Goal: Task Accomplishment & Management: Use online tool/utility

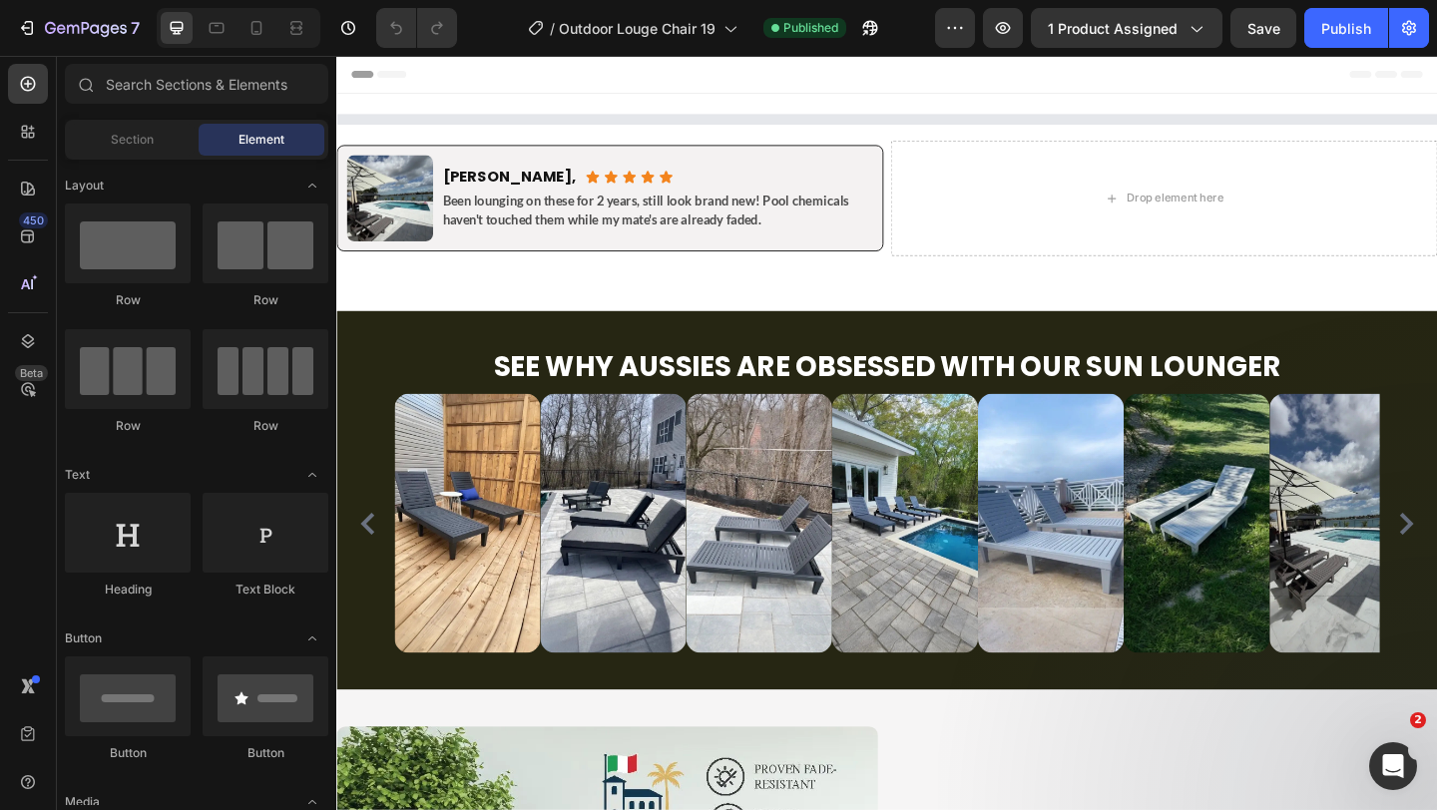
select select "White"
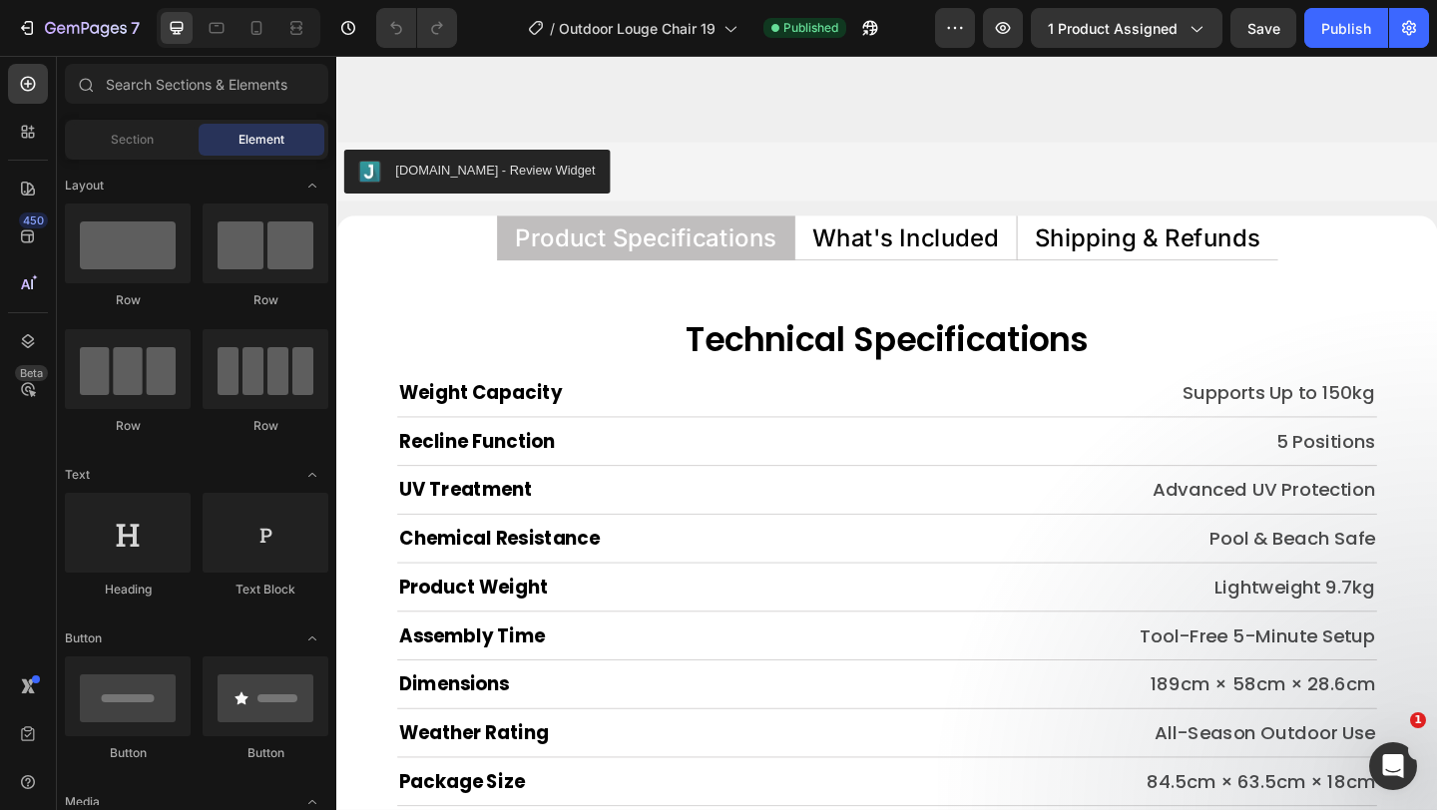
scroll to position [8026, 0]
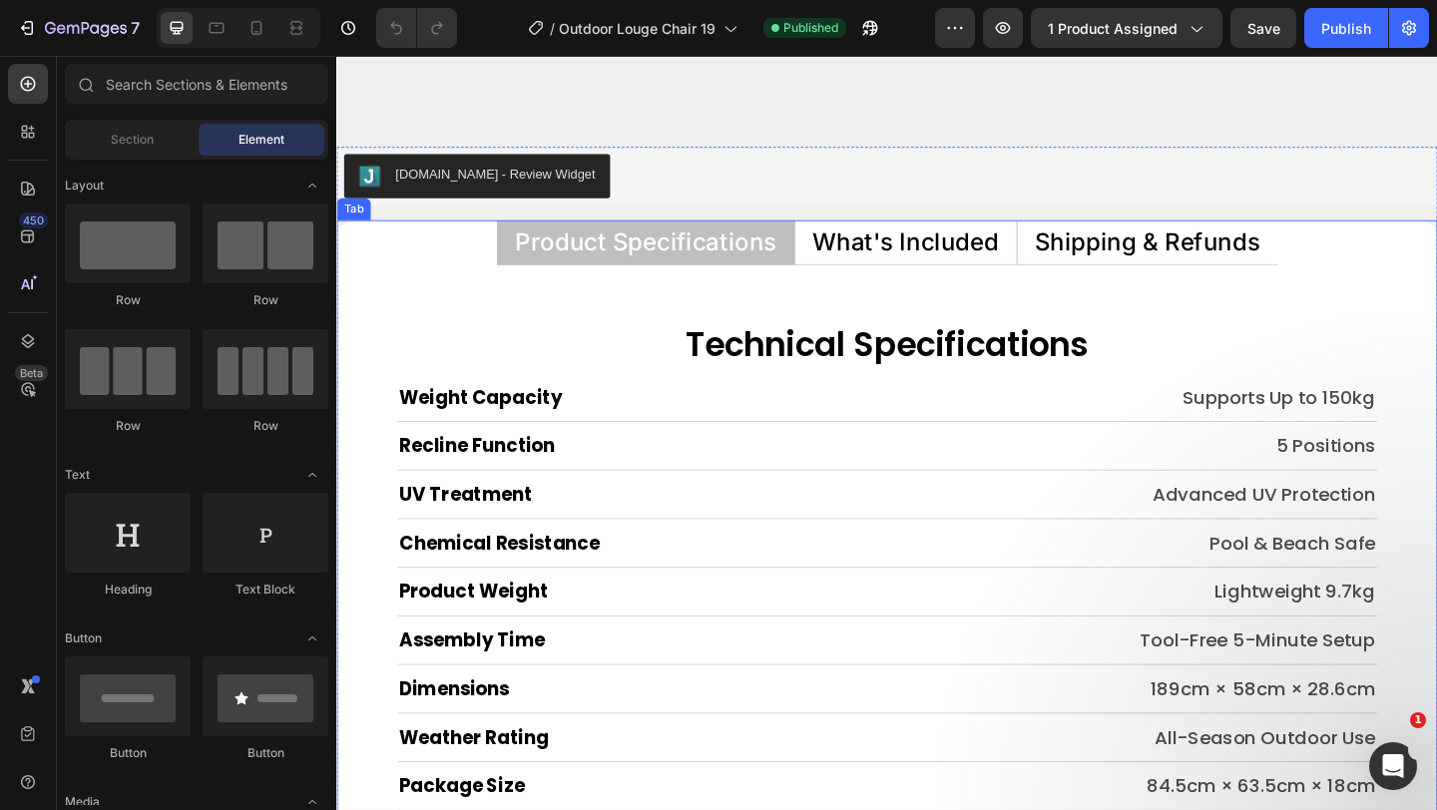
click at [937, 269] on p "What's Included" at bounding box center [955, 259] width 203 height 26
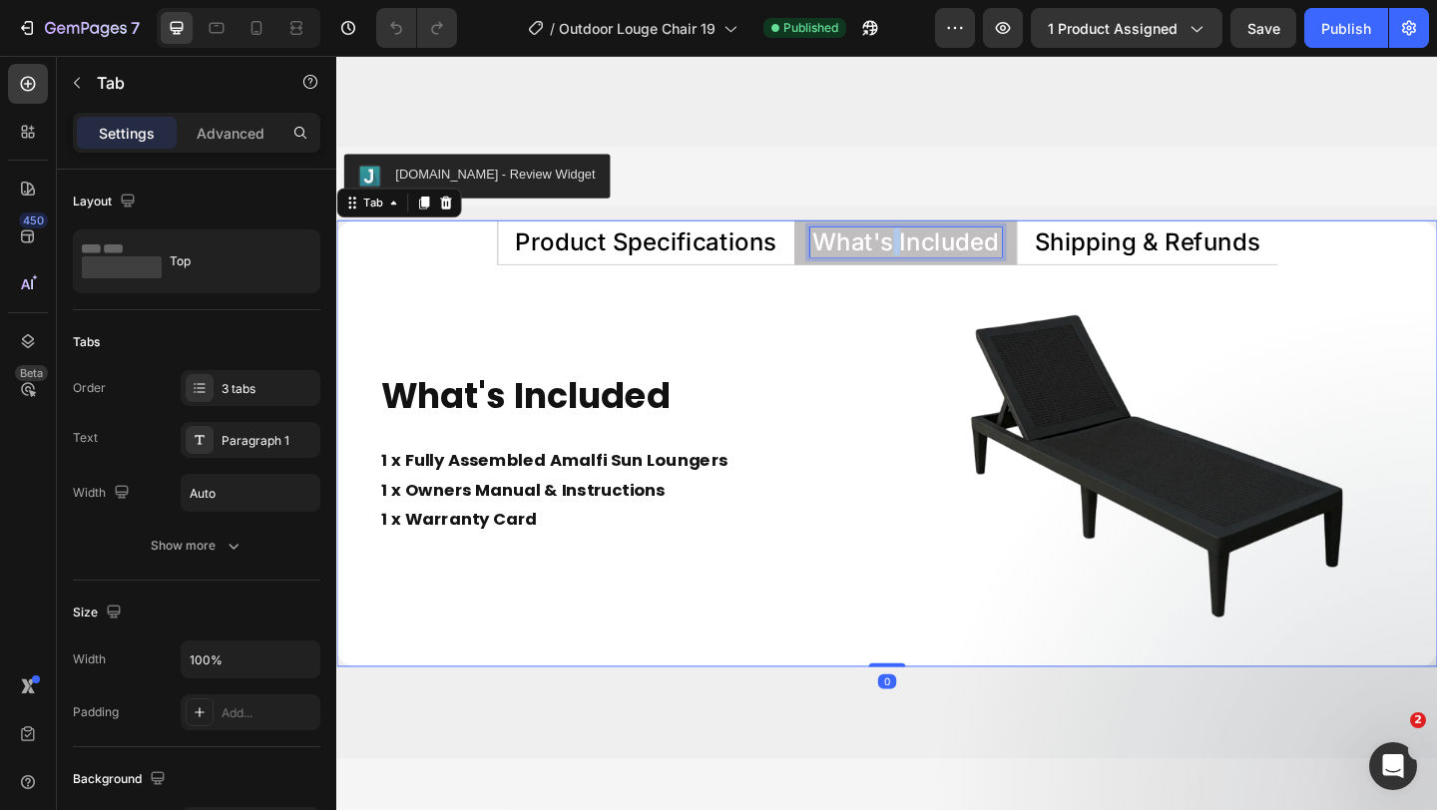
click at [937, 269] on p "What's Included" at bounding box center [955, 259] width 203 height 26
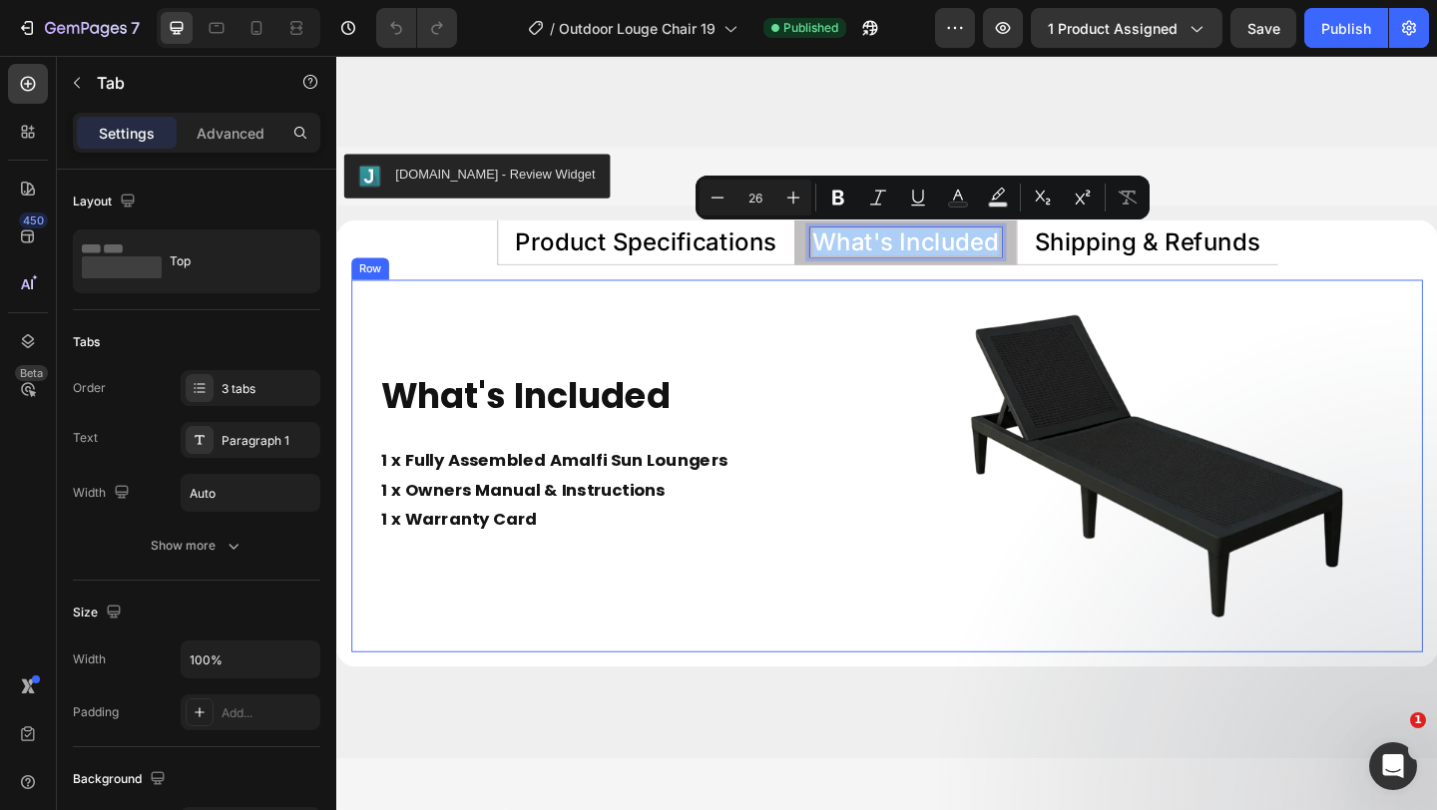
click at [834, 315] on div "What's Included Heading 1 x Fully Assembled Amalfi Sun Loungers 1 x Owners Manu…" at bounding box center [641, 501] width 579 height 405
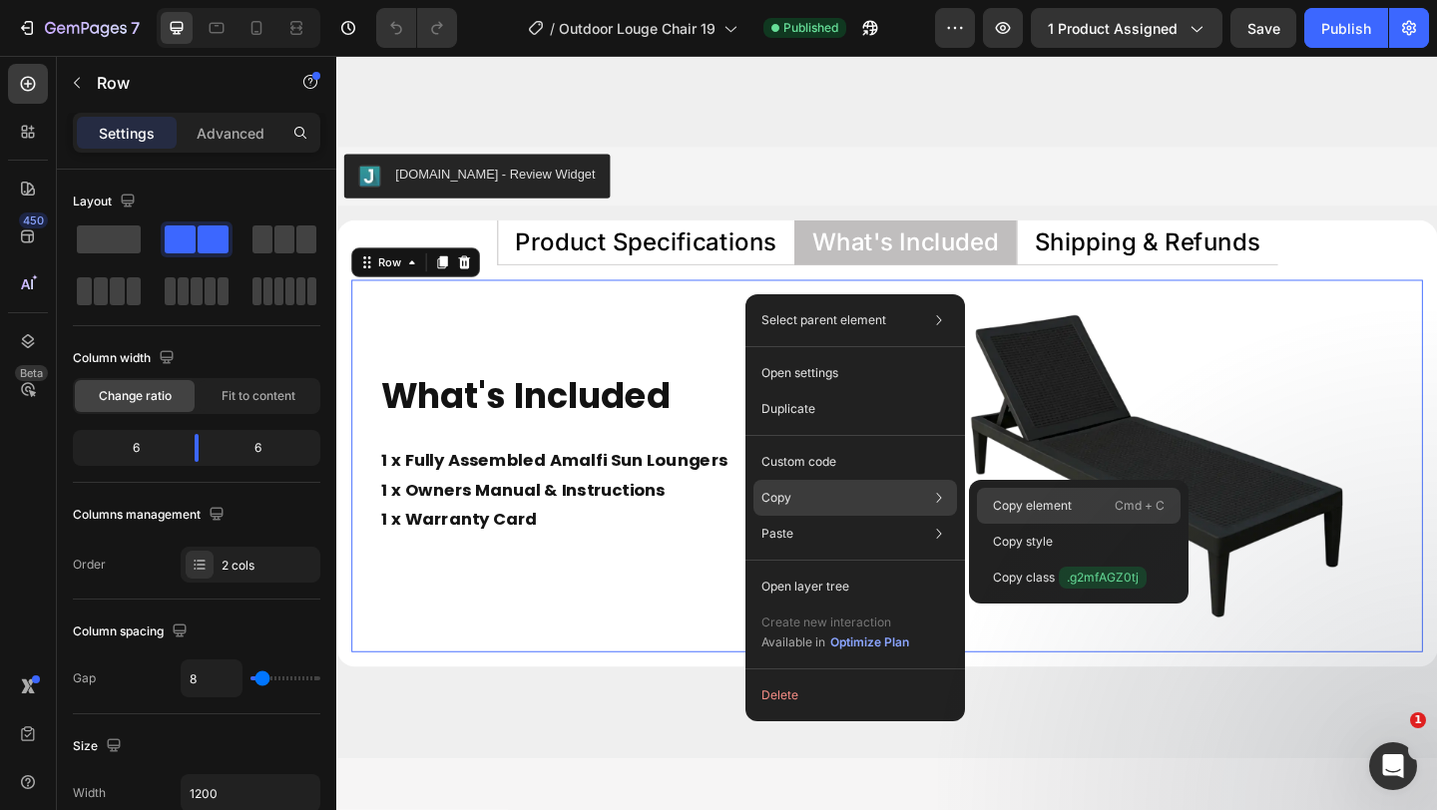
click at [1027, 510] on p "Copy element" at bounding box center [1032, 506] width 79 height 18
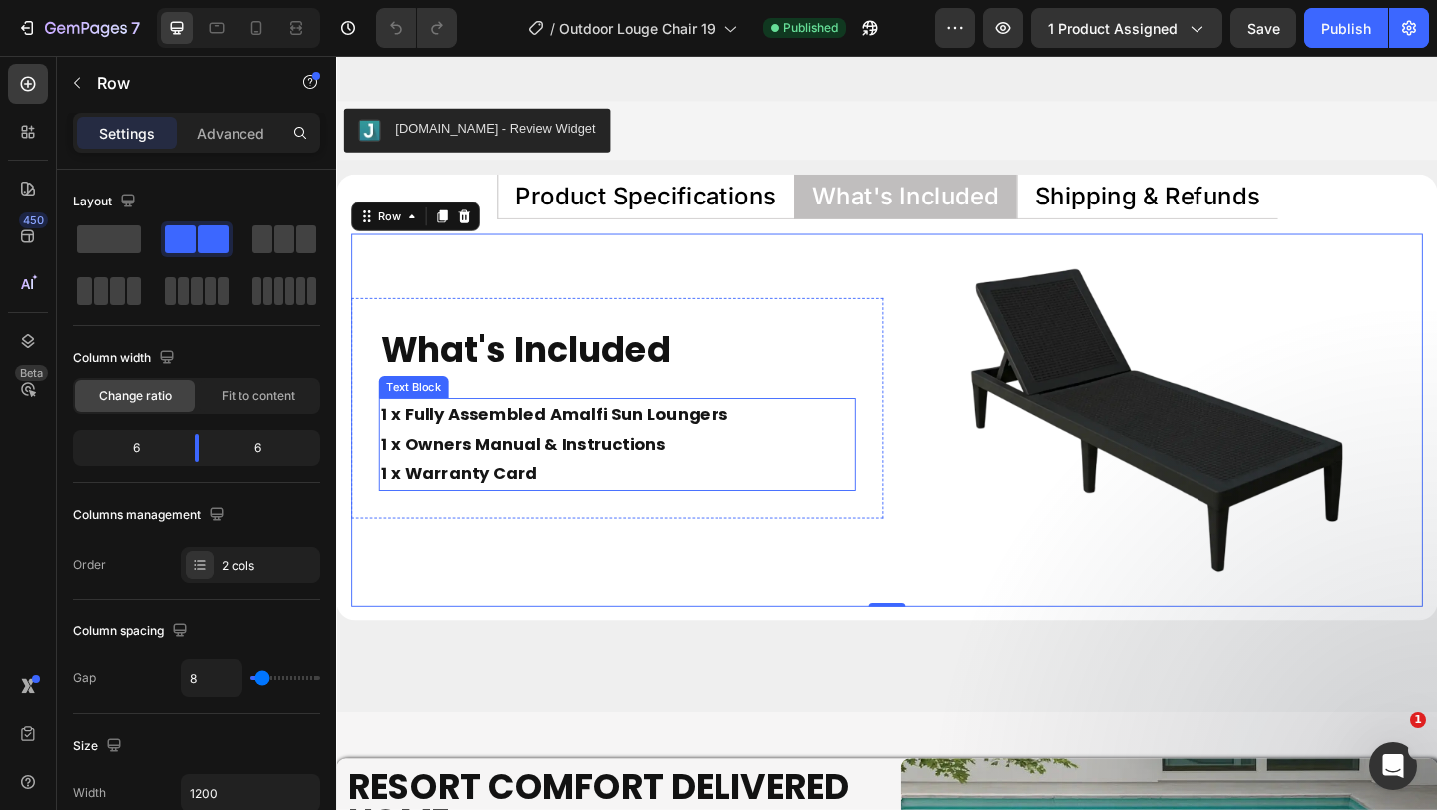
scroll to position [8075, 0]
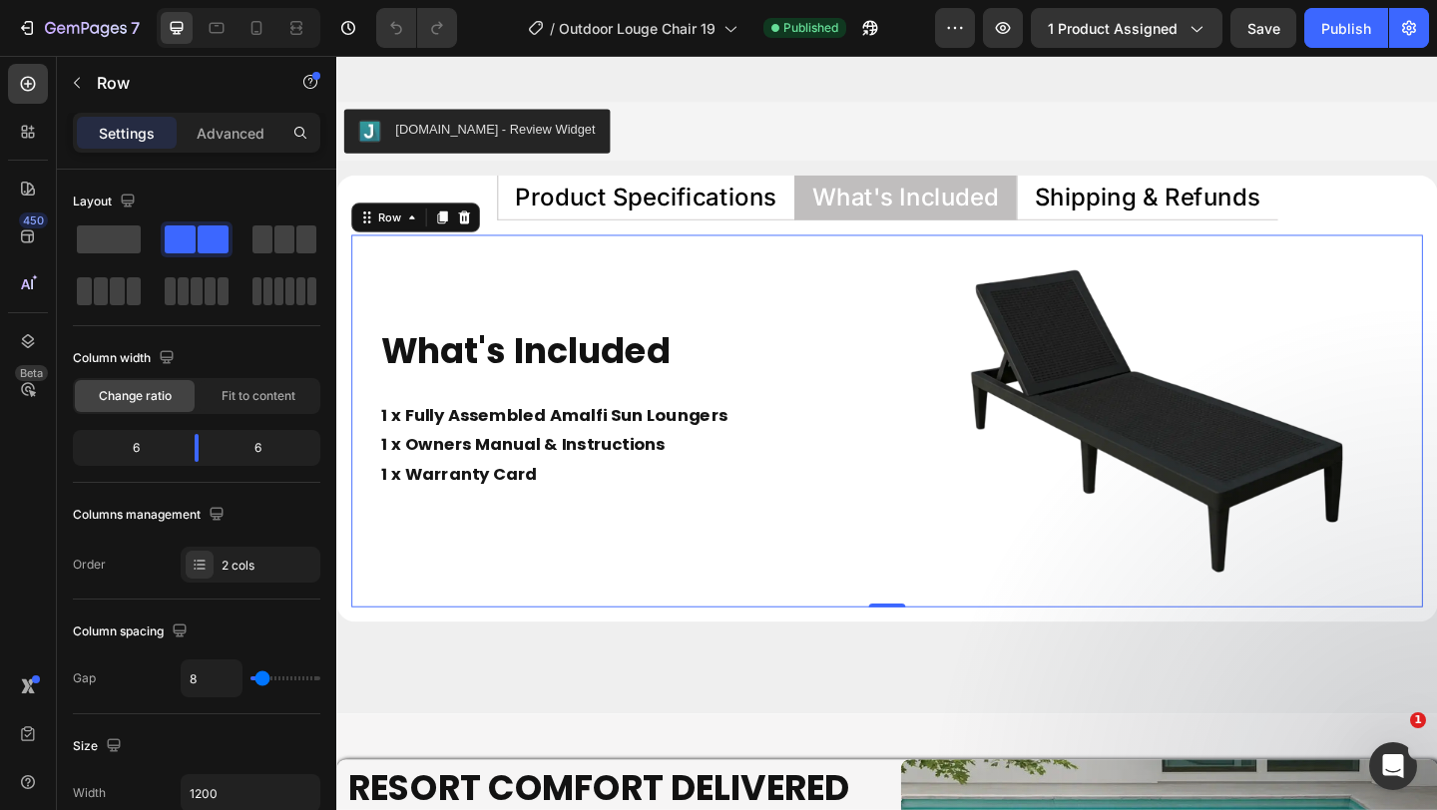
click at [858, 287] on div "What's Included Heading 1 x Fully Assembled Amalfi Sun Loungers 1 x Owners Manu…" at bounding box center [641, 453] width 579 height 405
click at [1011, 32] on icon "button" at bounding box center [1003, 28] width 20 height 20
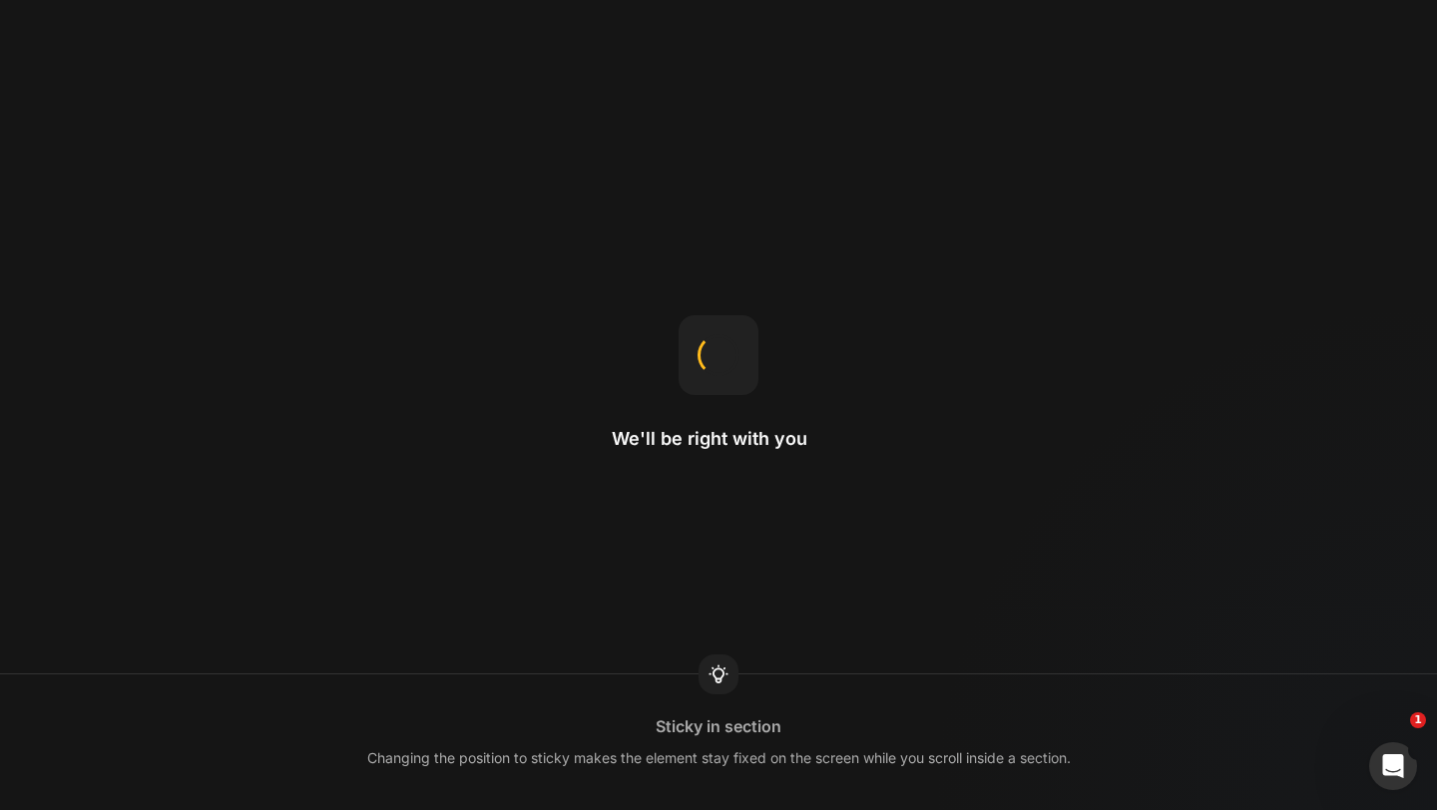
click at [879, 264] on div "We'll be right with you Sticky in section Changing the position to sticky makes…" at bounding box center [718, 405] width 1437 height 810
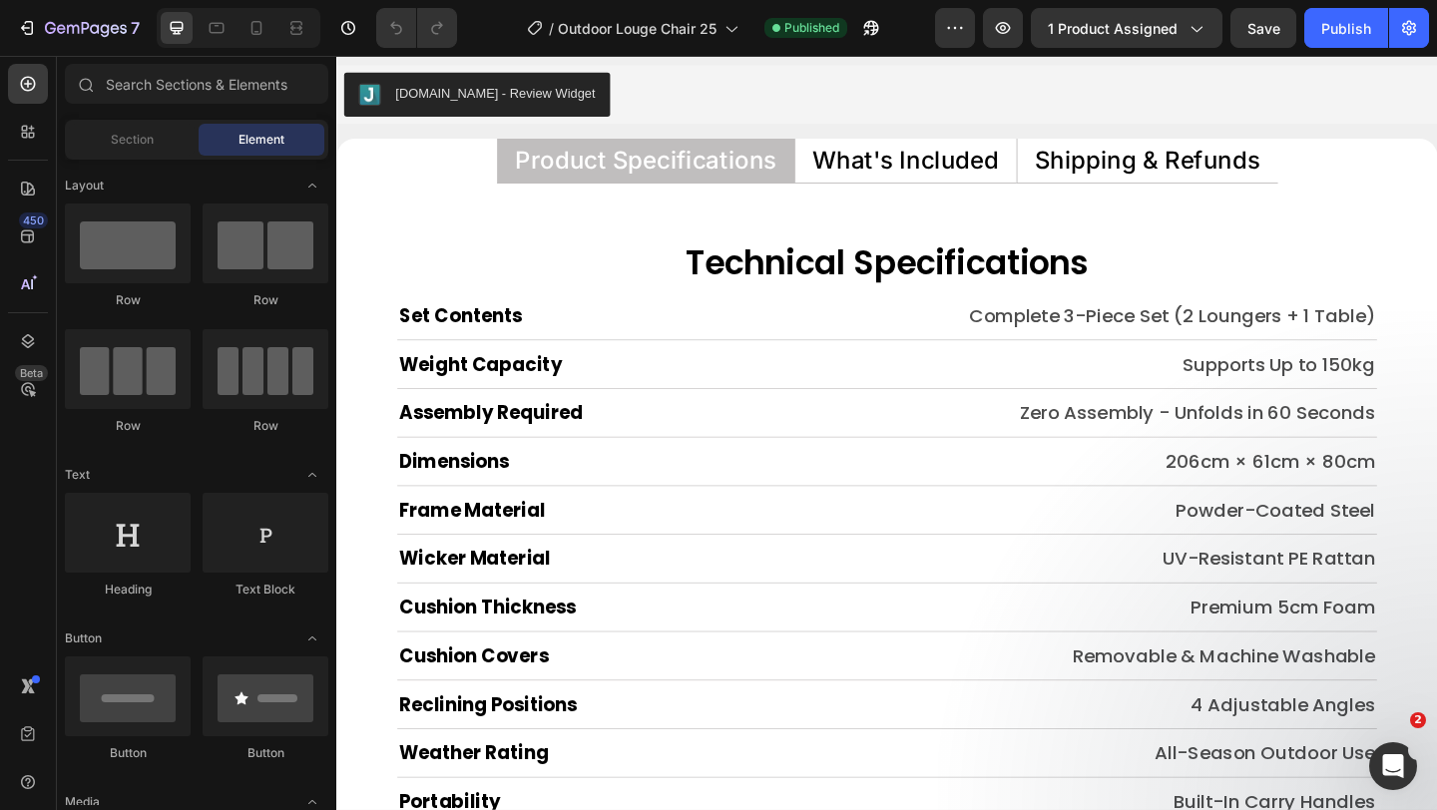
scroll to position [7168, 0]
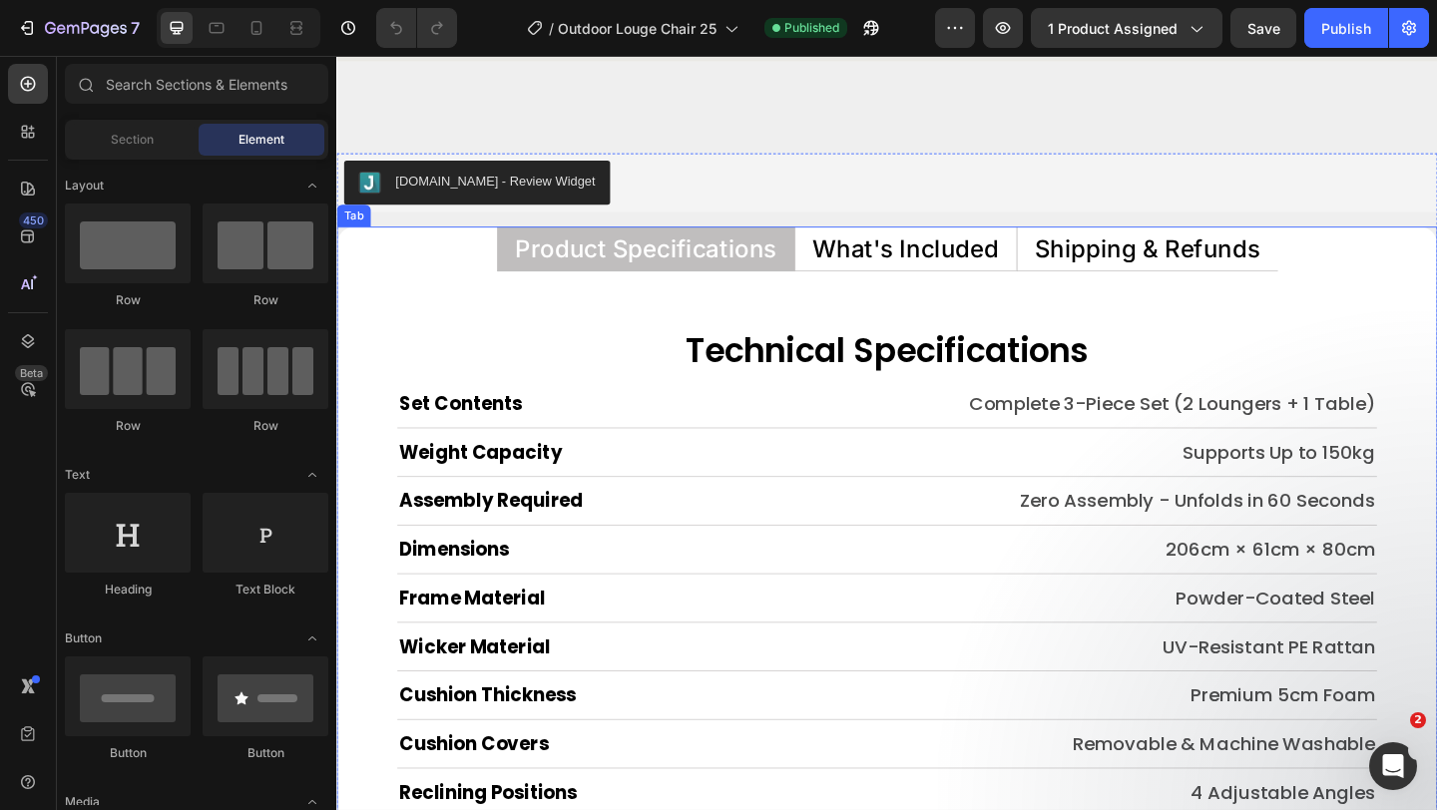
click at [903, 275] on p "What's Included" at bounding box center [955, 266] width 203 height 26
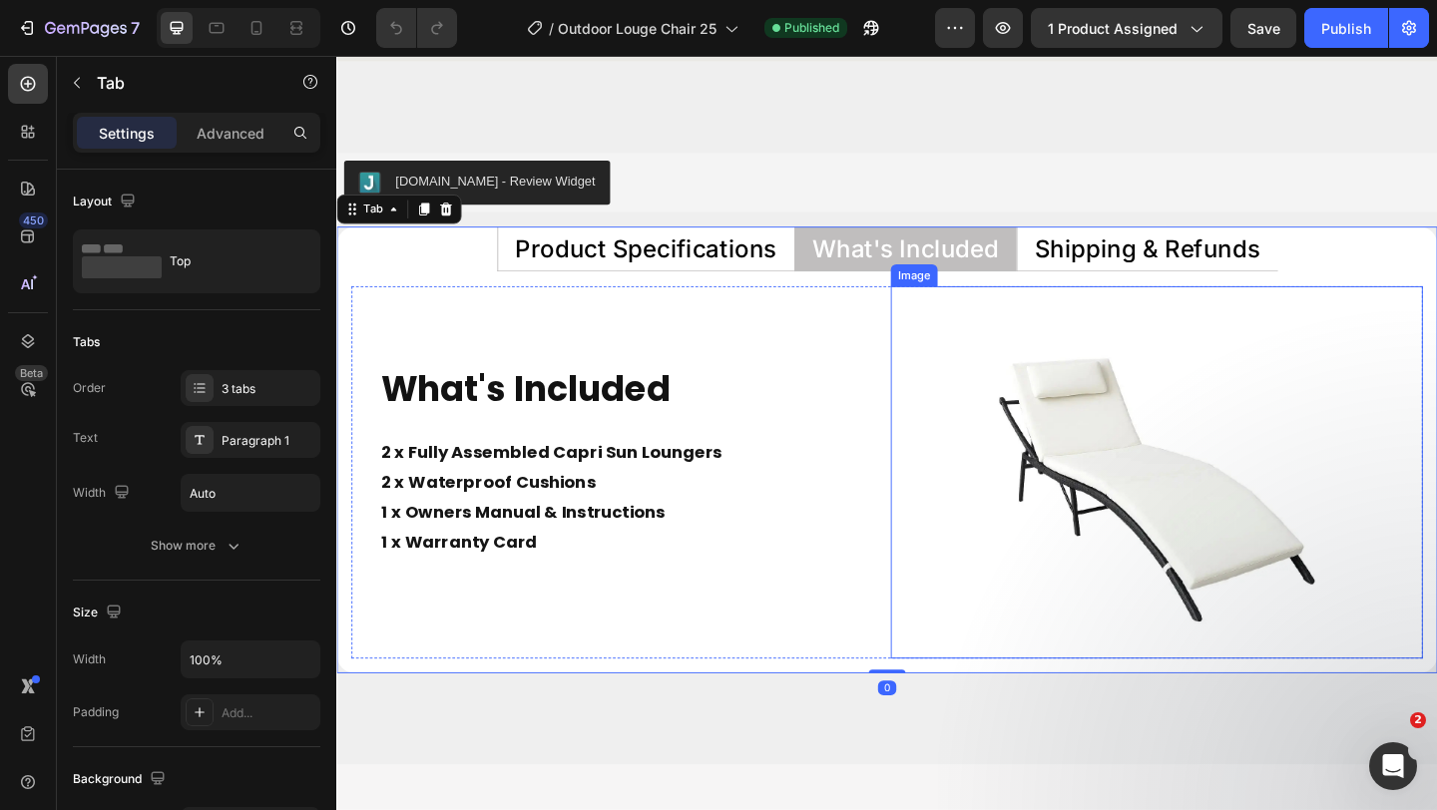
click at [1067, 334] on img at bounding box center [1228, 508] width 405 height 405
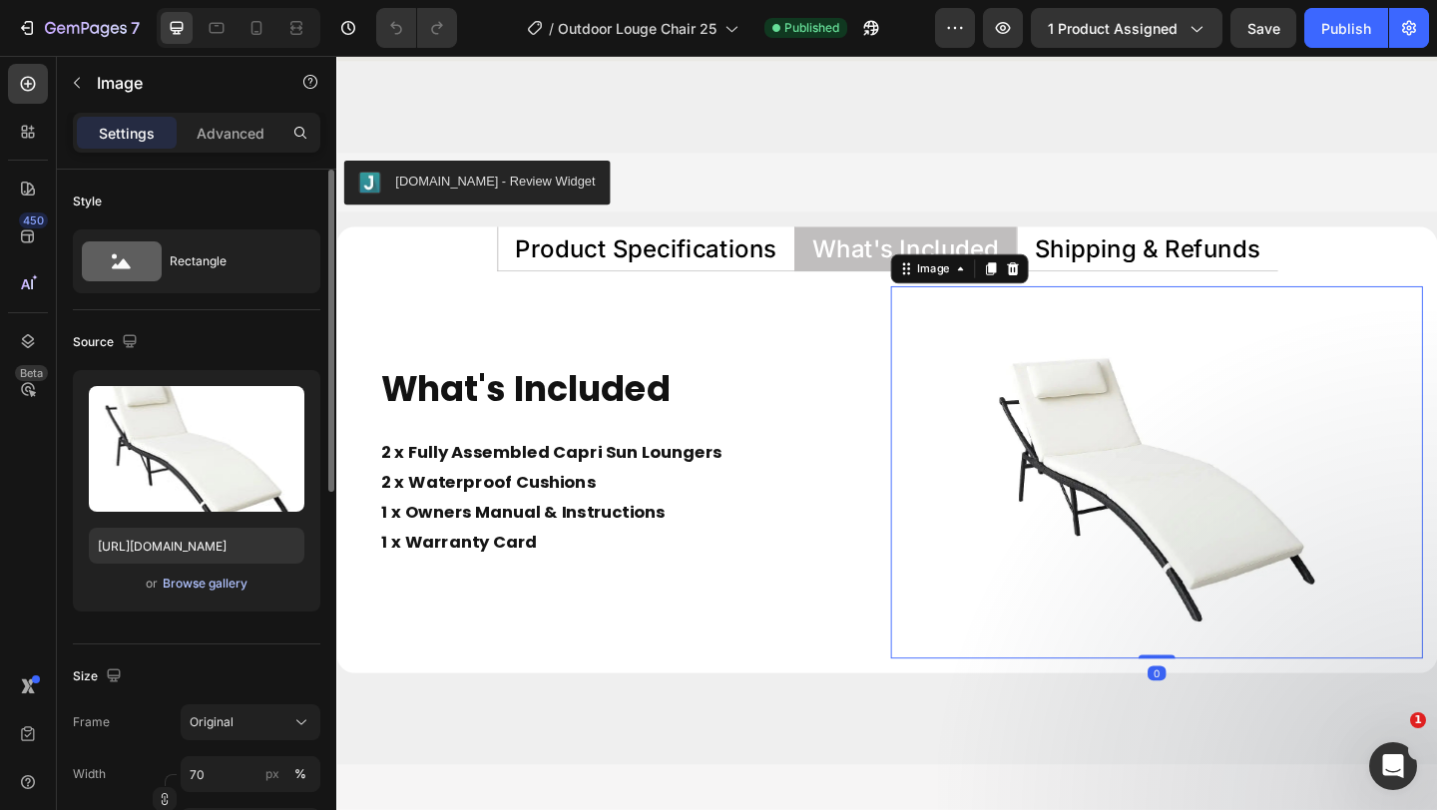
click at [233, 577] on div "Browse gallery" at bounding box center [205, 584] width 85 height 18
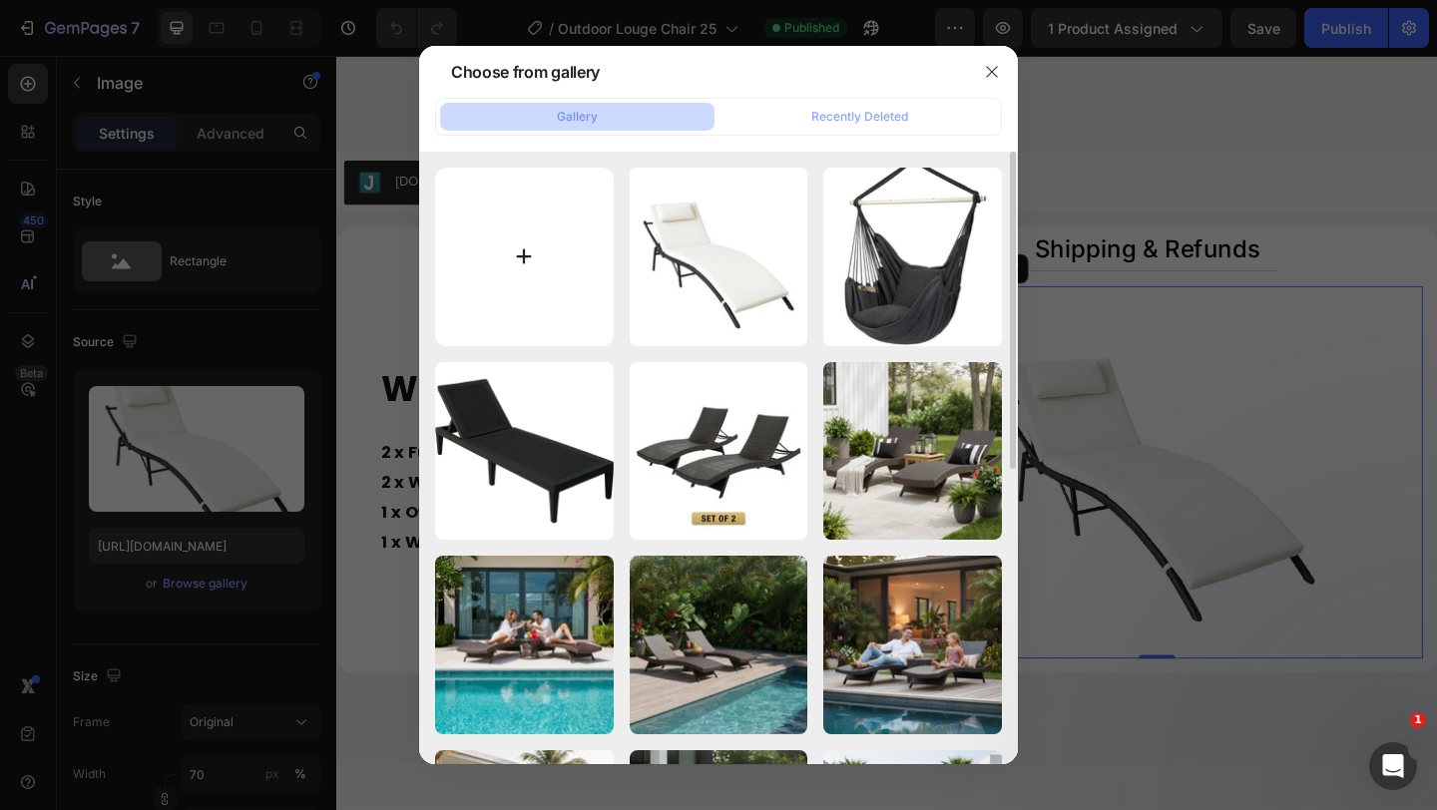
click at [576, 293] on input "file" at bounding box center [524, 257] width 179 height 179
type input "C:\fakepath\Image_2025-09-27_115720_211 (1).webp"
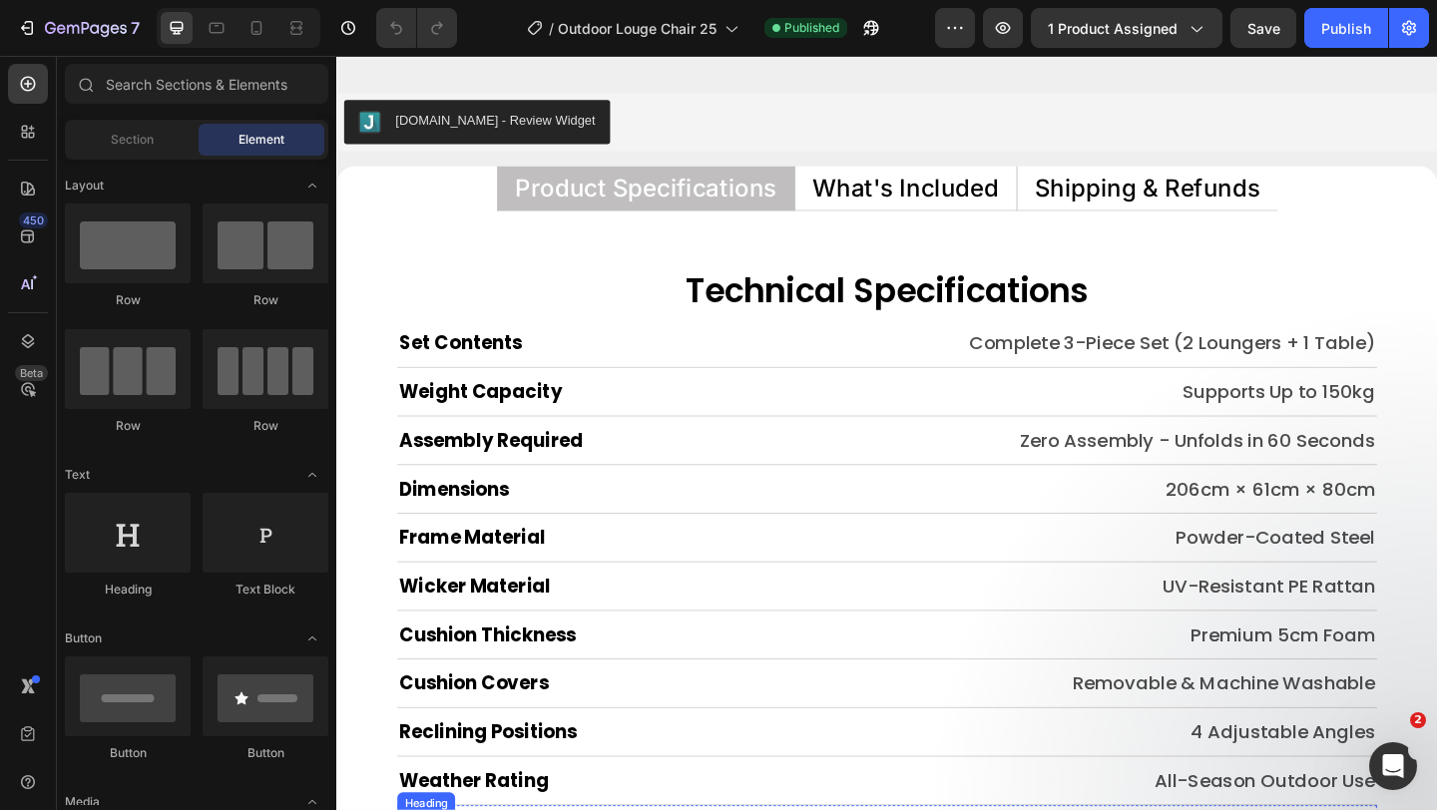
scroll to position [8718, 0]
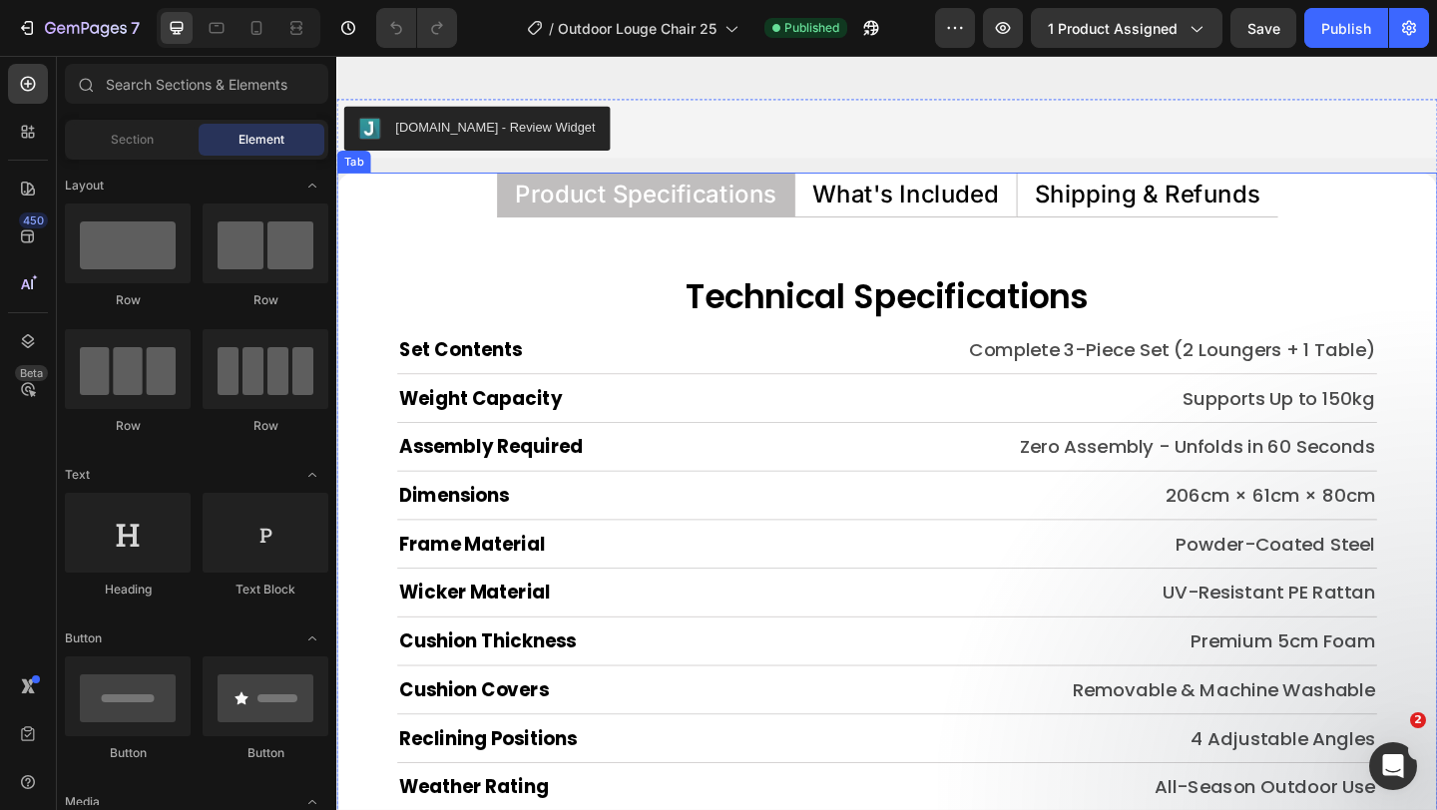
click at [979, 198] on p "What's Included" at bounding box center [955, 207] width 203 height 26
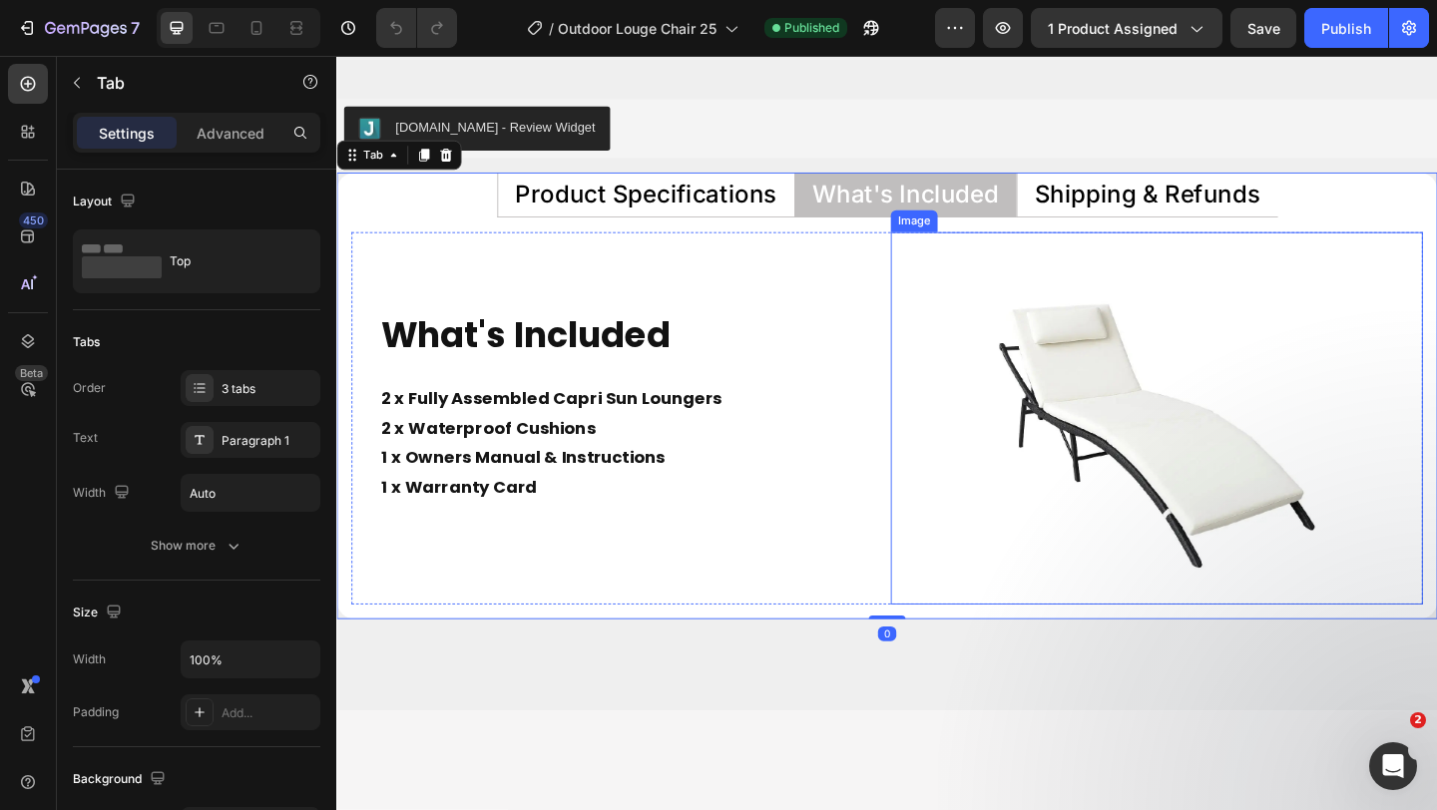
click at [1083, 383] on img at bounding box center [1228, 450] width 405 height 405
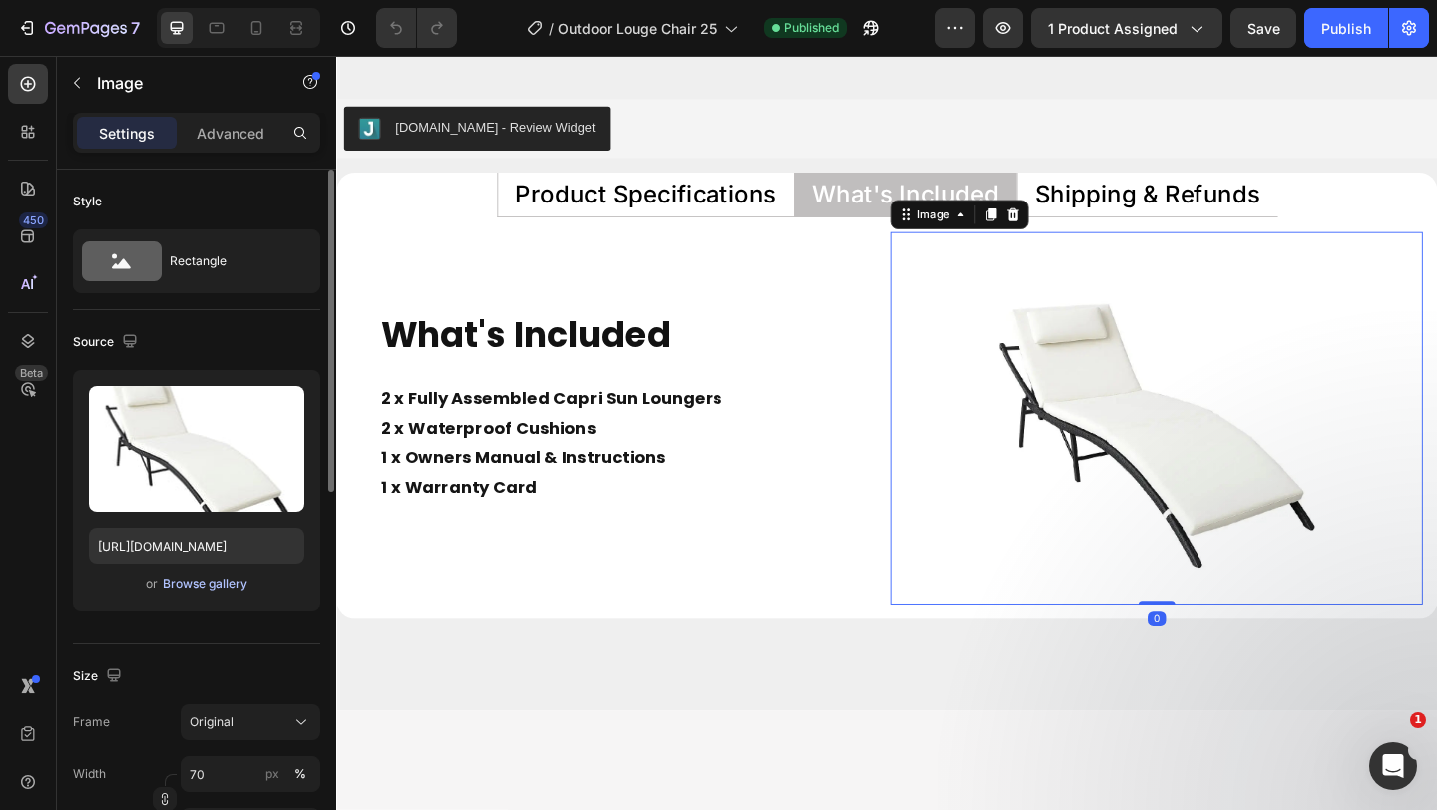
click at [225, 593] on button "Browse gallery" at bounding box center [205, 584] width 87 height 20
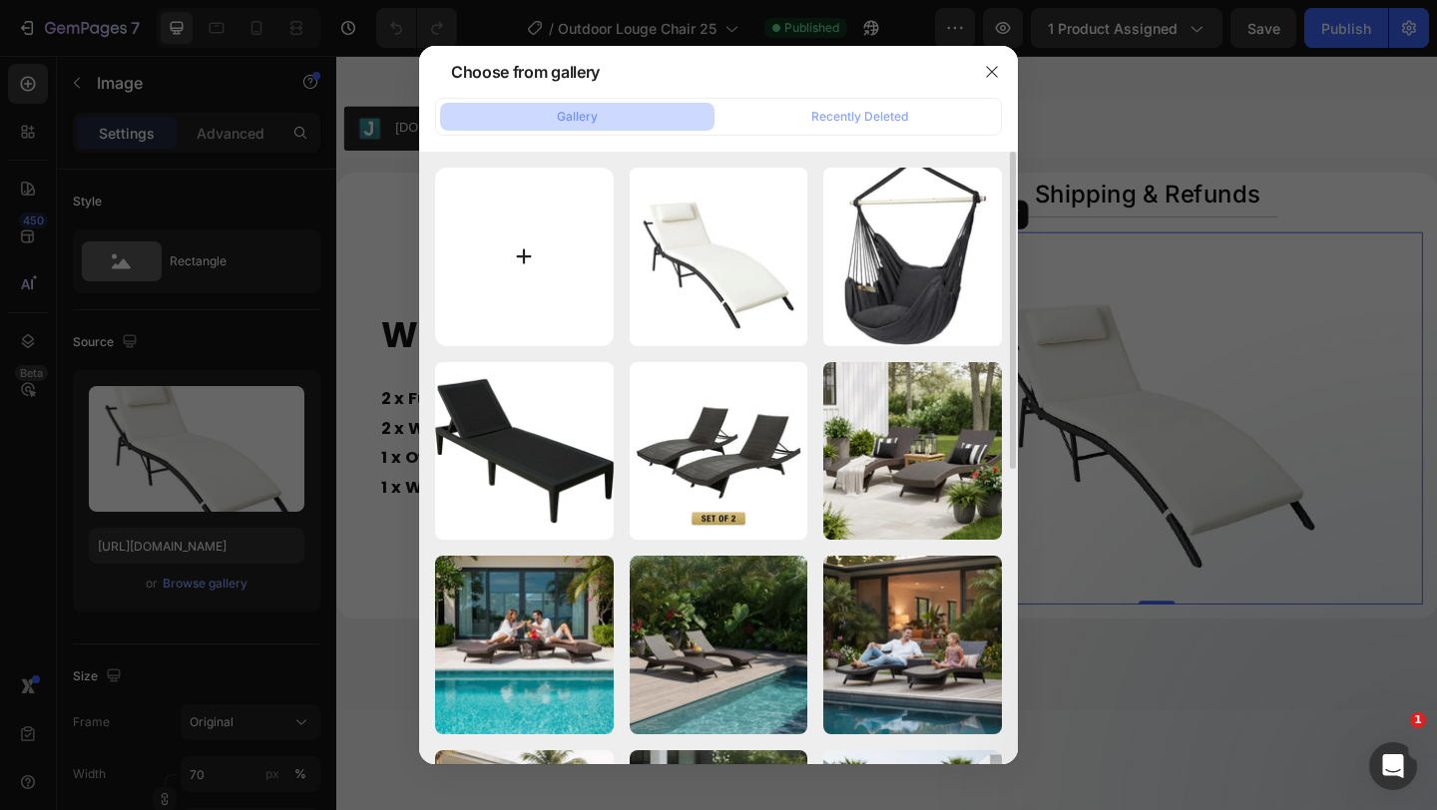
click at [494, 292] on input "file" at bounding box center [524, 257] width 179 height 179
type input "C:\fakepath\Image_2025-09-27_115720_211 (1).webp"
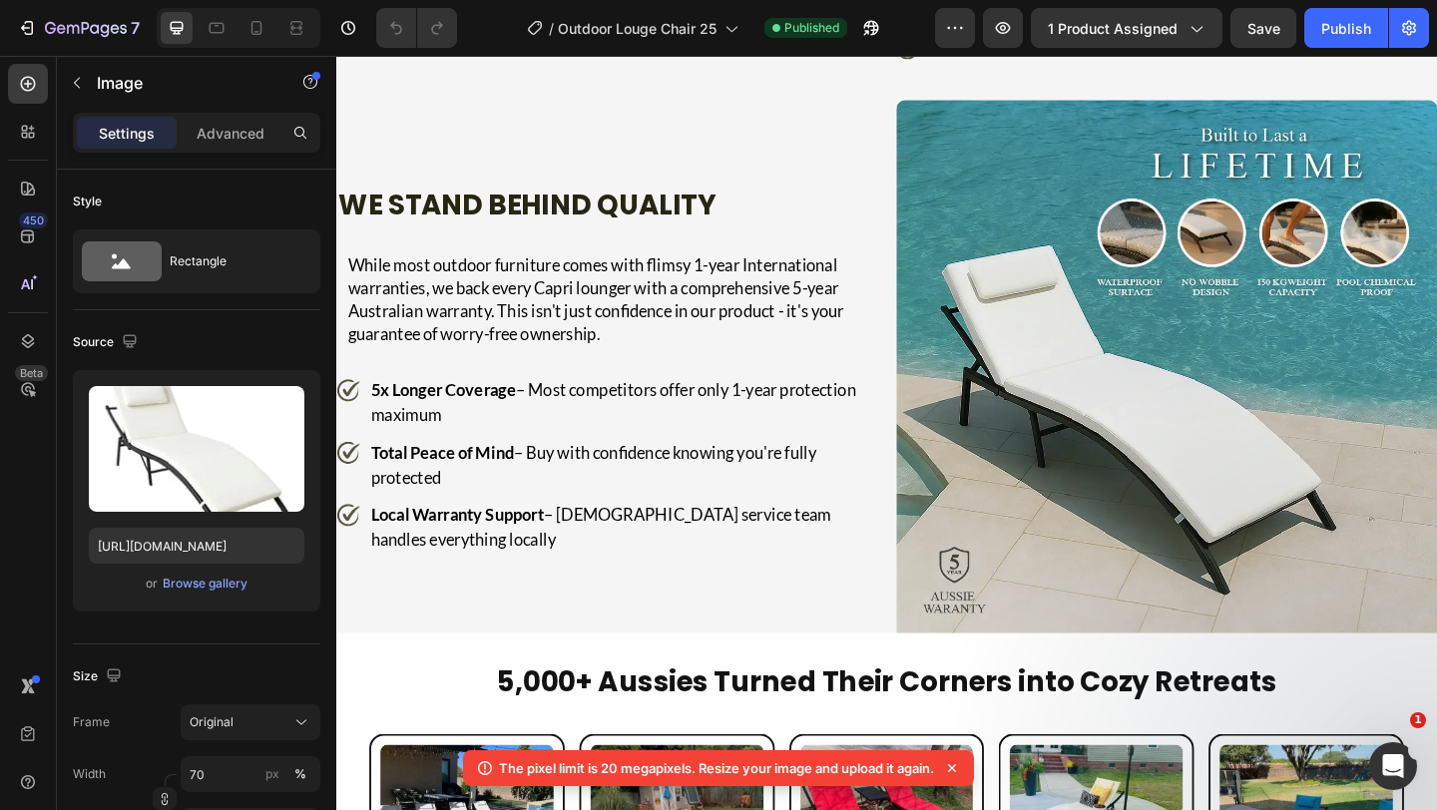
scroll to position [4918, 0]
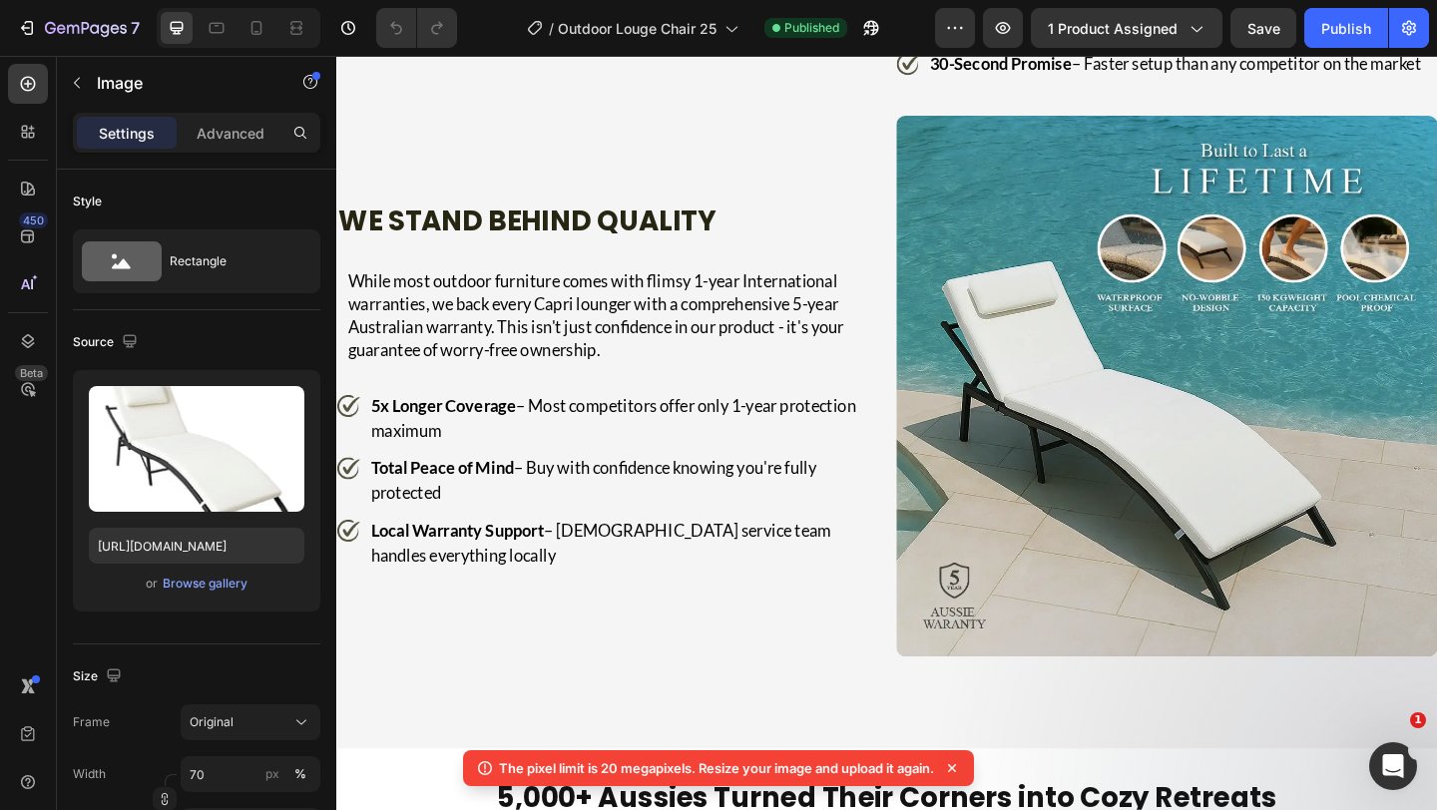
click at [954, 763] on icon at bounding box center [952, 769] width 20 height 20
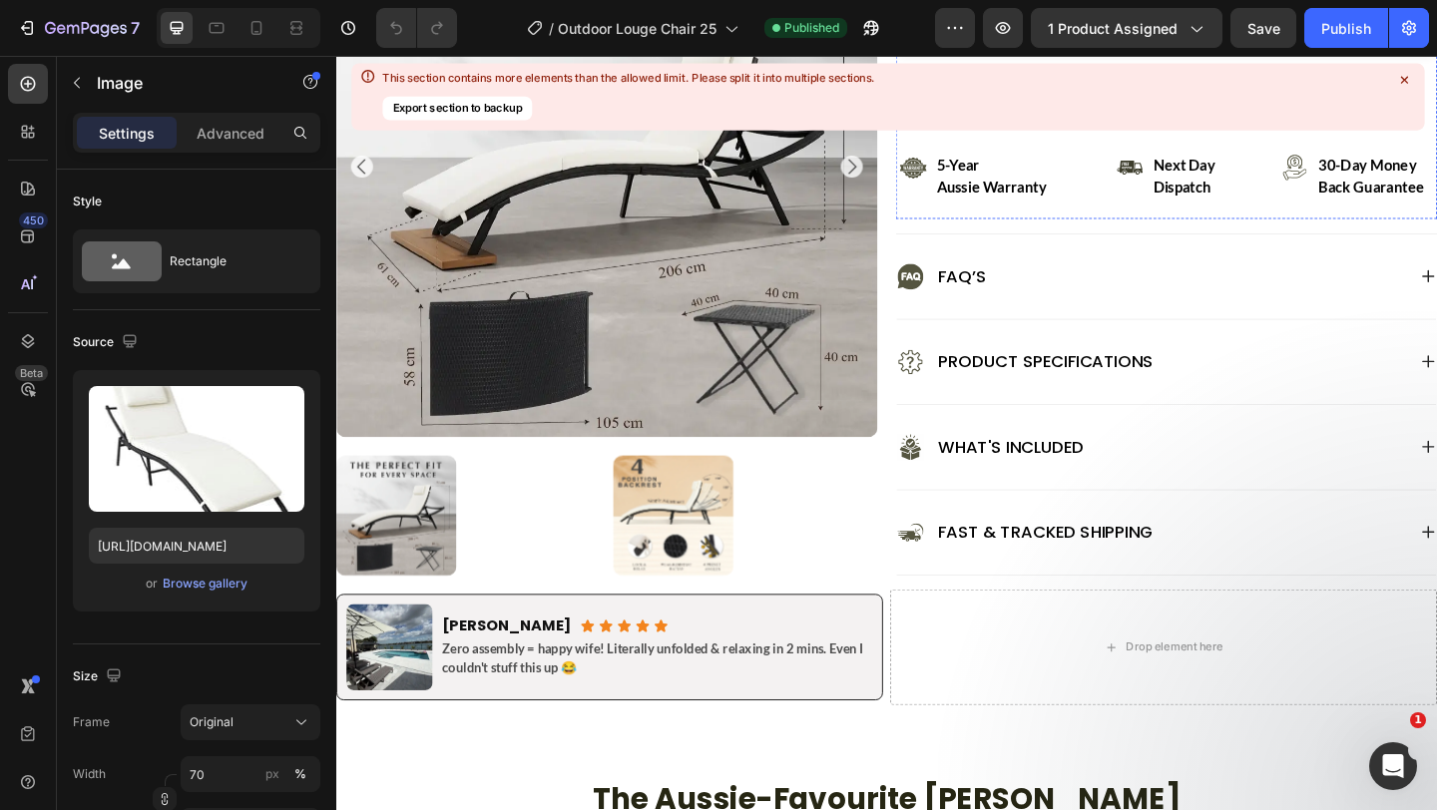
scroll to position [1003, 0]
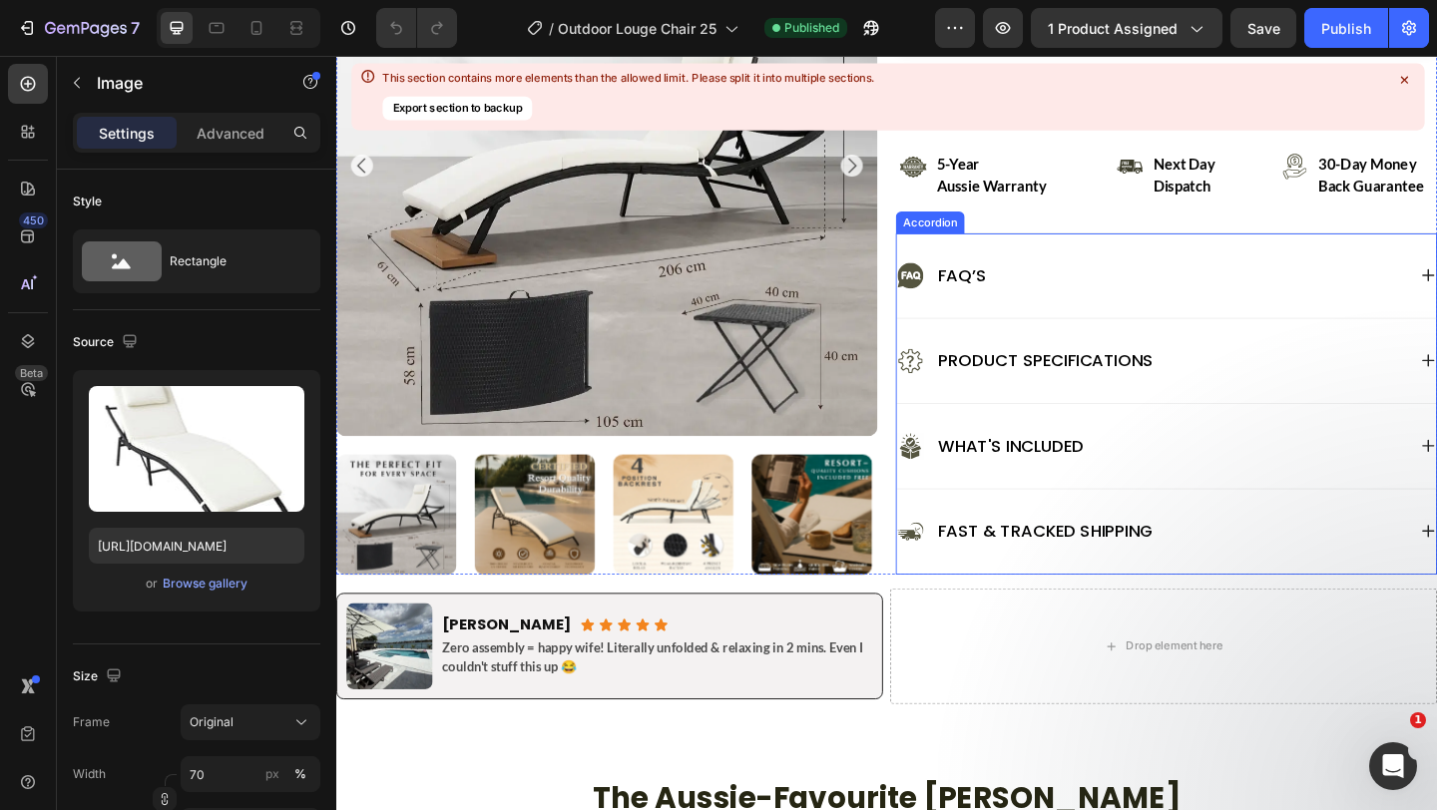
click at [1113, 397] on p "Product Specifications" at bounding box center [1108, 388] width 234 height 26
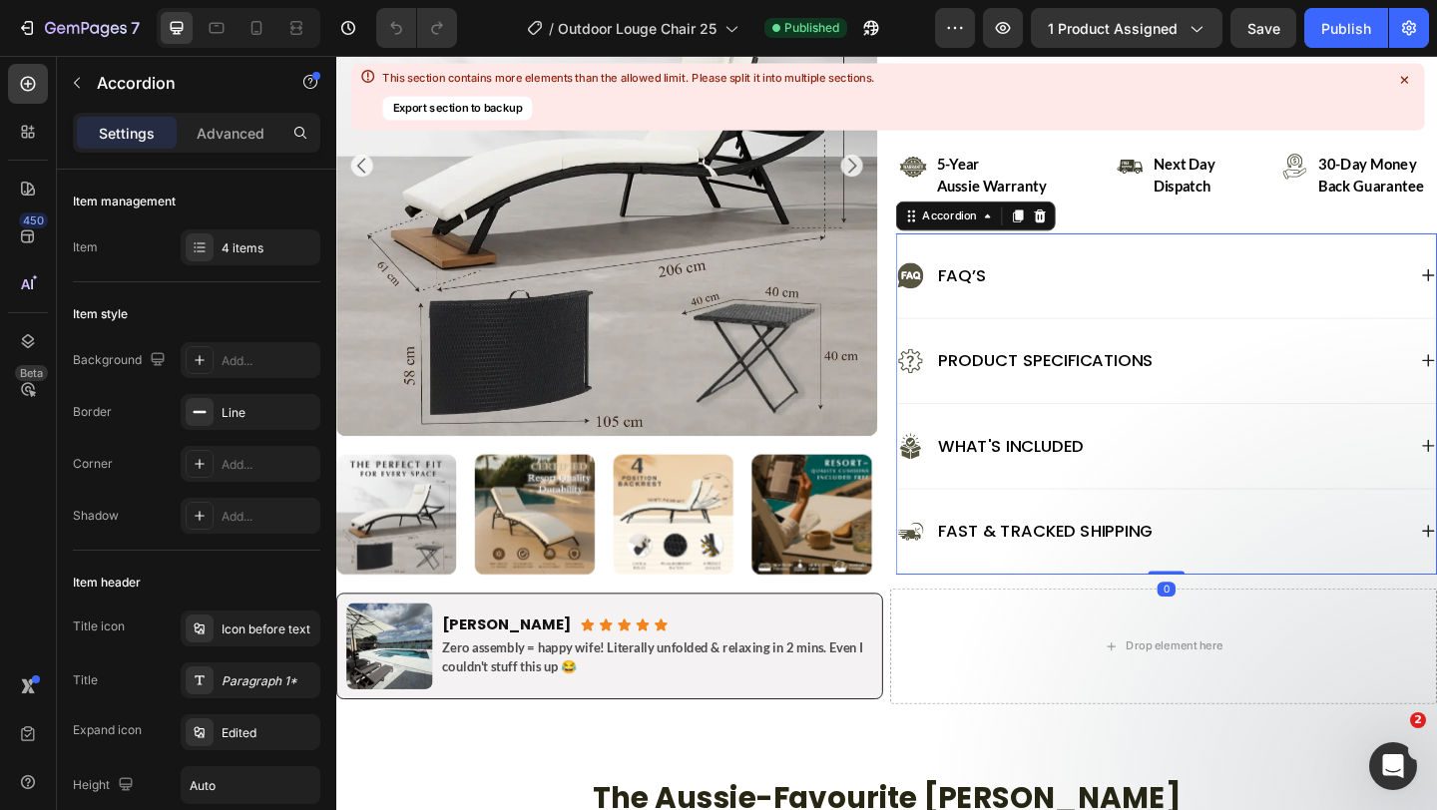
click at [1113, 397] on p "Product Specifications" at bounding box center [1108, 388] width 234 height 26
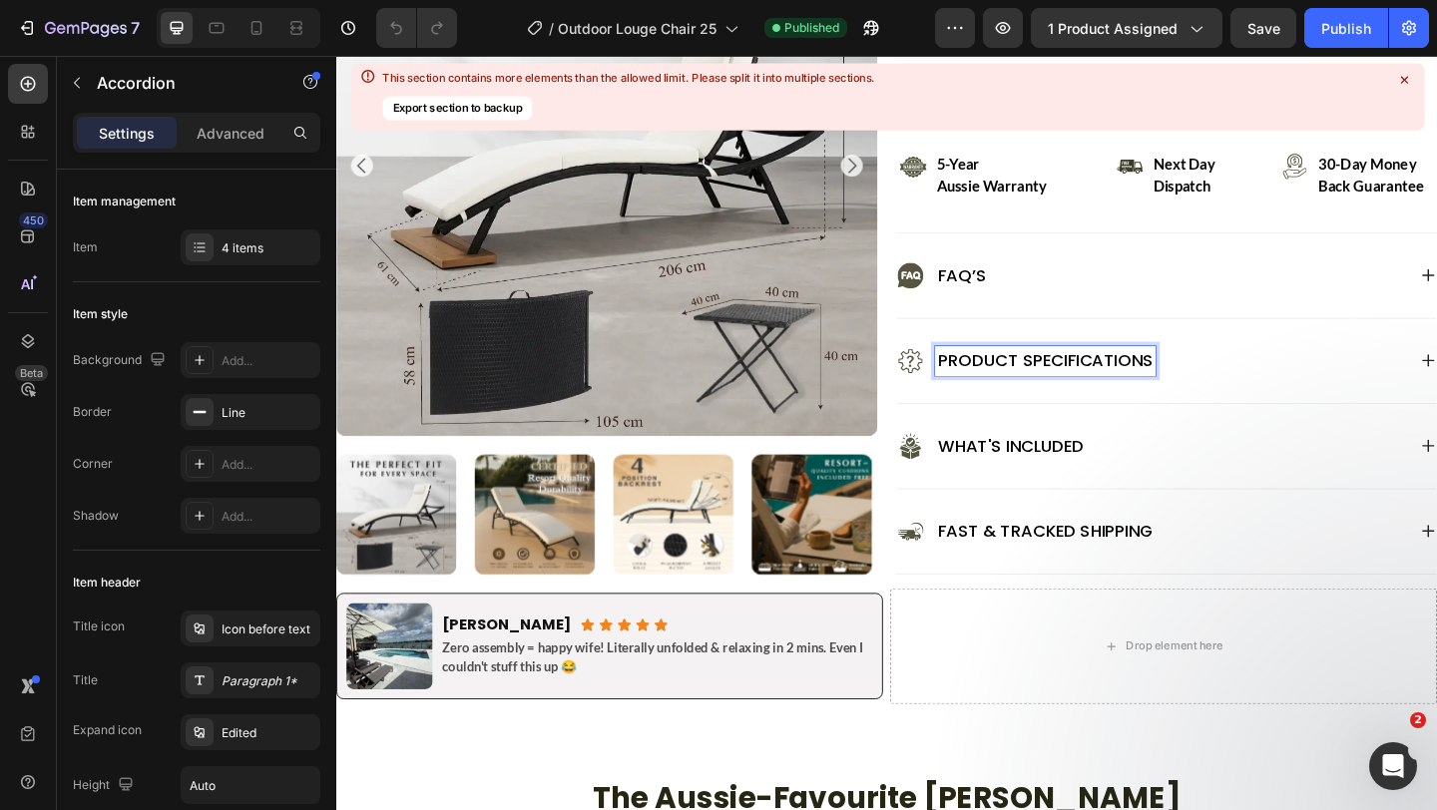
click at [1436, 387] on div "Product Specifications" at bounding box center [1223, 388] width 554 height 32
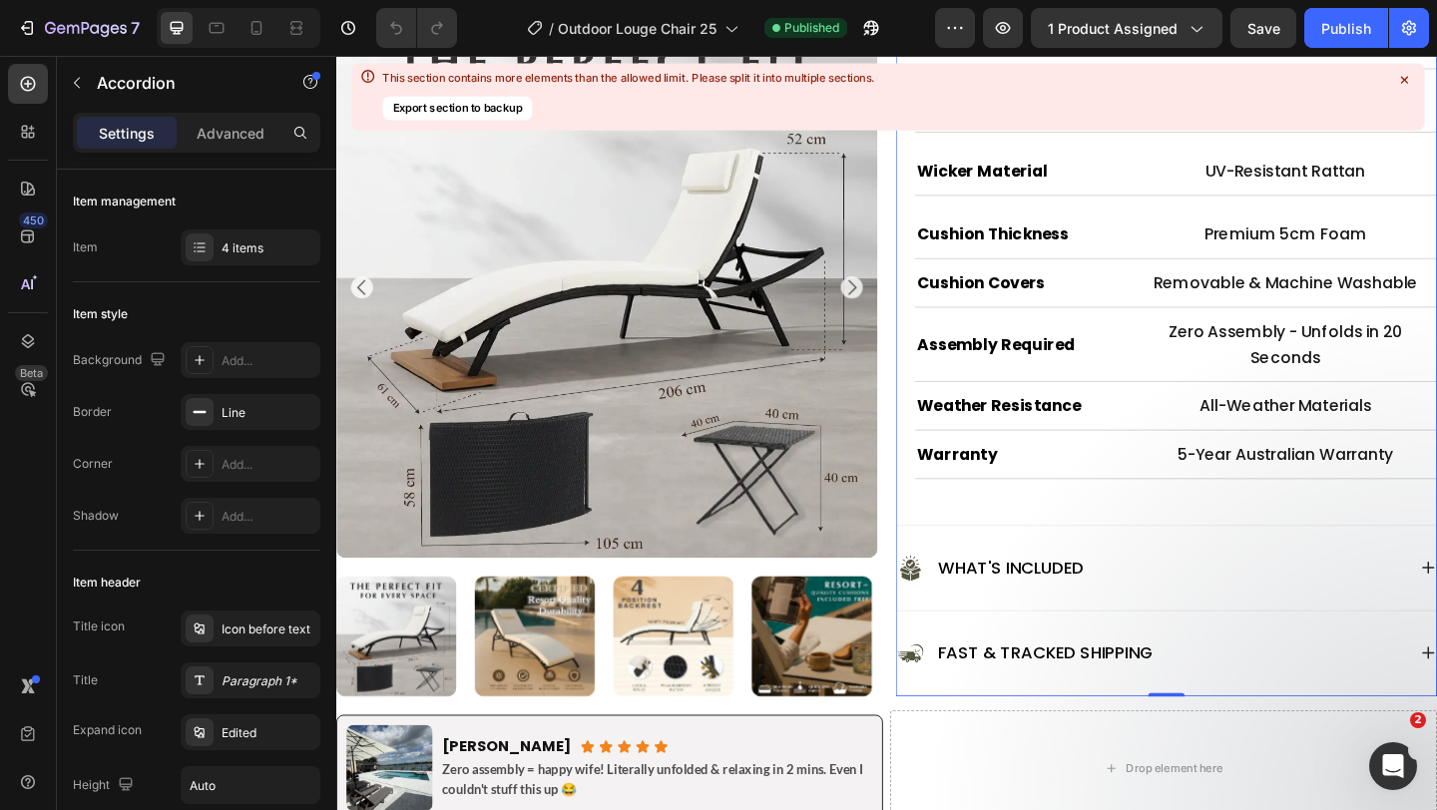
scroll to position [1583, 0]
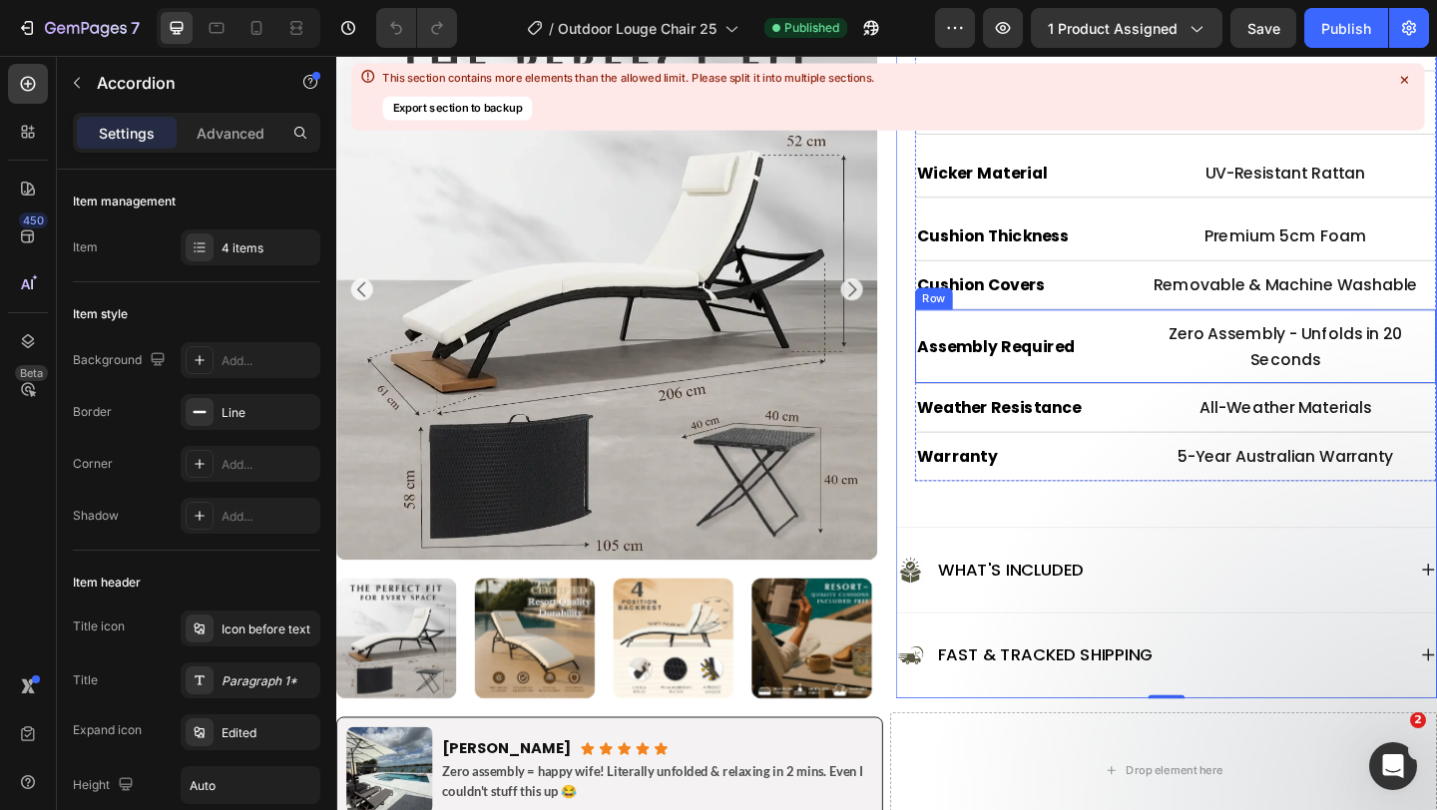
click at [972, 394] on div "Assembly Required Heading" at bounding box center [1083, 372] width 235 height 60
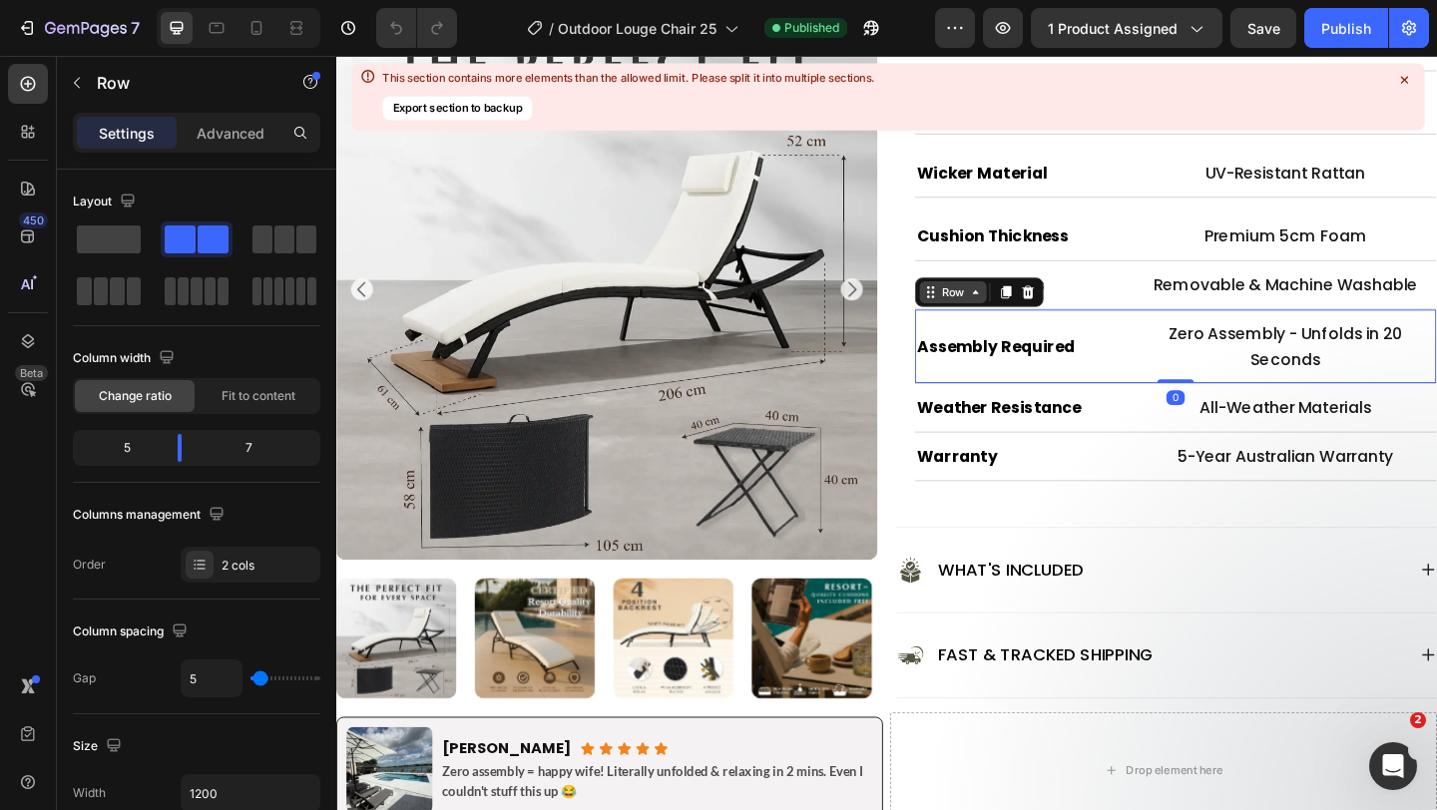
click at [1018, 312] on div "Row" at bounding box center [1007, 313] width 33 height 18
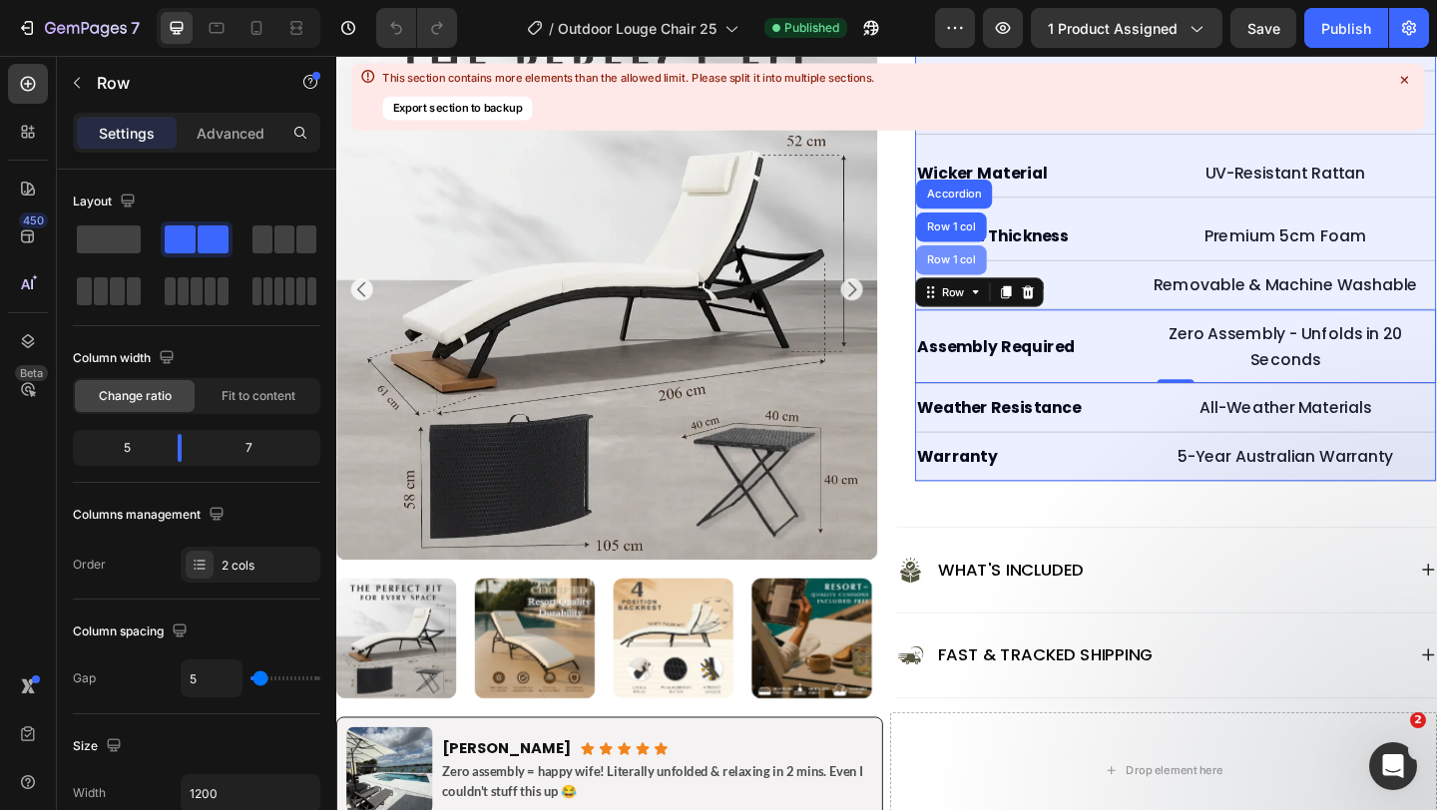
click at [1009, 272] on div "Row 1 col" at bounding box center [1005, 278] width 61 height 12
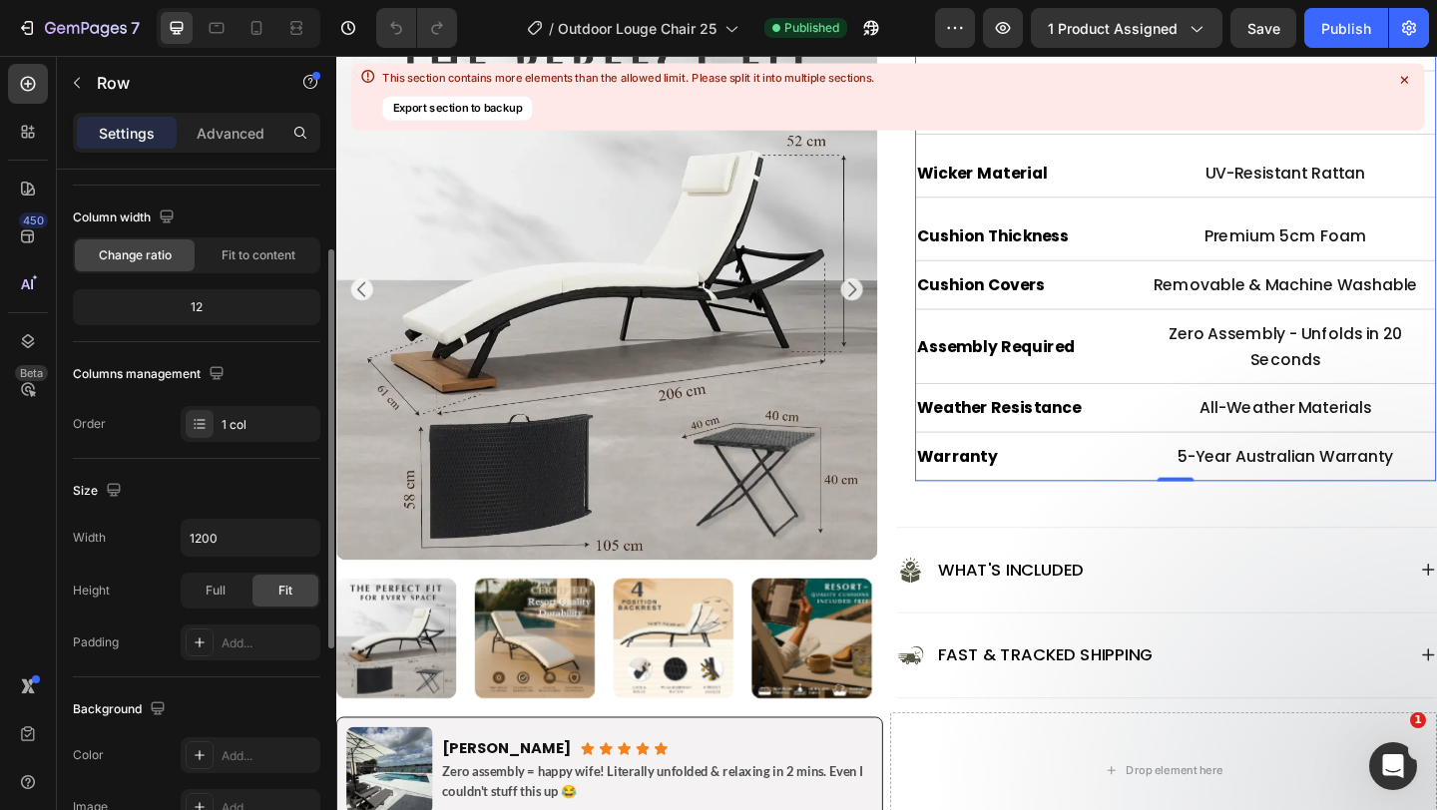
scroll to position [118, 0]
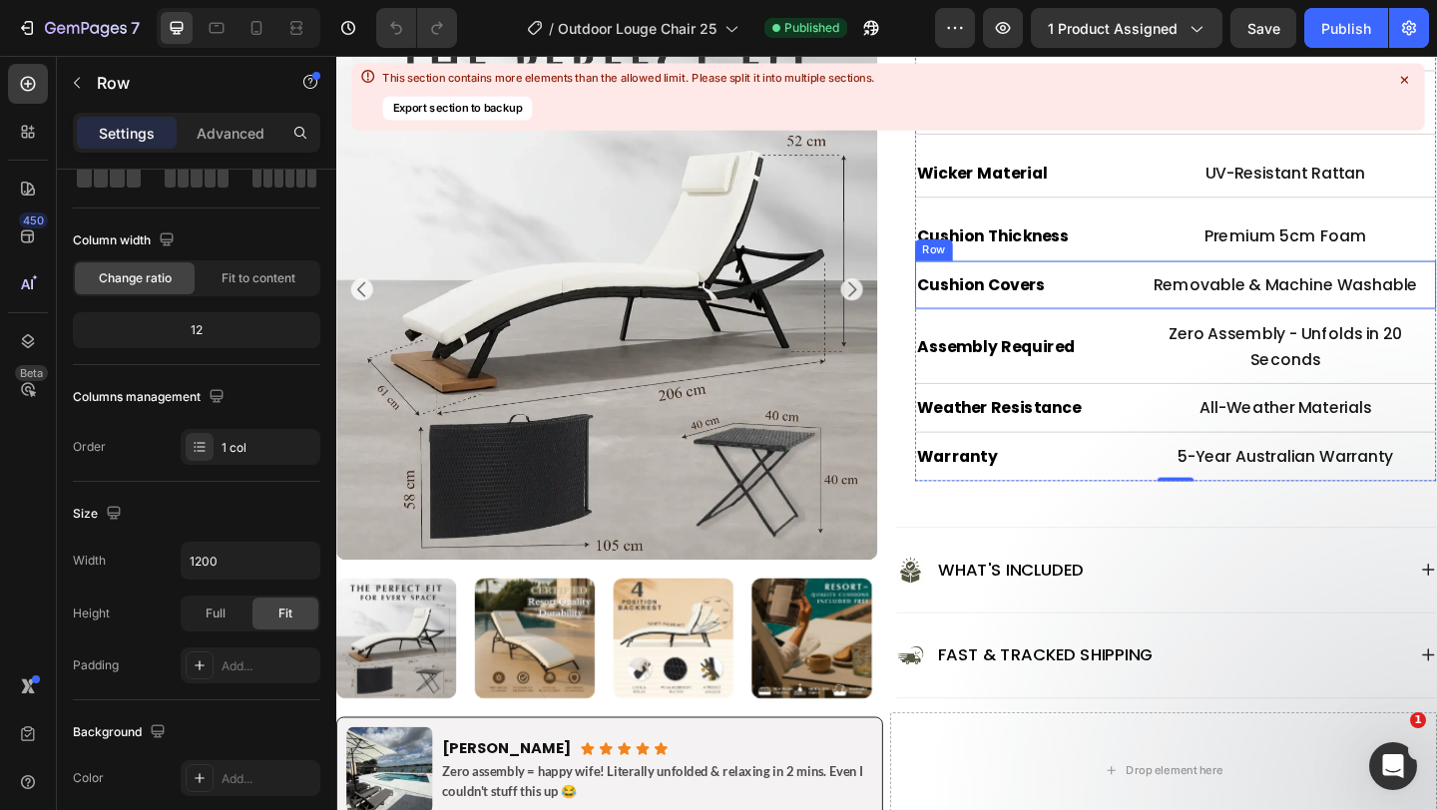
click at [1182, 327] on div "Cushion Covers Heading Removable & Machine Washable Text Block Row" at bounding box center [1249, 305] width 567 height 53
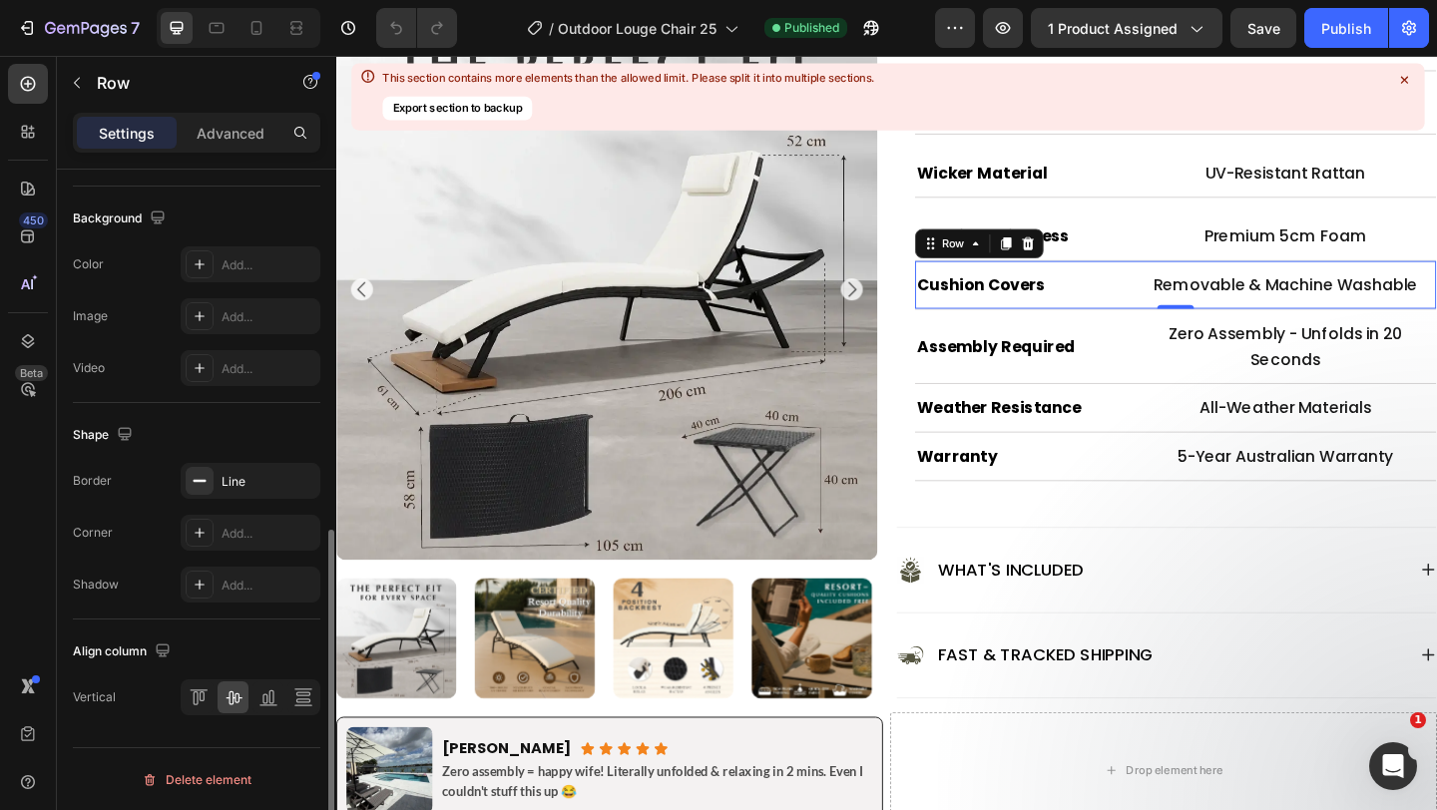
scroll to position [748, 0]
click at [1016, 297] on h2 "Cushion Covers" at bounding box center [1083, 305] width 235 height 32
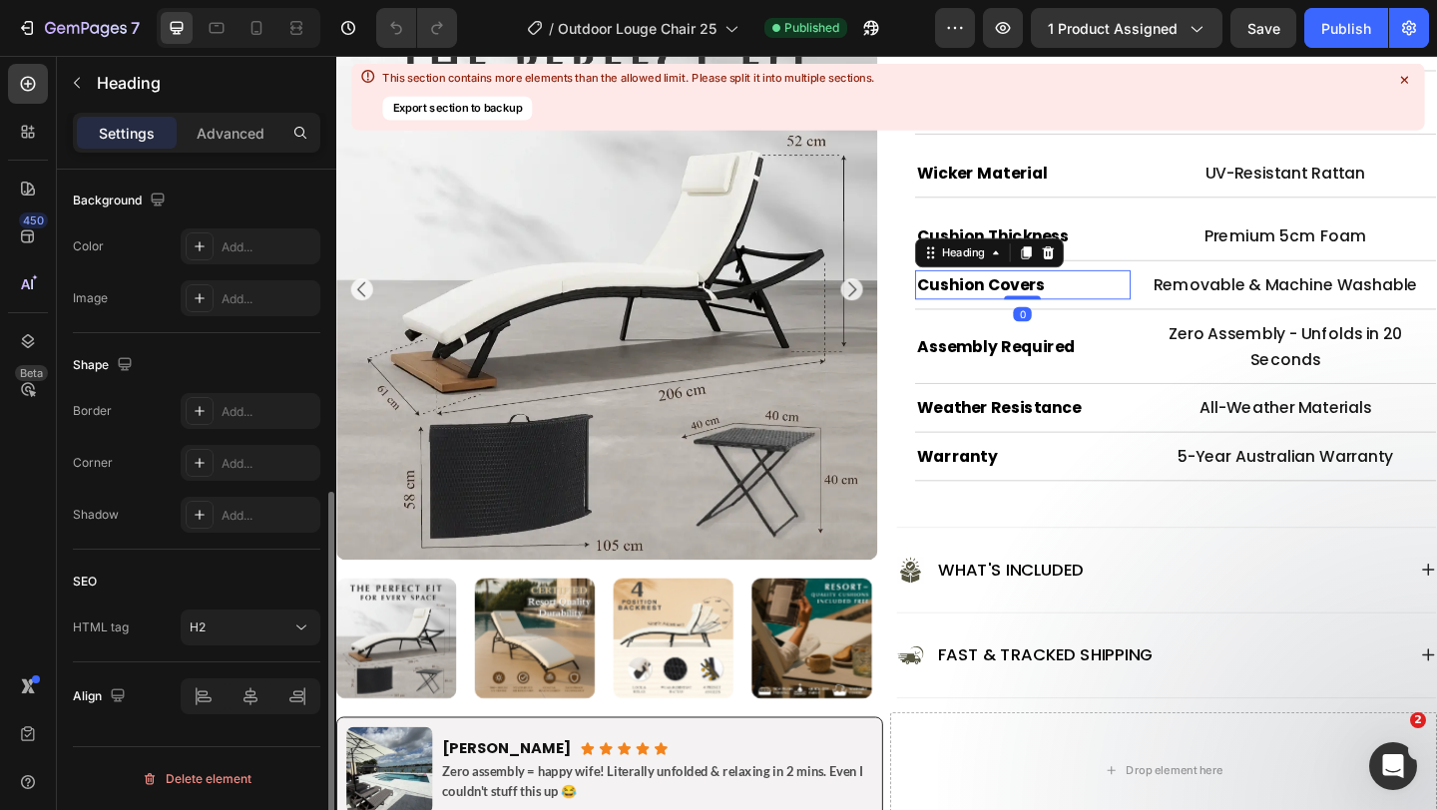
scroll to position [0, 0]
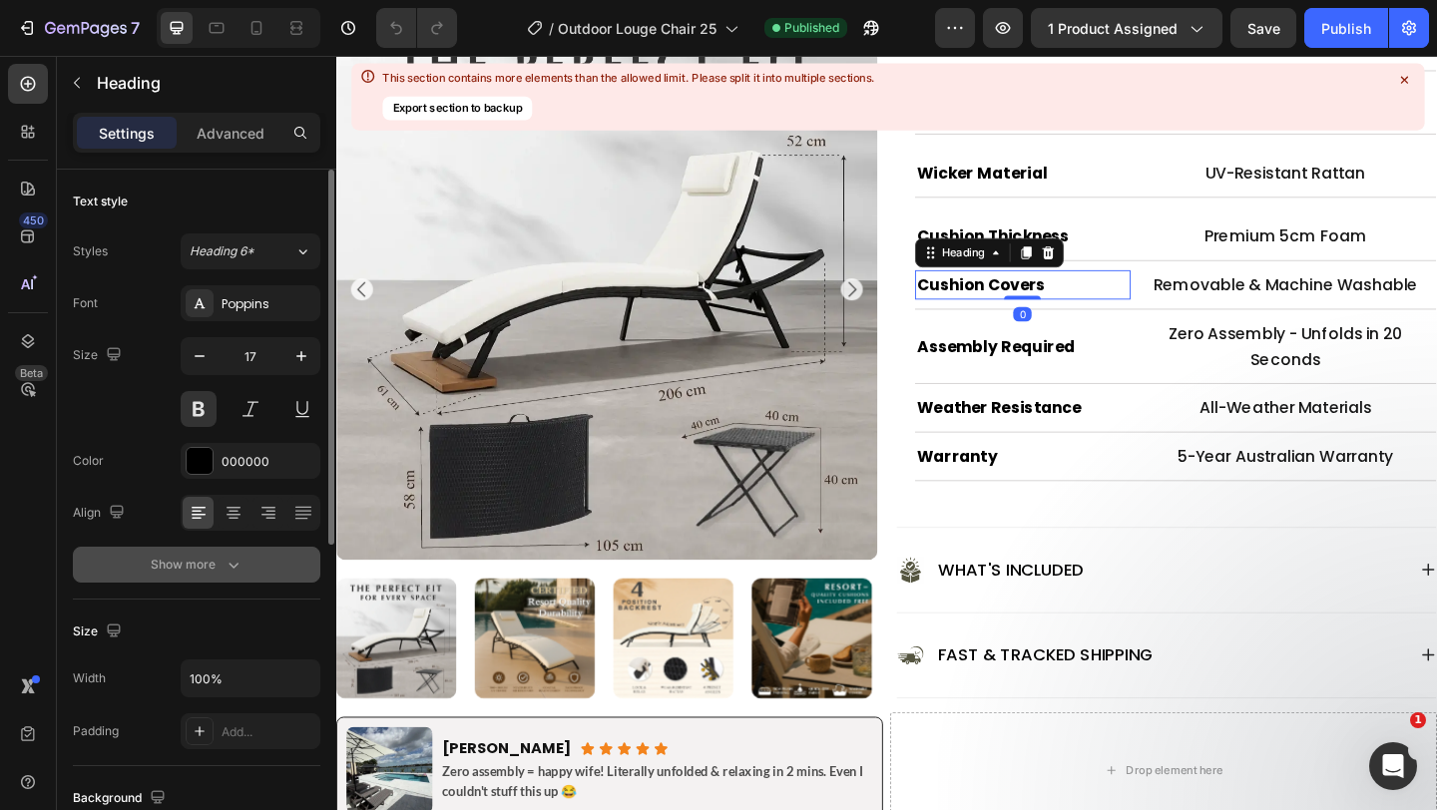
click at [183, 567] on div "Show more" at bounding box center [197, 565] width 93 height 20
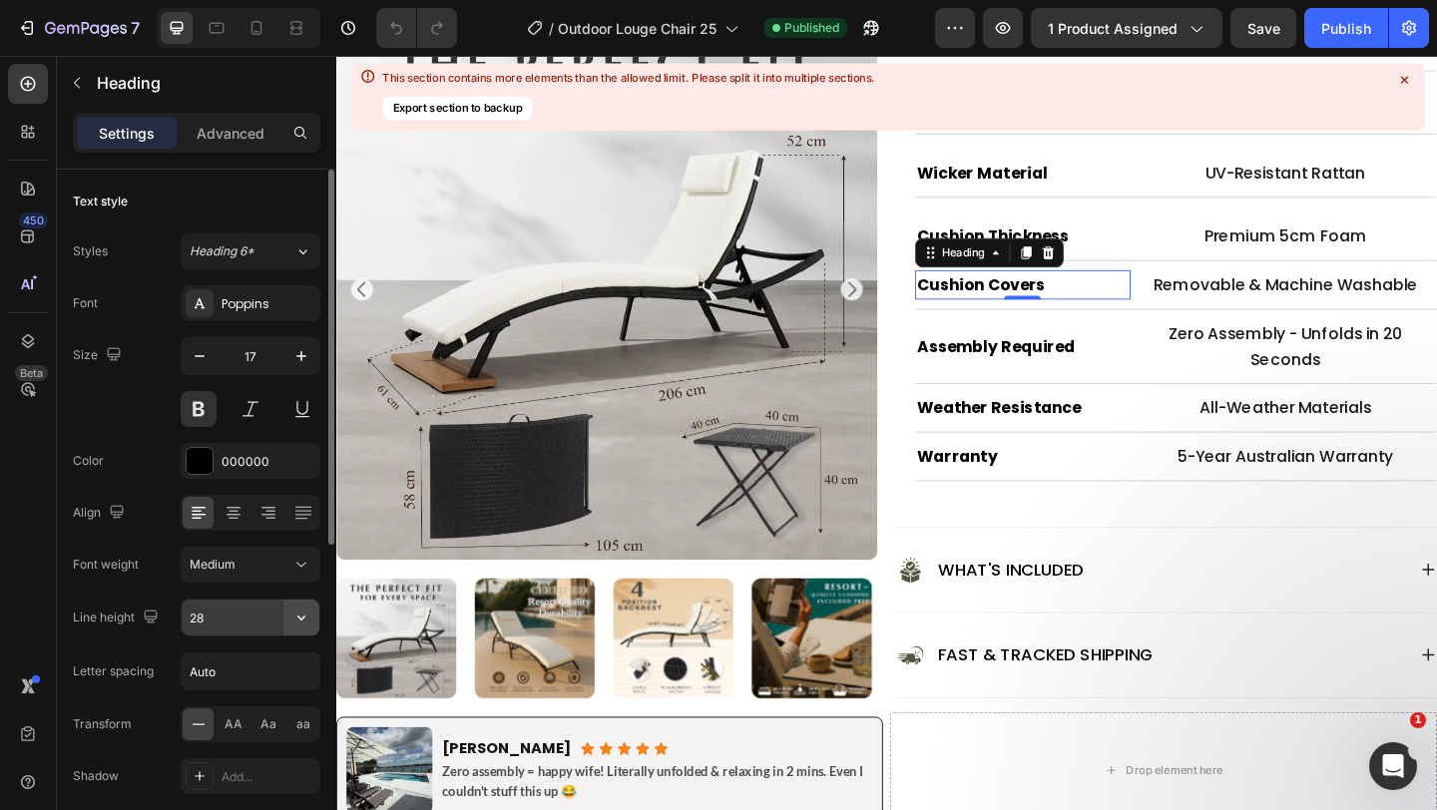
click at [298, 621] on icon "button" at bounding box center [301, 618] width 20 height 20
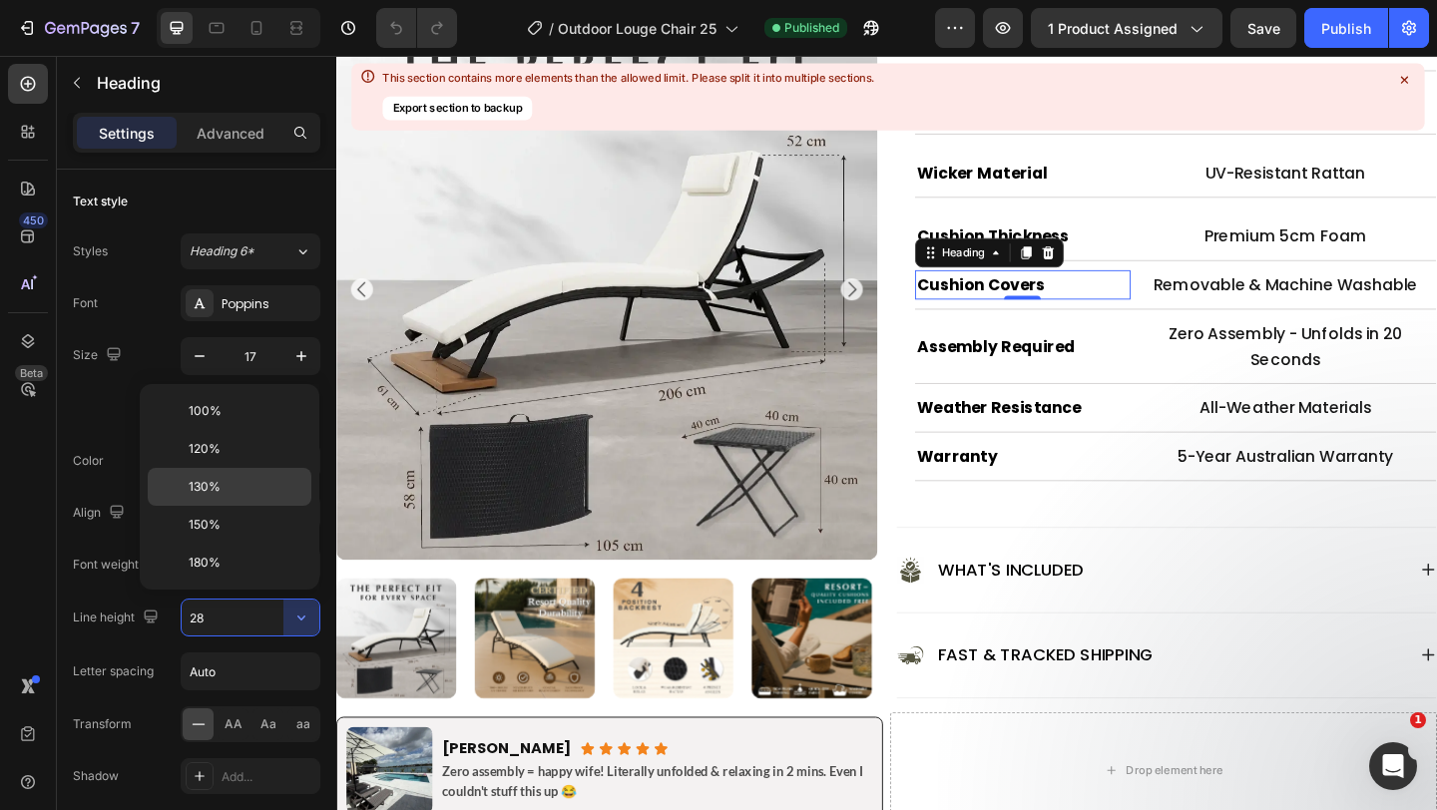
click at [243, 502] on div "130%" at bounding box center [230, 487] width 164 height 38
type input "130%"
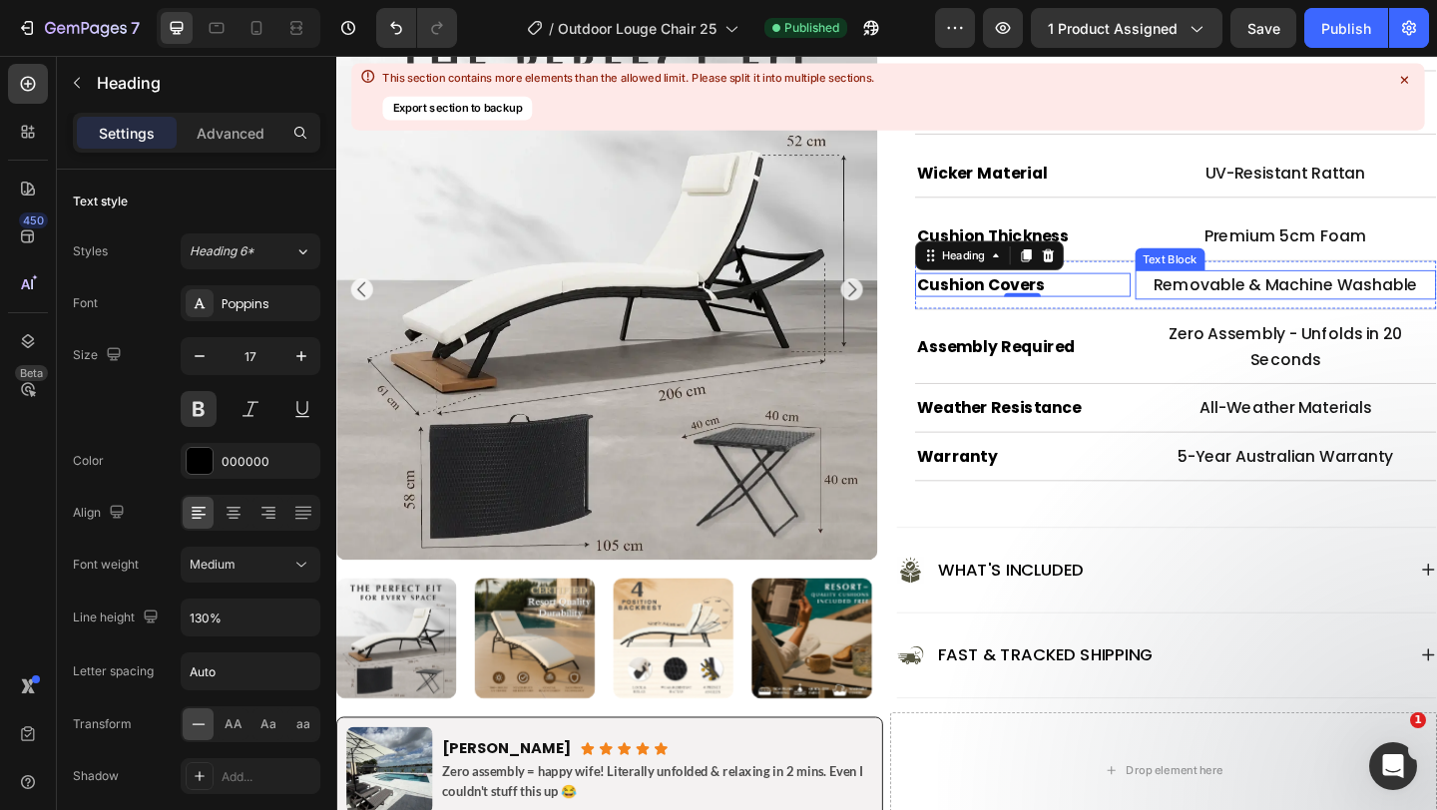
click at [1266, 301] on p "Removable & Machine Washable" at bounding box center [1369, 305] width 323 height 28
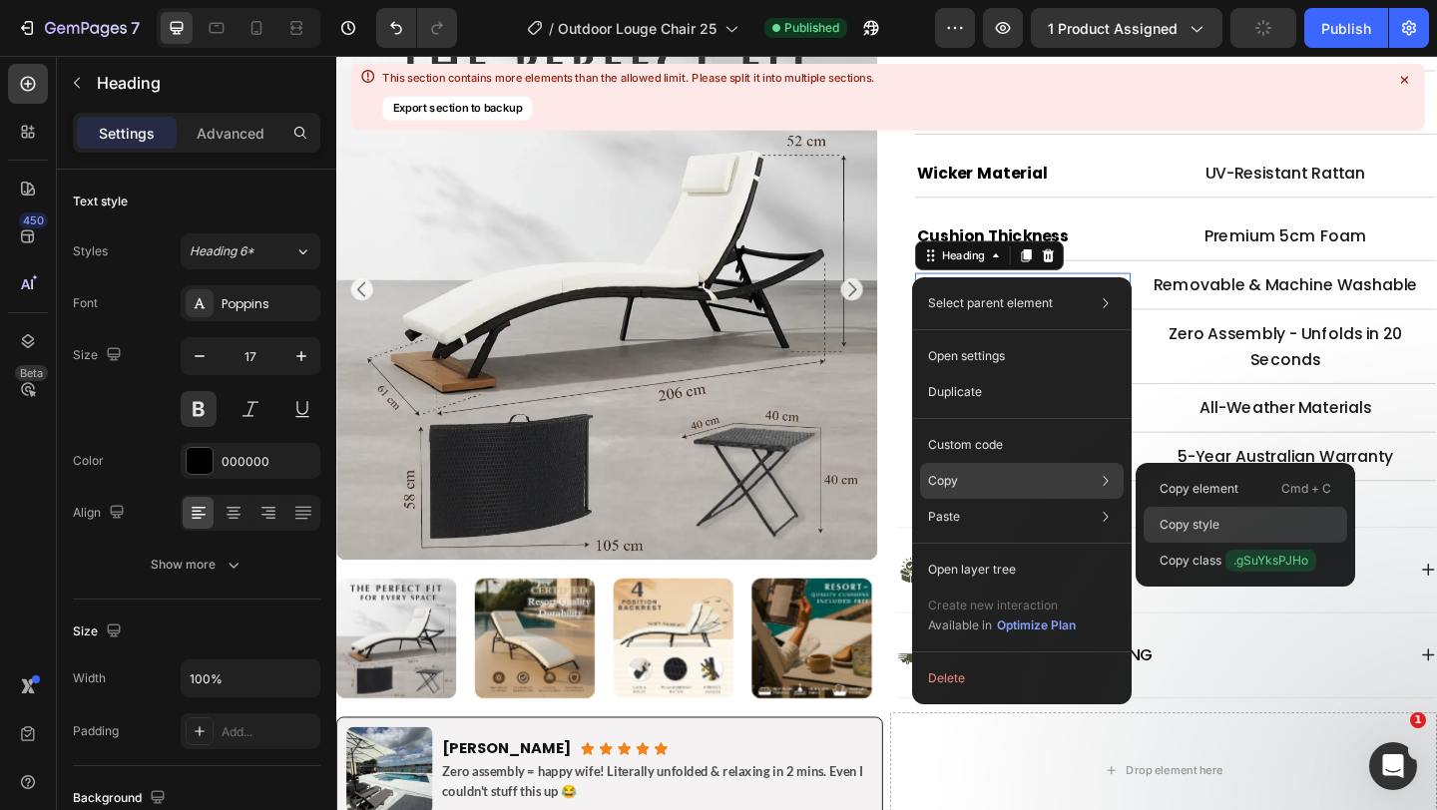
click at [1196, 527] on p "Copy style" at bounding box center [1190, 525] width 60 height 18
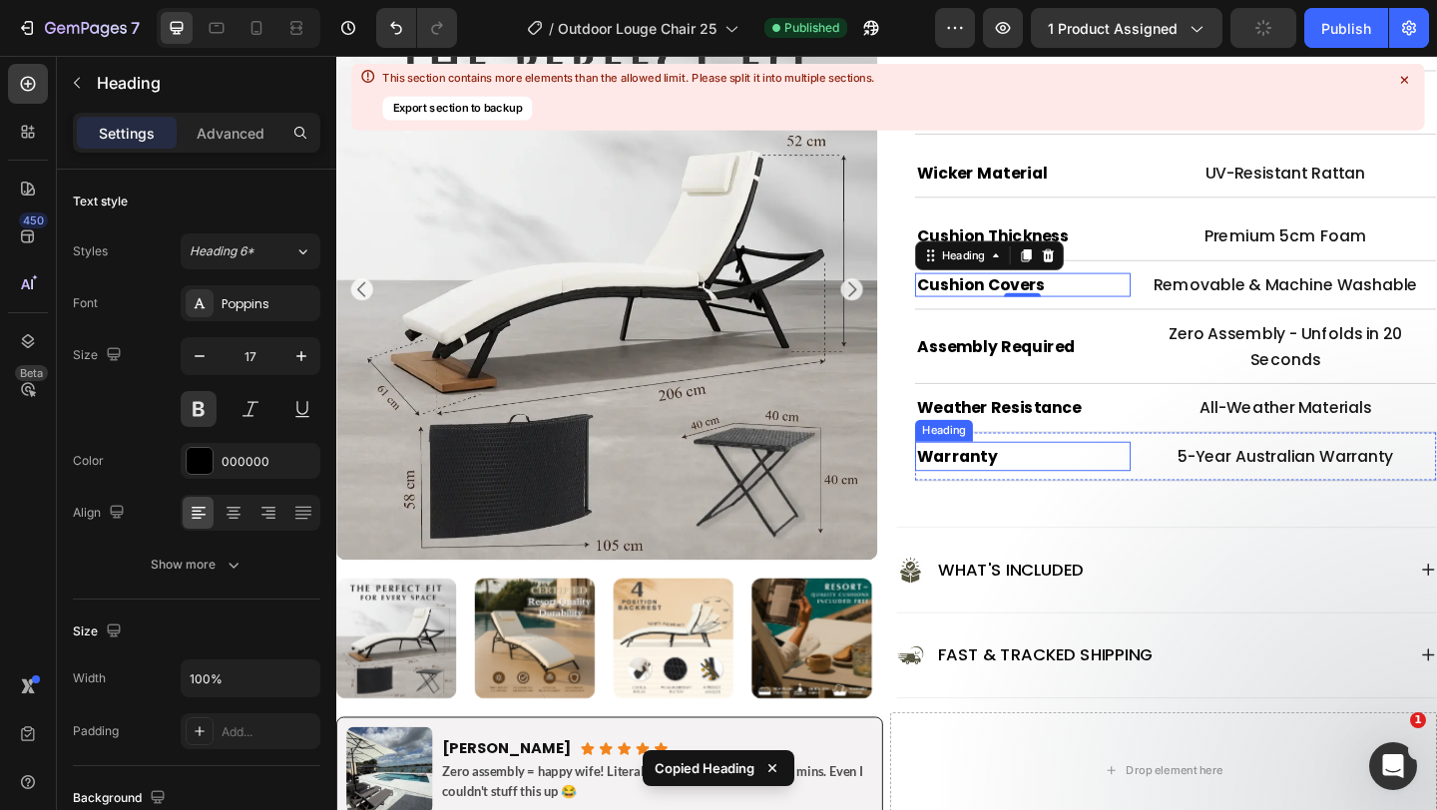
click at [1045, 491] on h2 "Warranty" at bounding box center [1083, 492] width 235 height 32
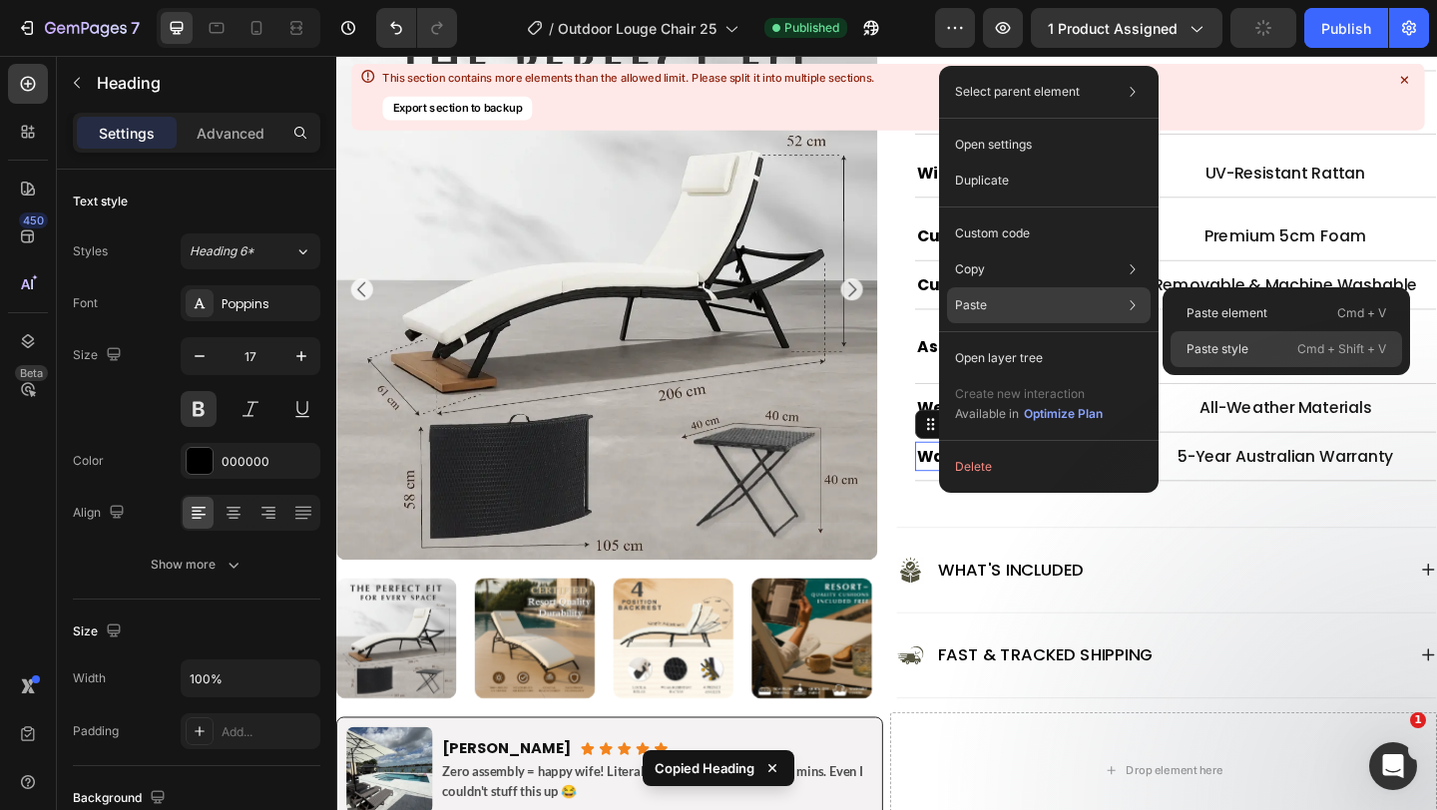
click at [1218, 346] on p "Paste style" at bounding box center [1218, 349] width 62 height 18
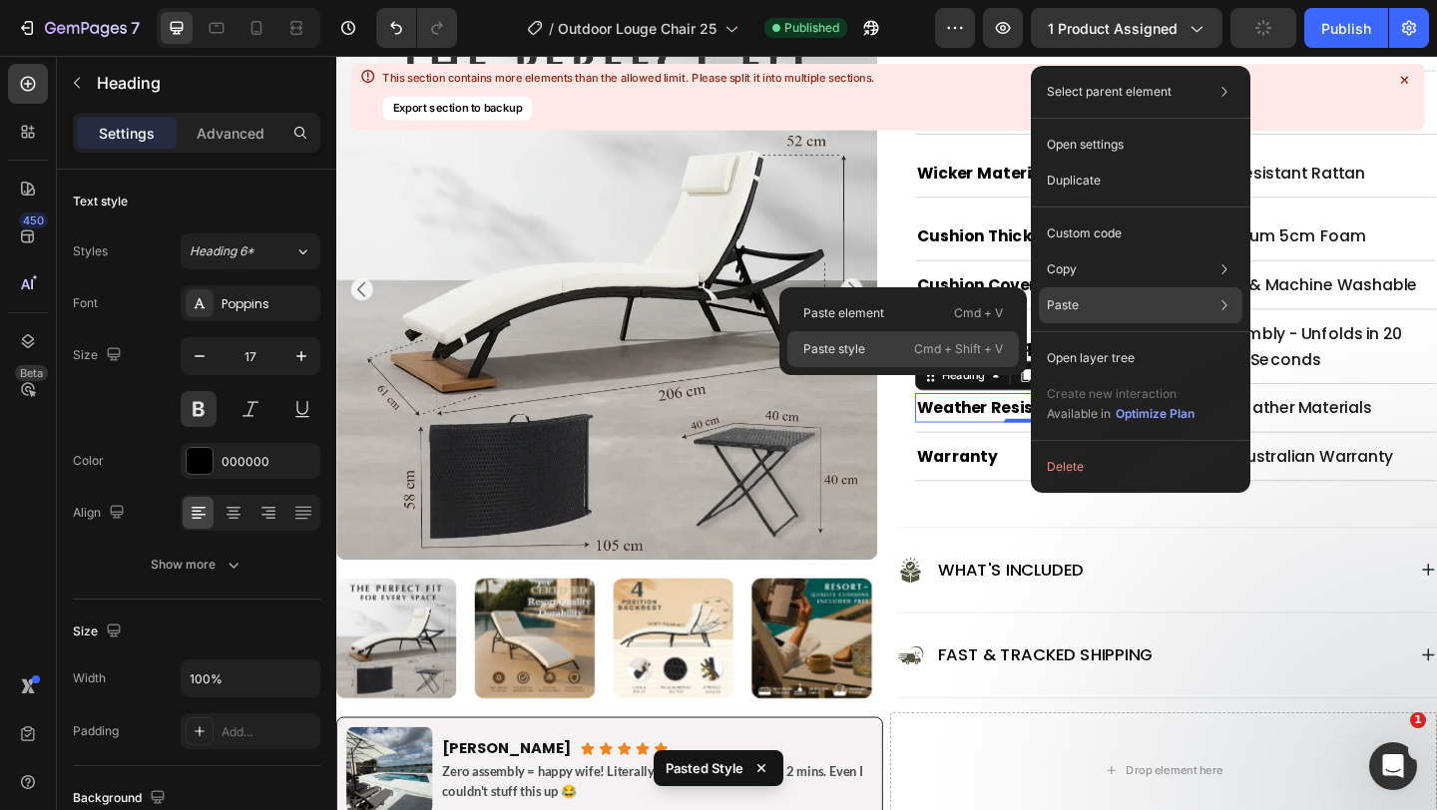
click at [909, 343] on div "Paste style Cmd + Shift + V" at bounding box center [903, 349] width 232 height 36
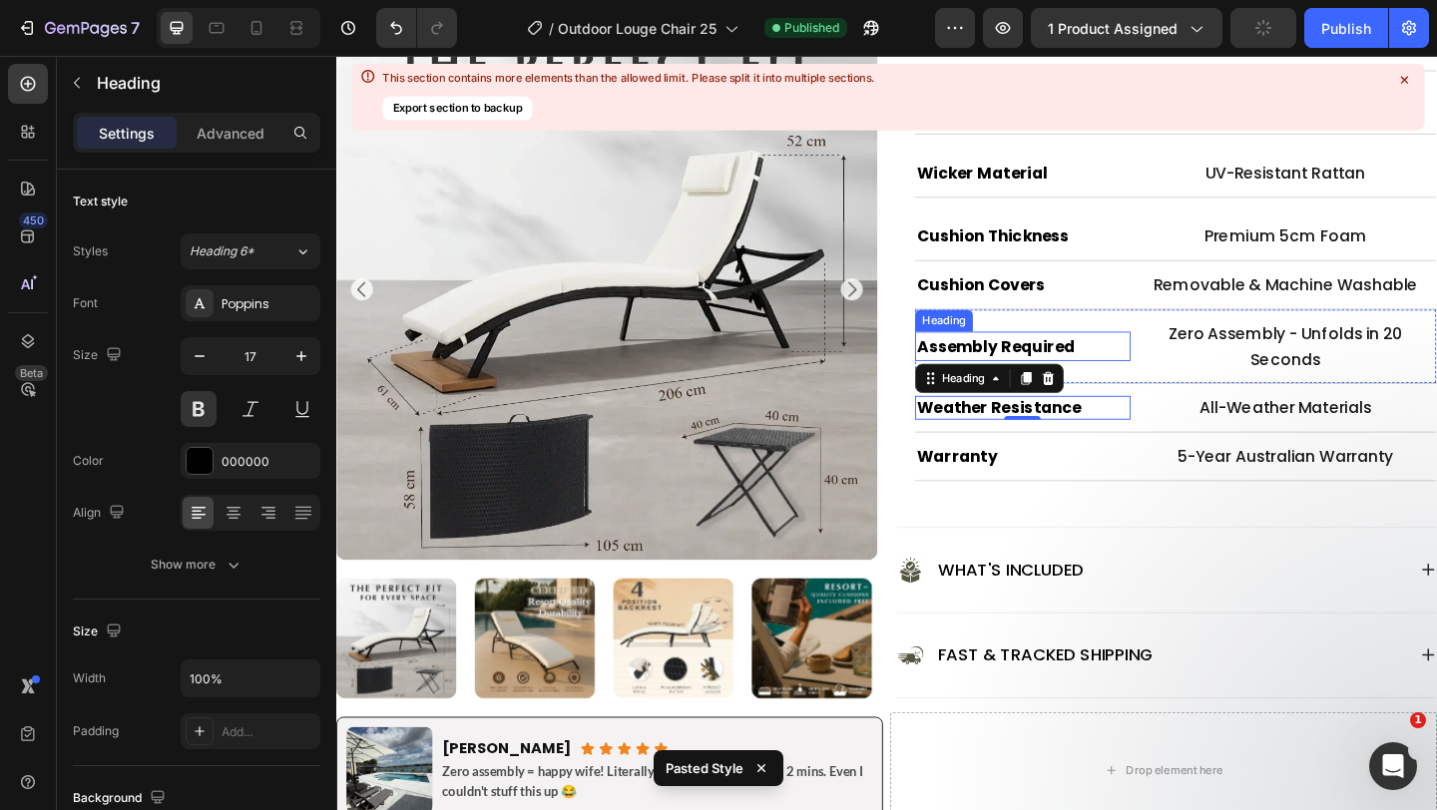
click at [1092, 368] on strong "Assembly Required" at bounding box center [1054, 372] width 172 height 24
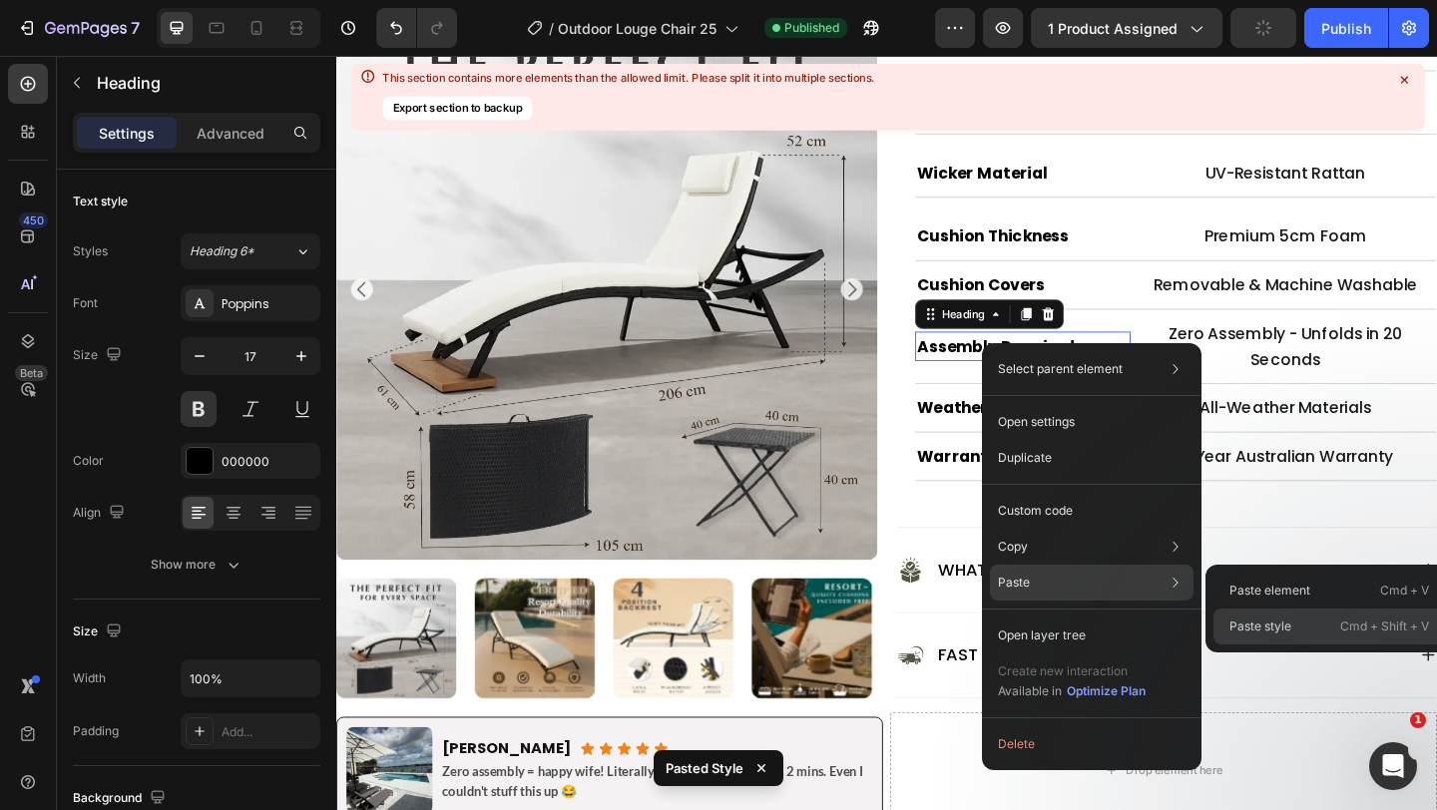
click at [1260, 612] on div "Paste style Cmd + Shift + V" at bounding box center [1330, 627] width 232 height 36
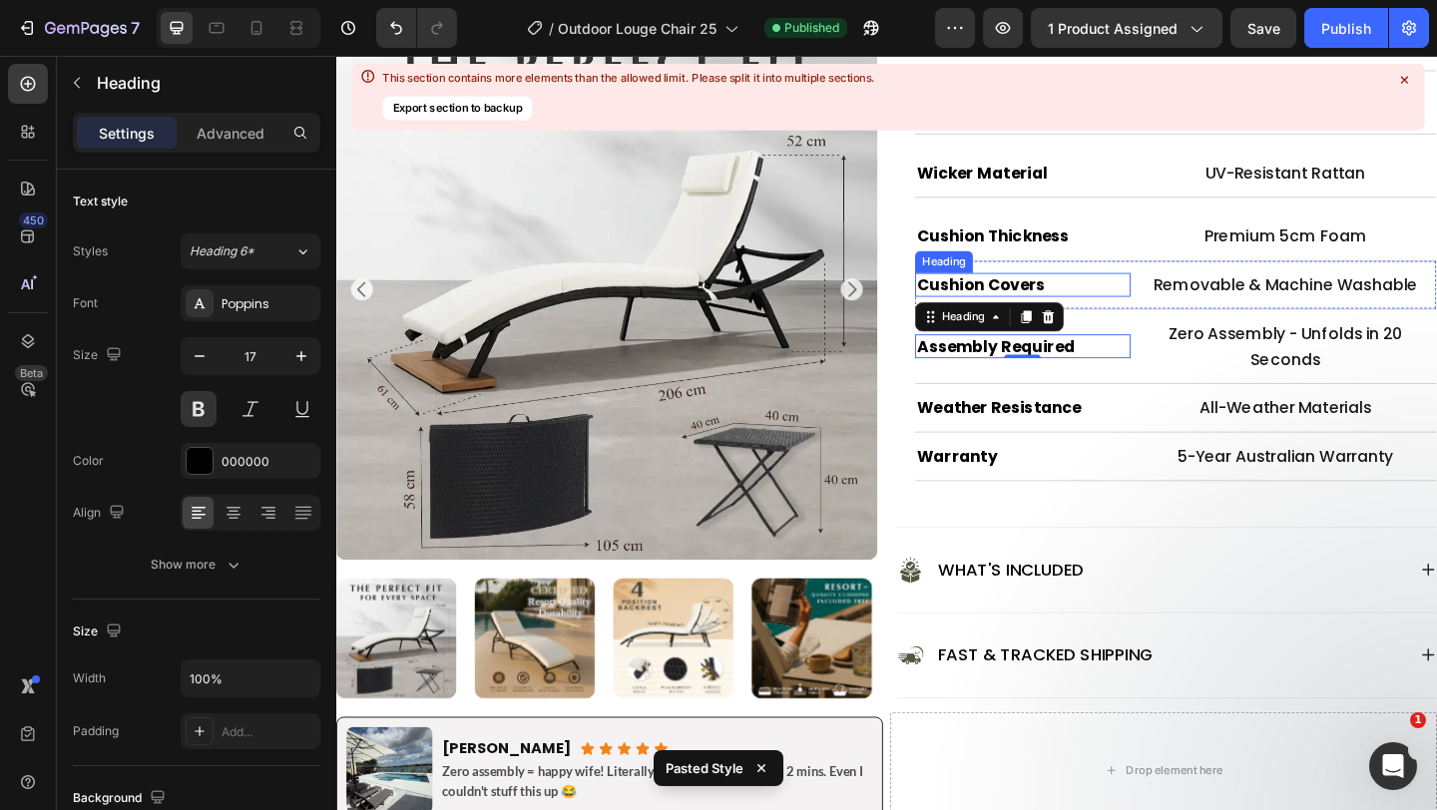
click at [1085, 300] on h2 "Cushion Covers" at bounding box center [1083, 305] width 235 height 26
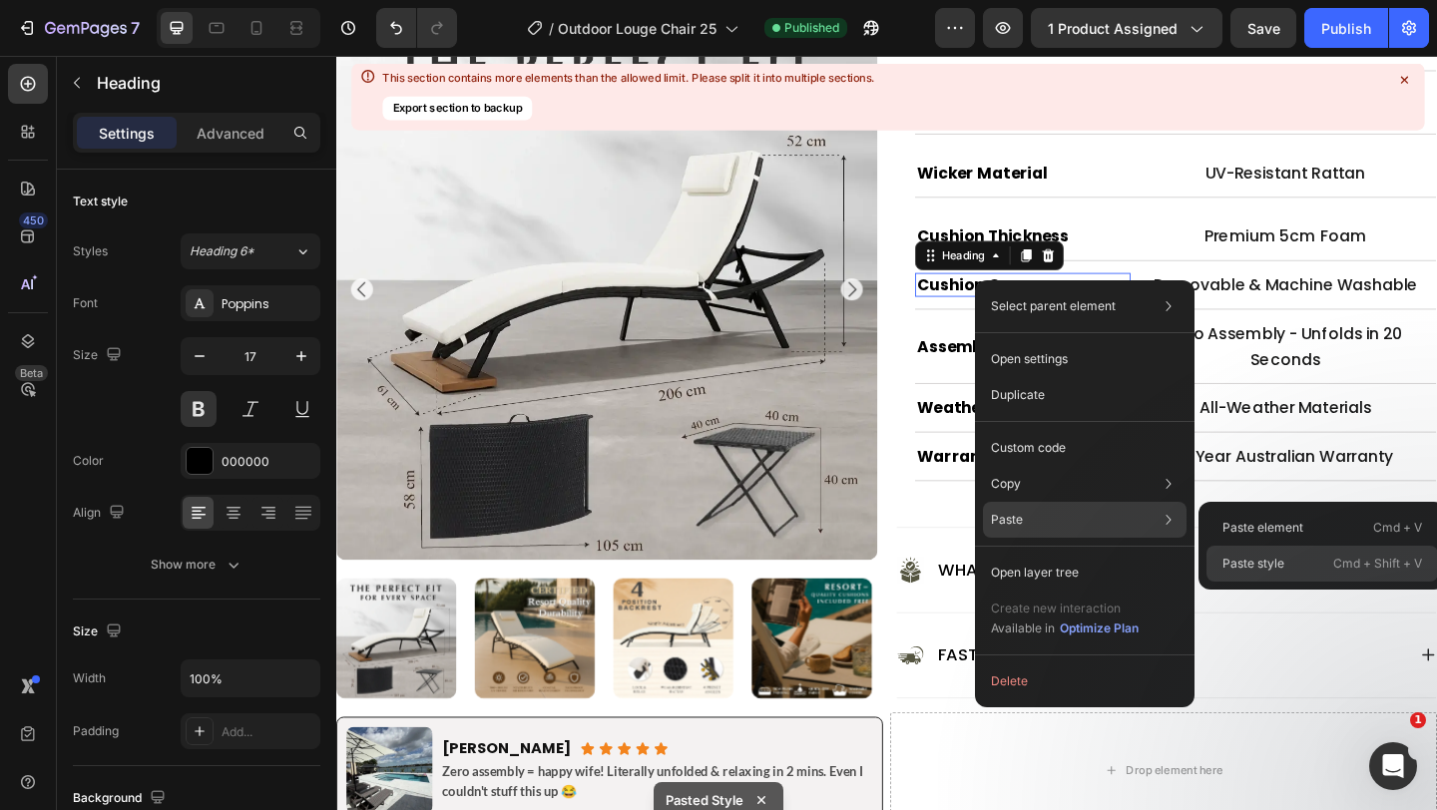
click at [1278, 561] on p "Paste style" at bounding box center [1254, 564] width 62 height 18
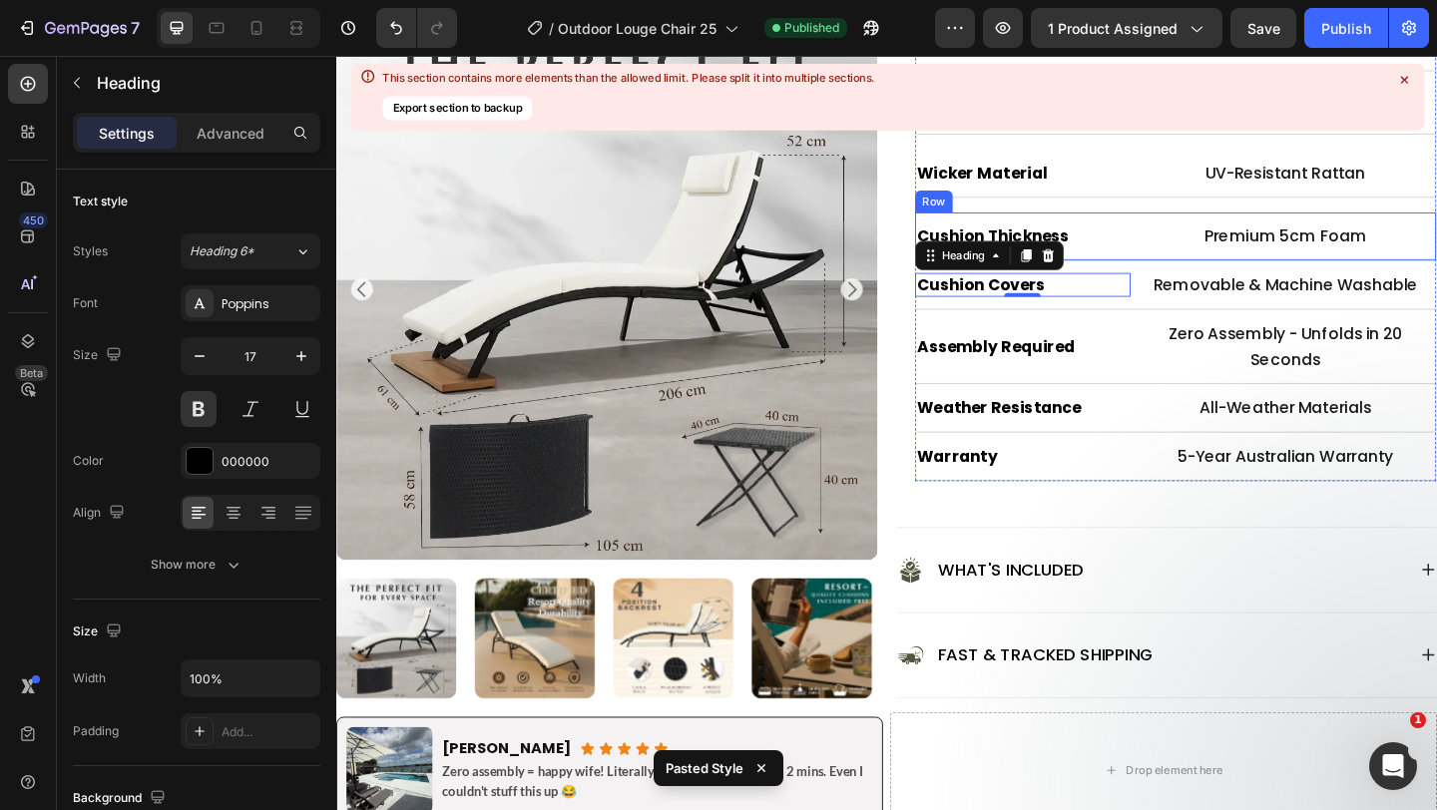
click at [1132, 233] on div "Cushion Thickness Heading Premium 5cm Foam Text Block Row" at bounding box center [1249, 253] width 567 height 53
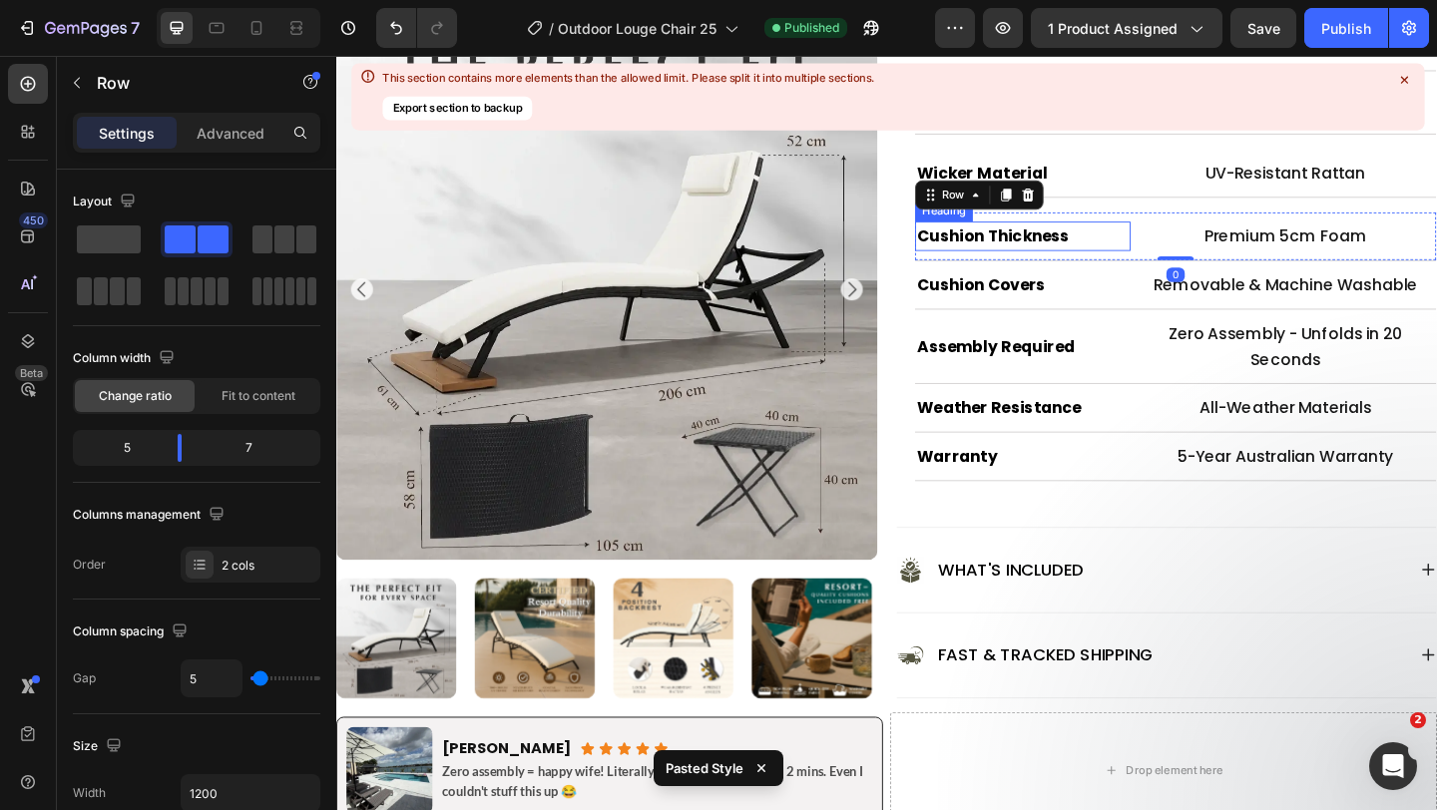
click at [1126, 242] on h2 "Cushion Thickness" at bounding box center [1083, 253] width 235 height 32
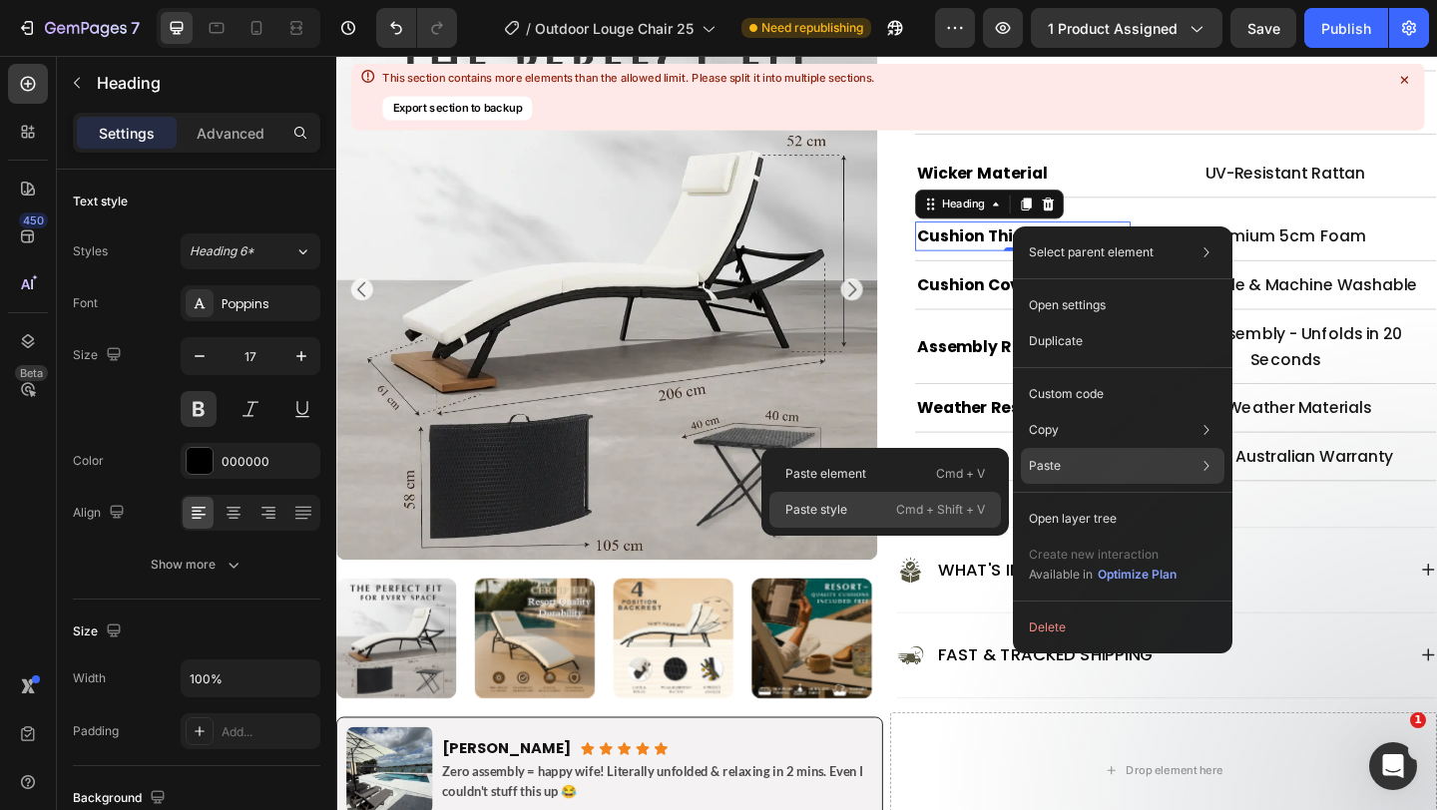
click at [868, 516] on div "Paste style Cmd + Shift + V" at bounding box center [886, 510] width 232 height 36
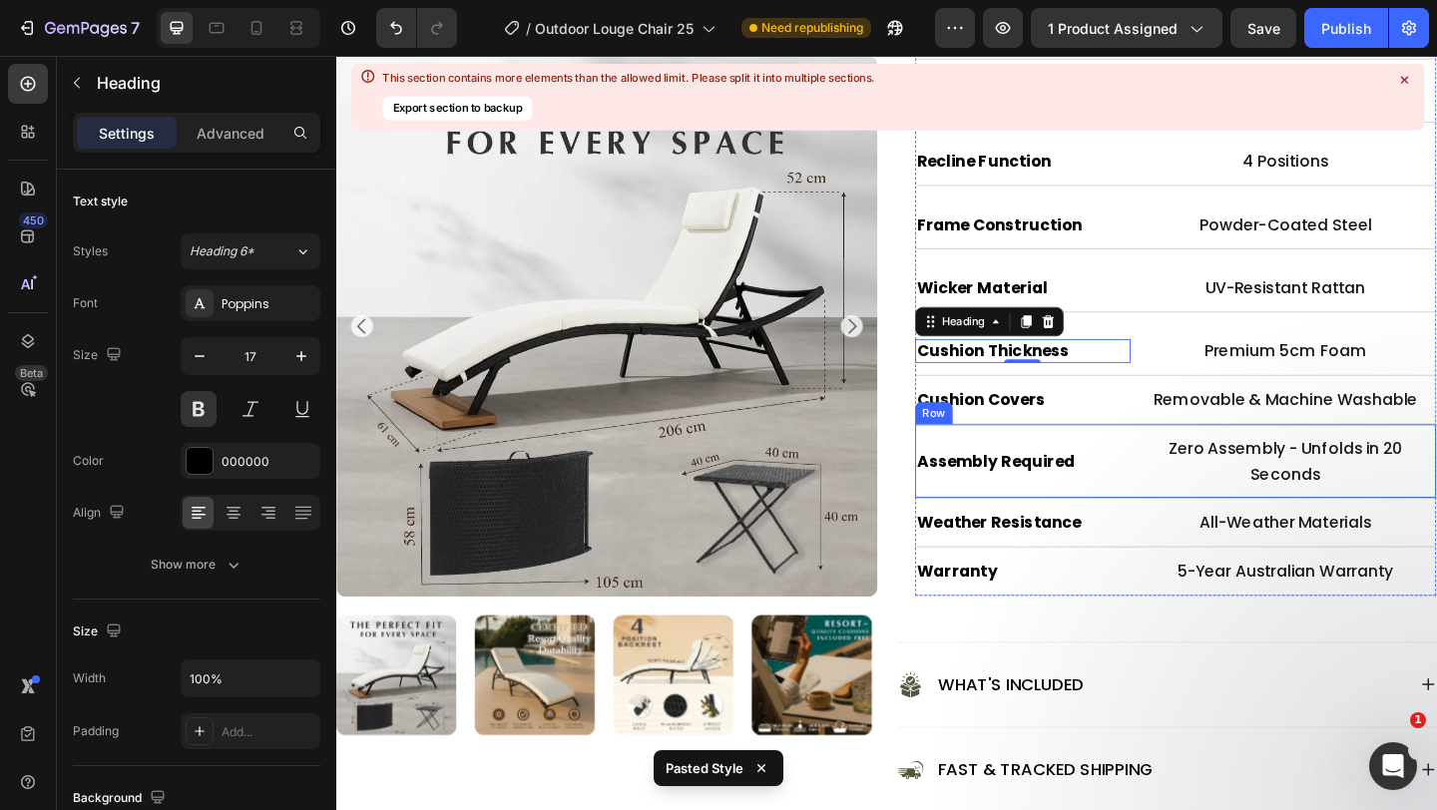
scroll to position [1455, 0]
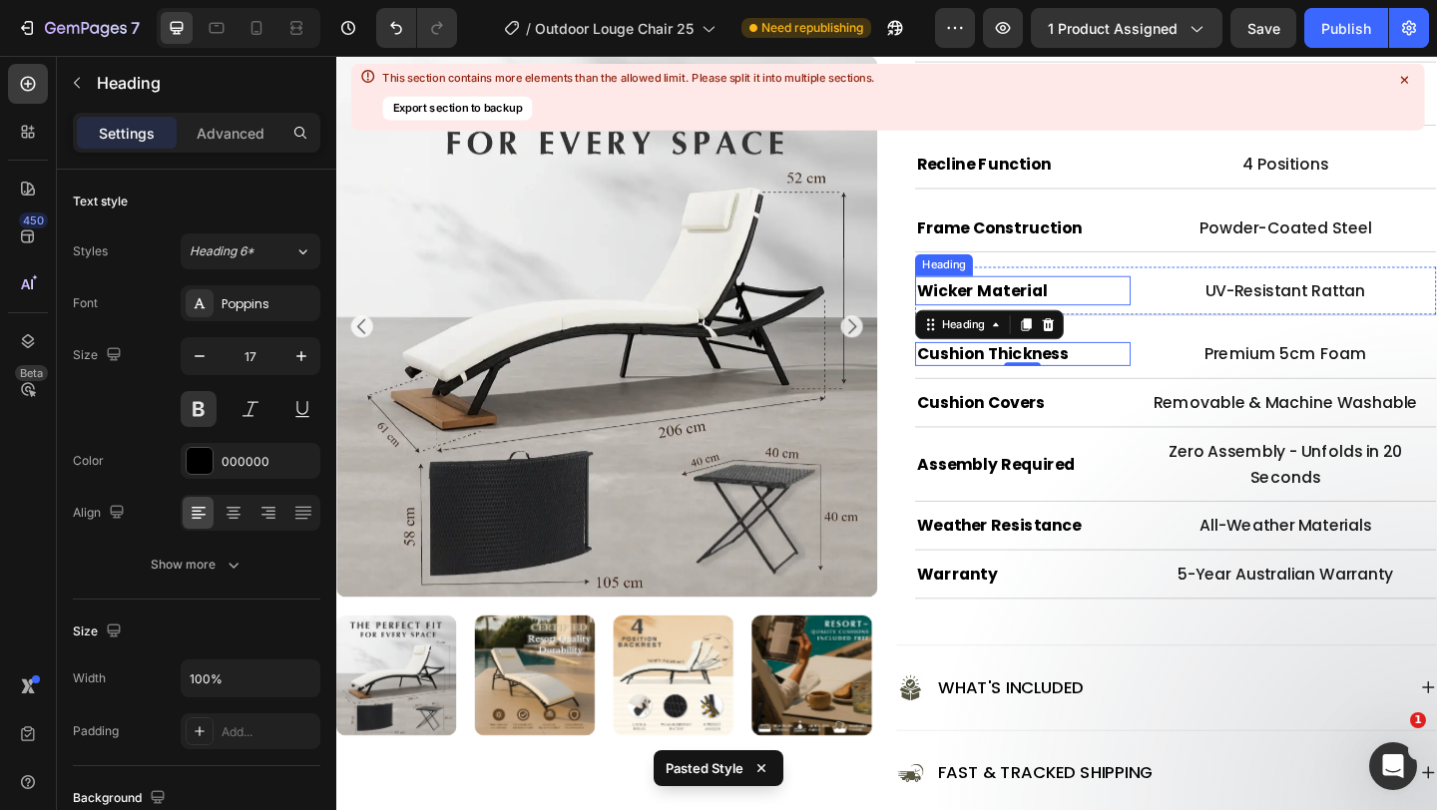
click at [1110, 303] on h2 "Wicker Material" at bounding box center [1083, 311] width 235 height 32
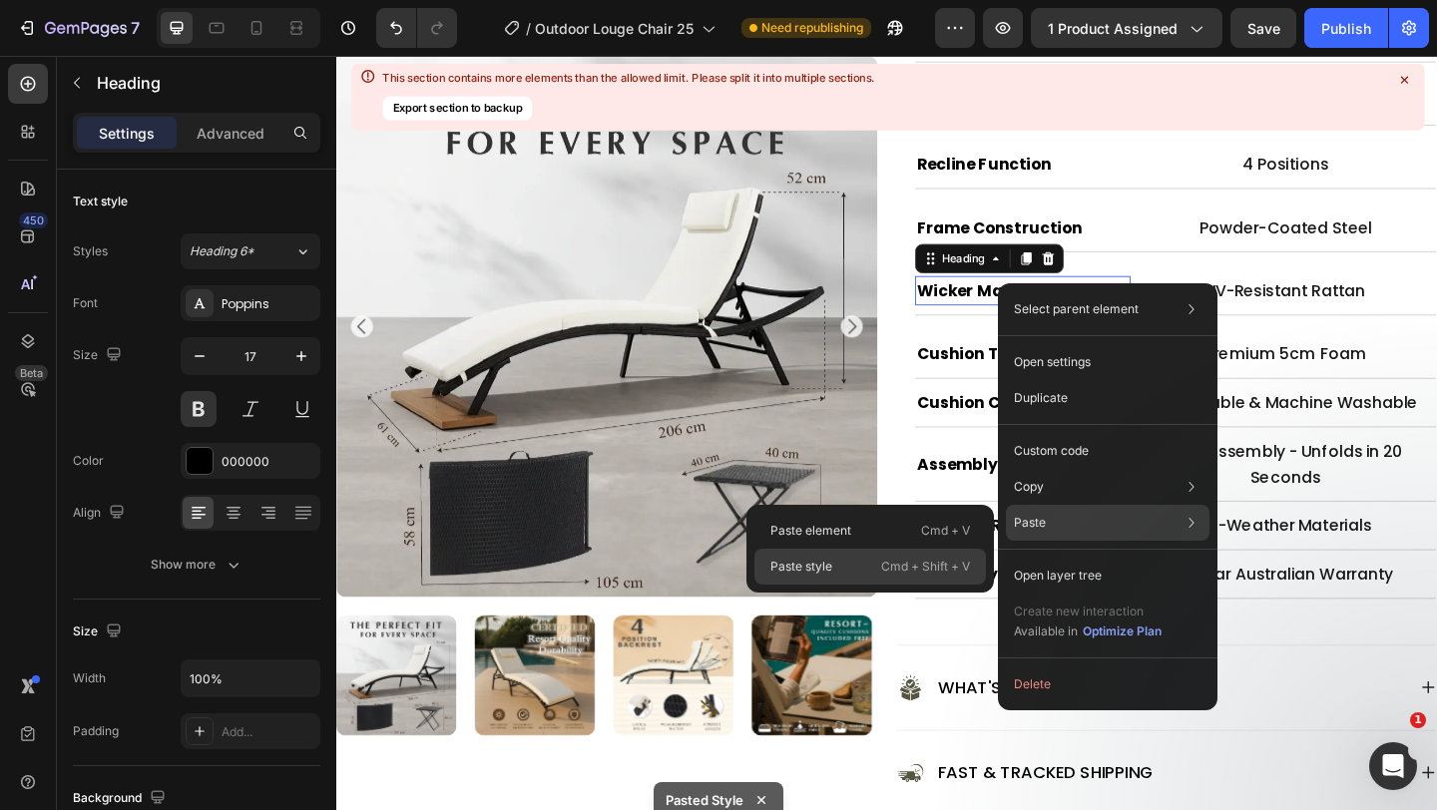
click at [877, 555] on div "Paste style Cmd + Shift + V" at bounding box center [871, 567] width 232 height 36
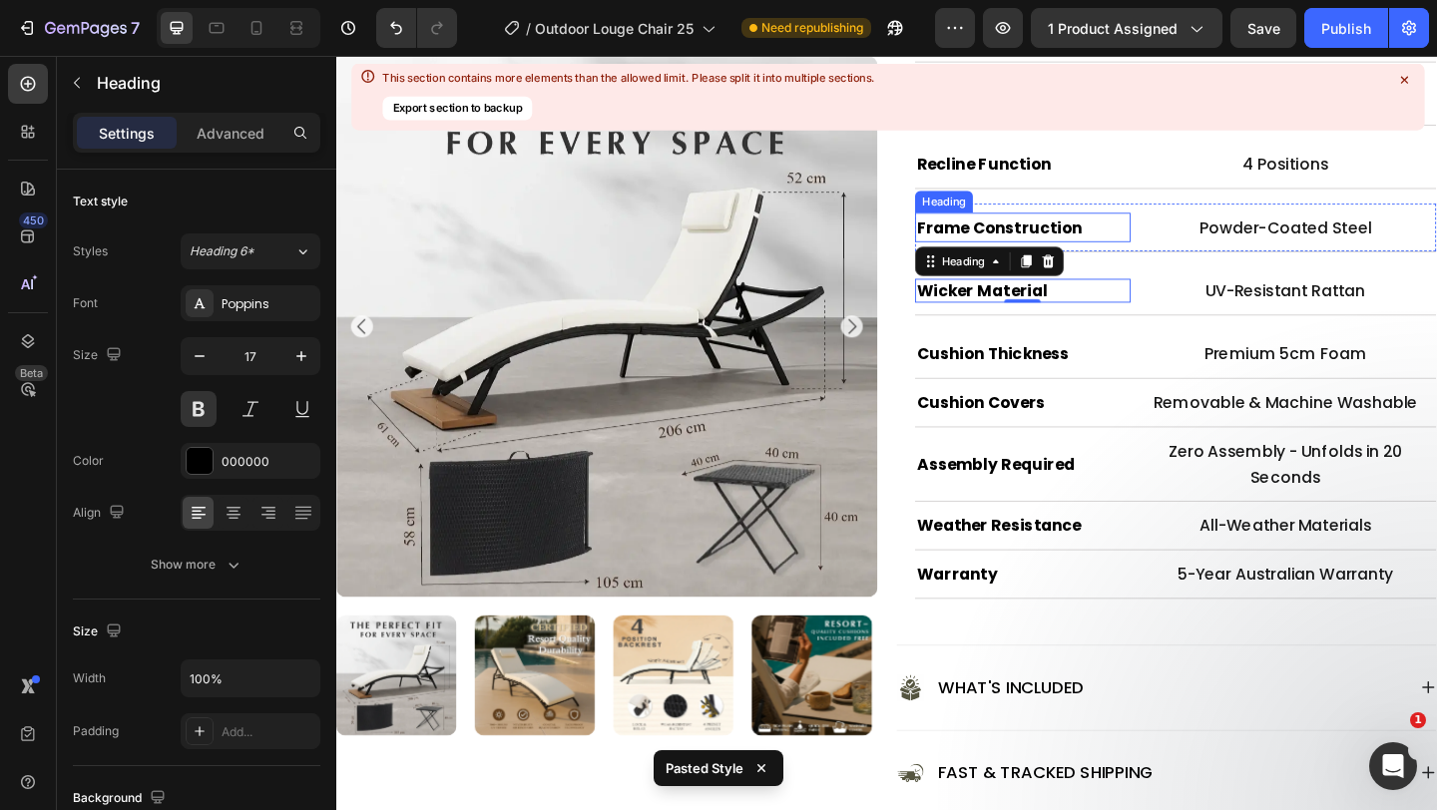
click at [1138, 248] on h2 "Frame Construction" at bounding box center [1083, 243] width 235 height 32
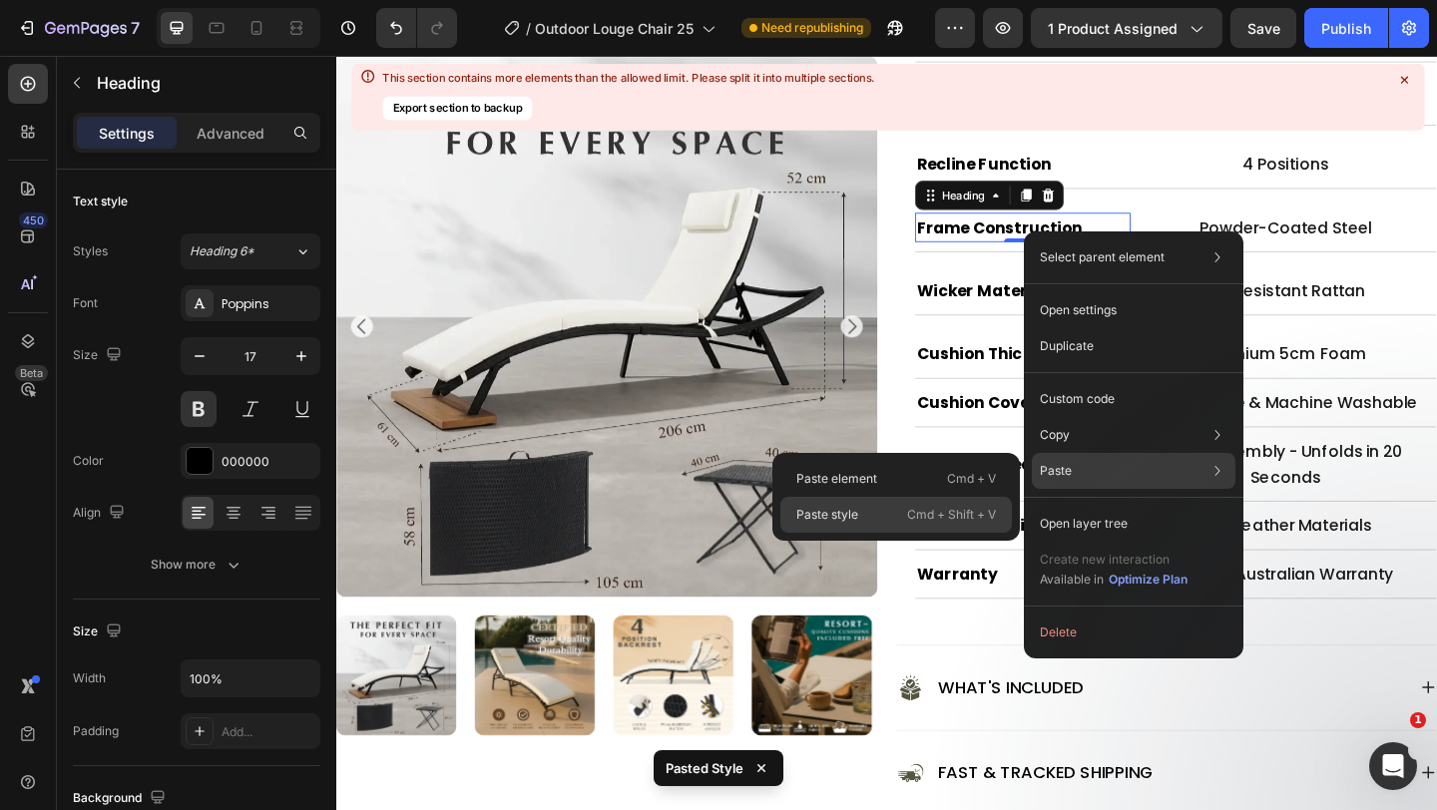
click at [888, 523] on div "Paste style Cmd + Shift + V" at bounding box center [896, 515] width 232 height 36
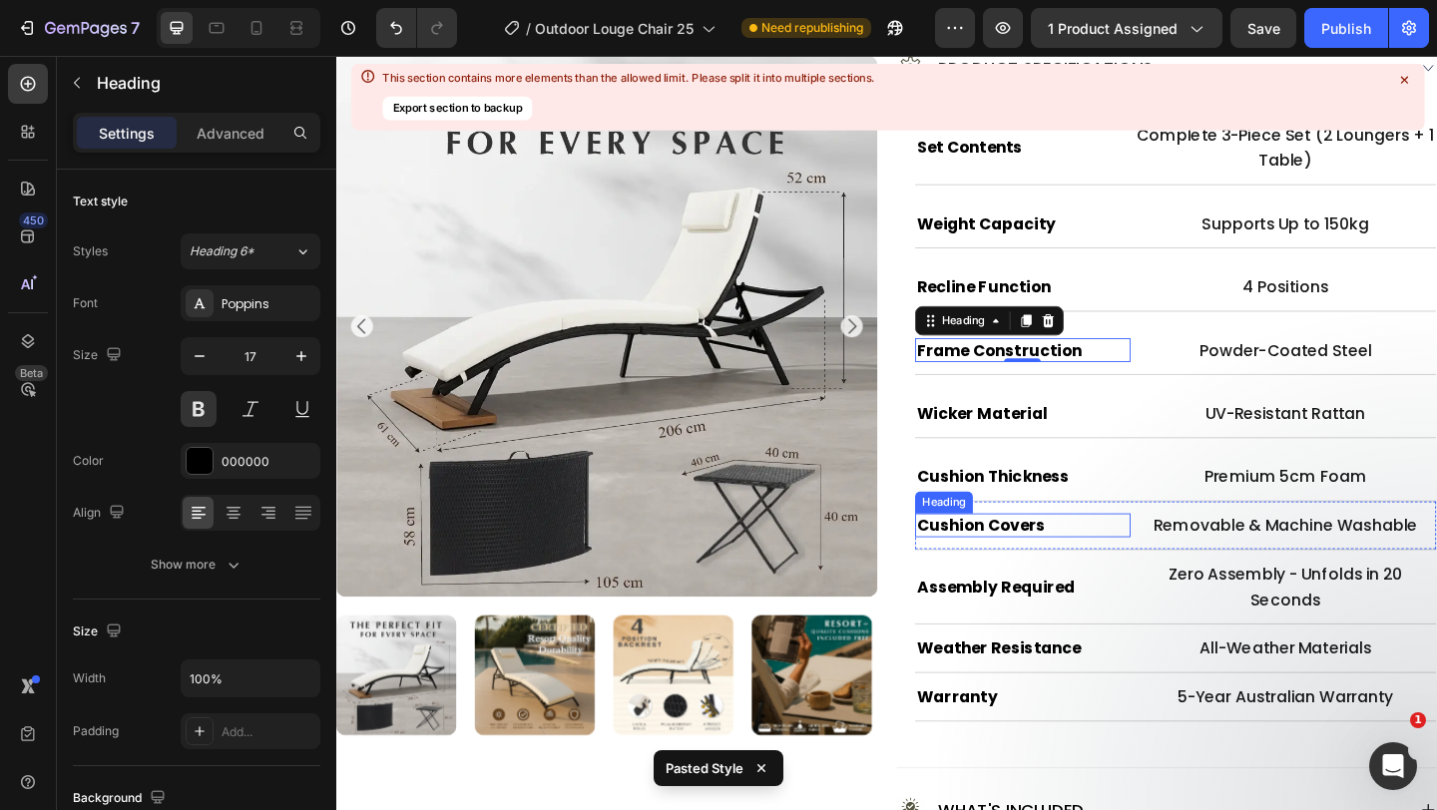
scroll to position [1315, 0]
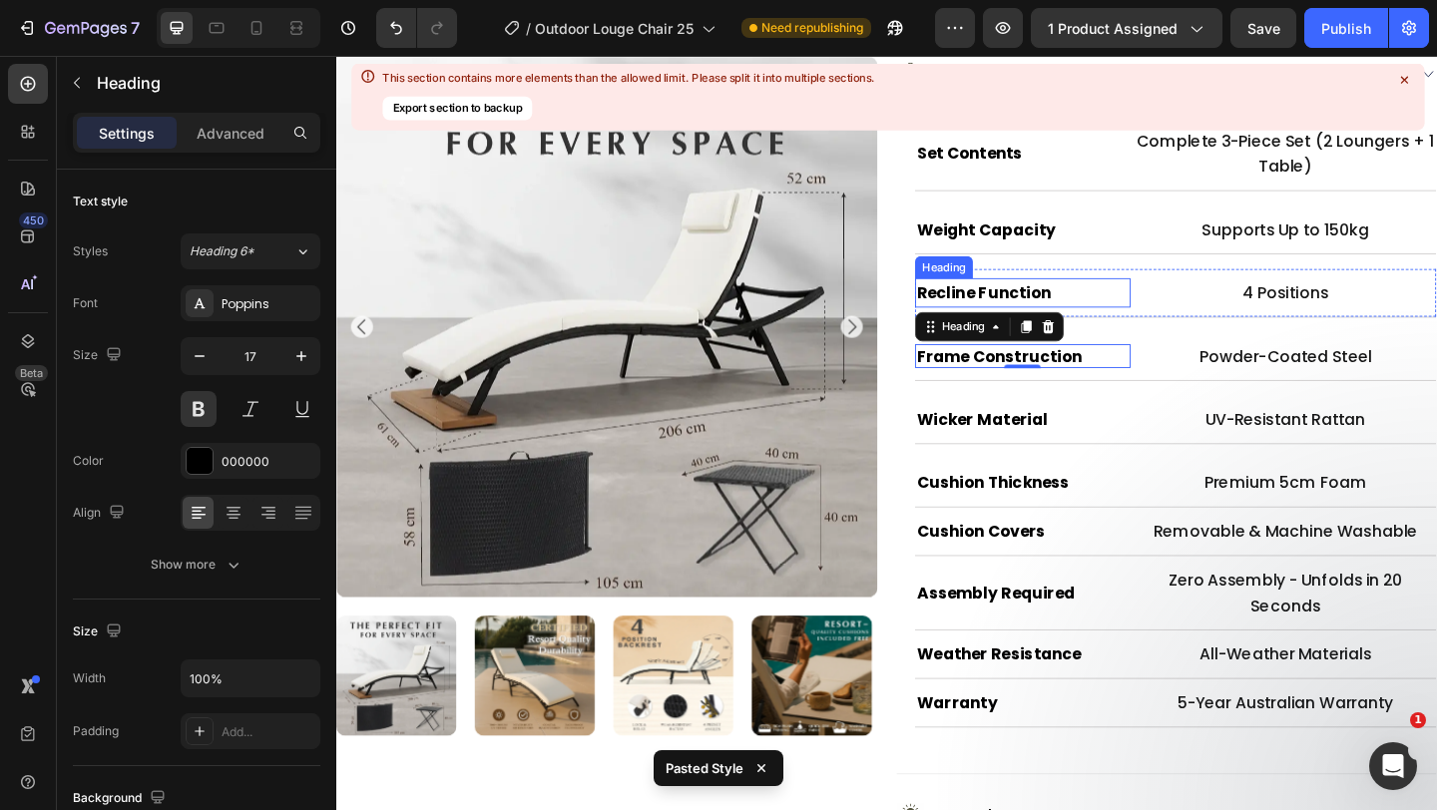
click at [1132, 301] on h2 "Recline Function" at bounding box center [1083, 313] width 235 height 32
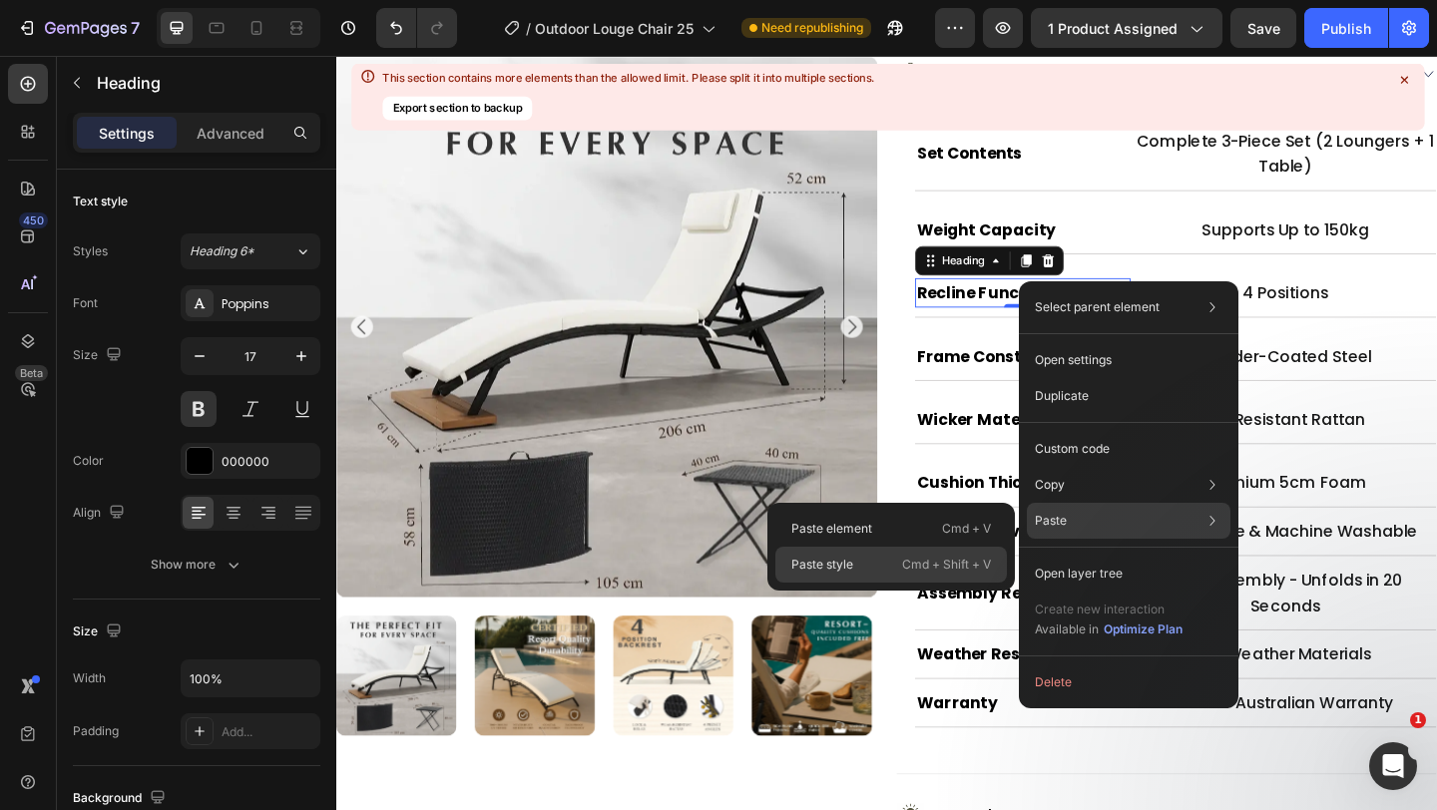
click at [880, 568] on div "Paste style Cmd + Shift + V" at bounding box center [891, 565] width 232 height 36
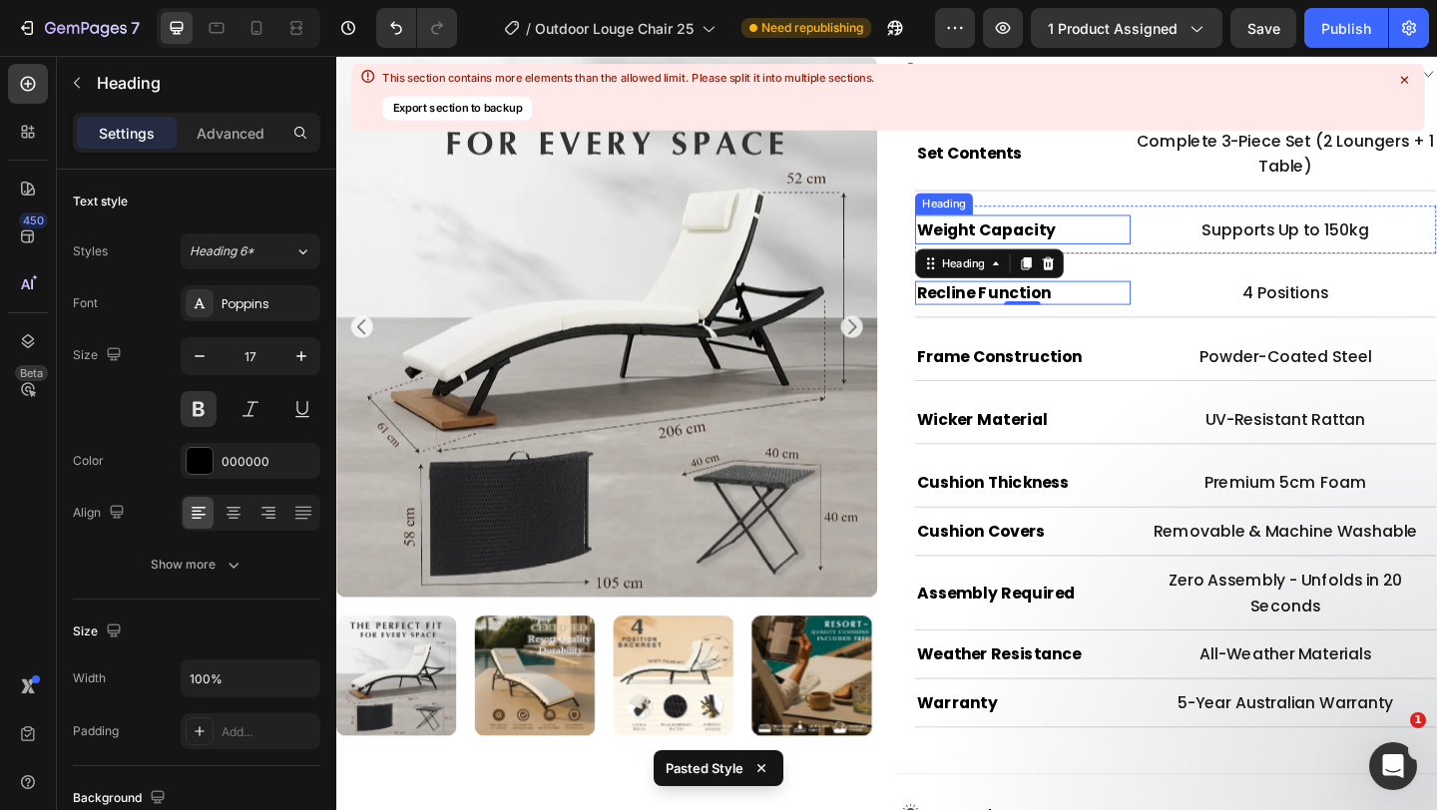
click at [1135, 239] on h2 "Weight Capacity" at bounding box center [1083, 245] width 235 height 32
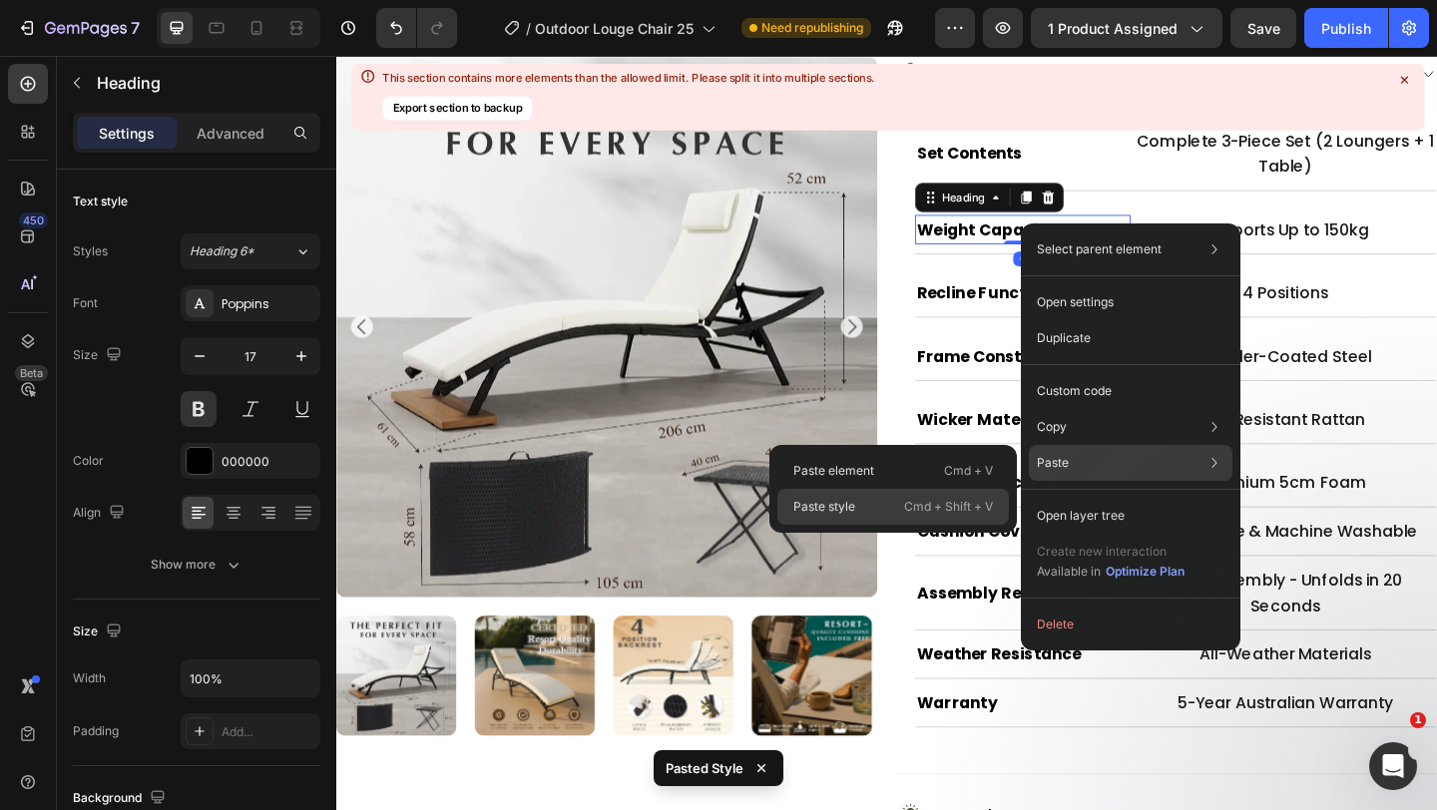
click at [882, 515] on div "Paste style Cmd + Shift + V" at bounding box center [893, 507] width 232 height 36
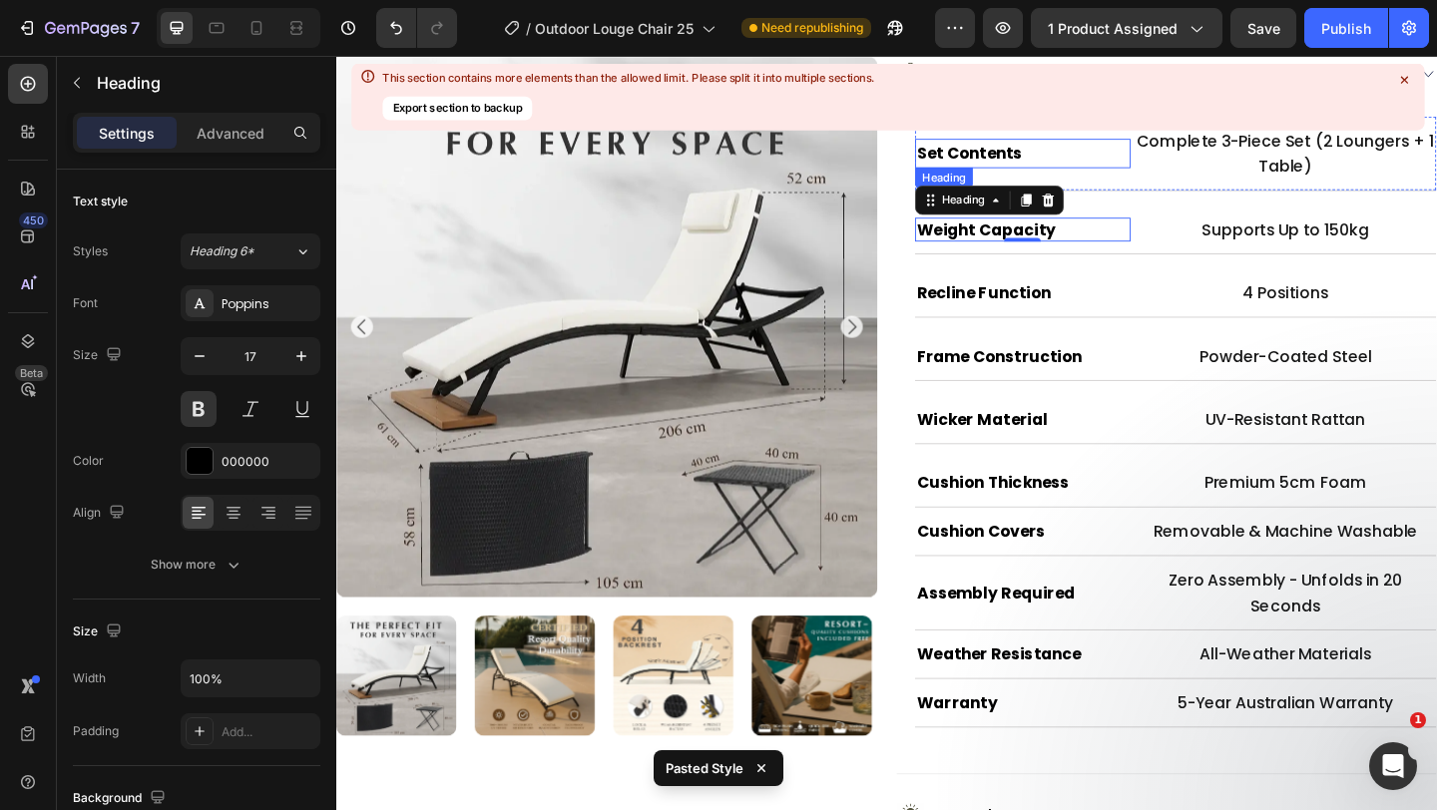
click at [1121, 163] on h2 "Set Contents" at bounding box center [1083, 162] width 235 height 32
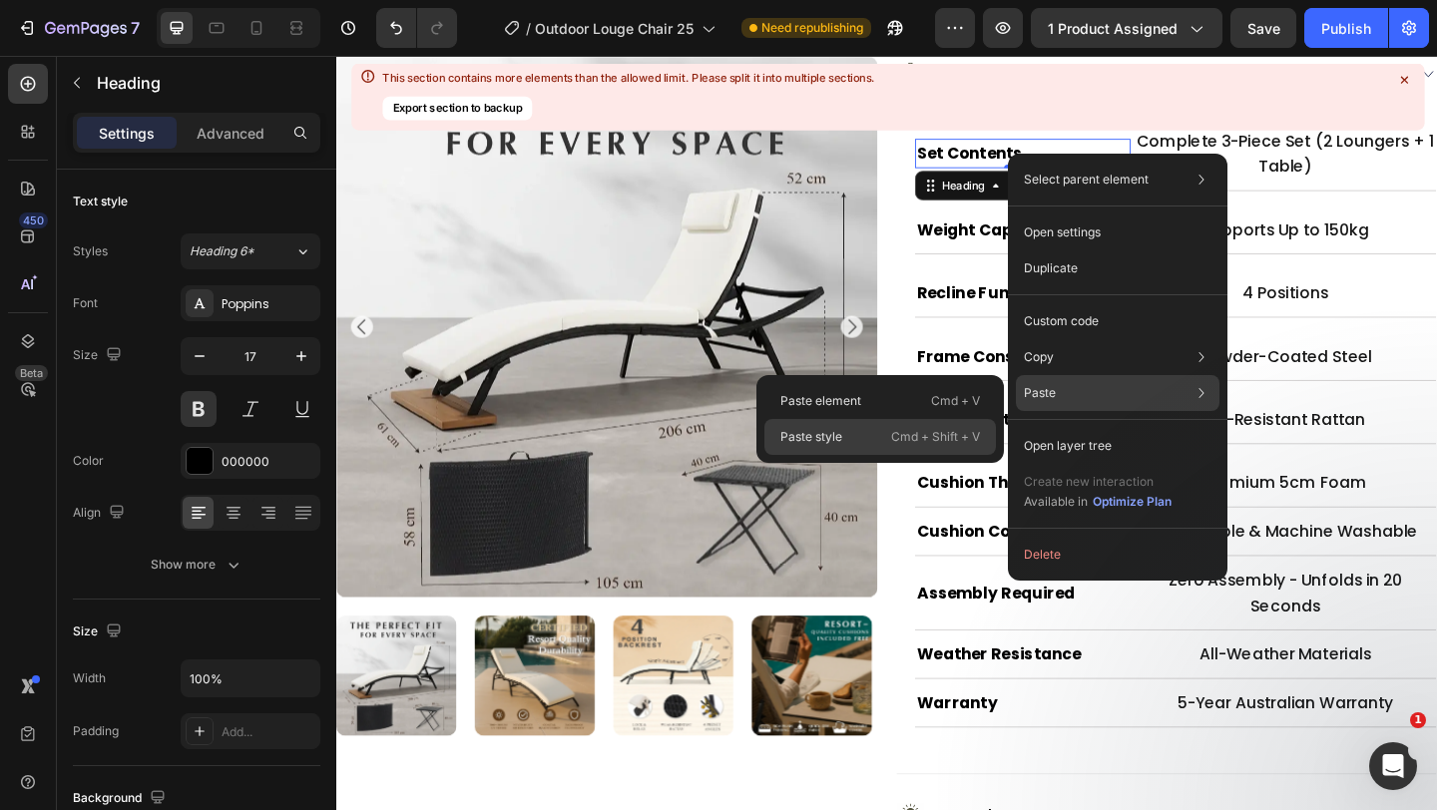
click at [849, 435] on div "Paste style Cmd + Shift + V" at bounding box center [881, 437] width 232 height 36
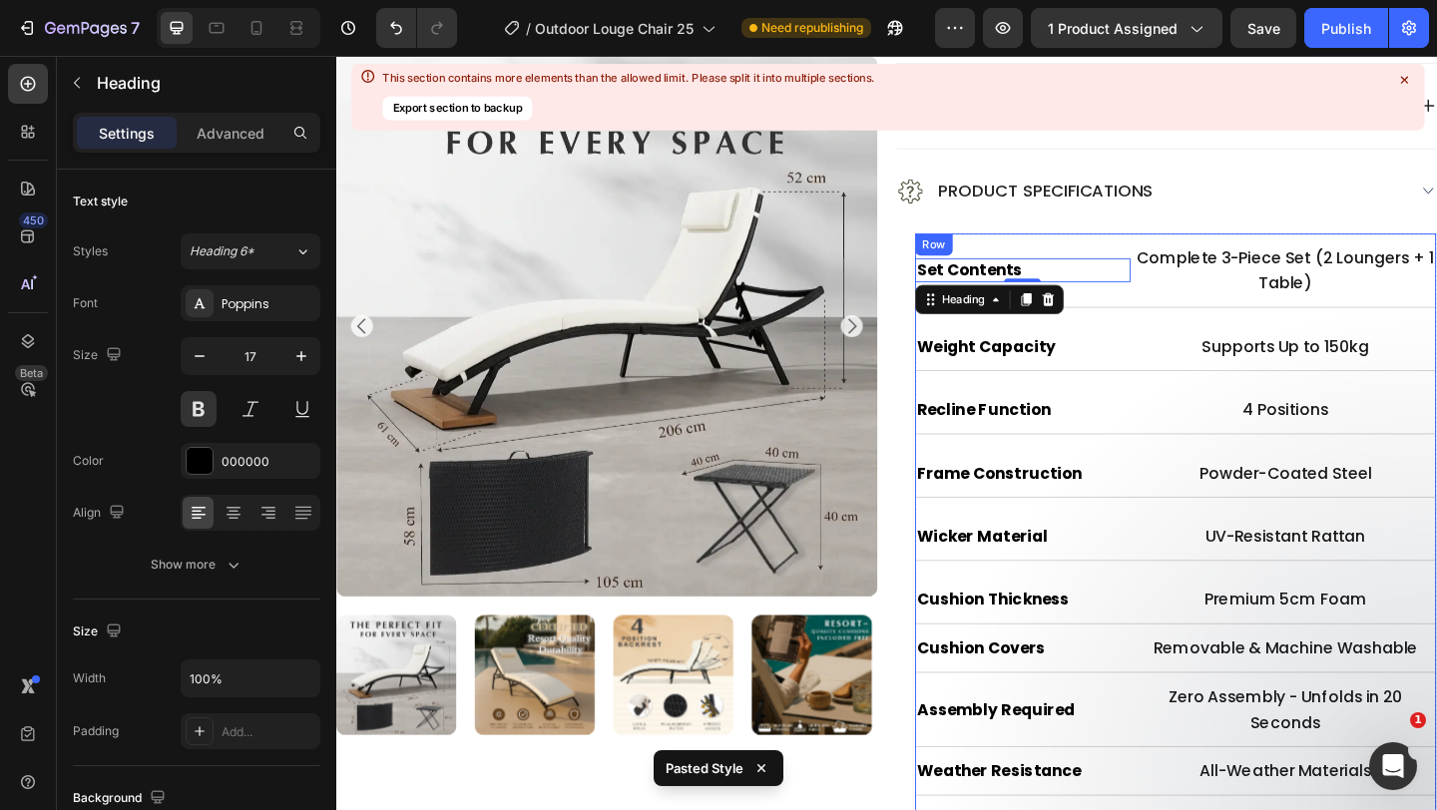
scroll to position [1188, 0]
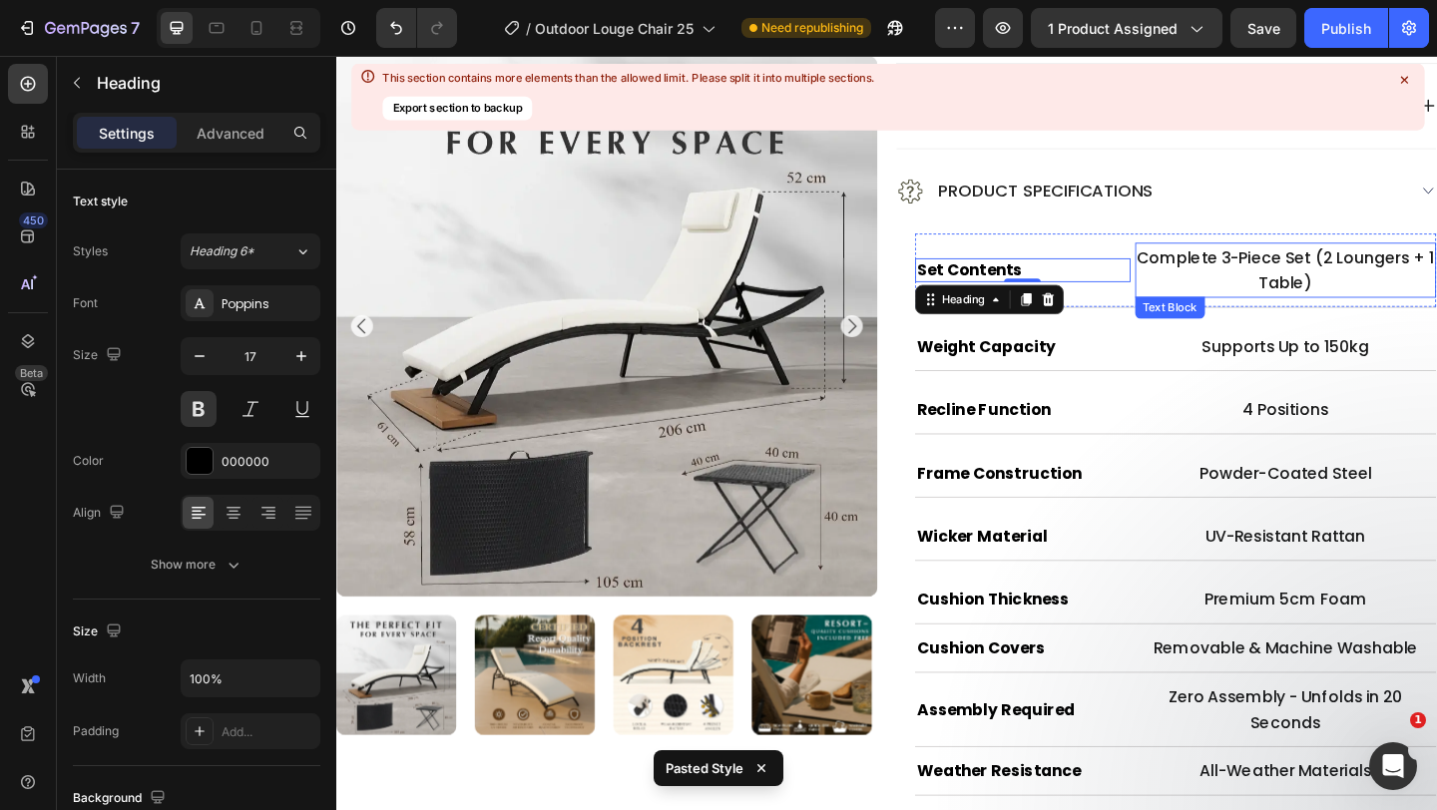
click at [1351, 290] on p "Complete 3-Piece Set (2 Loungers + 1 Table)" at bounding box center [1369, 289] width 323 height 56
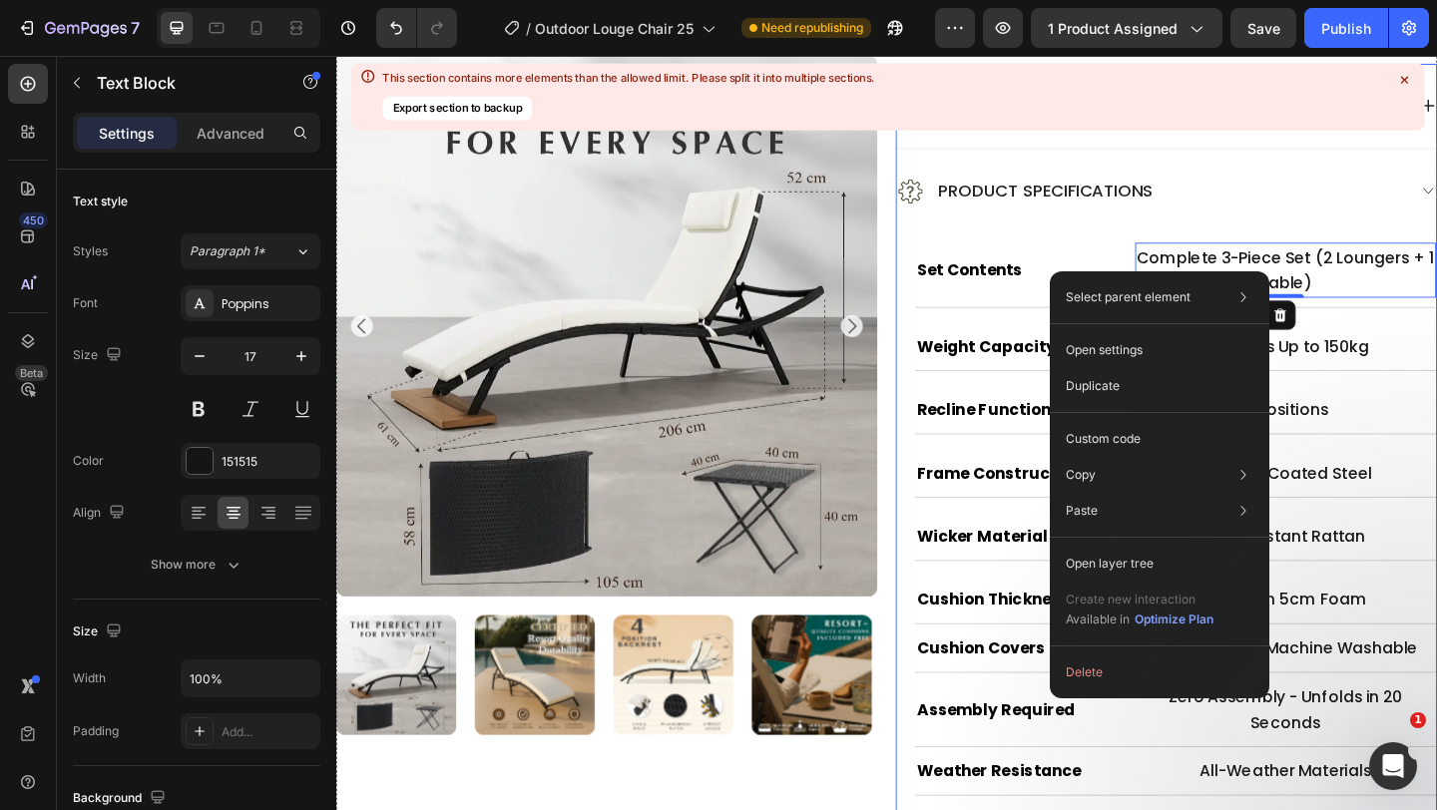
click at [1151, 241] on div "Product Specifications" at bounding box center [1239, 204] width 587 height 92
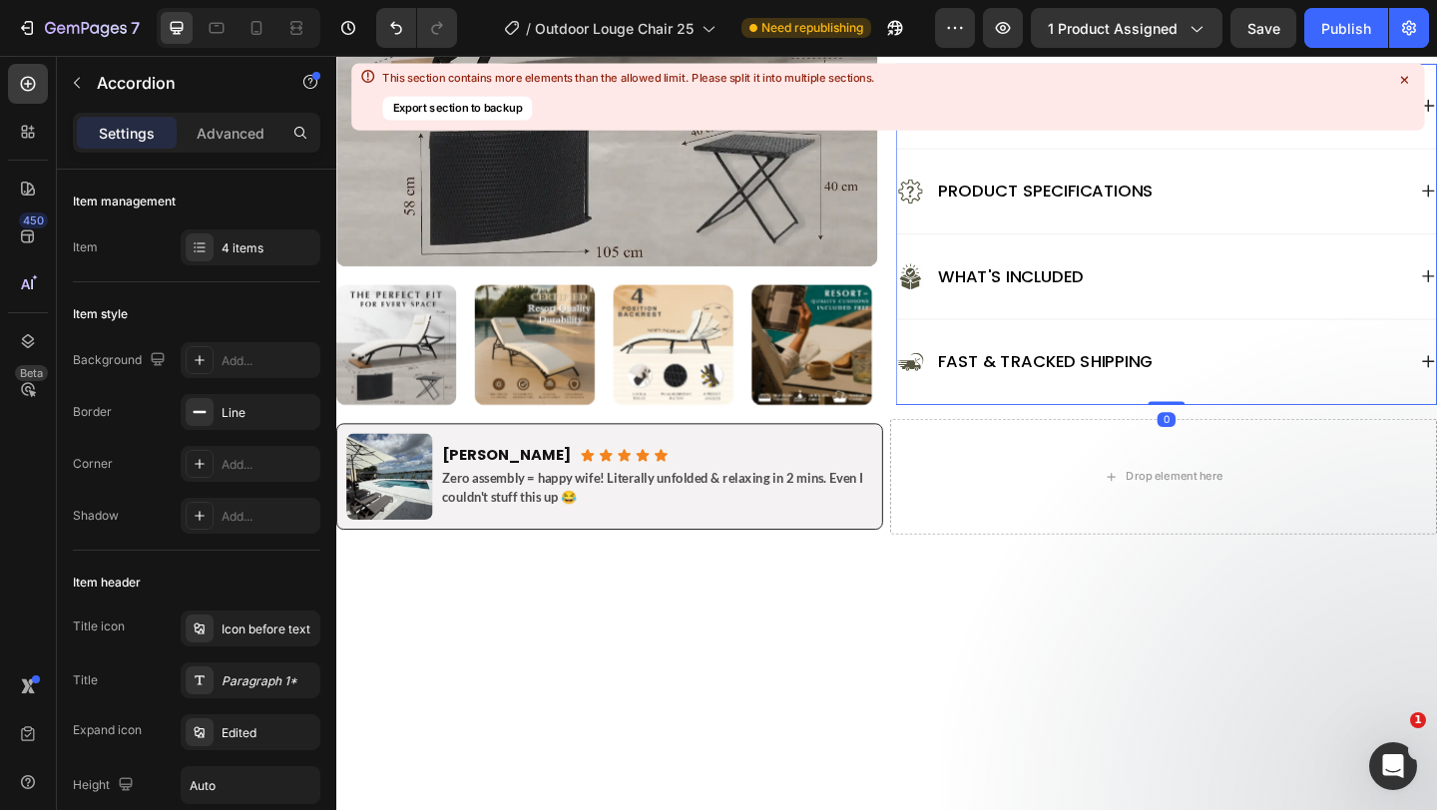
click at [1199, 284] on div "What's Included" at bounding box center [1223, 296] width 554 height 32
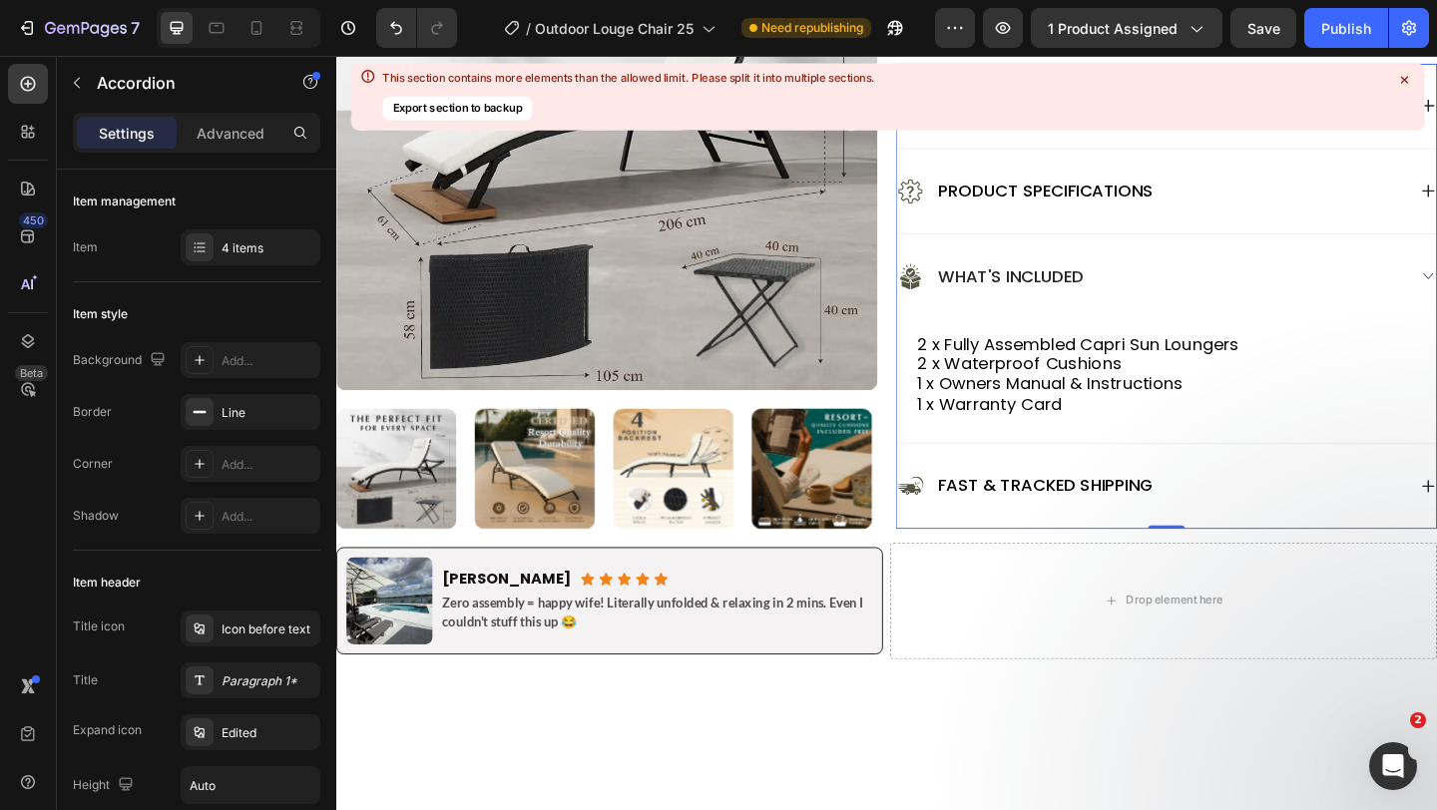
click at [1284, 211] on div "Product Specifications" at bounding box center [1223, 204] width 554 height 32
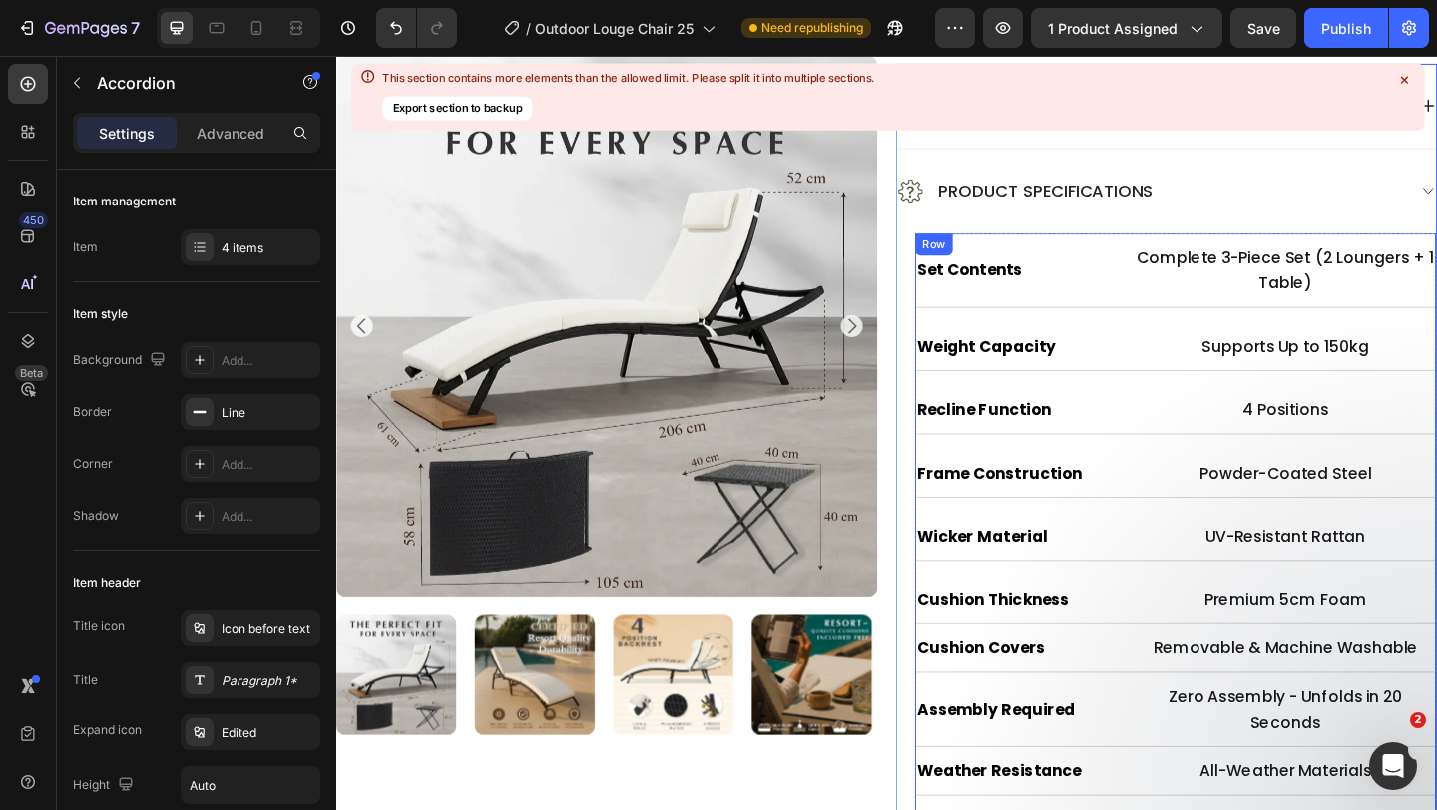
click at [1228, 609] on div "Set Contents Heading Complete 3-Piece Set (2 Loungers + 1 Table) Text Block Row…" at bounding box center [1249, 582] width 567 height 665
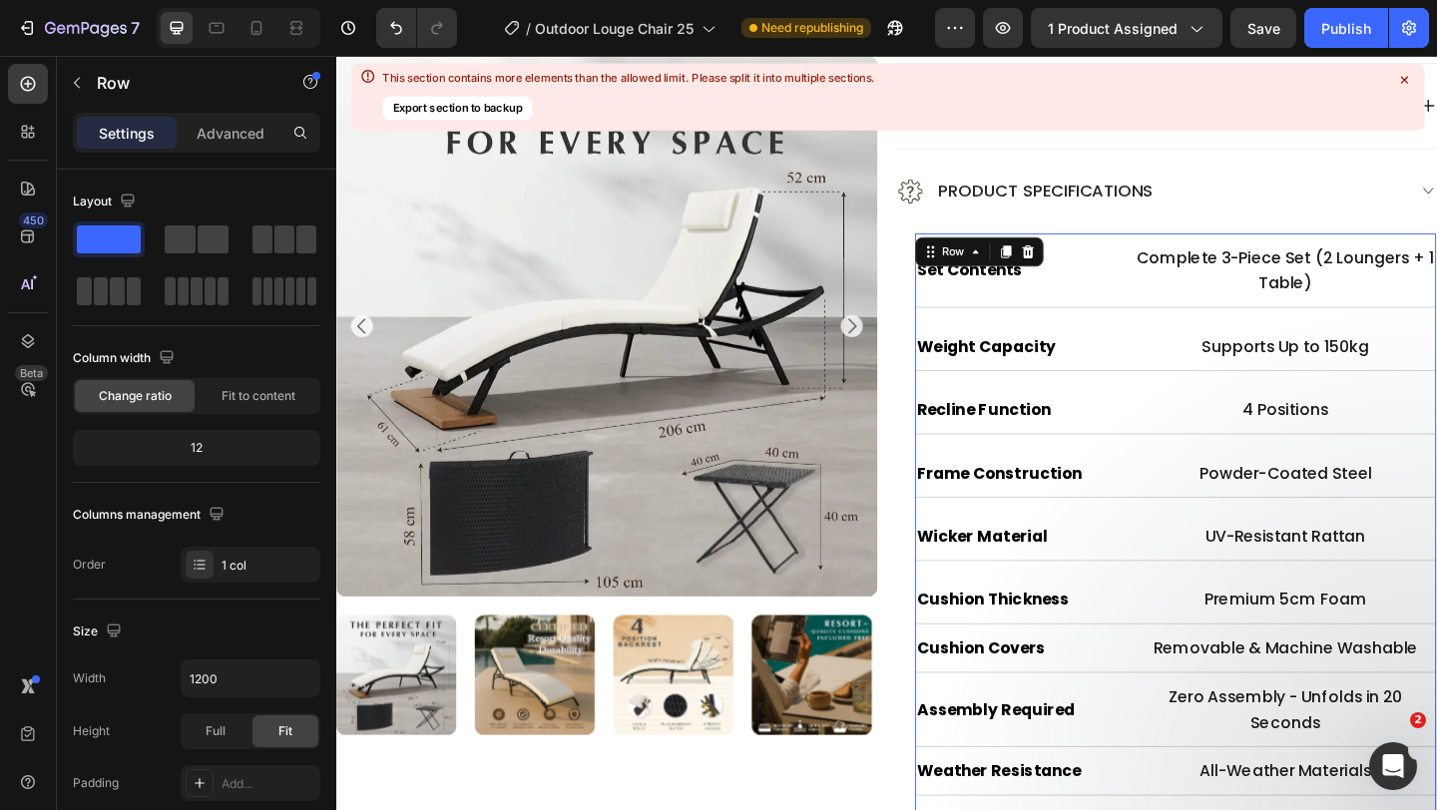
click at [1228, 609] on div "Set Contents Heading Complete 3-Piece Set (2 Loungers + 1 Table) Text Block Row…" at bounding box center [1249, 582] width 567 height 665
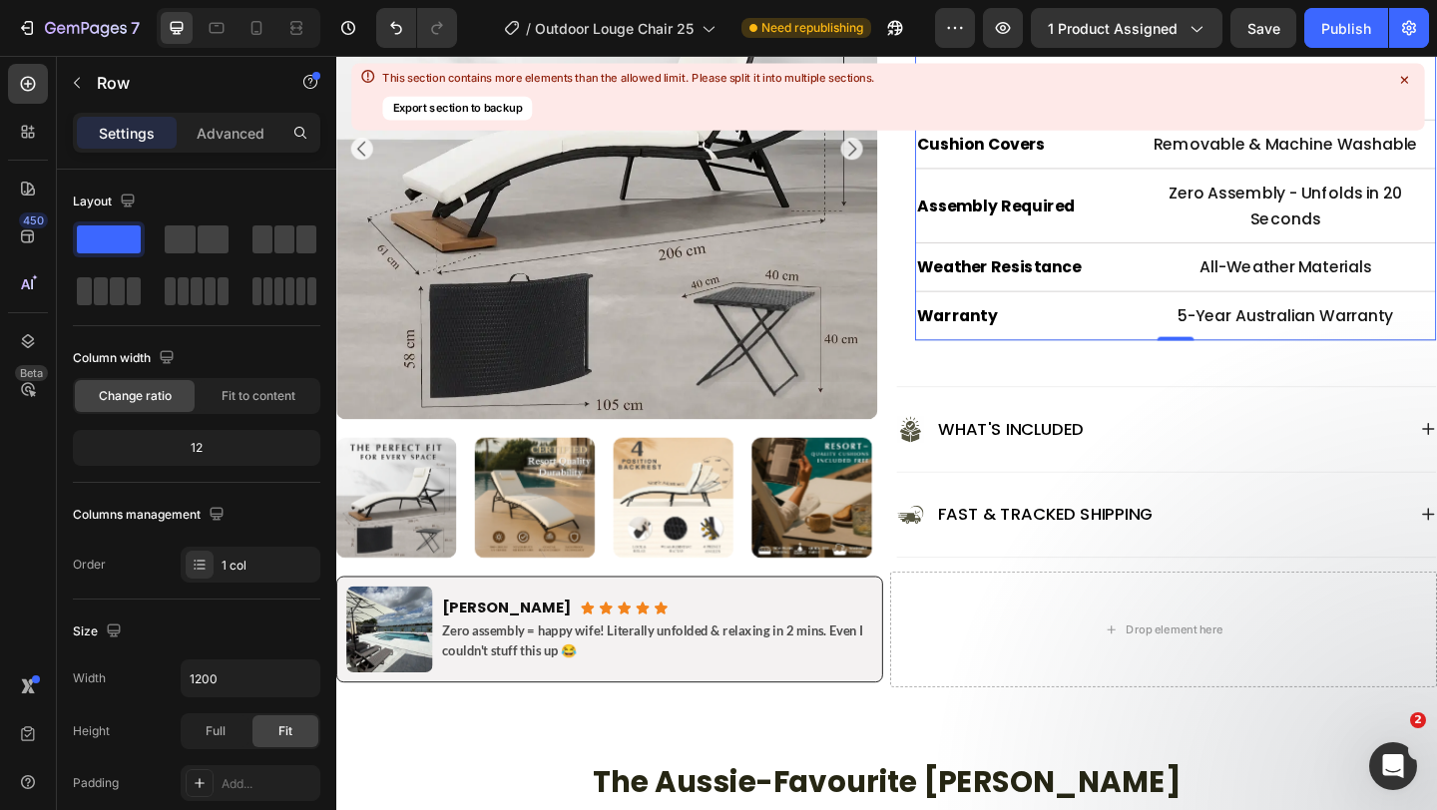
scroll to position [1757, 0]
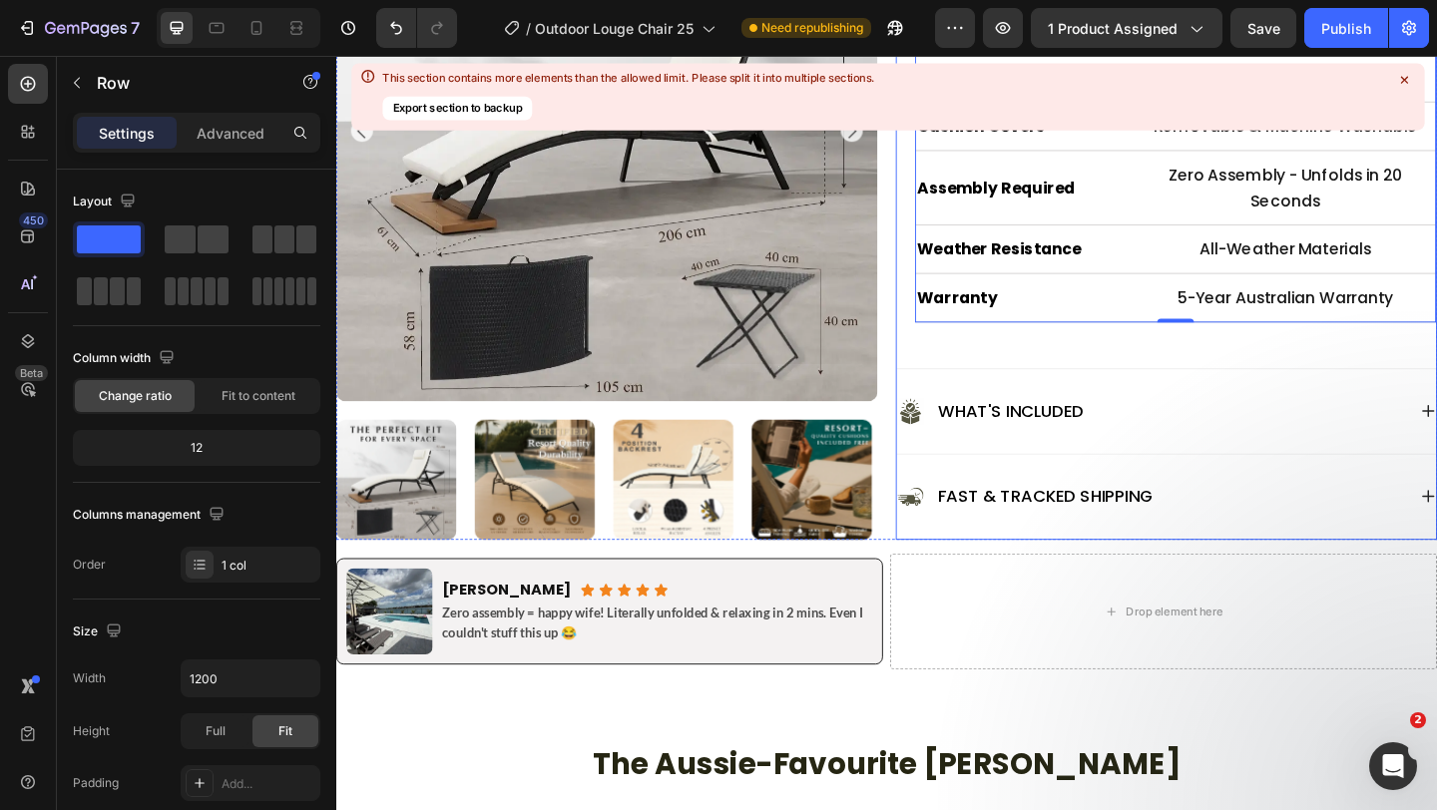
click at [1213, 432] on div "What's Included" at bounding box center [1223, 442] width 554 height 32
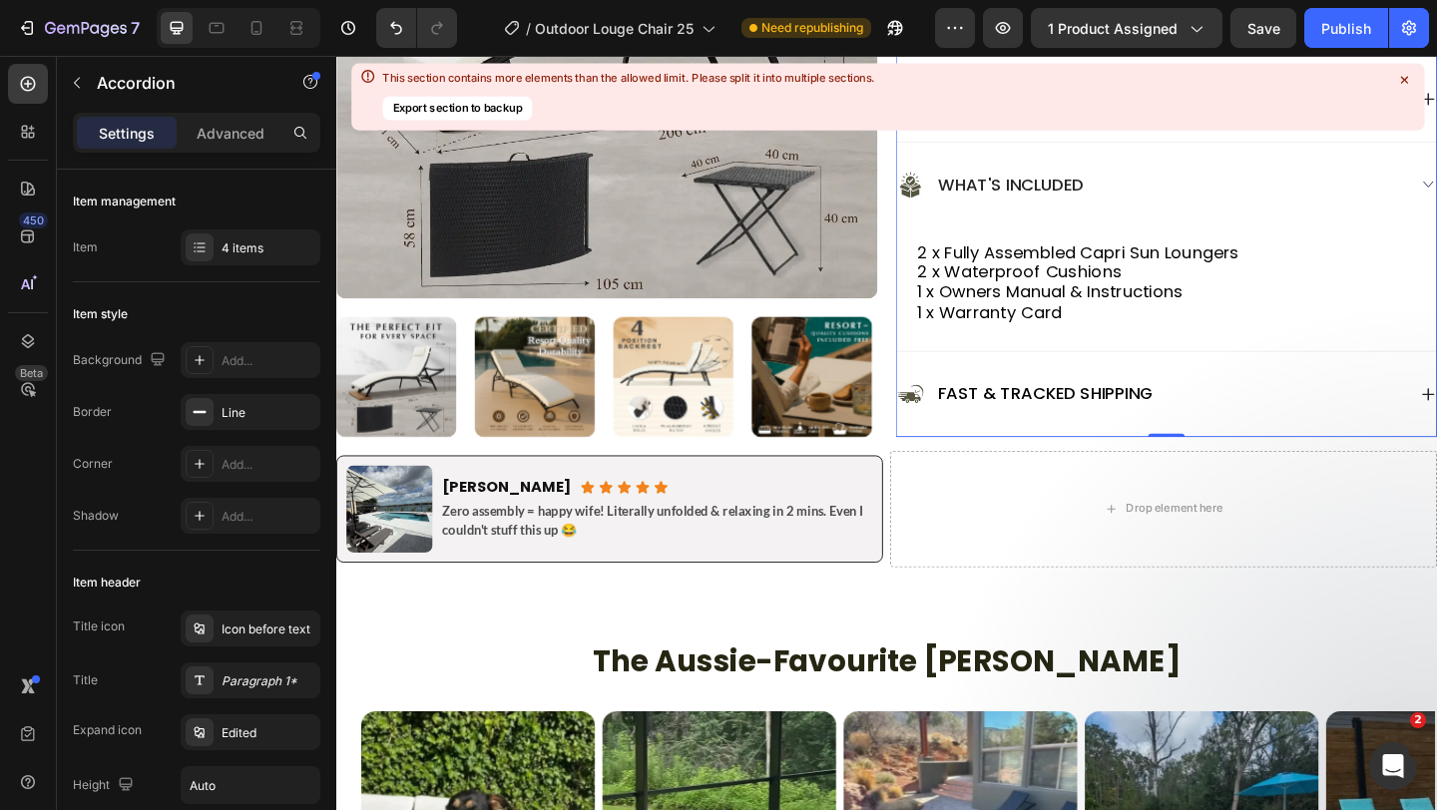
scroll to position [1261, 0]
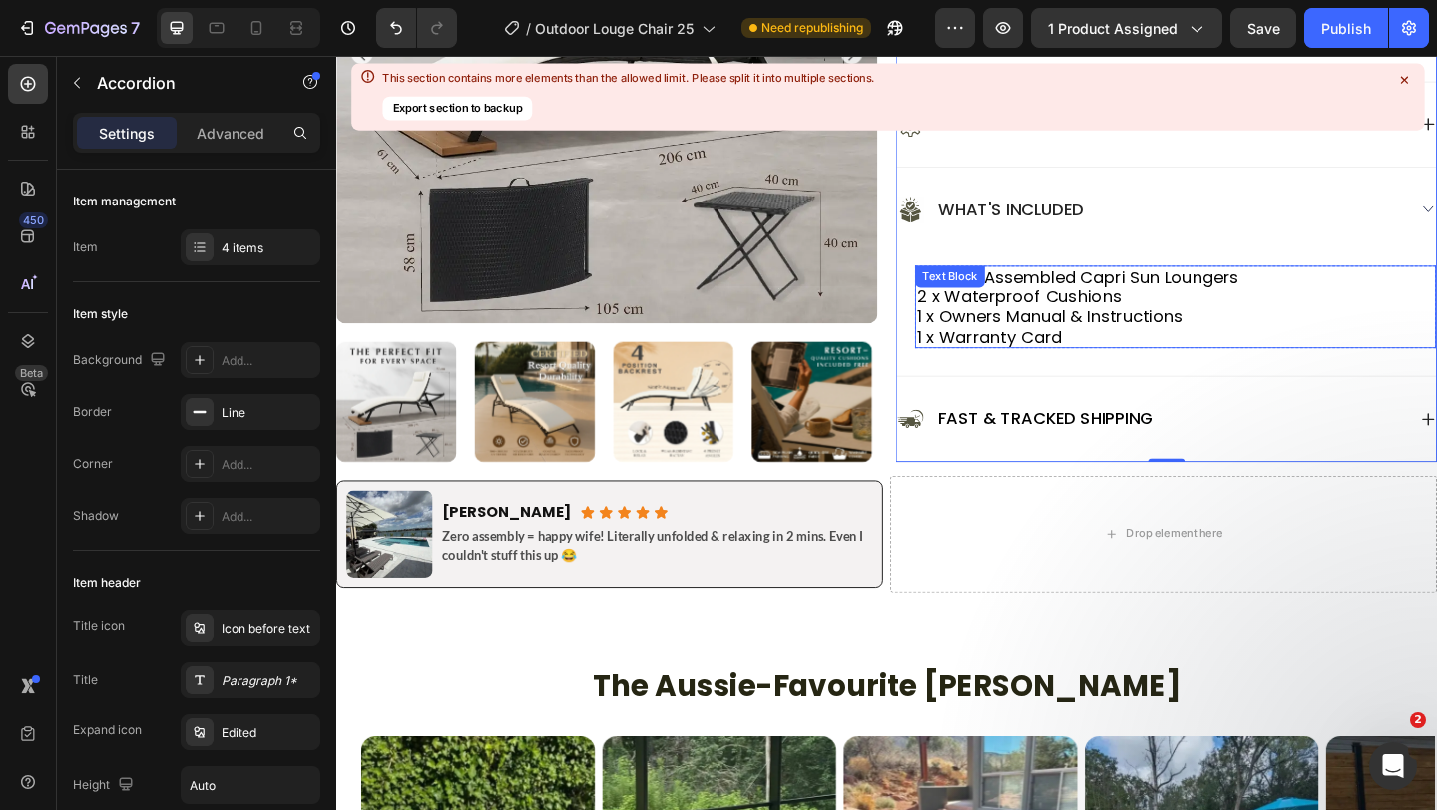
click at [1236, 318] on p "2 x Waterproof Cushions 1 x Owners Manual & Instructions 1 x Warranty Card" at bounding box center [1249, 339] width 563 height 65
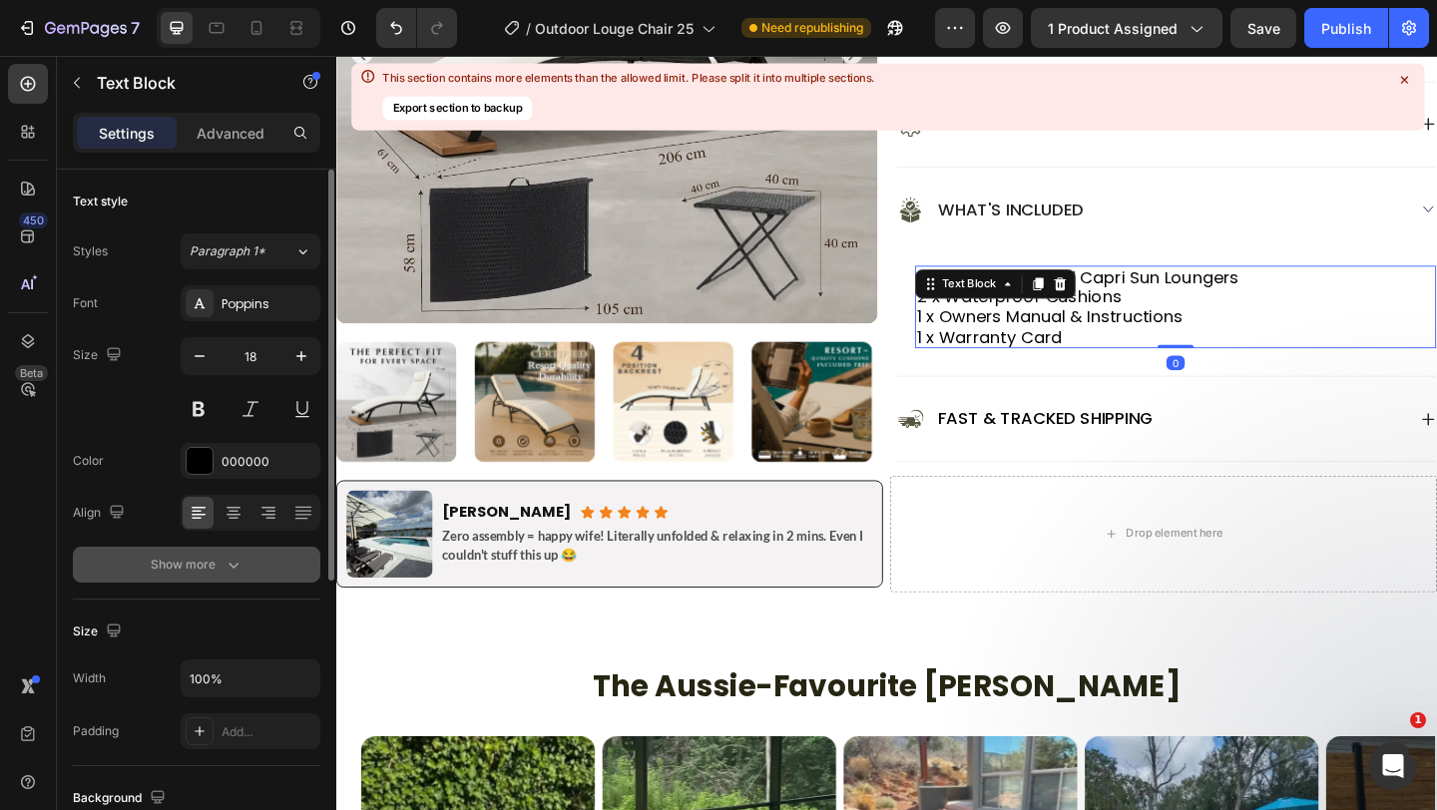
click at [189, 552] on button "Show more" at bounding box center [197, 565] width 248 height 36
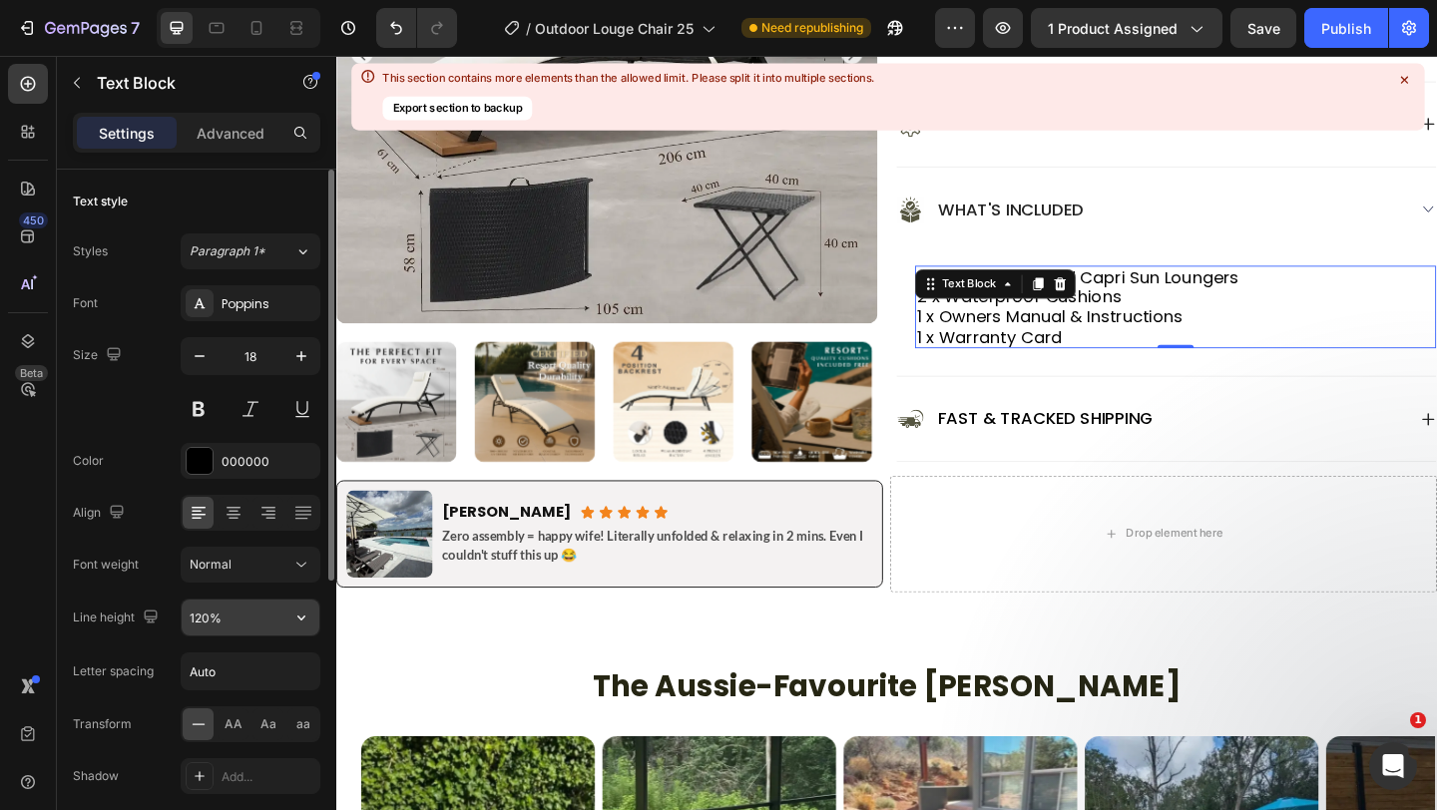
click at [238, 614] on input "120%" at bounding box center [251, 618] width 138 height 36
click at [304, 619] on icon "button" at bounding box center [301, 618] width 20 height 20
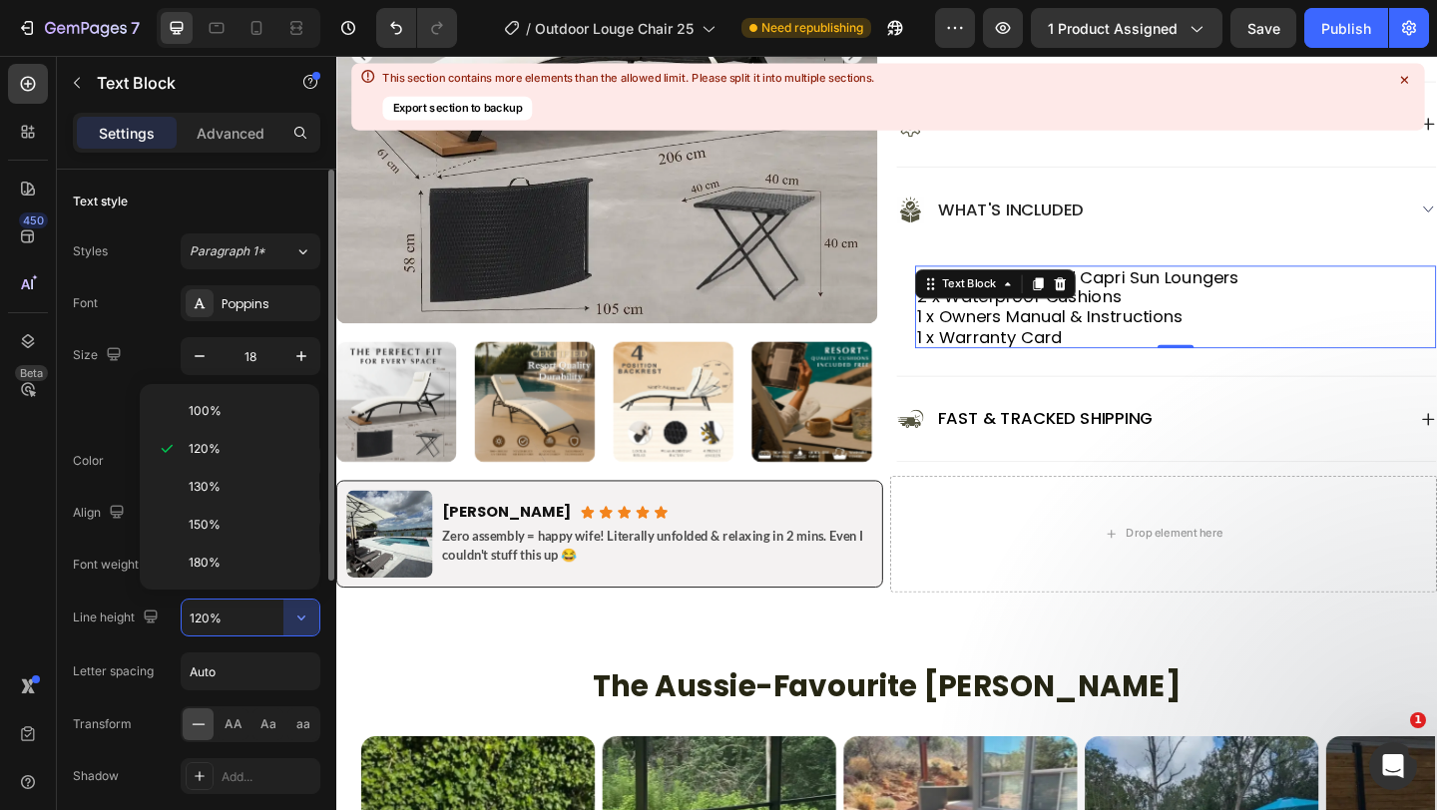
click at [214, 621] on input "120%" at bounding box center [251, 618] width 138 height 36
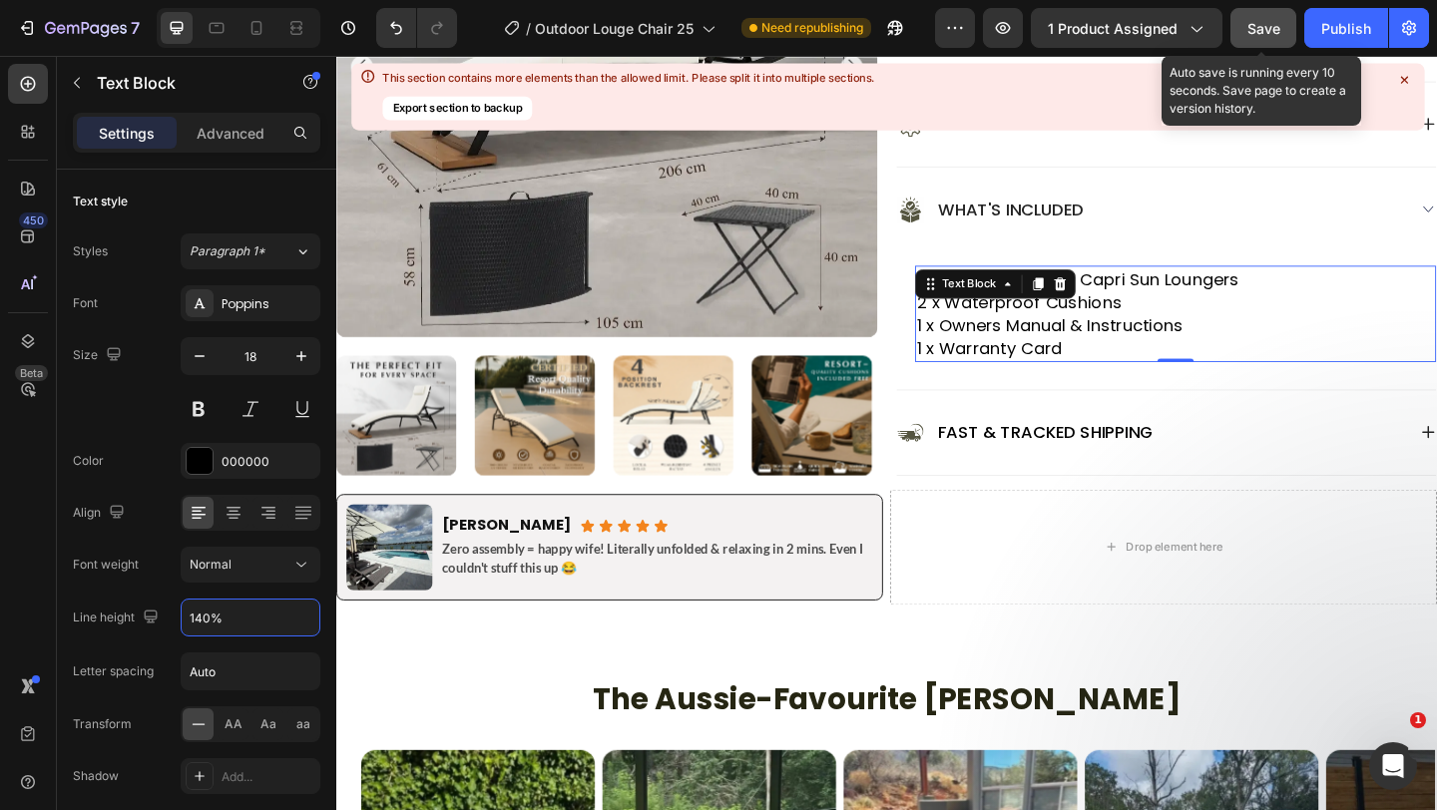
type input "140%"
click at [1263, 16] on button "Save" at bounding box center [1264, 28] width 66 height 40
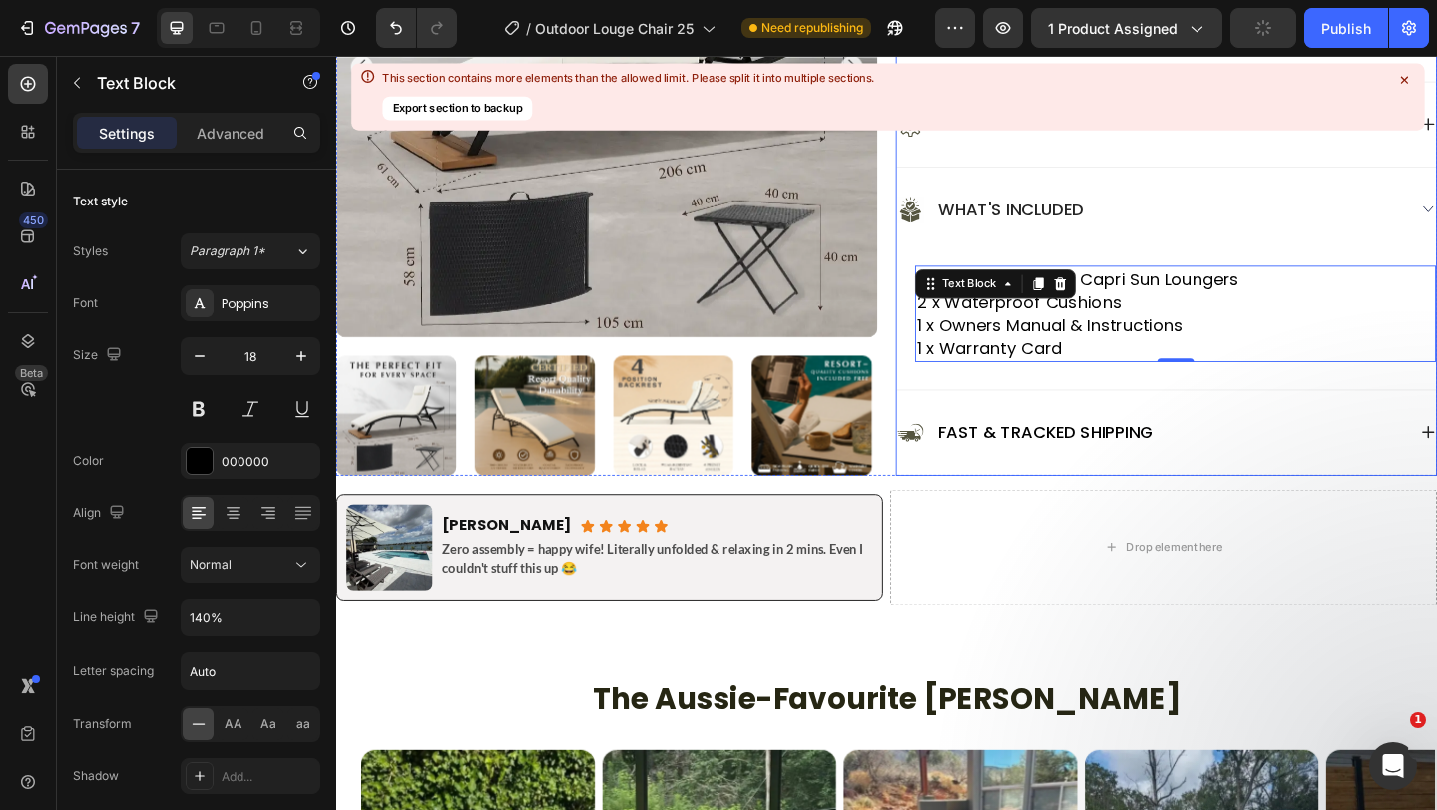
click at [1403, 77] on icon at bounding box center [1404, 80] width 18 height 18
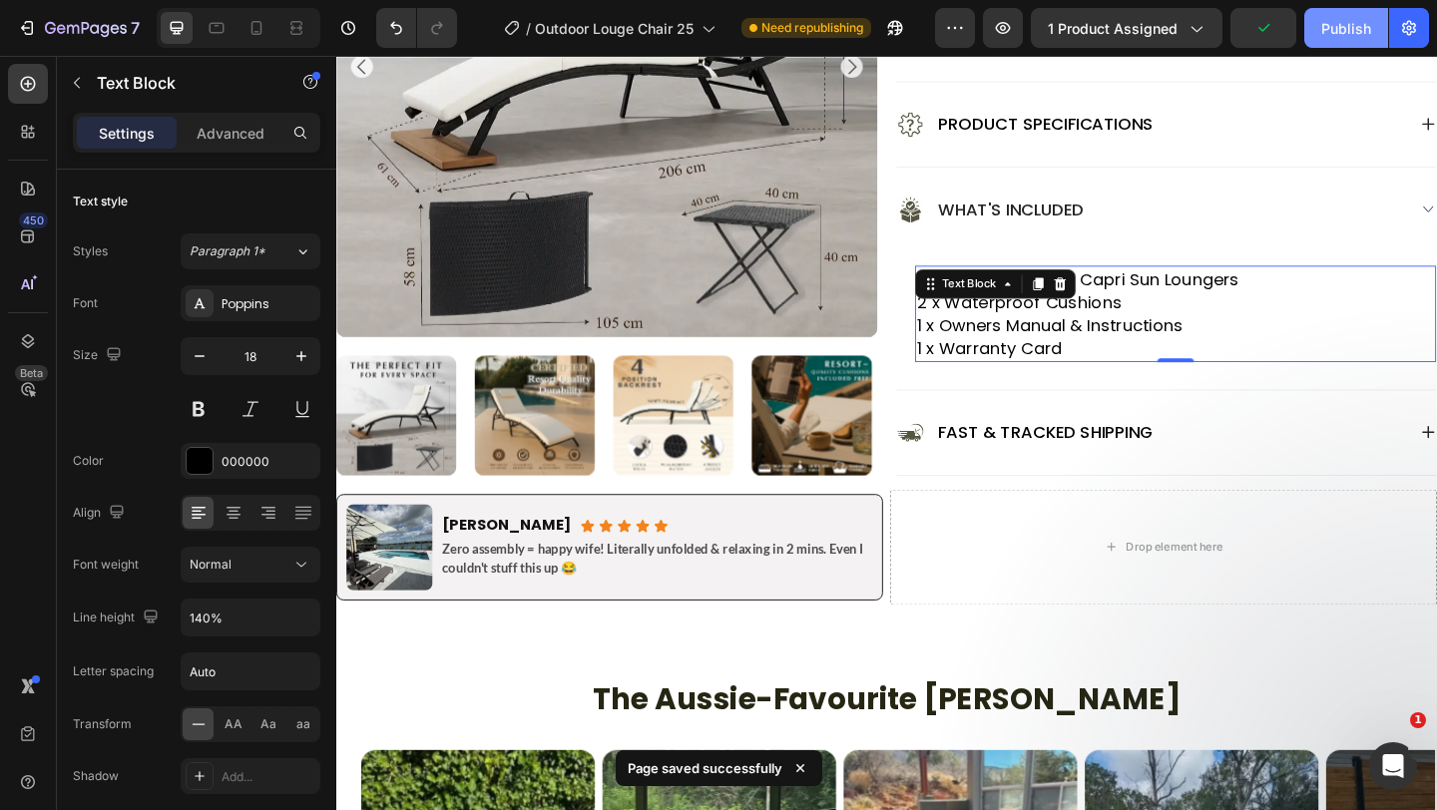
click at [1328, 30] on div "Publish" at bounding box center [1346, 28] width 50 height 21
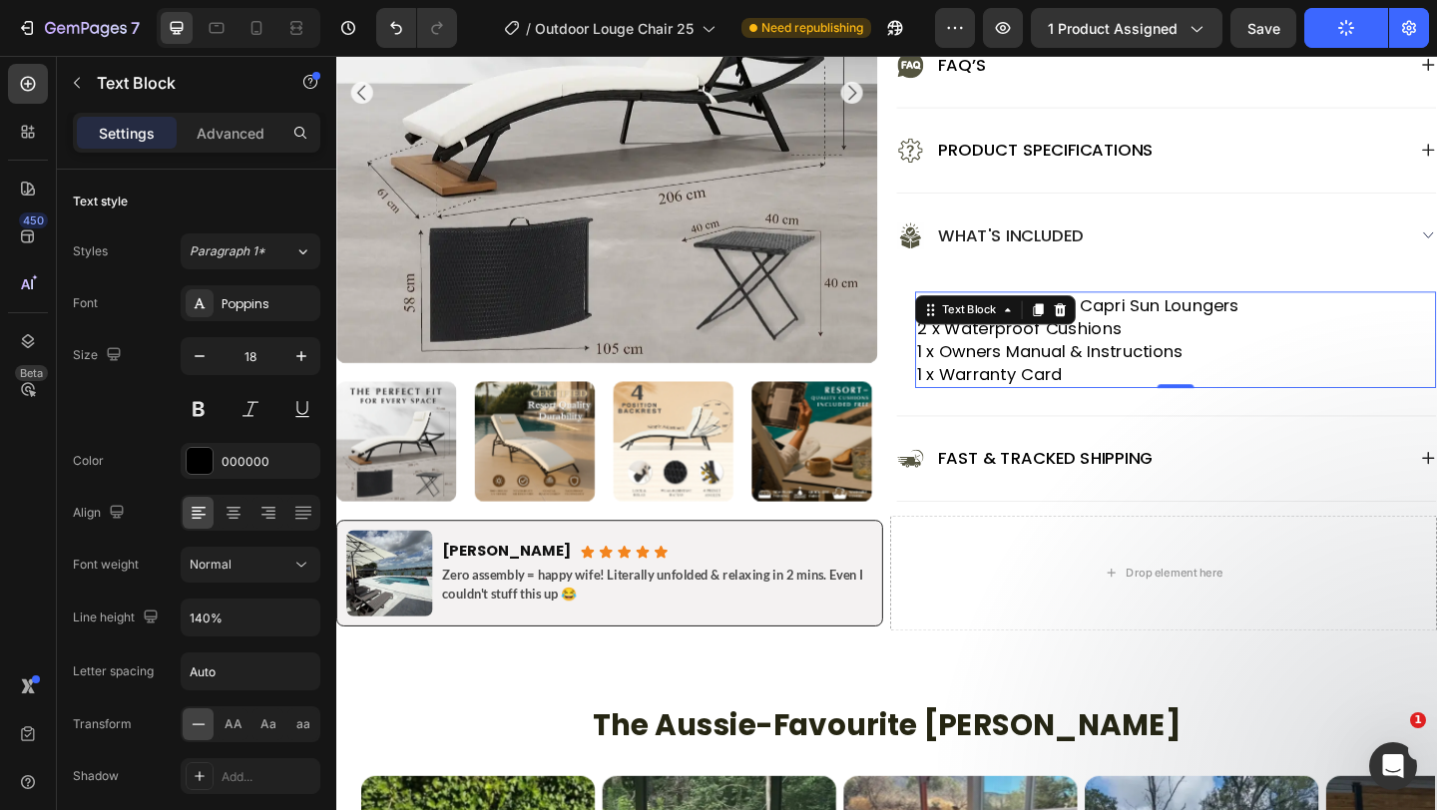
scroll to position [1279, 0]
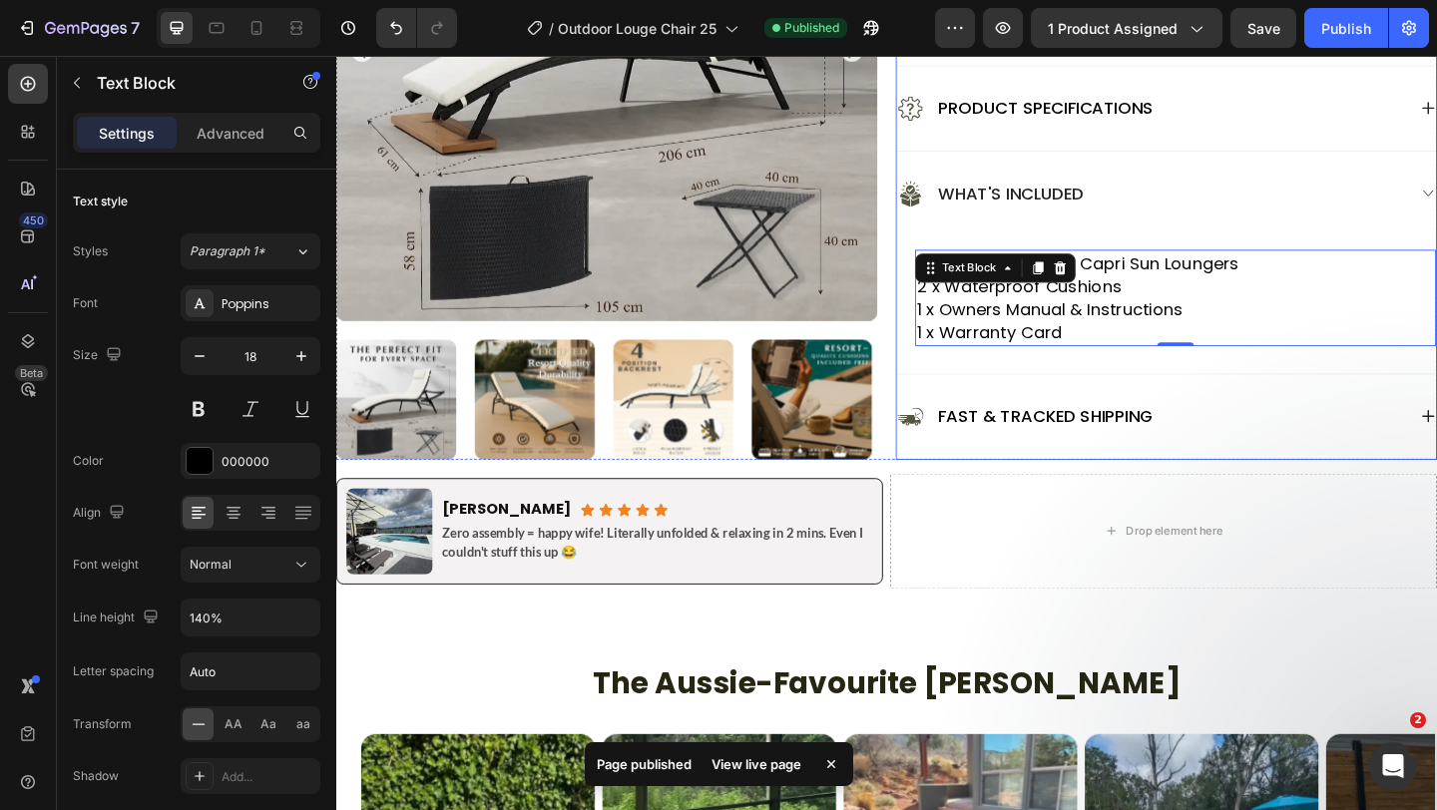
click at [1078, 493] on div "Fast & Tracked Shipping" at bounding box center [1239, 448] width 587 height 93
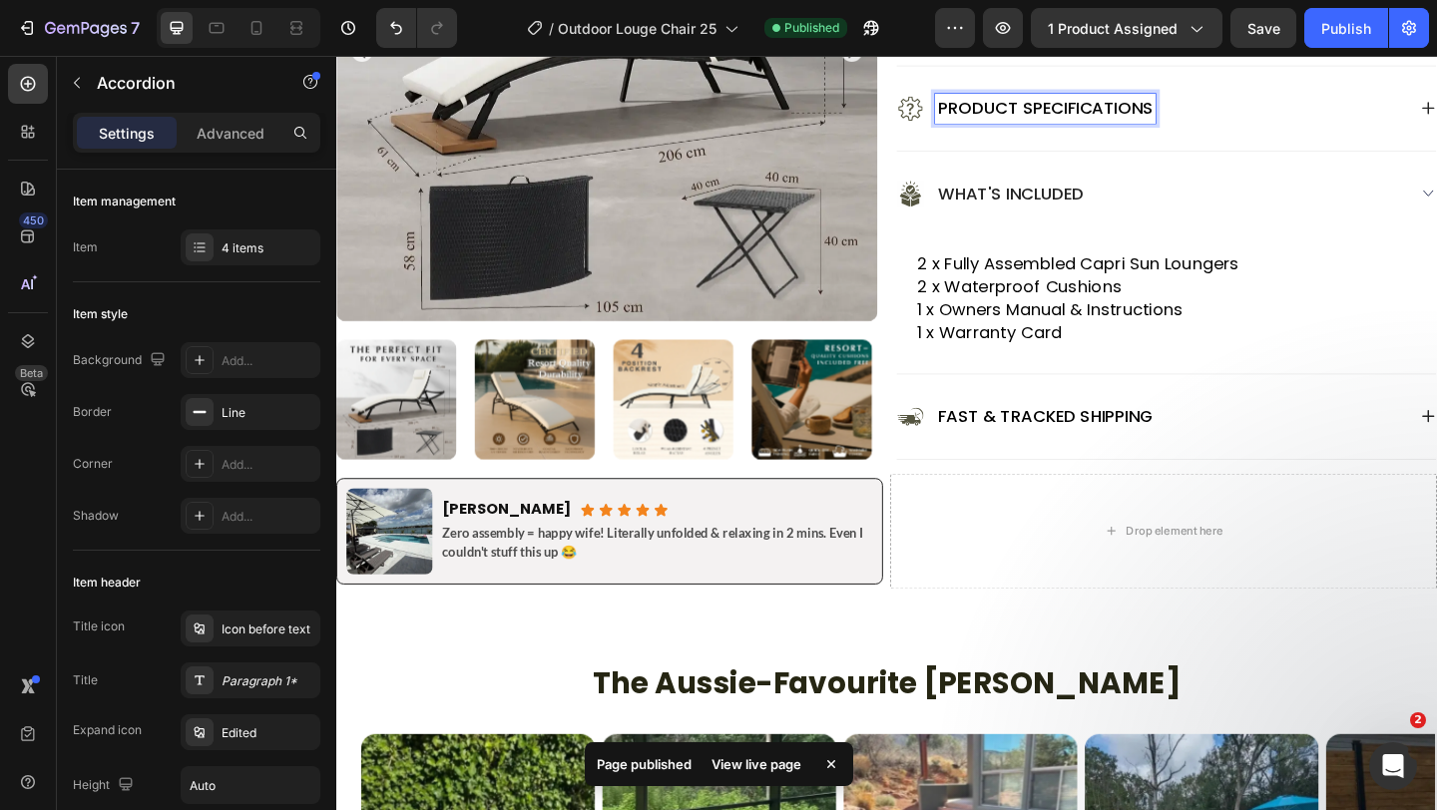
click at [1150, 111] on p "Product Specifications" at bounding box center [1108, 113] width 234 height 26
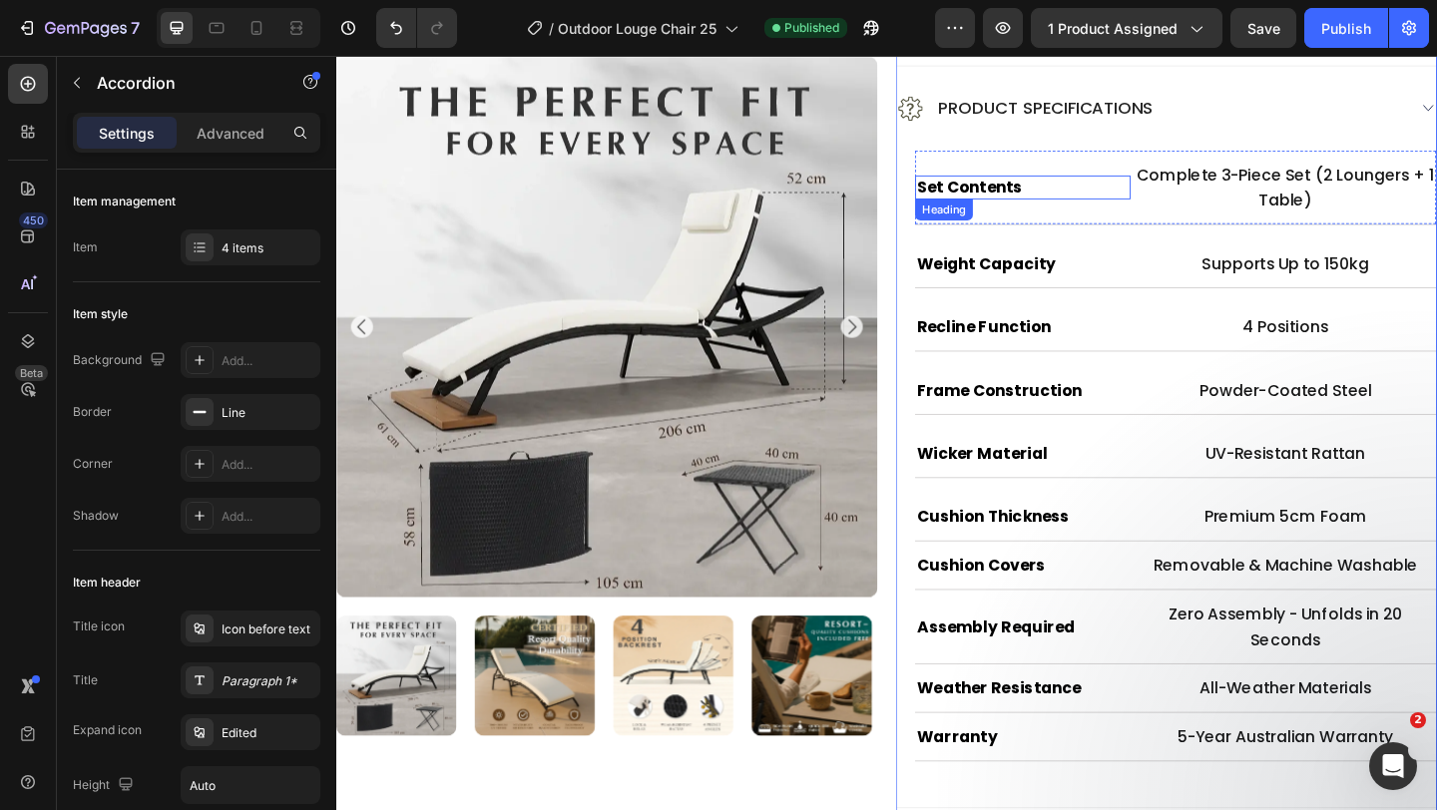
click at [1056, 205] on h2 "Set Contents" at bounding box center [1083, 199] width 235 height 26
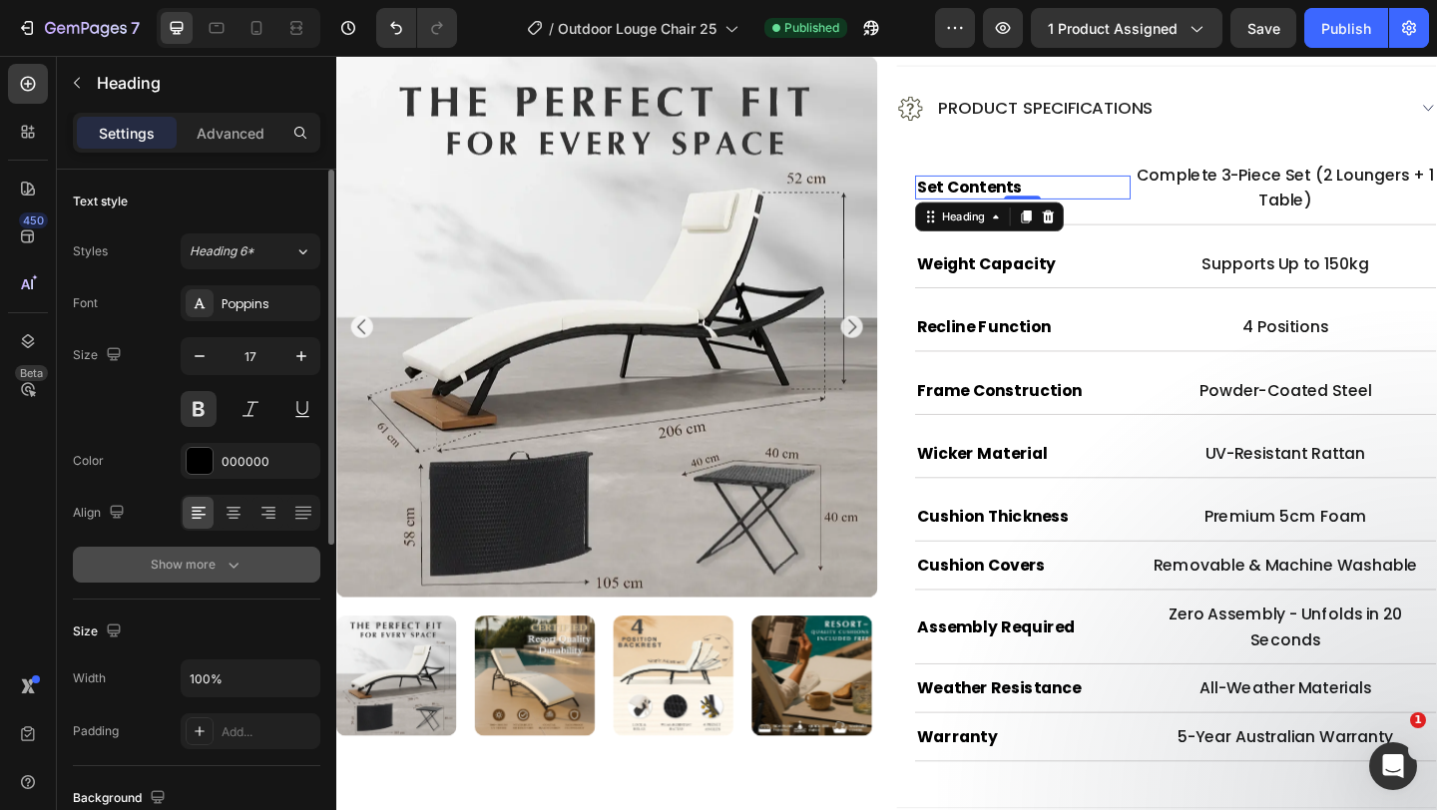
click at [204, 565] on div "Show more" at bounding box center [197, 565] width 93 height 20
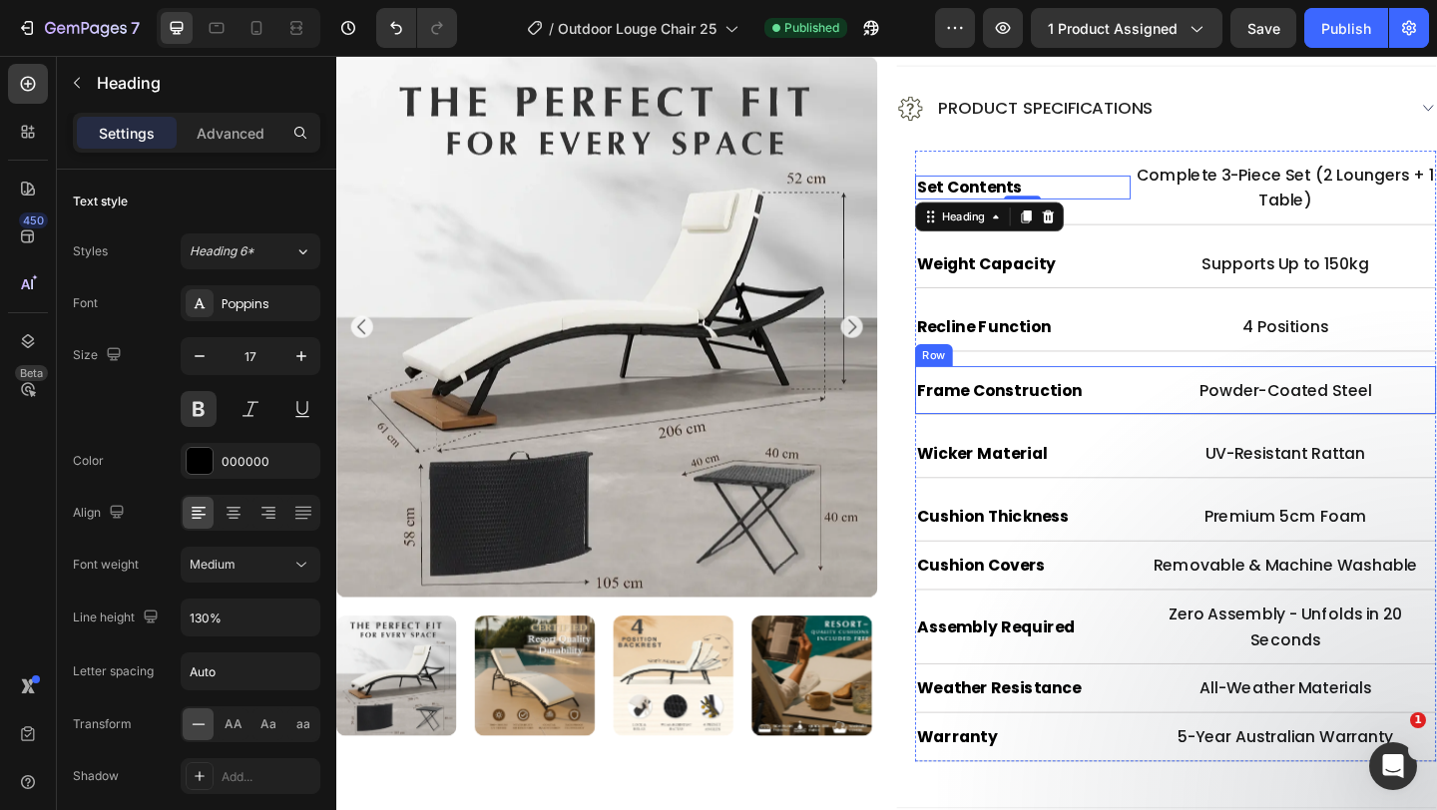
click at [1202, 421] on div "Frame Construction Heading Powder-Coated Steel Text Block Row" at bounding box center [1249, 419] width 567 height 53
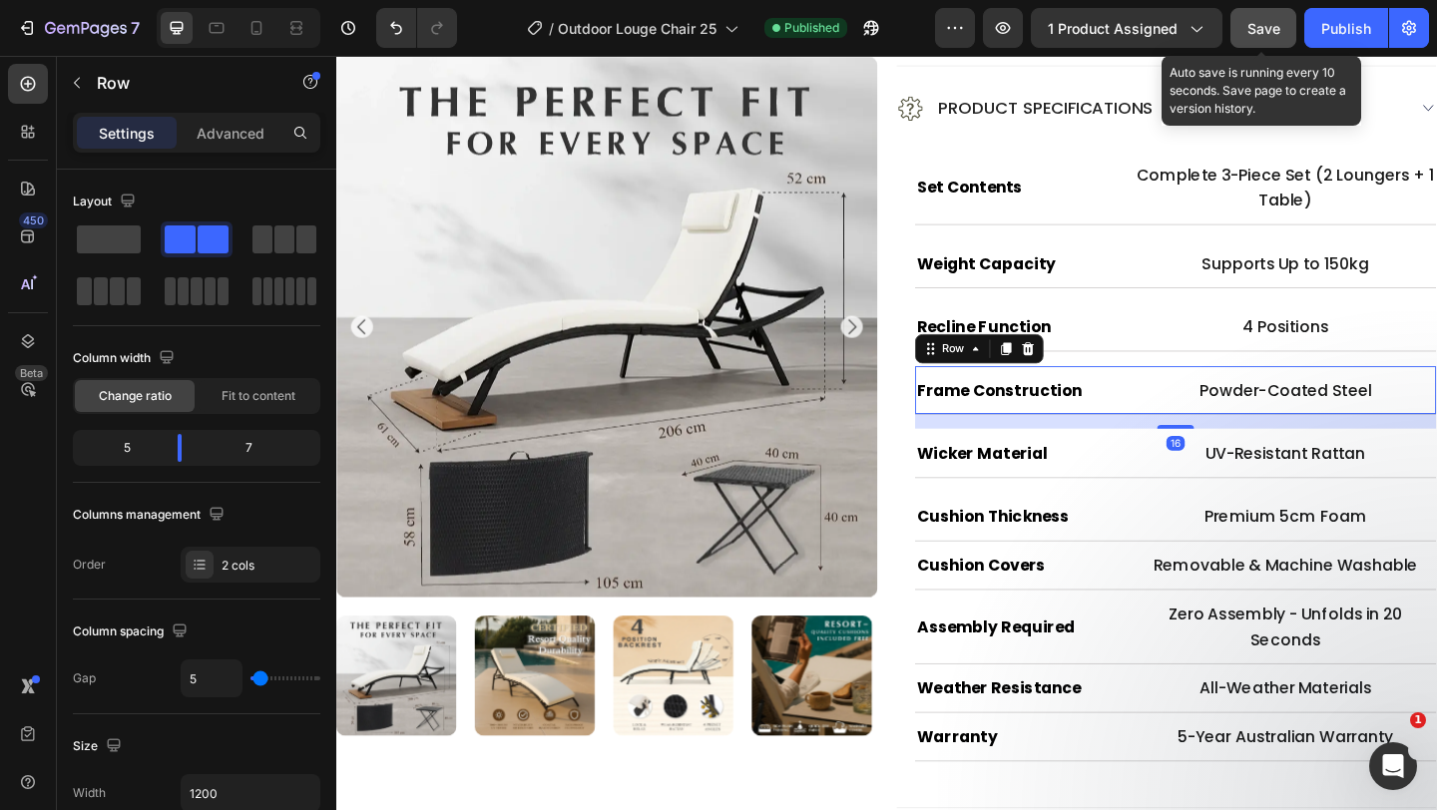
click at [1258, 25] on span "Save" at bounding box center [1264, 28] width 33 height 17
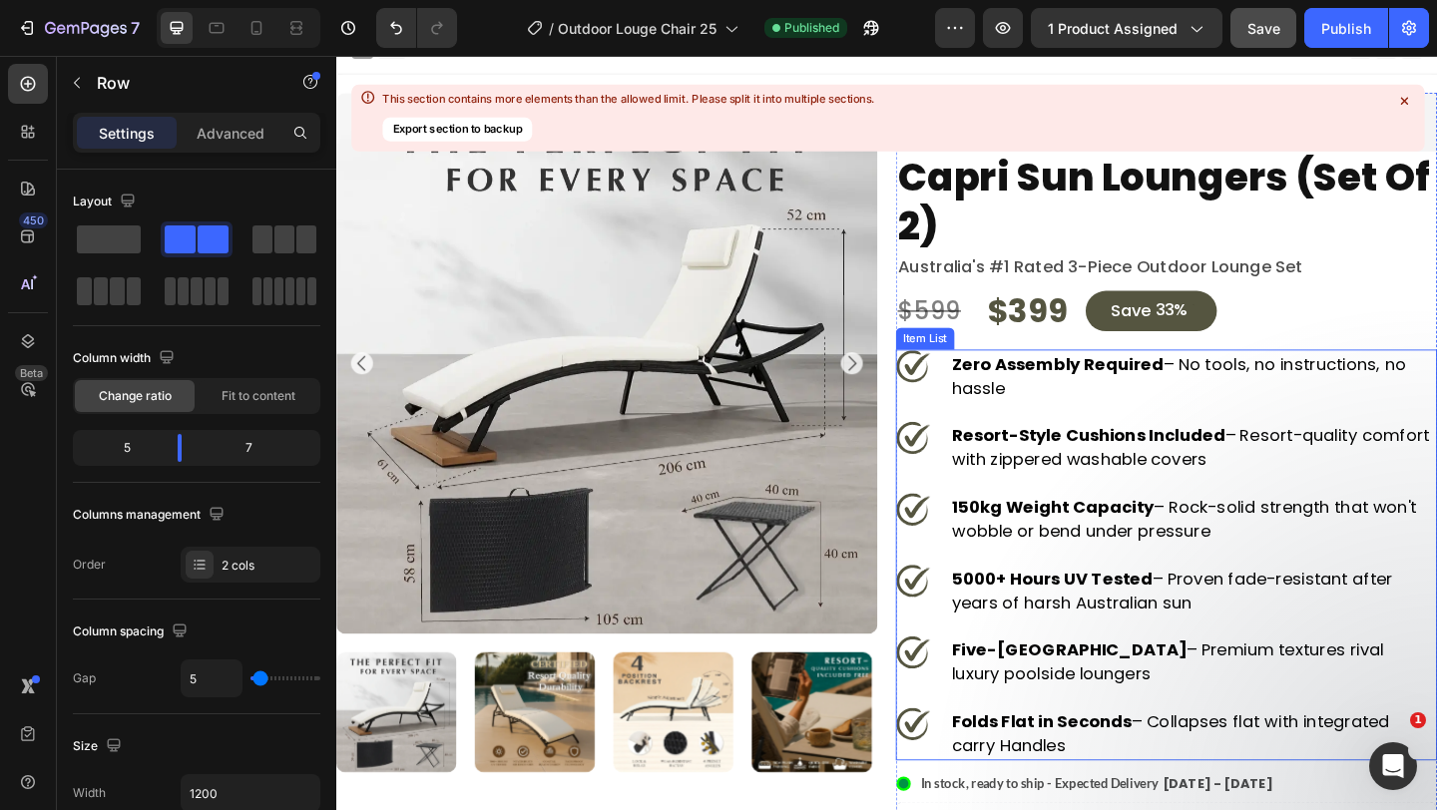
scroll to position [18, 0]
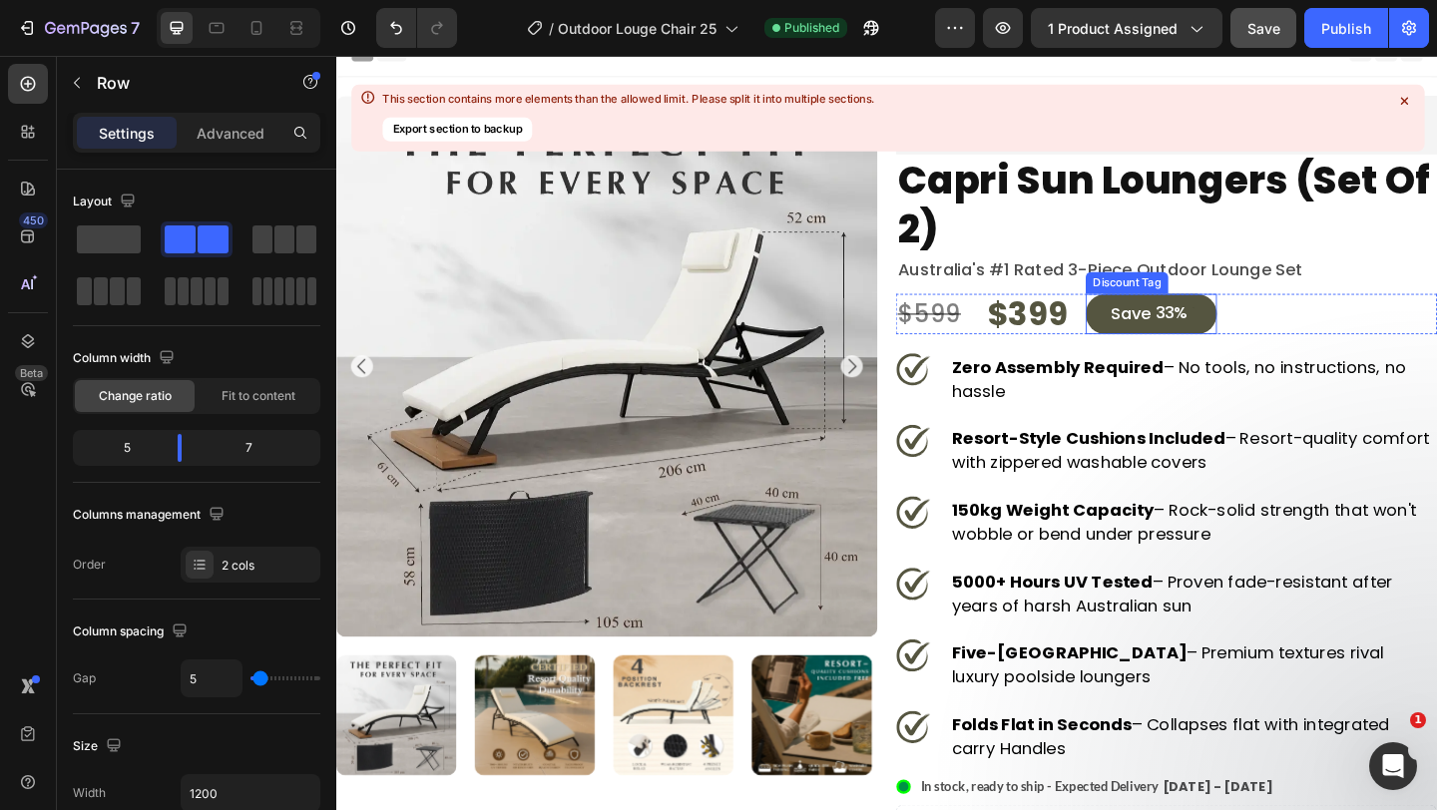
click at [1168, 352] on div "save 33%" at bounding box center [1223, 336] width 143 height 44
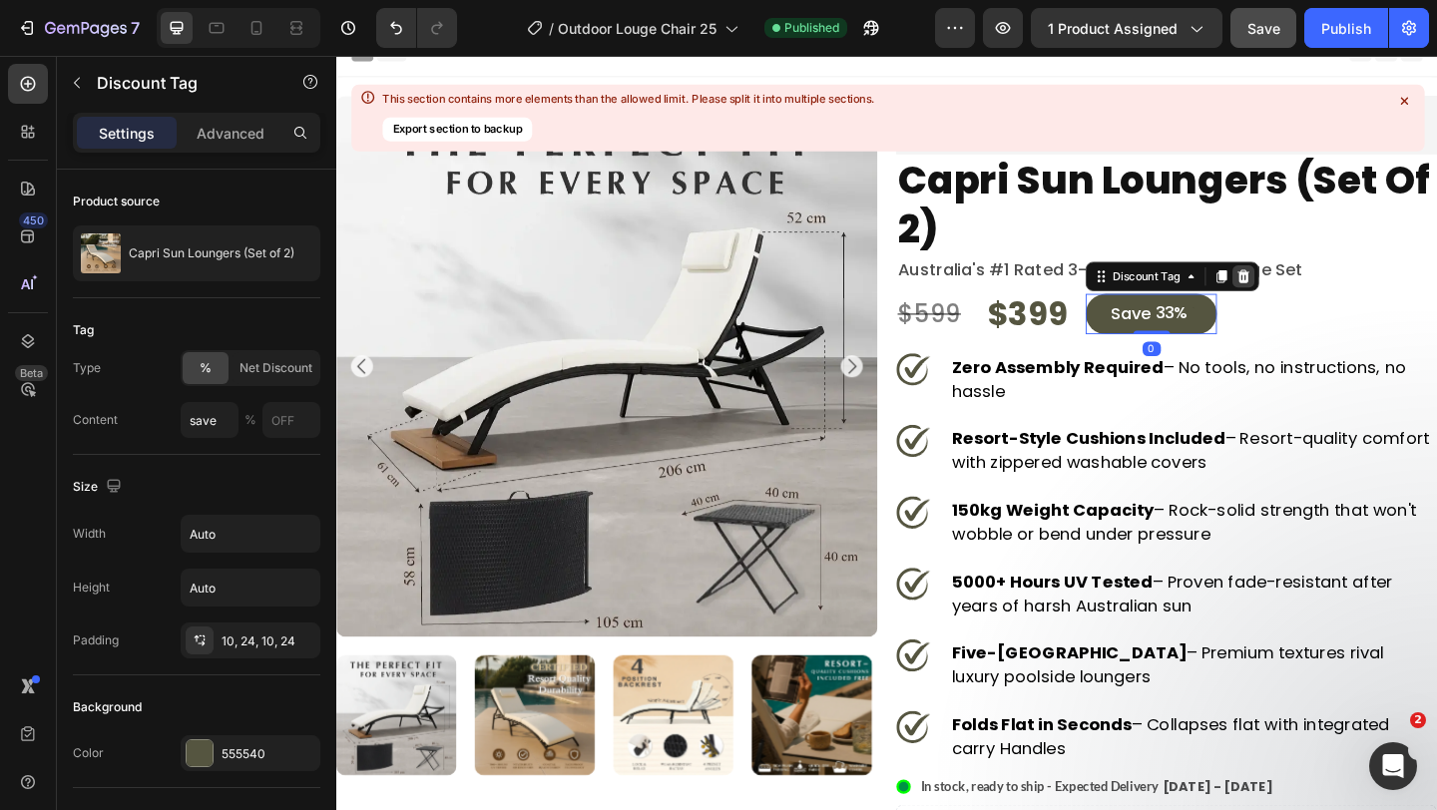
click at [1317, 299] on icon at bounding box center [1323, 295] width 13 height 14
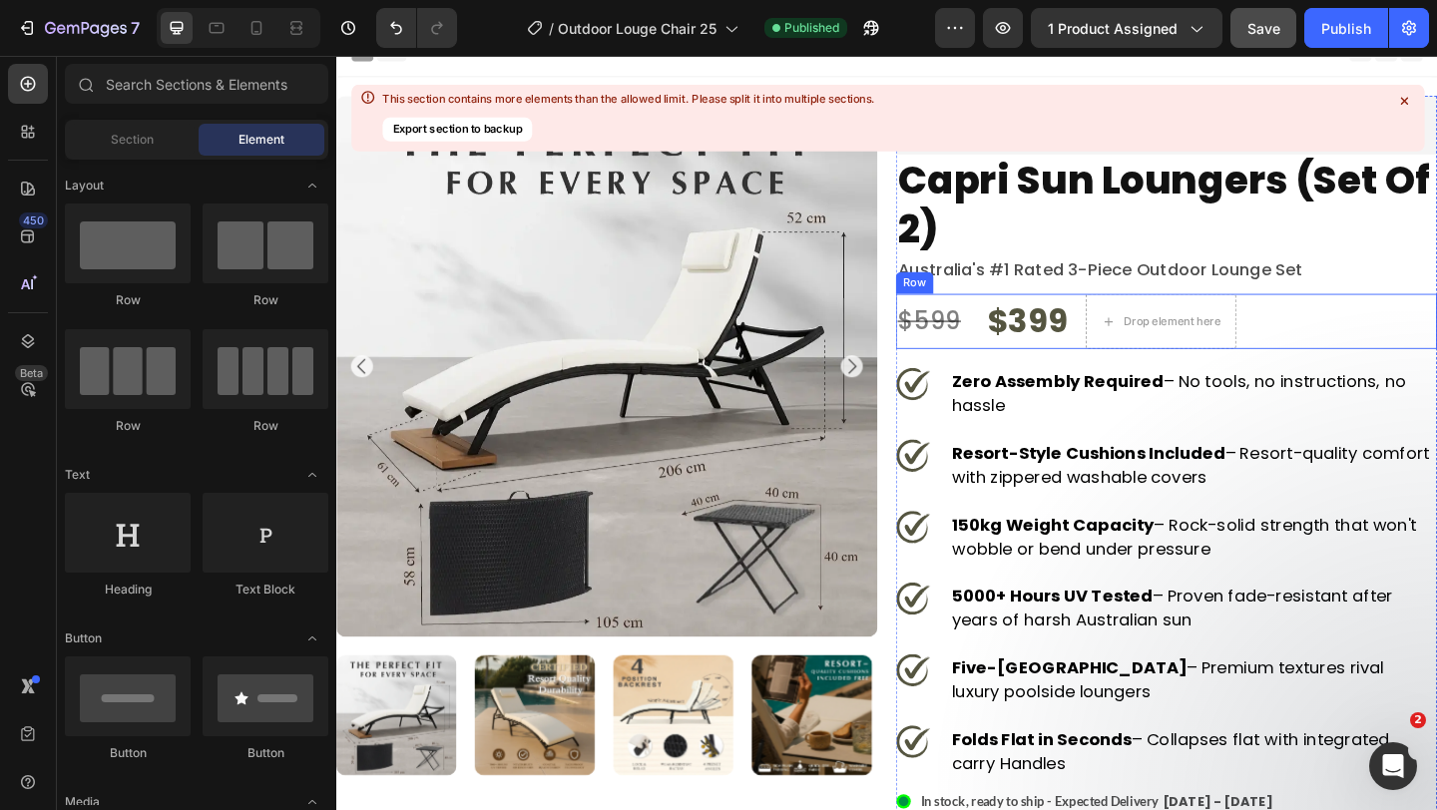
click at [1134, 365] on div "$599 Product Price Product Price $399 Product Price Product Price Drop element …" at bounding box center [1239, 344] width 589 height 60
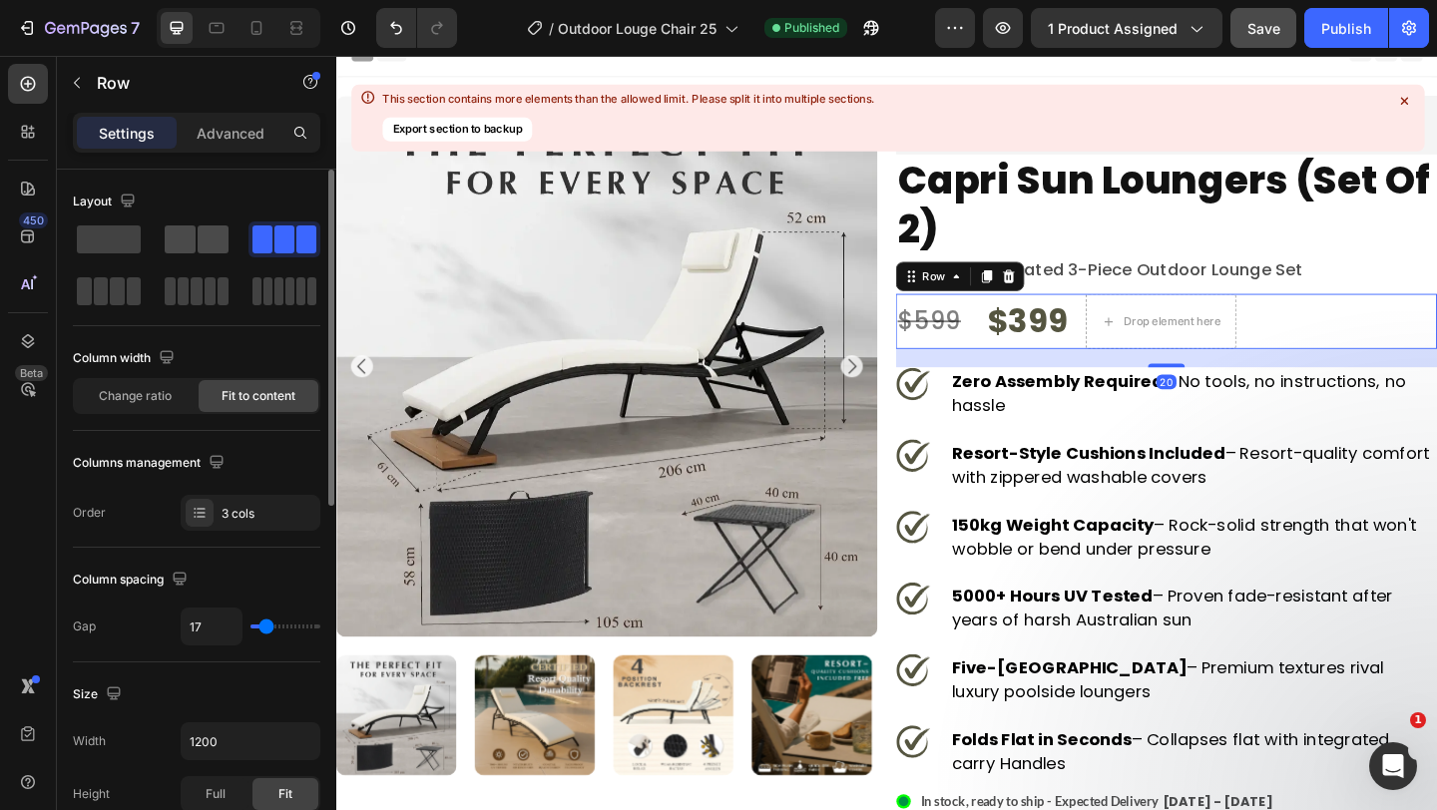
click at [202, 241] on span at bounding box center [213, 240] width 31 height 28
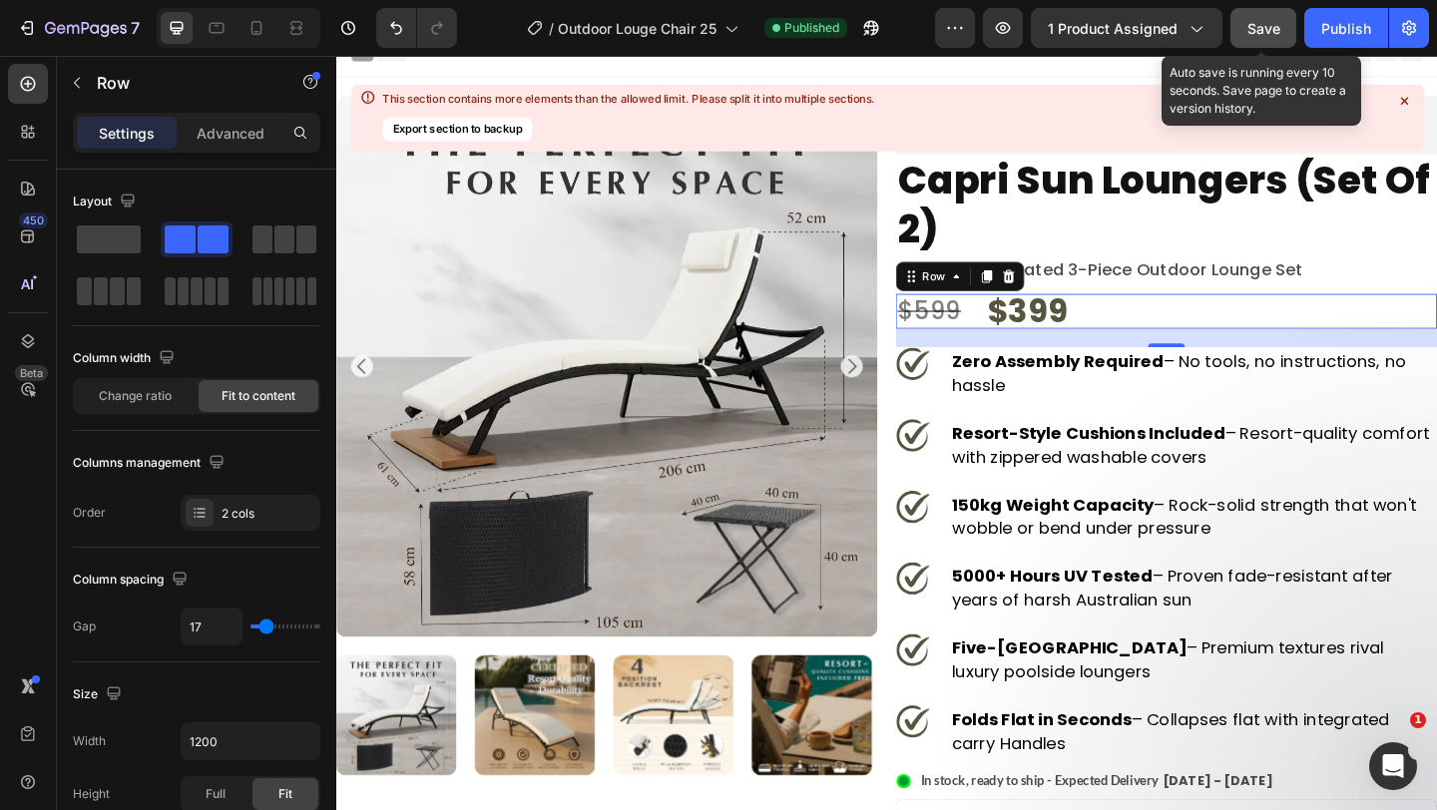
click at [1271, 36] on div "Save" at bounding box center [1264, 28] width 33 height 21
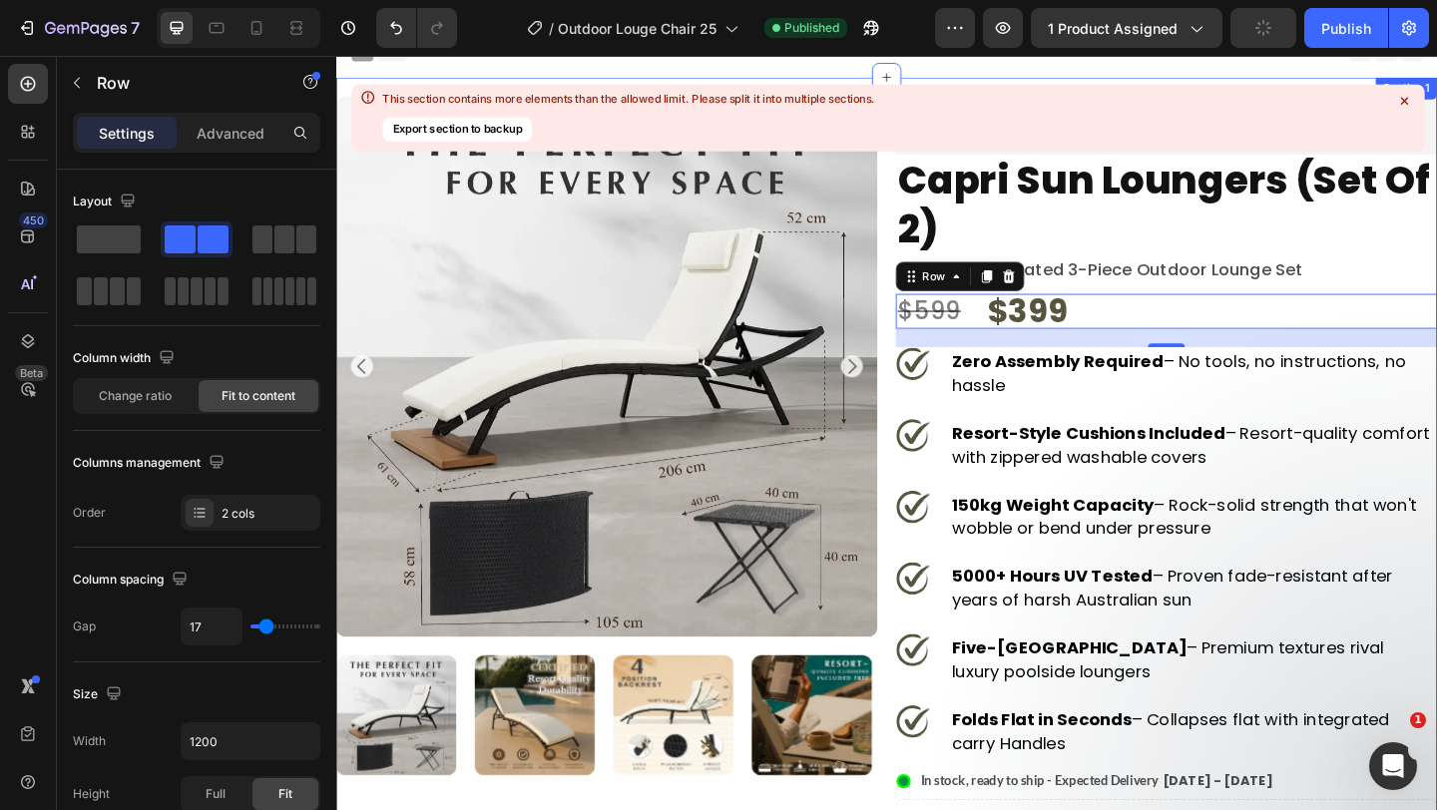
click at [1405, 100] on icon at bounding box center [1403, 100] width 7 height 7
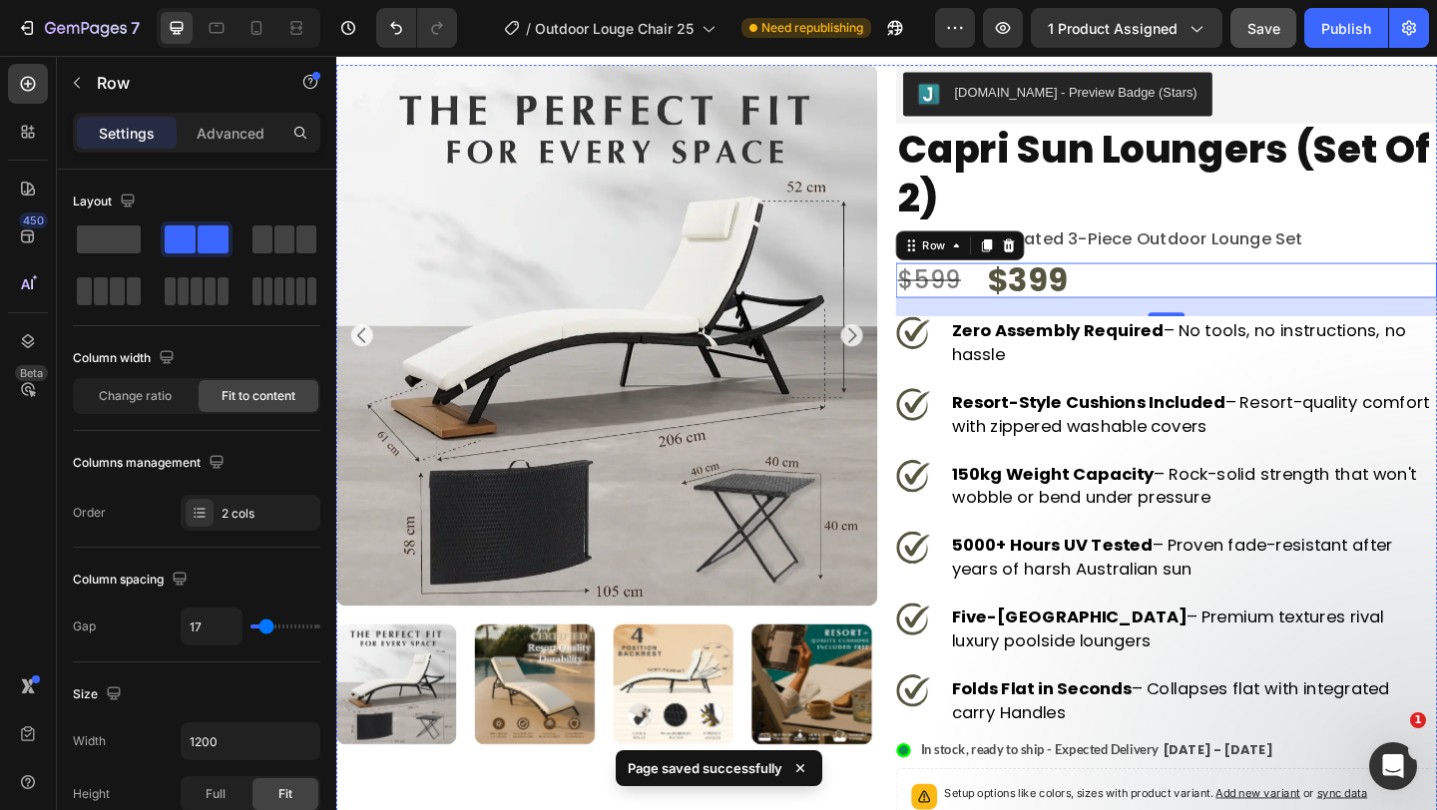
scroll to position [0, 0]
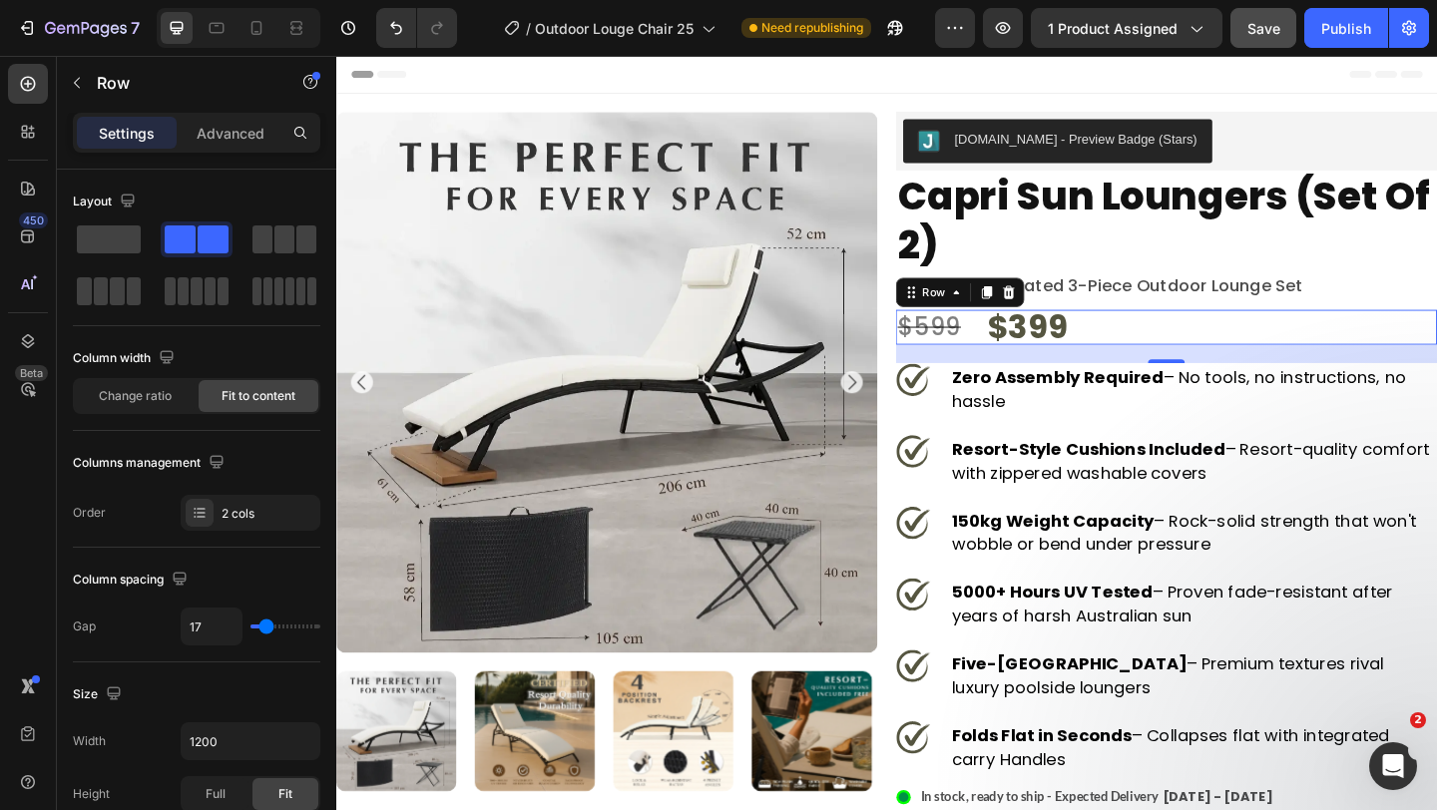
click at [1028, 350] on div "$599 Product Price Product Price $399 Product Price Product Price Row 20" at bounding box center [1239, 351] width 589 height 38
click at [1201, 300] on p "australia's #1 rated 3-piece outdoor lounge set" at bounding box center [1239, 306] width 585 height 18
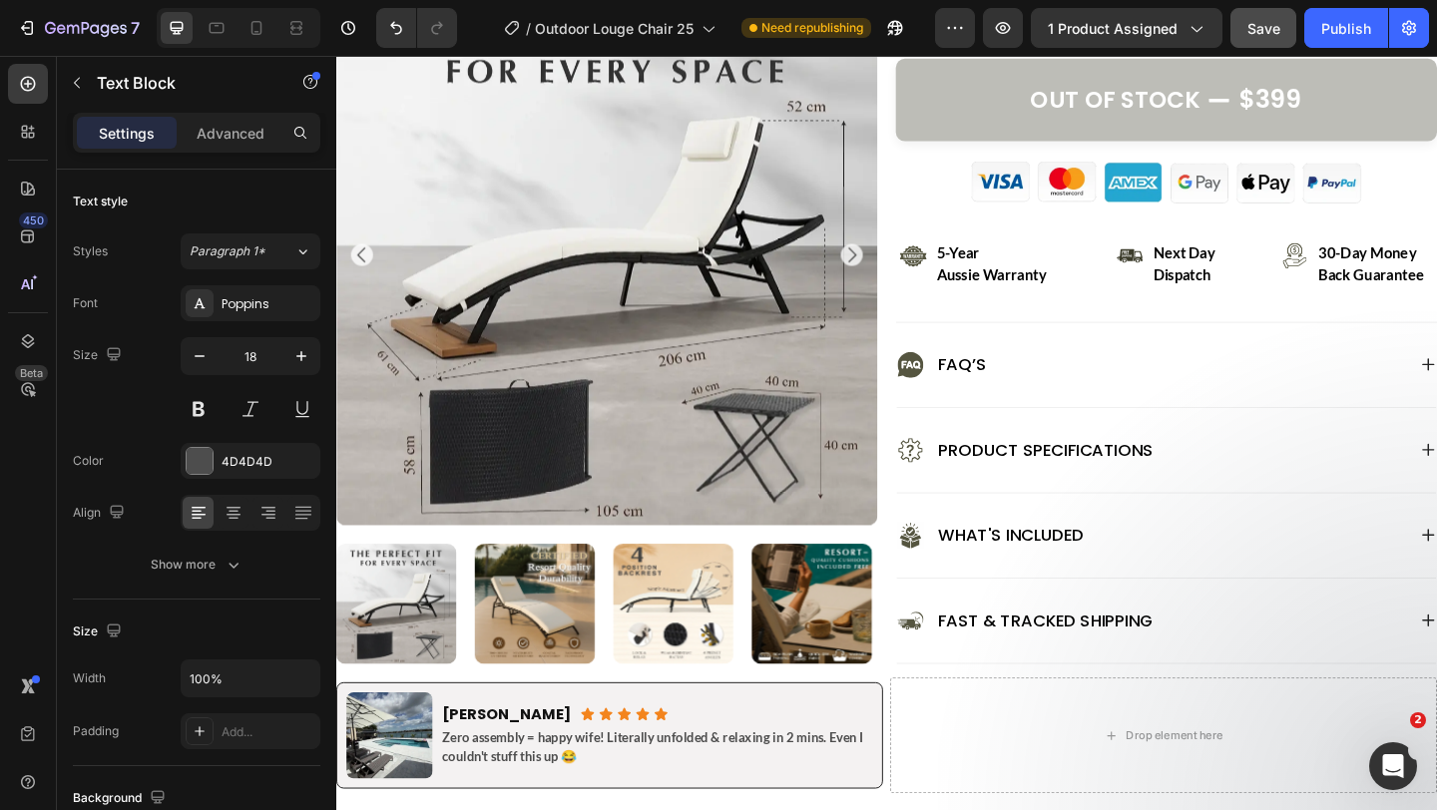
scroll to position [884, 0]
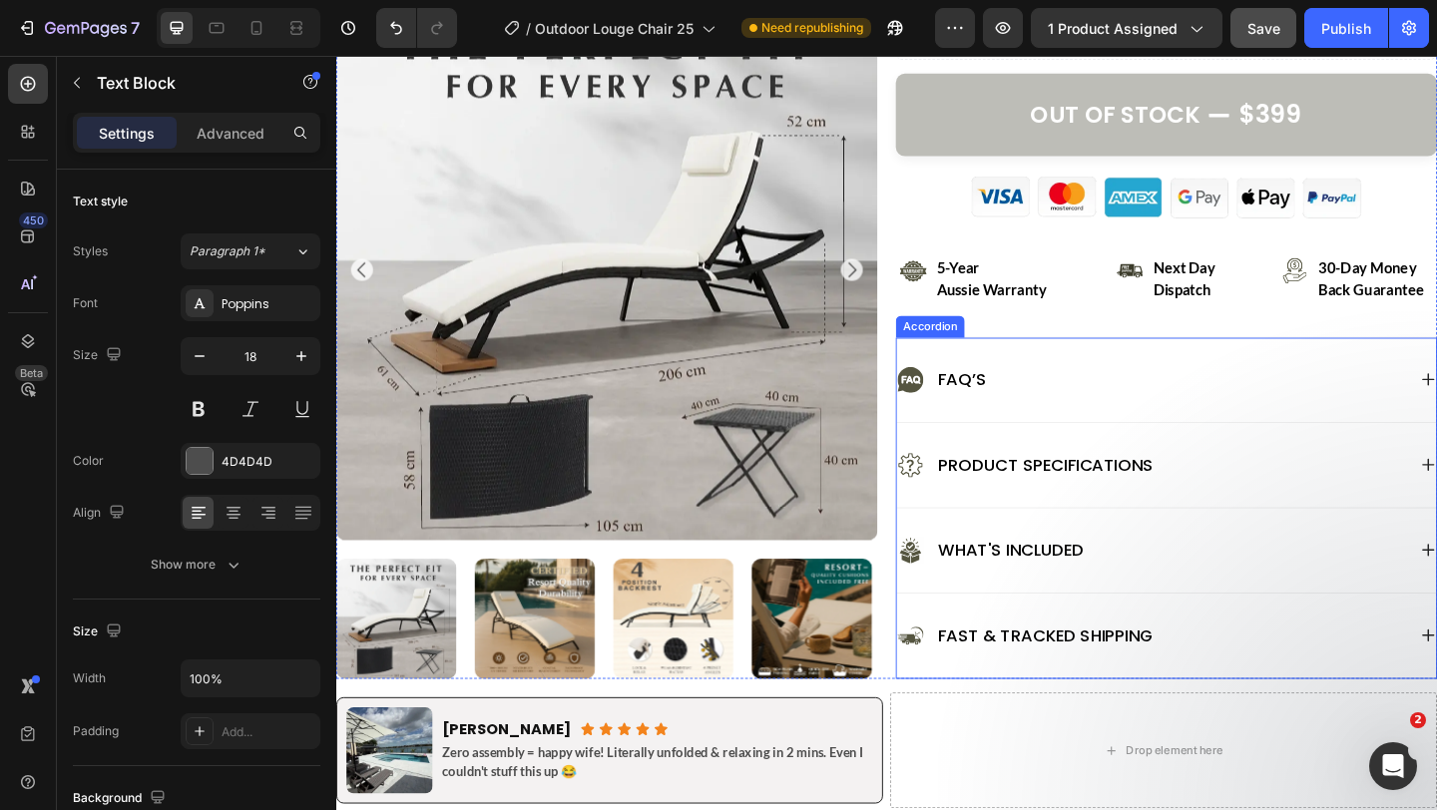
click at [1258, 578] on div "What's Included" at bounding box center [1223, 594] width 554 height 32
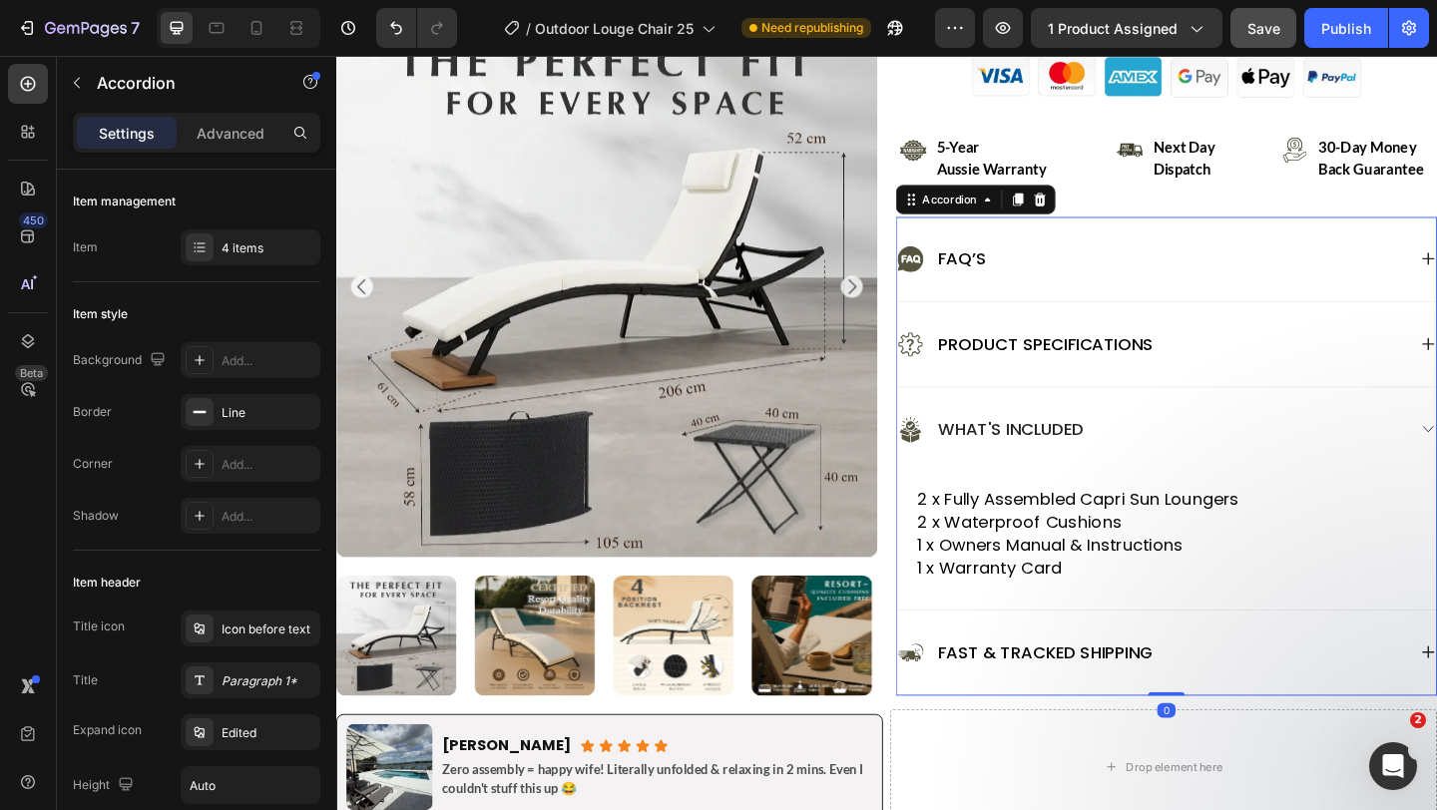
scroll to position [1094, 0]
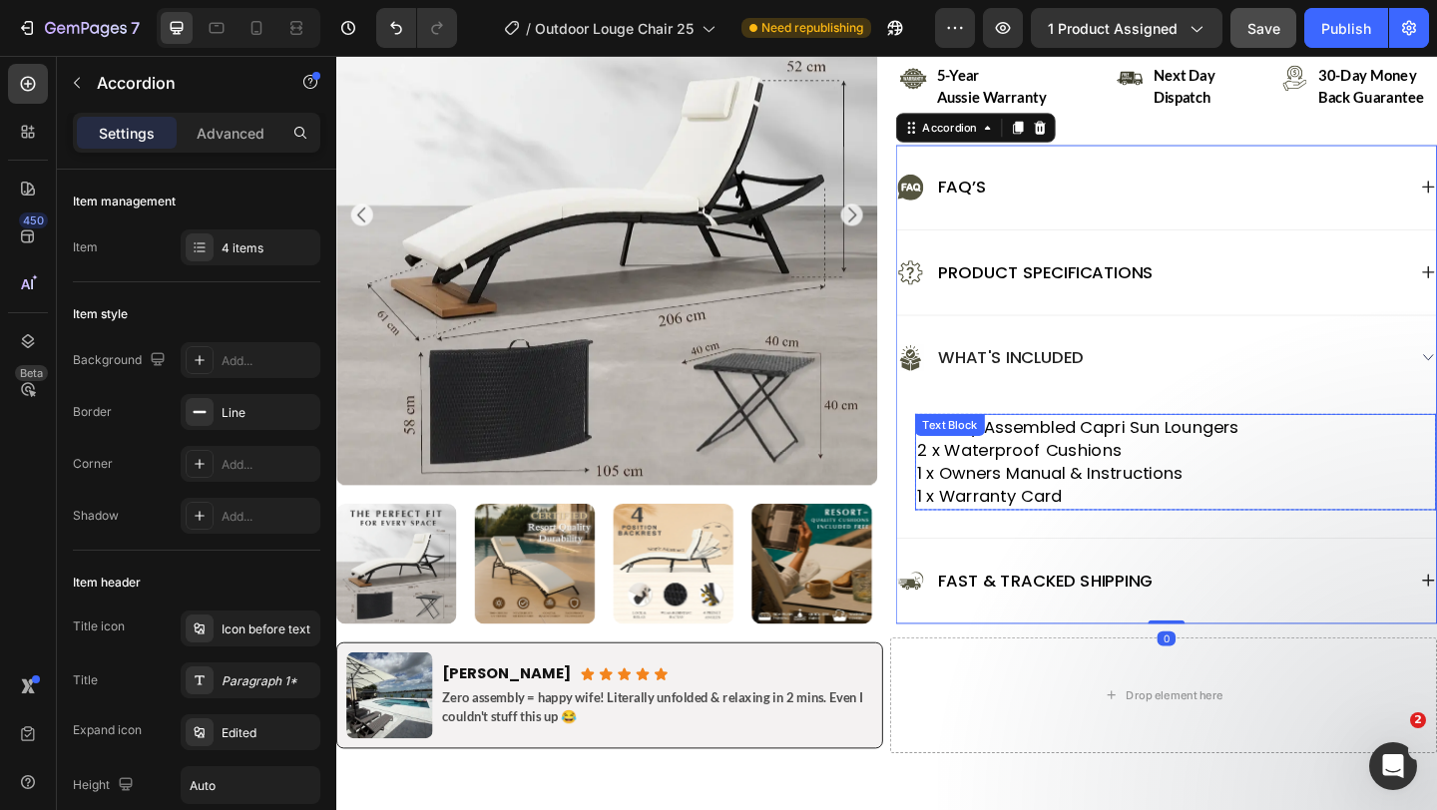
click at [1238, 538] on p "2 x Waterproof Cushions 1 x Owners Manual & Instructions 1 x Warranty Card" at bounding box center [1249, 510] width 563 height 76
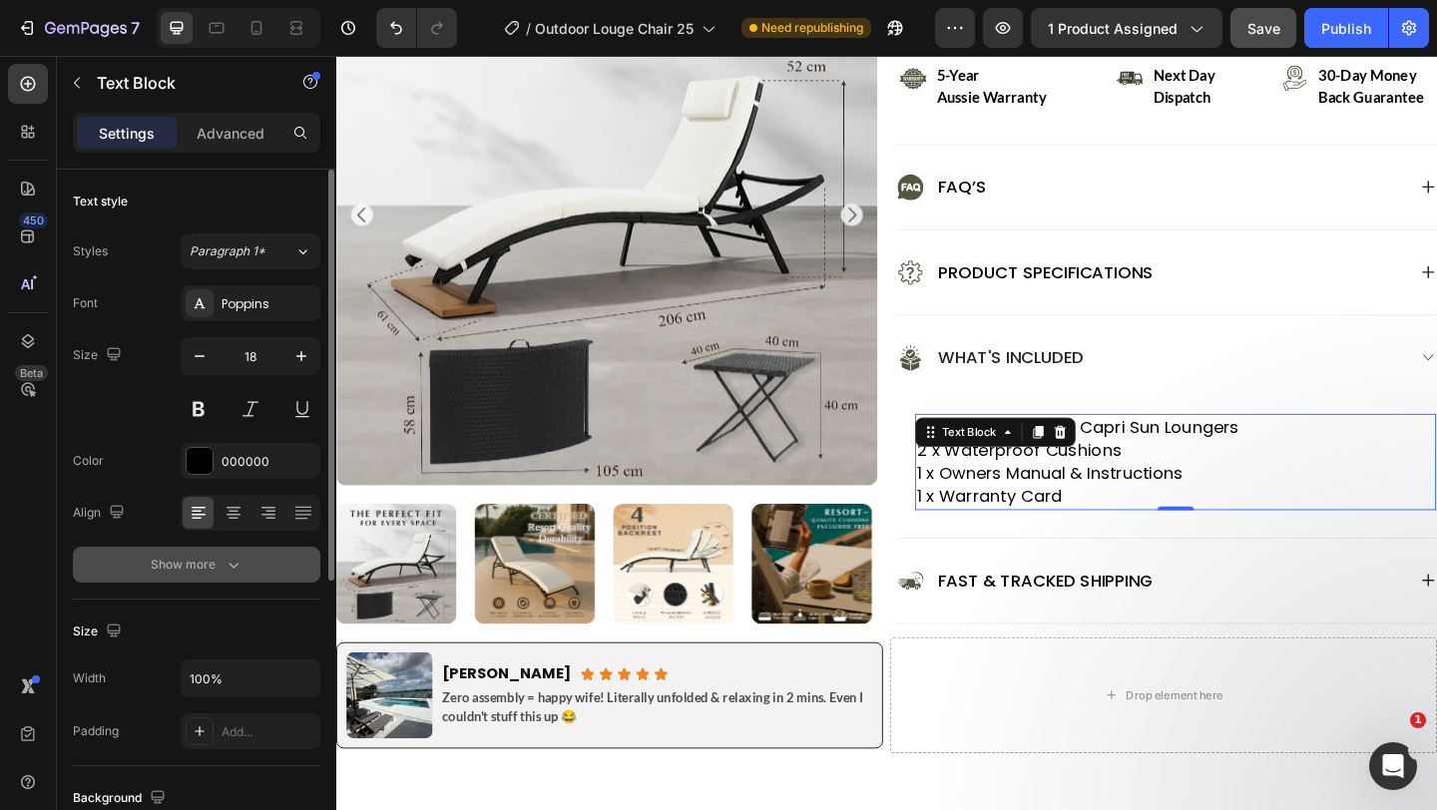
click at [200, 577] on button "Show more" at bounding box center [197, 565] width 248 height 36
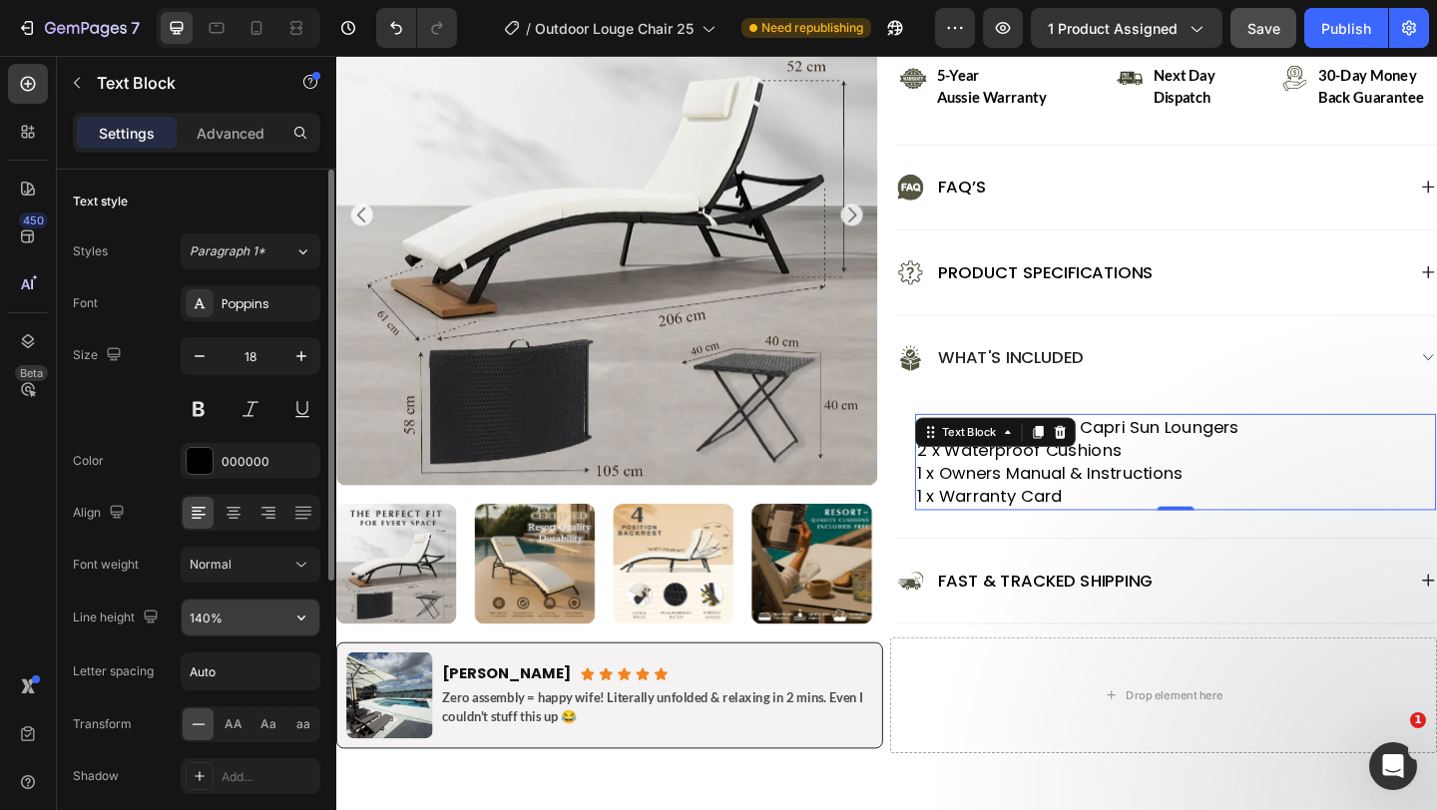
click at [226, 621] on input "140%" at bounding box center [251, 618] width 138 height 36
click at [293, 623] on icon "button" at bounding box center [301, 618] width 20 height 20
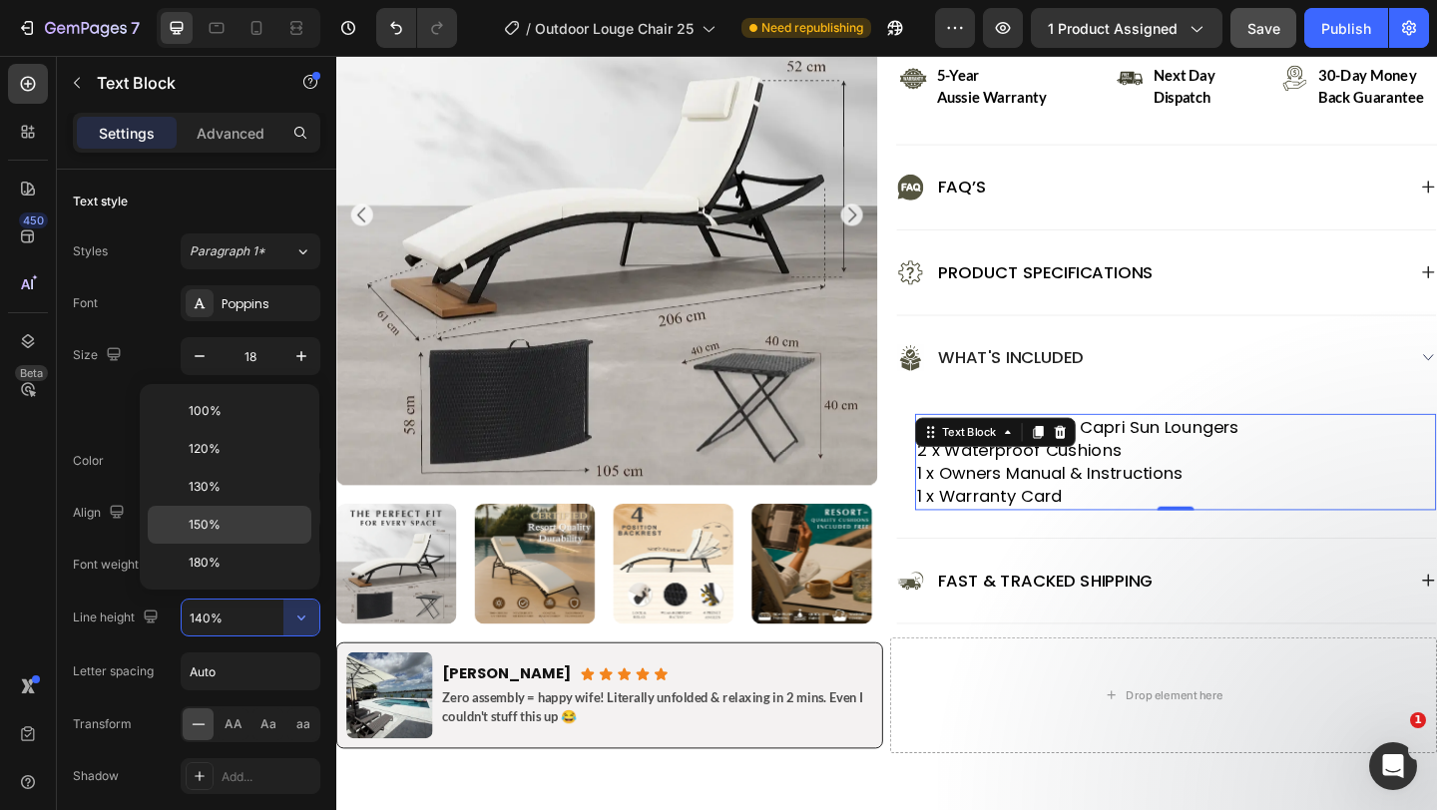
click at [245, 523] on p "150%" at bounding box center [246, 525] width 114 height 18
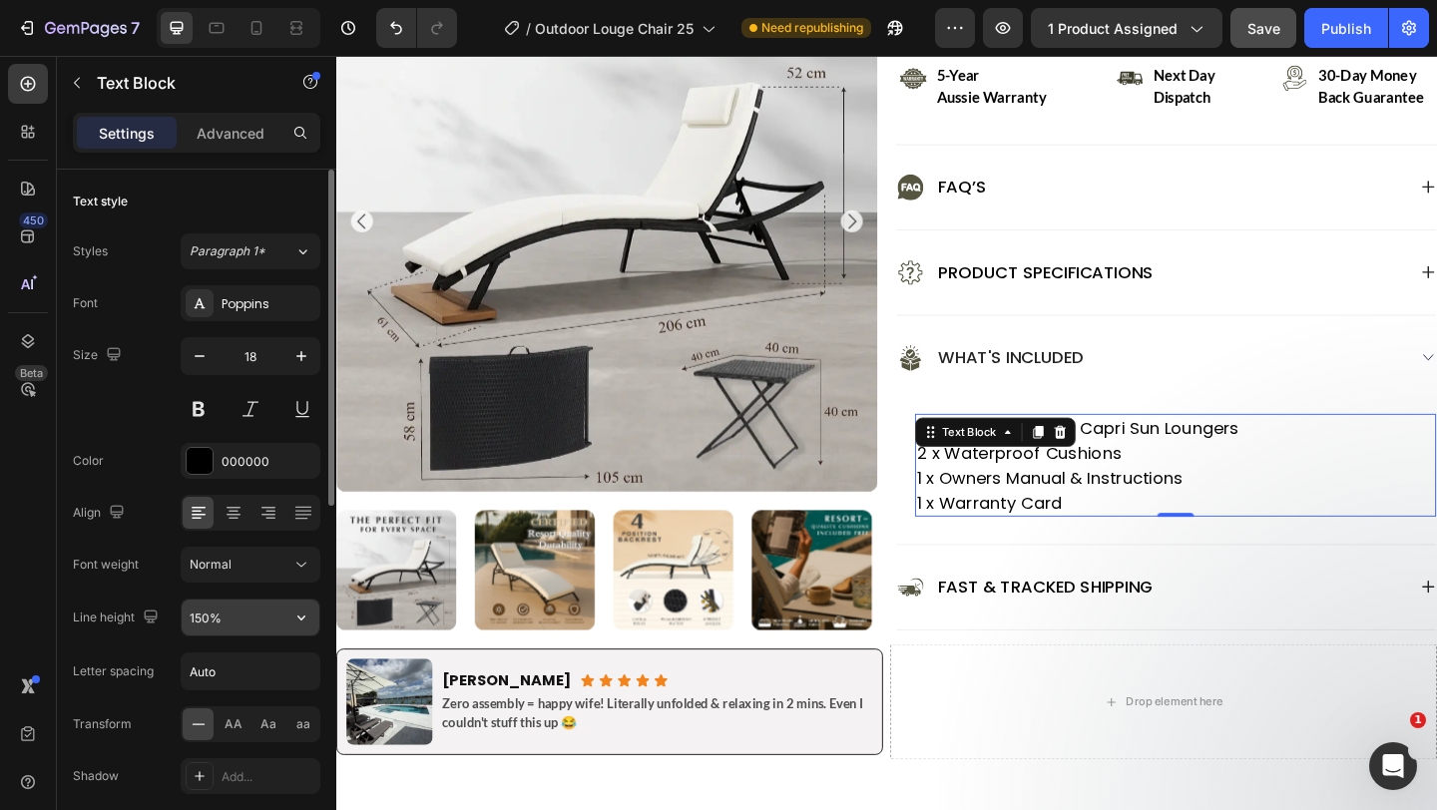
click at [200, 619] on input "150%" at bounding box center [251, 618] width 138 height 36
click at [203, 619] on input "150%" at bounding box center [251, 618] width 138 height 36
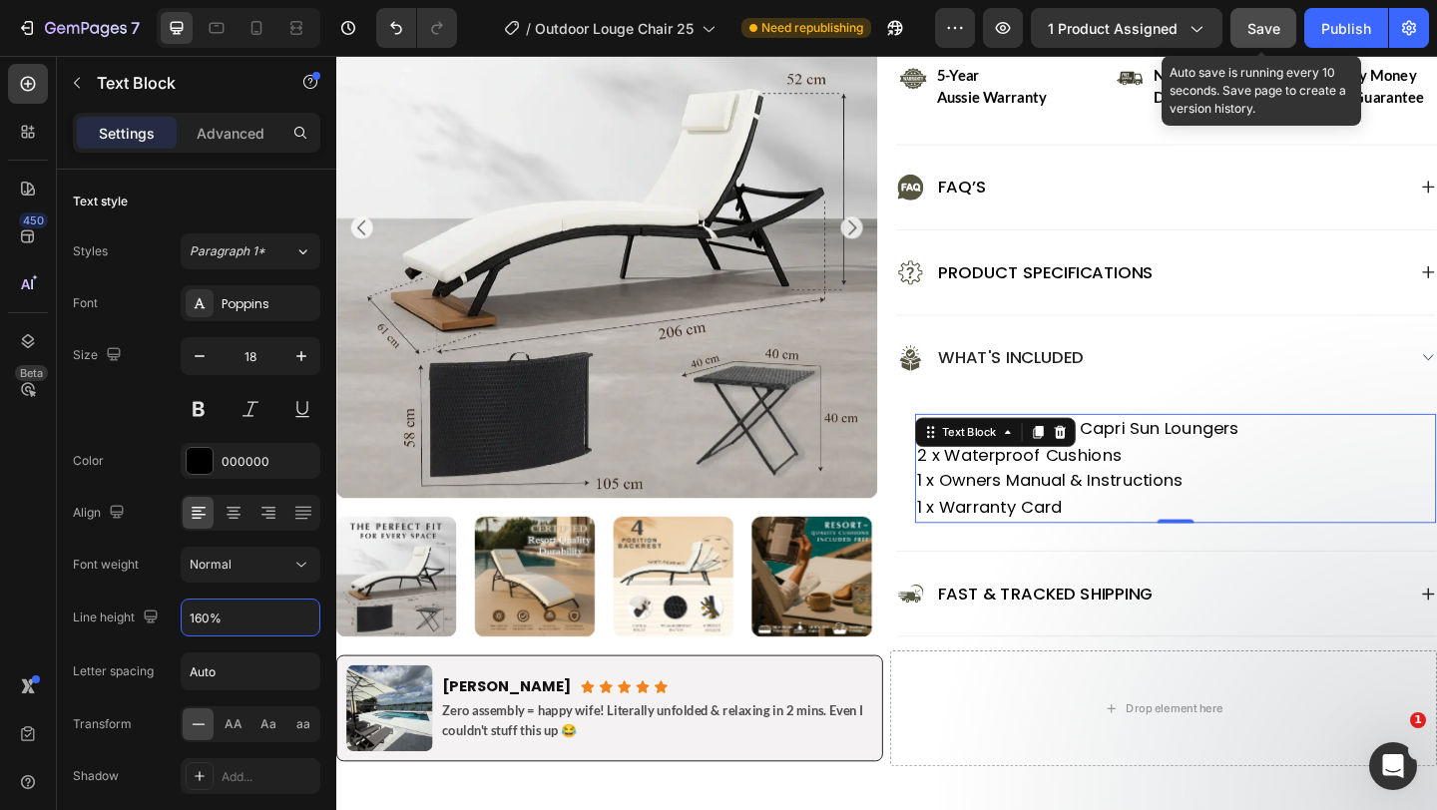
type input "160%"
click at [1267, 14] on button "Save" at bounding box center [1264, 28] width 66 height 40
click at [1270, 40] on button "Save" at bounding box center [1264, 28] width 66 height 40
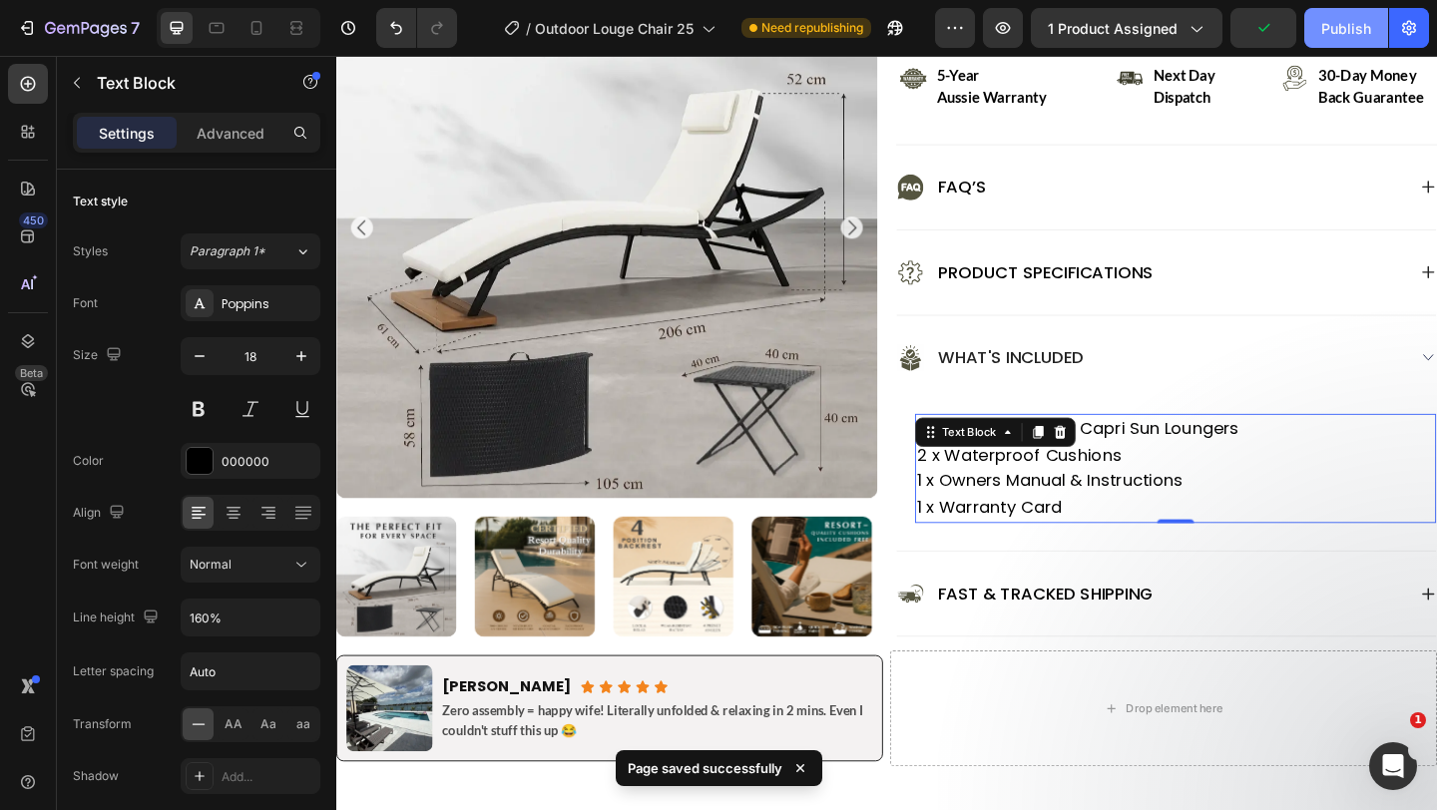
click at [1335, 47] on button "Publish" at bounding box center [1346, 28] width 84 height 40
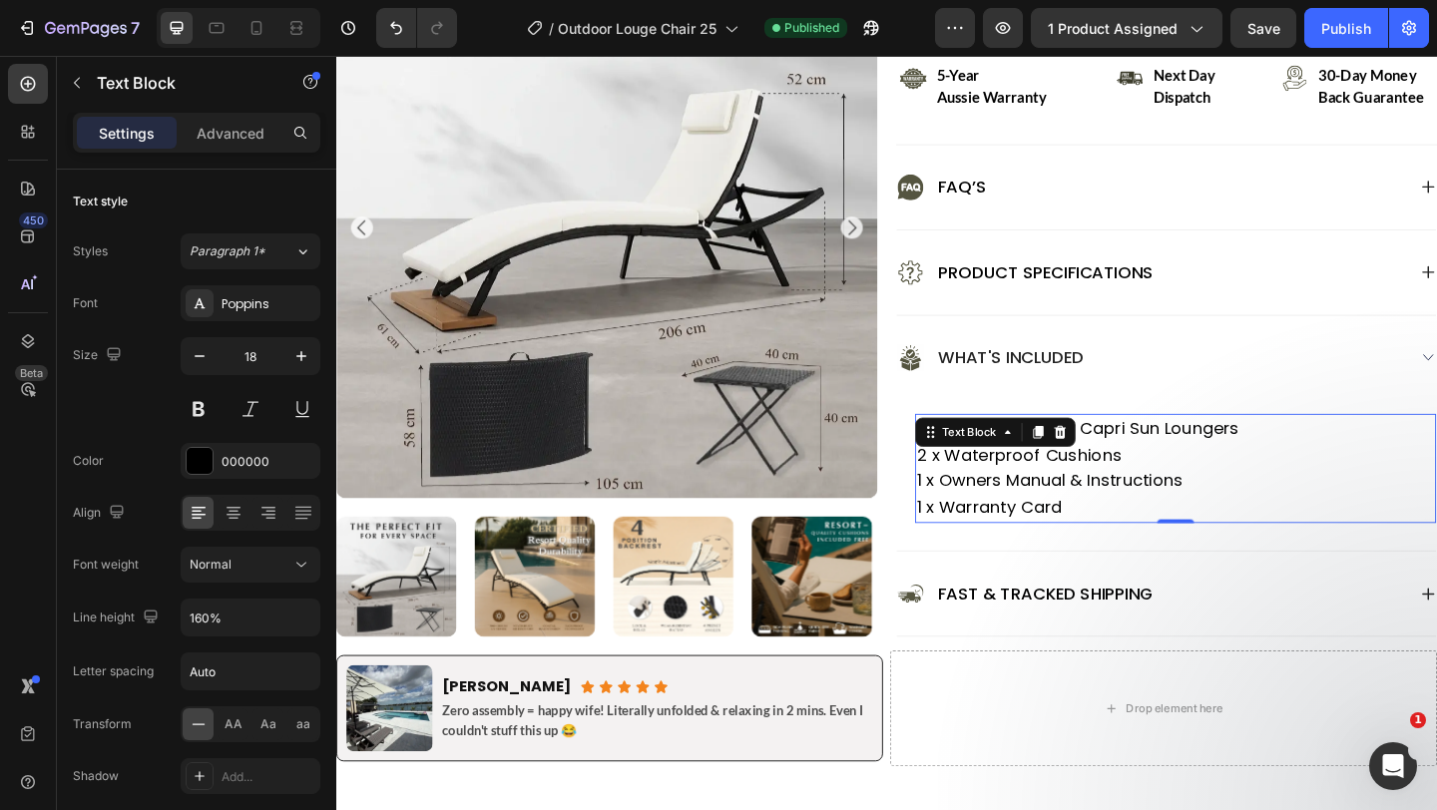
click at [1150, 538] on p "2 x Waterproof Cushions 1 x Owners Manual & Instructions 1 x Warranty Card" at bounding box center [1249, 519] width 563 height 86
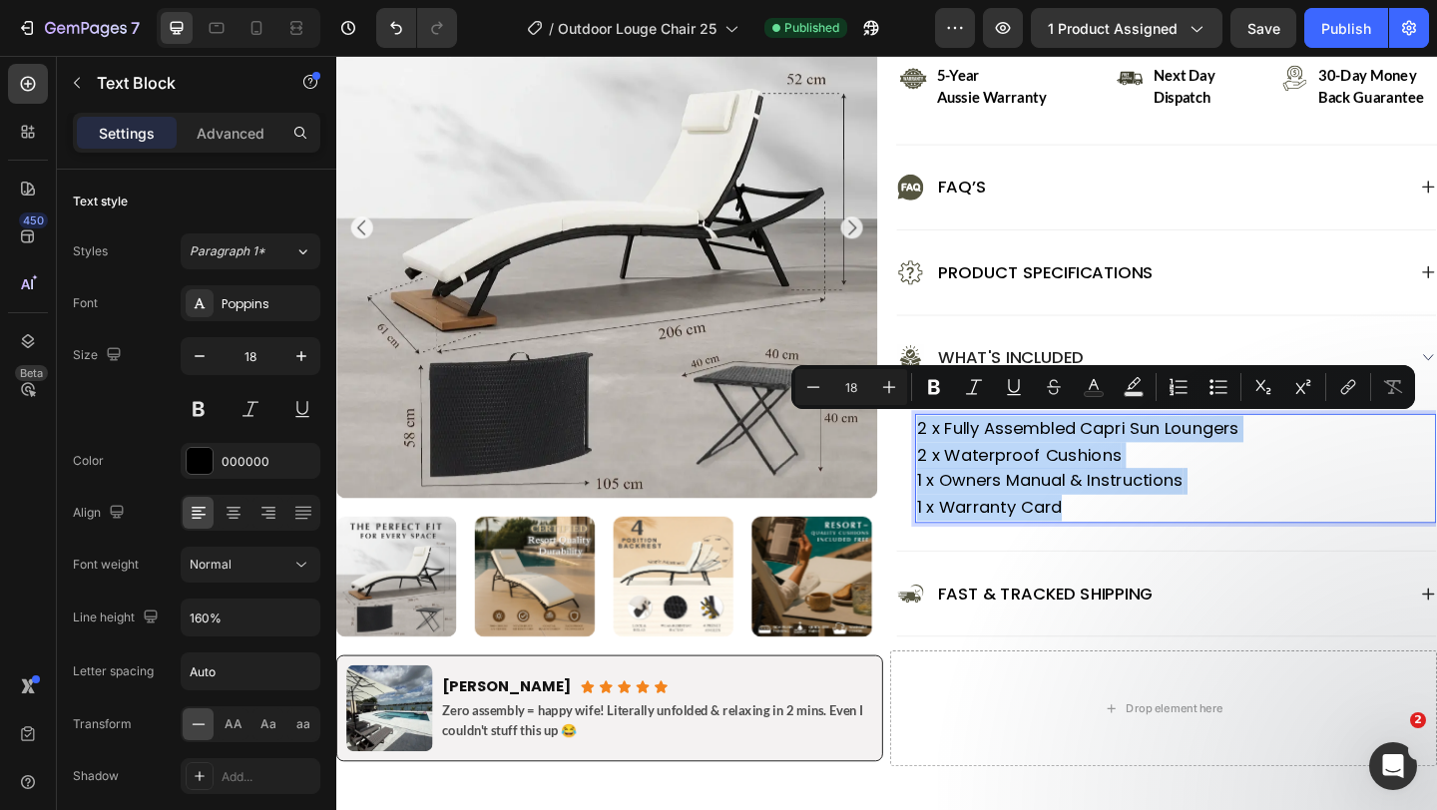
drag, startPoint x: 1150, startPoint y: 538, endPoint x: 968, endPoint y: 461, distance: 197.2
click at [968, 461] on div "2 x Fully Assembled Capri Sun Loungers 2 x Waterproof Cushions 1 x Owners Manua…" at bounding box center [1249, 504] width 567 height 119
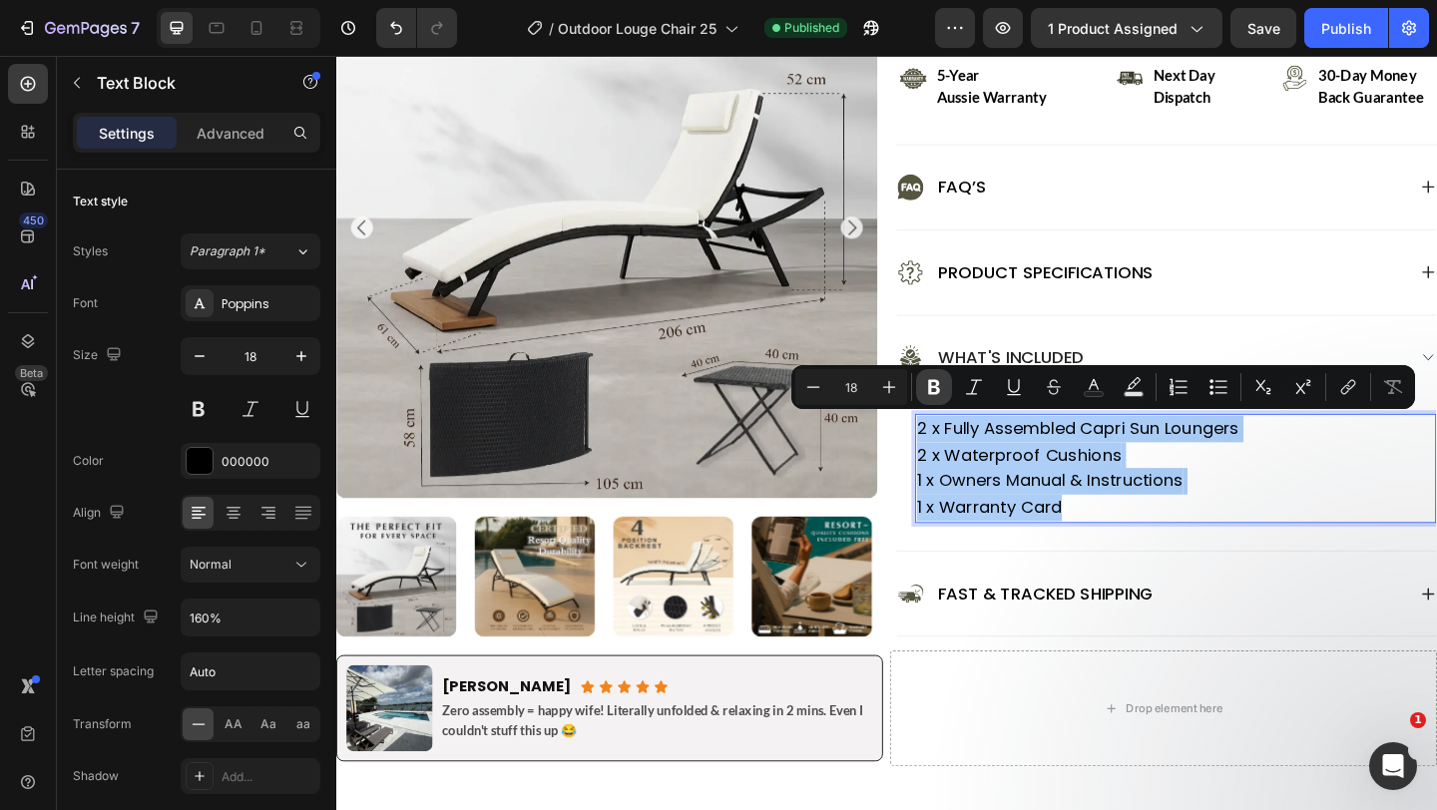
click at [924, 378] on icon "Editor contextual toolbar" at bounding box center [934, 387] width 20 height 20
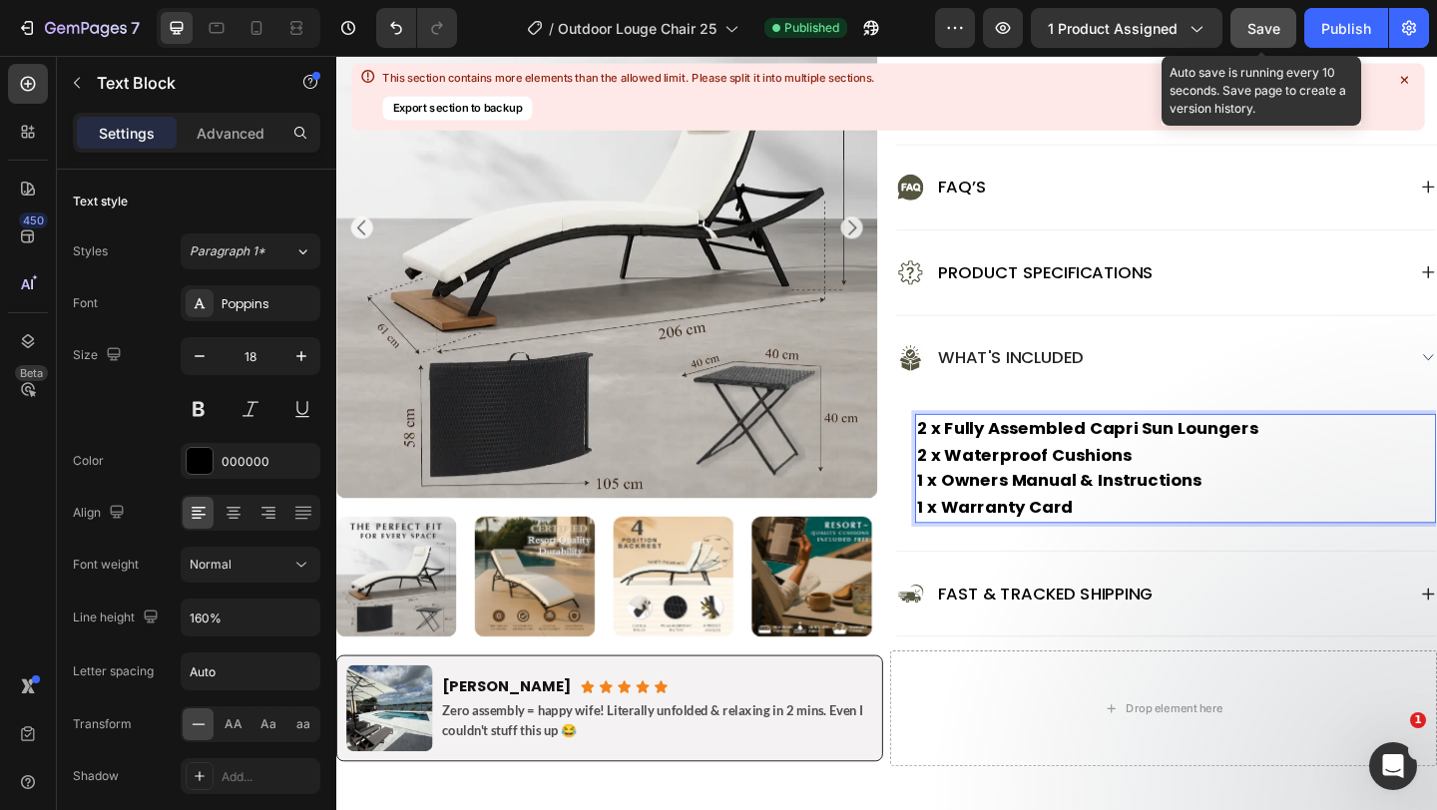
click at [1253, 10] on button "Save" at bounding box center [1264, 28] width 66 height 40
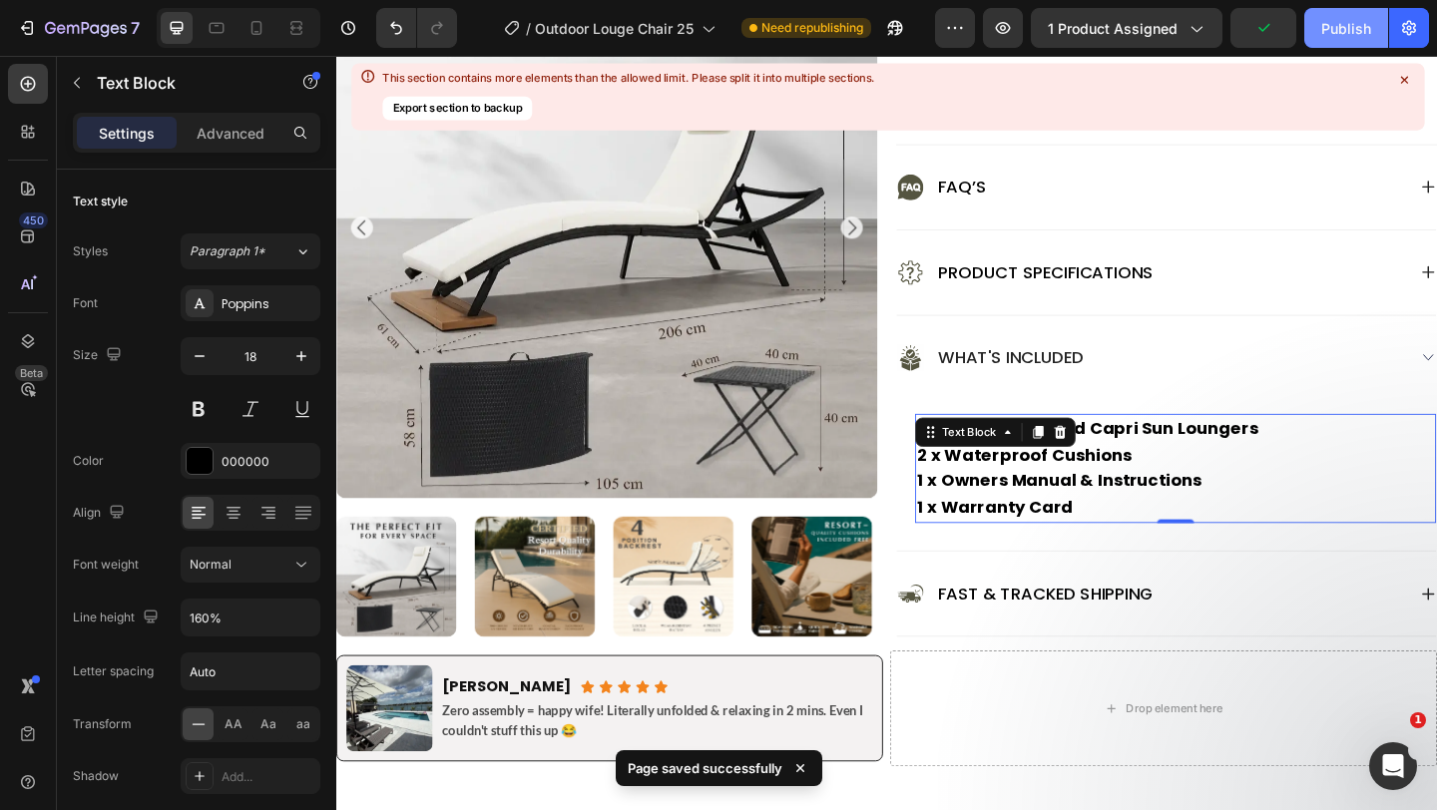
click at [1355, 35] on div "Publish" at bounding box center [1346, 28] width 50 height 21
click at [1402, 83] on icon at bounding box center [1403, 79] width 7 height 7
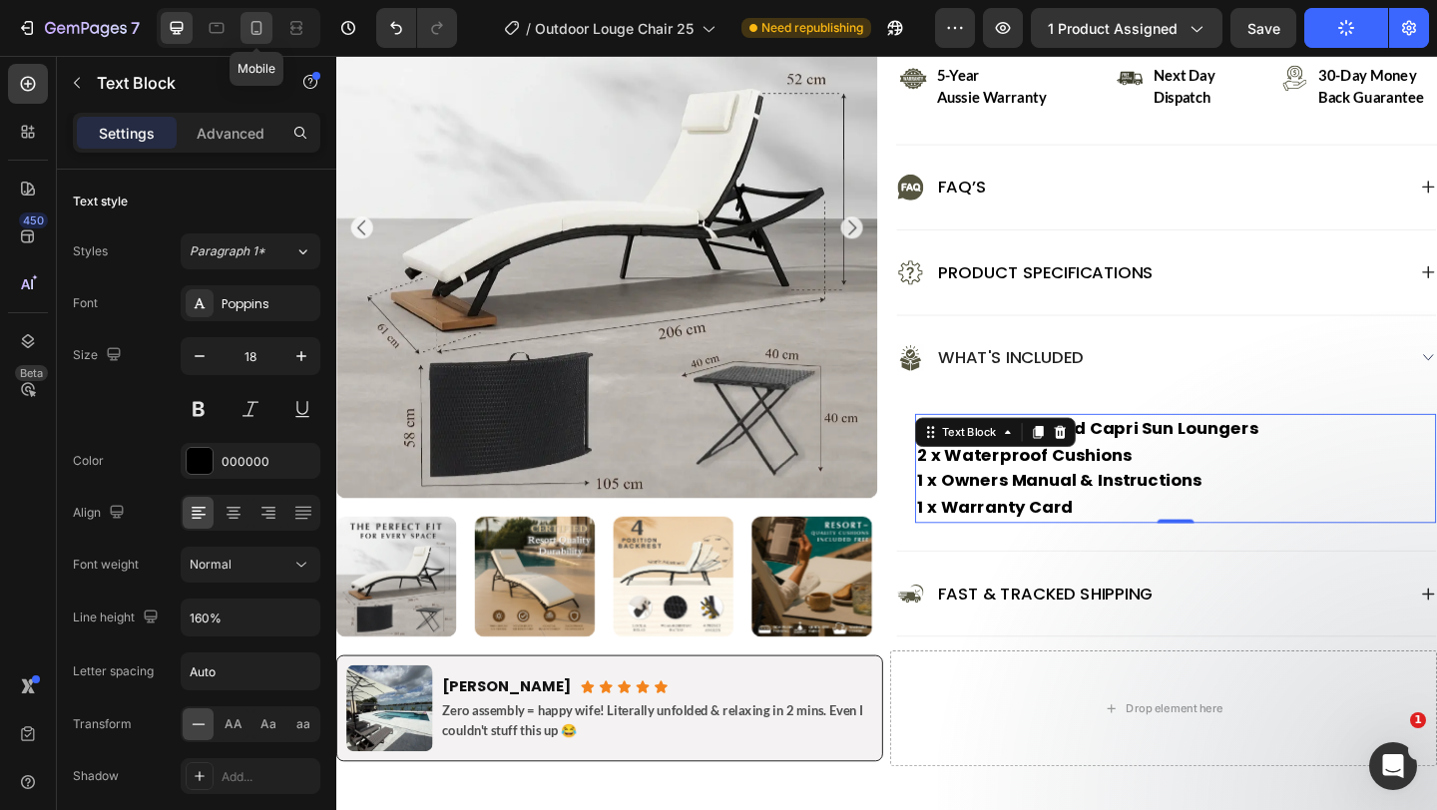
click at [255, 26] on icon at bounding box center [257, 28] width 20 height 20
type input "16"
type input "150%"
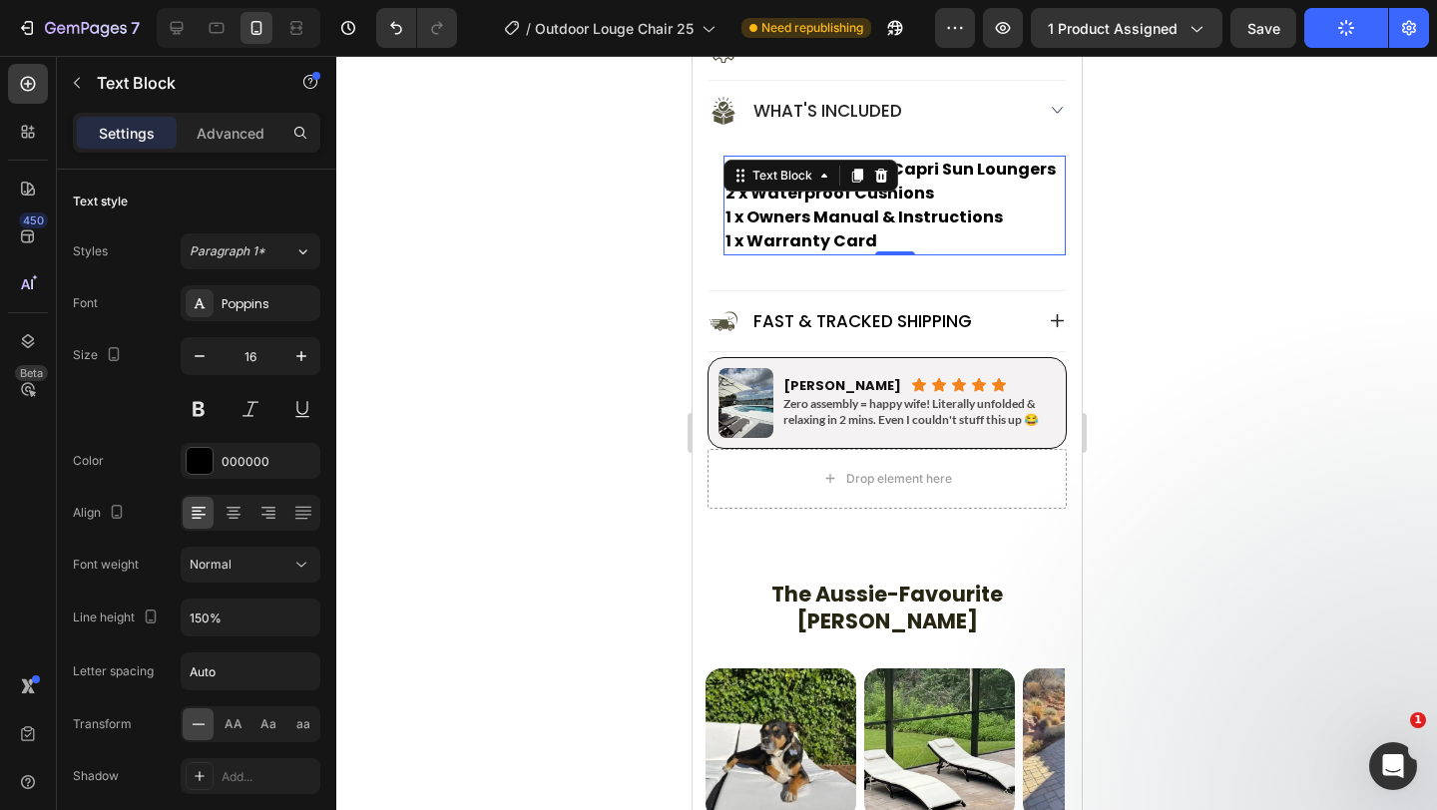
scroll to position [1742, 0]
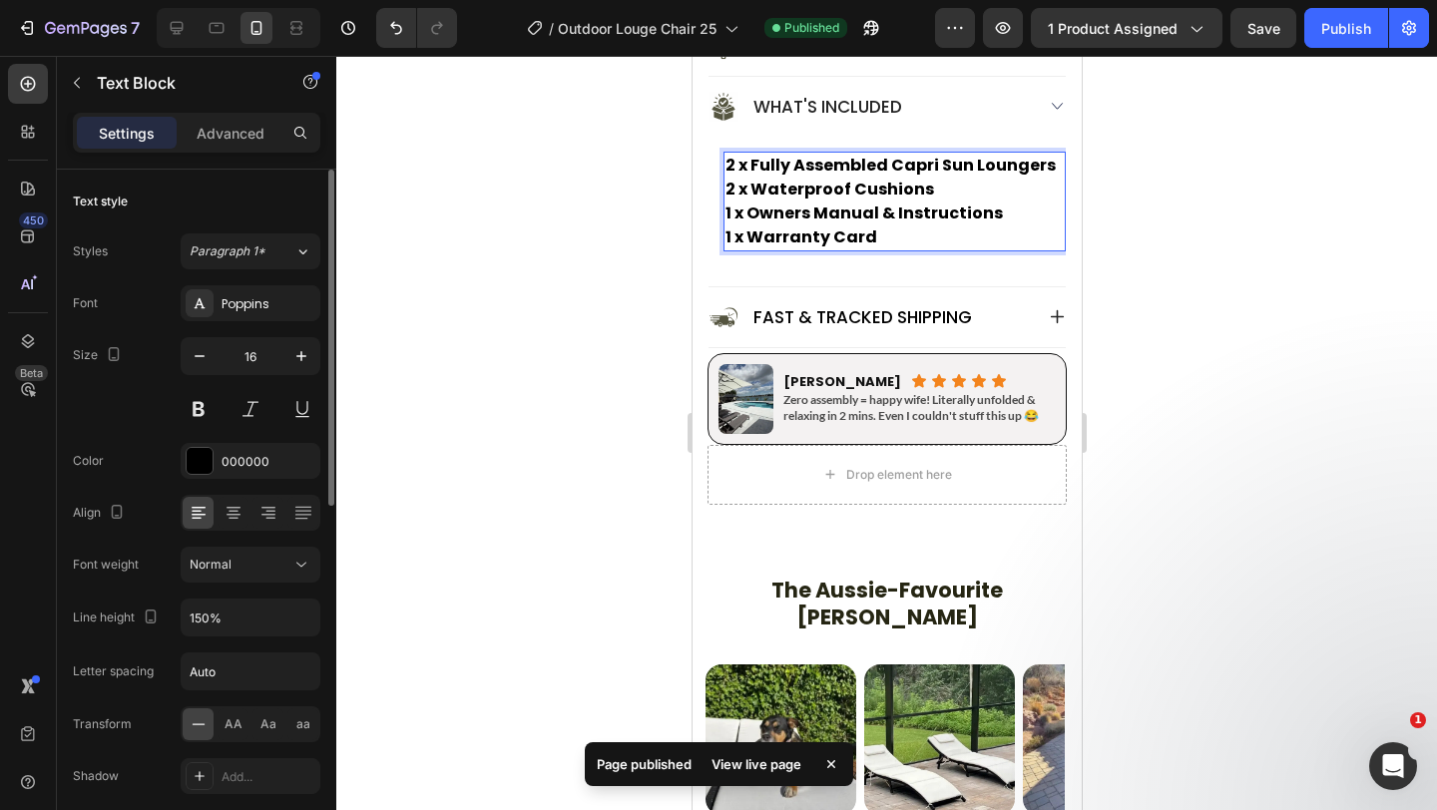
click at [161, 588] on div "Font Poppins Size 16 Color 000000 Align Font weight Normal Line height 150% Let…" at bounding box center [197, 565] width 248 height 561
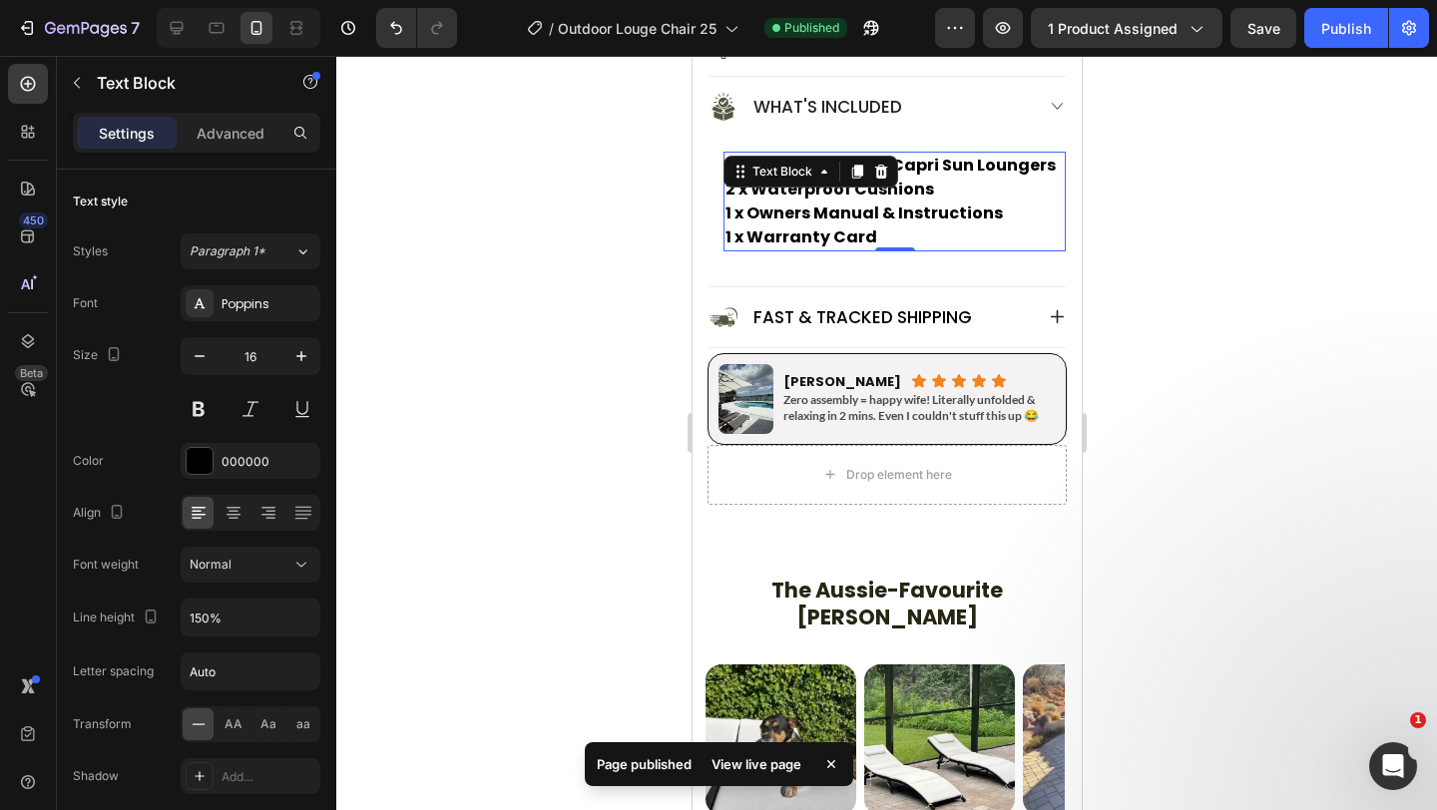
click at [538, 351] on div at bounding box center [886, 433] width 1101 height 755
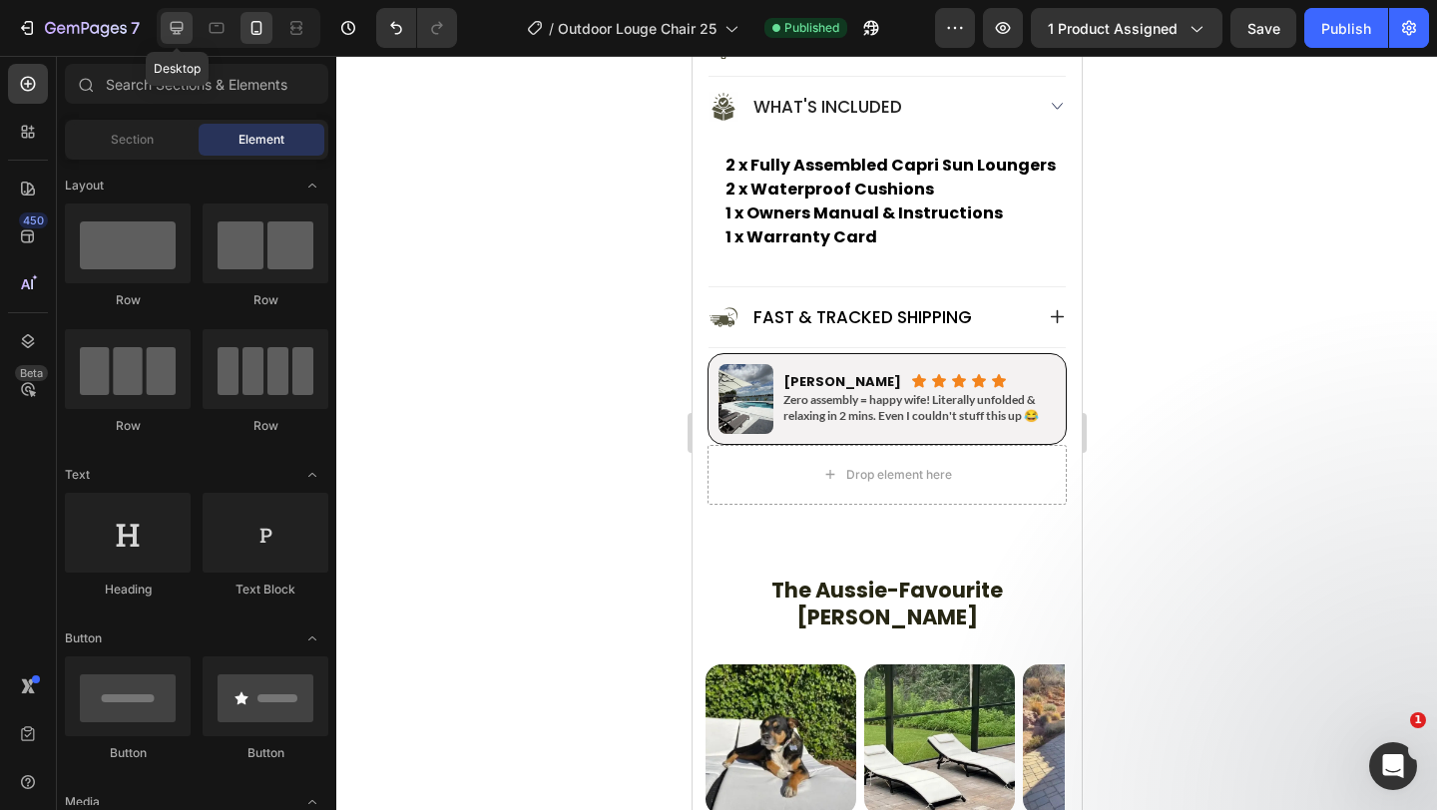
click at [185, 21] on icon at bounding box center [177, 28] width 20 height 20
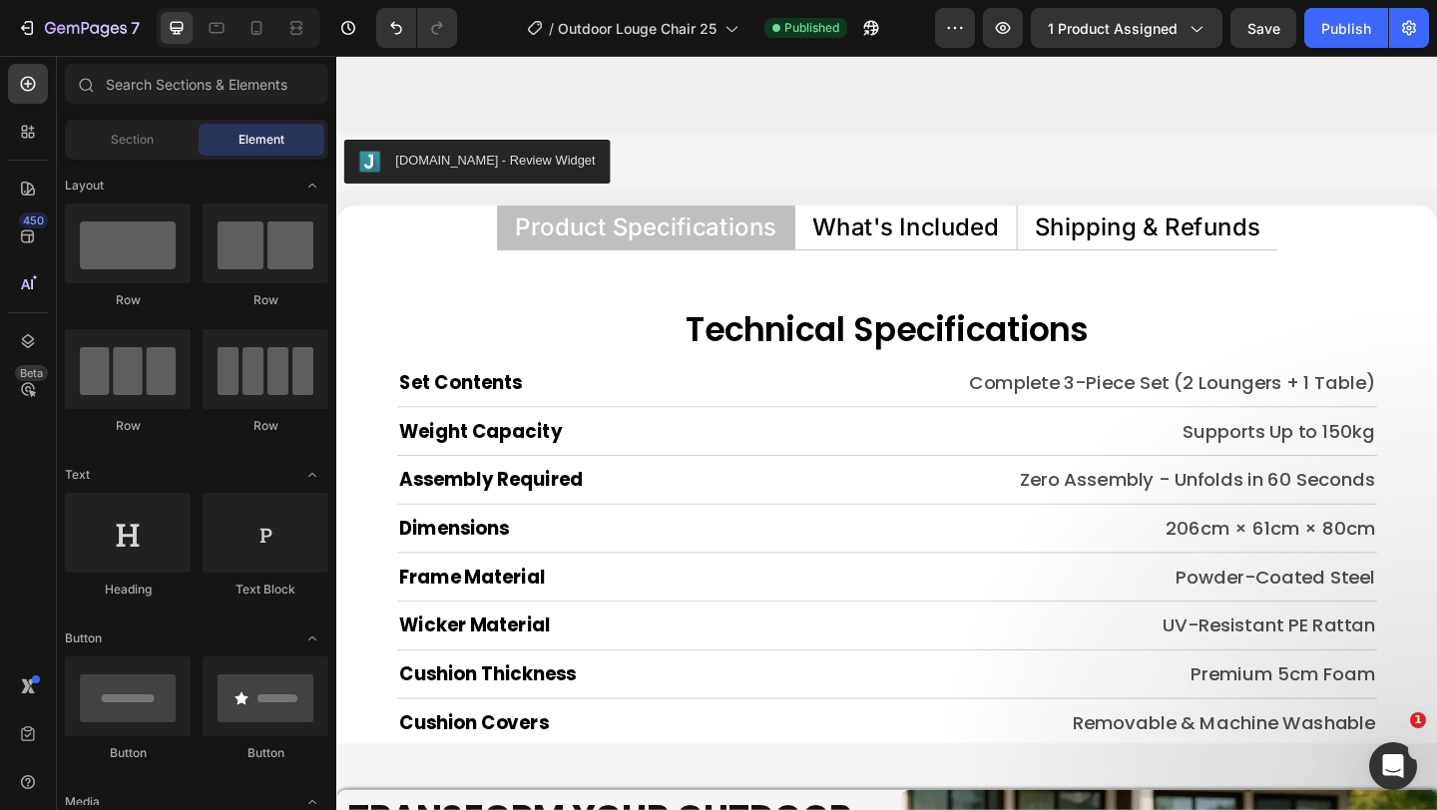
scroll to position [9498, 0]
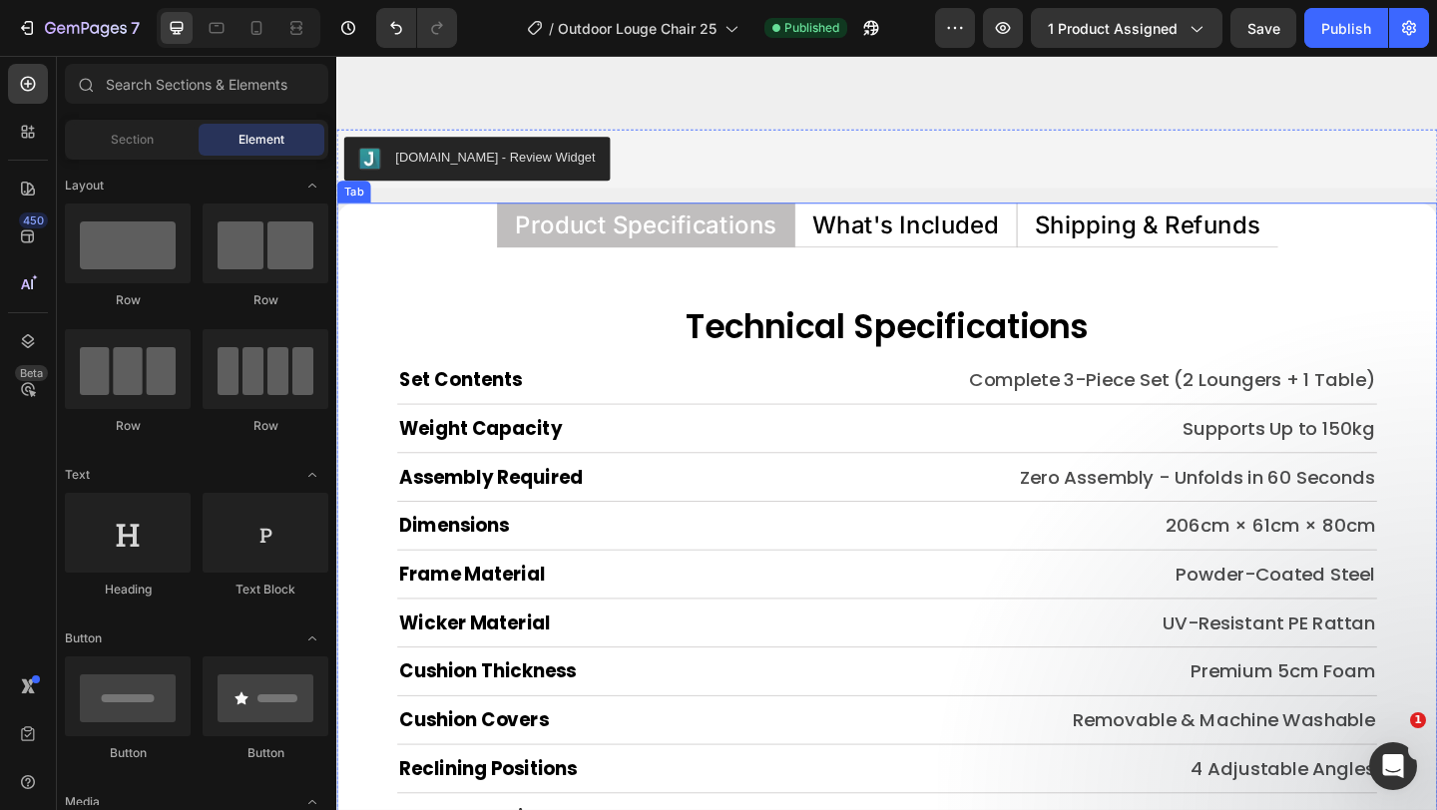
click at [944, 235] on p "What's Included" at bounding box center [955, 240] width 203 height 26
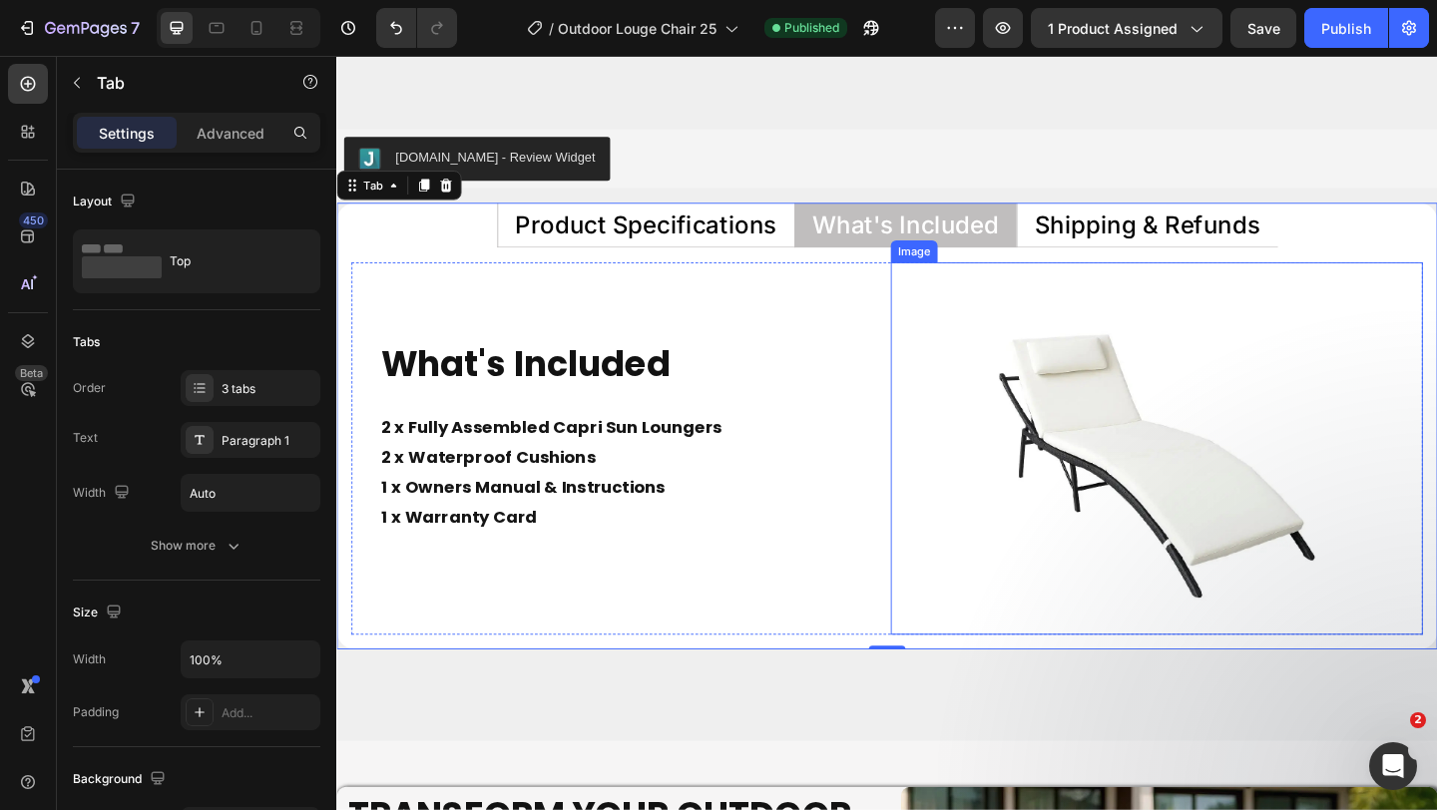
click at [1134, 402] on img at bounding box center [1228, 482] width 405 height 405
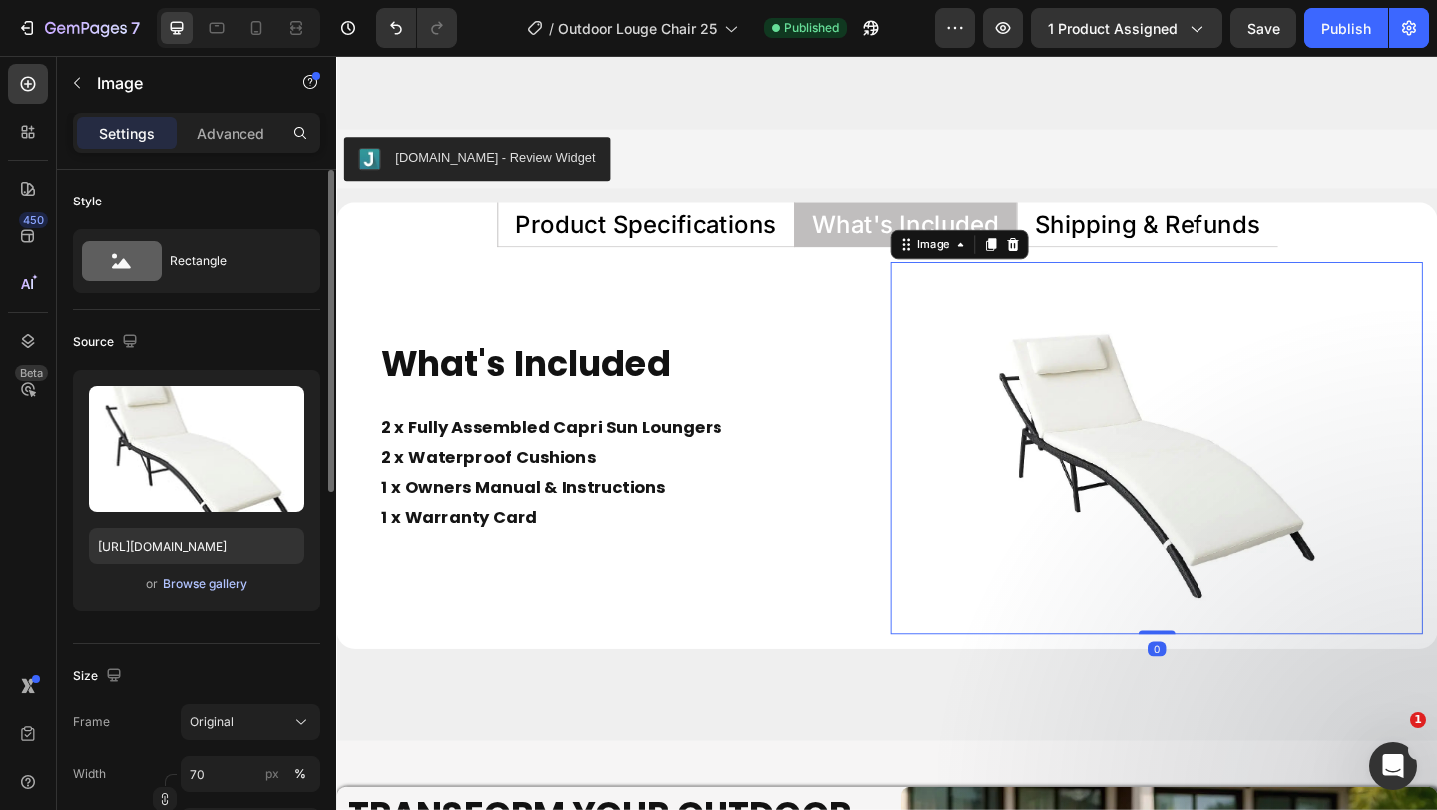
click at [214, 585] on div "Browse gallery" at bounding box center [205, 584] width 85 height 18
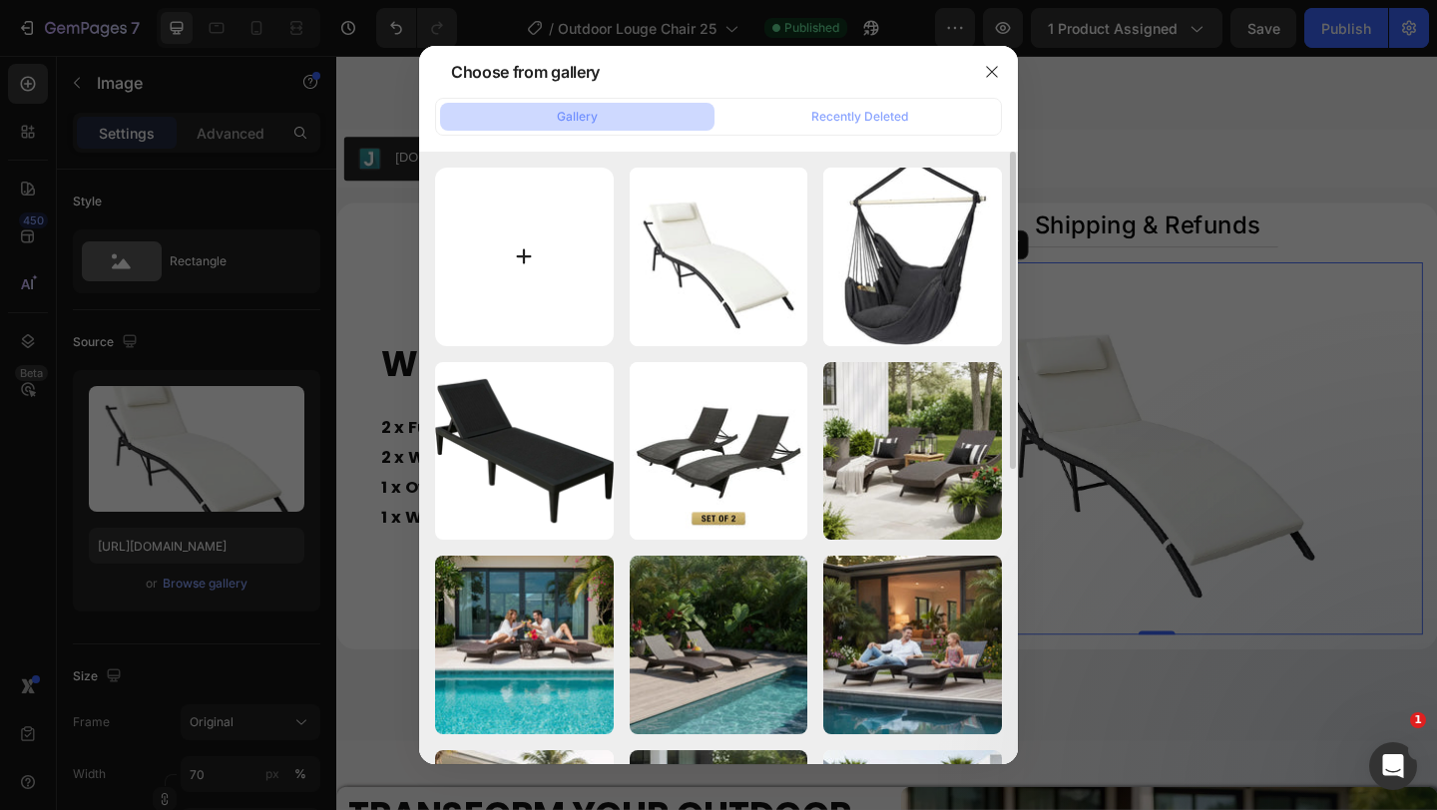
click at [510, 291] on input "file" at bounding box center [524, 257] width 179 height 179
type input "C:\fakepath\new (1).webp"
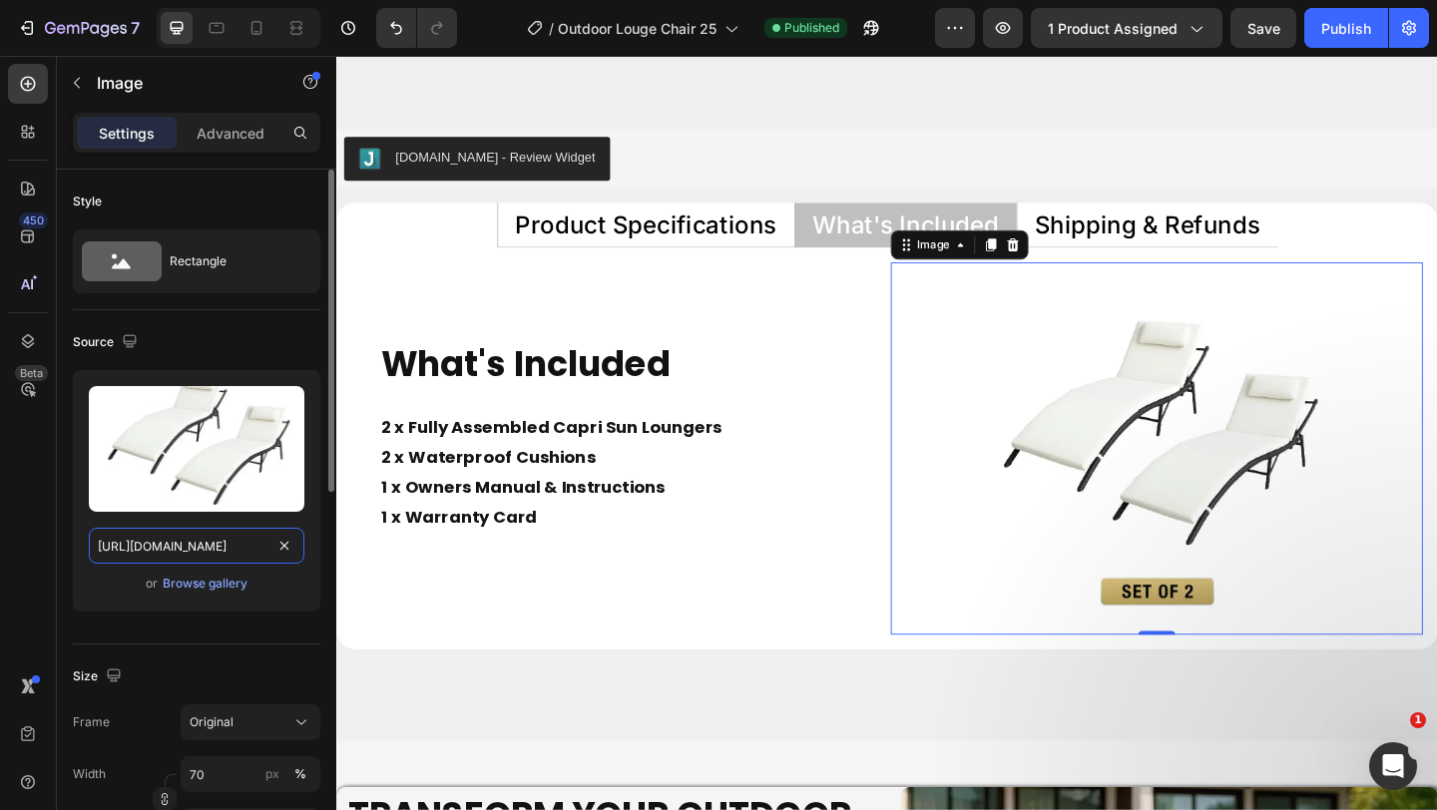
click at [195, 537] on input "https://cdn.shopify.com/s/files/1/0751/1162/9015/files/gempages_560213916362212…" at bounding box center [197, 546] width 216 height 36
click at [120, 351] on button "button" at bounding box center [130, 341] width 24 height 24
click at [134, 458] on button "button" at bounding box center [134, 445] width 32 height 32
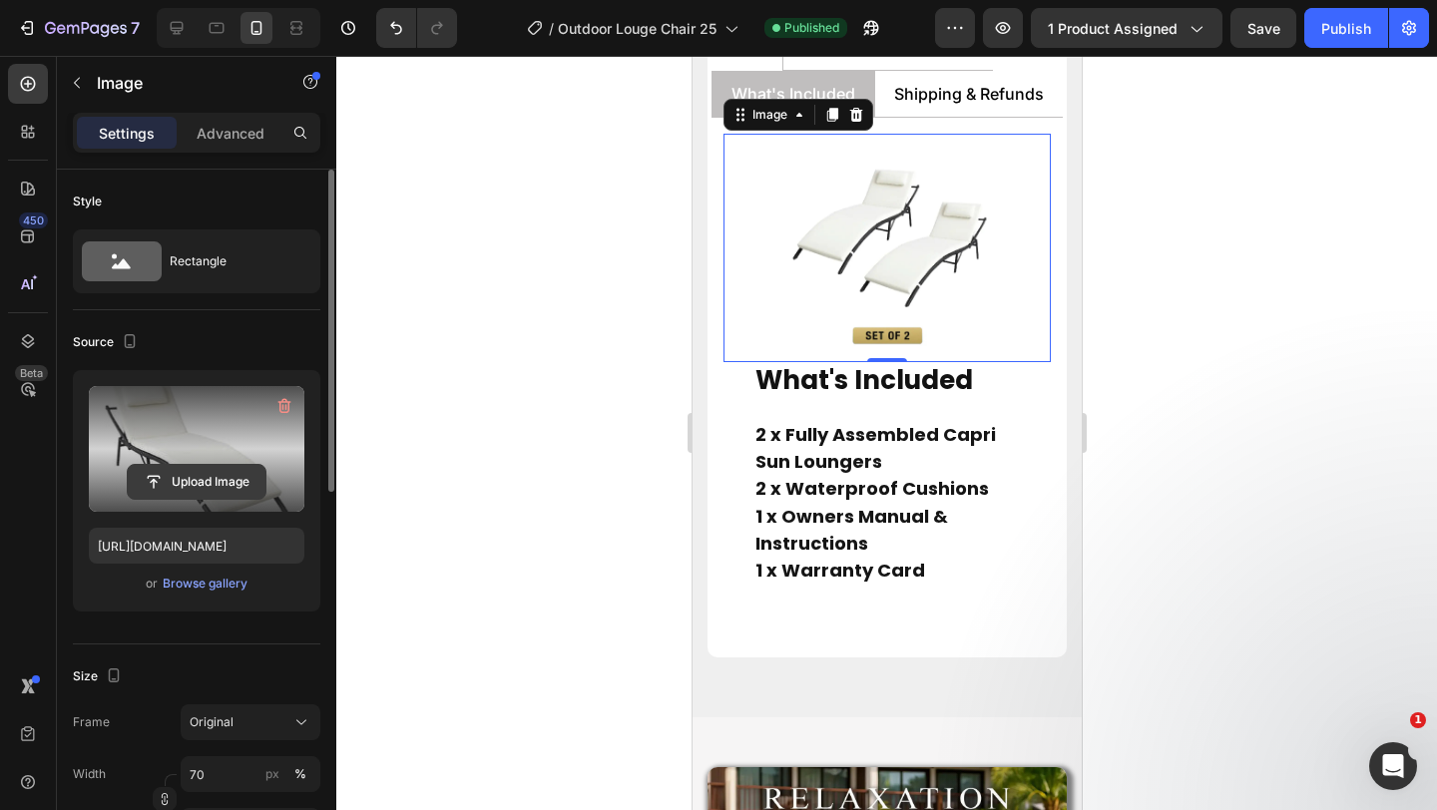
scroll to position [9656, 0]
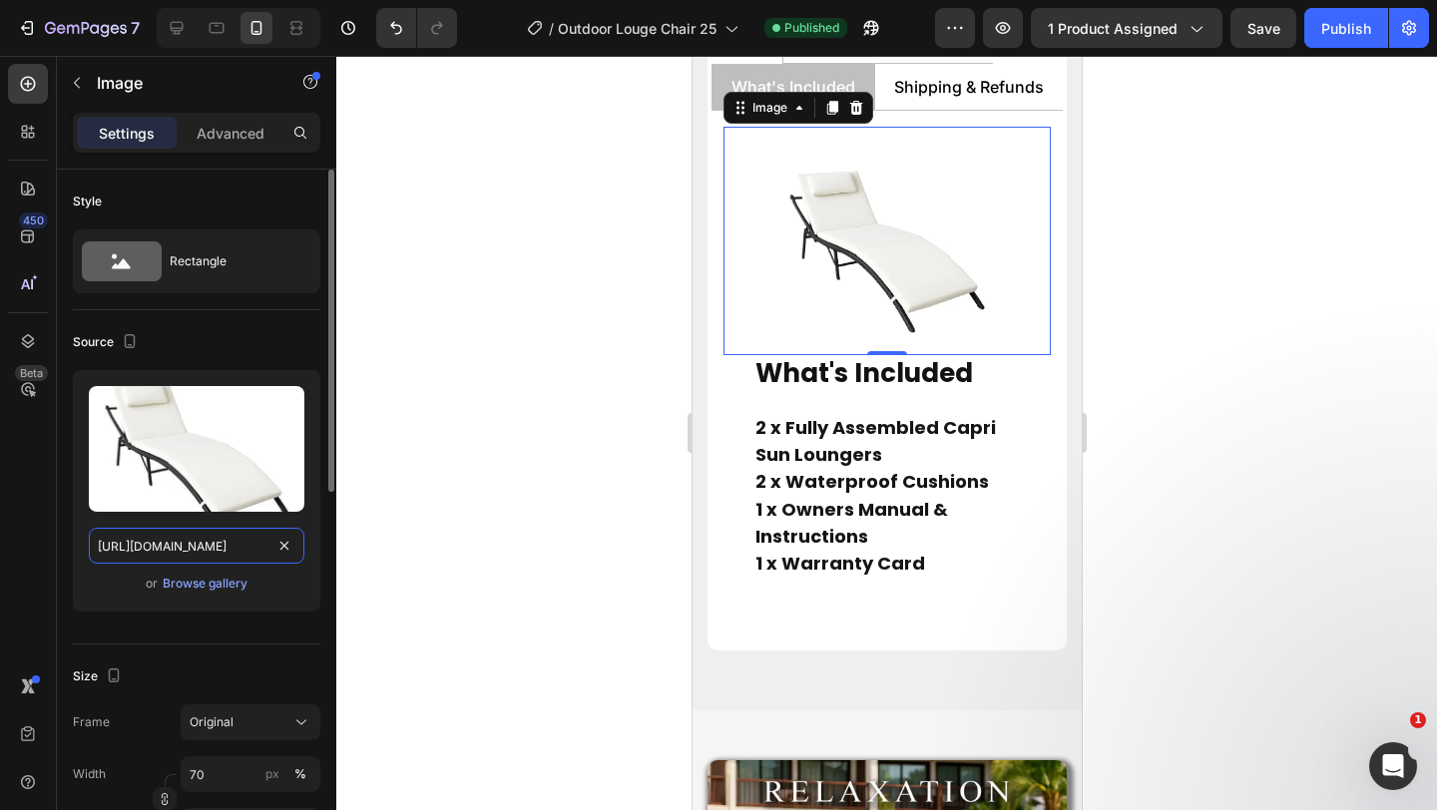
click at [166, 543] on input "https://cdn.shopify.com/s/files/1/0751/1162/9015/files/gempages_560213916362212…" at bounding box center [197, 546] width 216 height 36
paste input "b14b807c-8aa9-4853-bf84-ea194a3734c8"
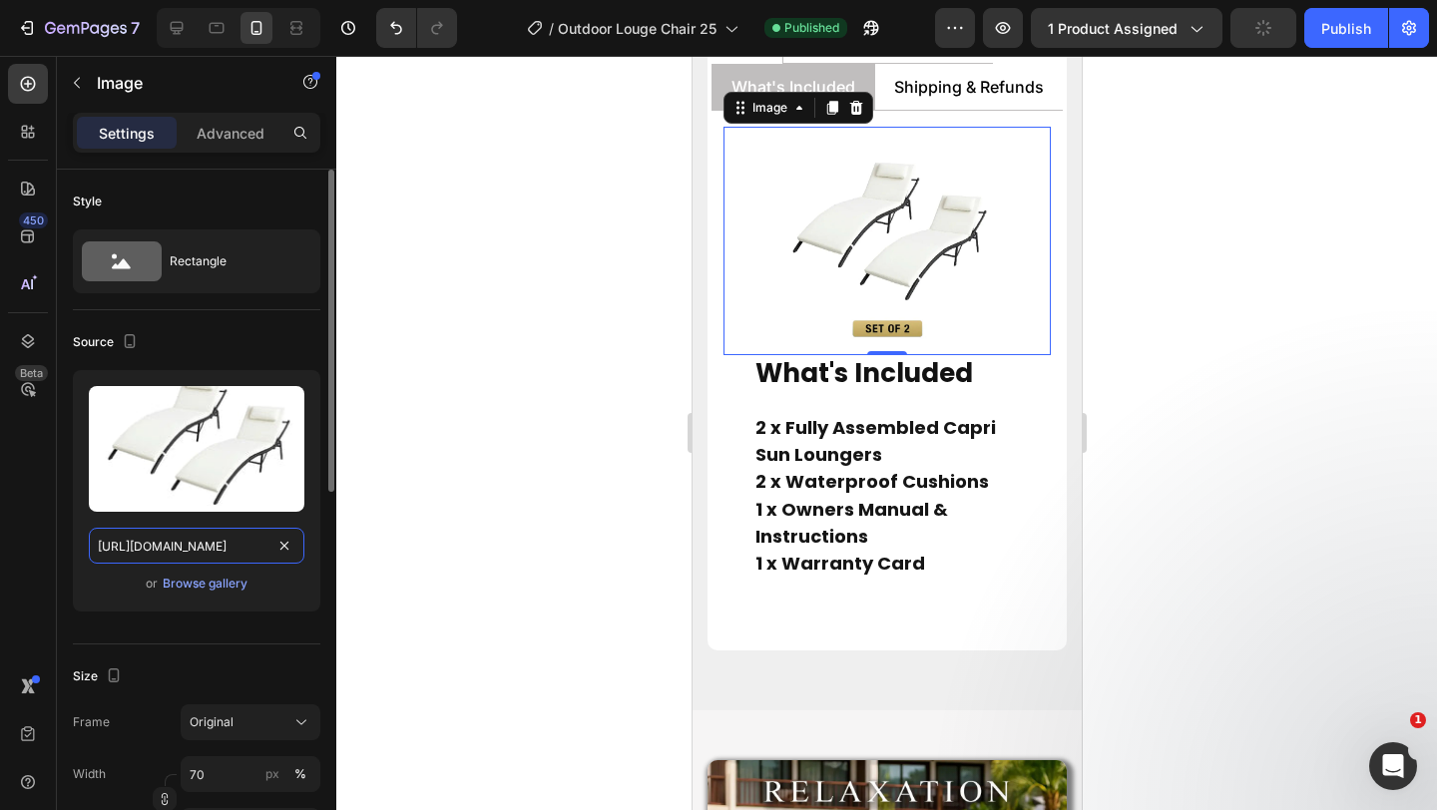
scroll to position [0, 614]
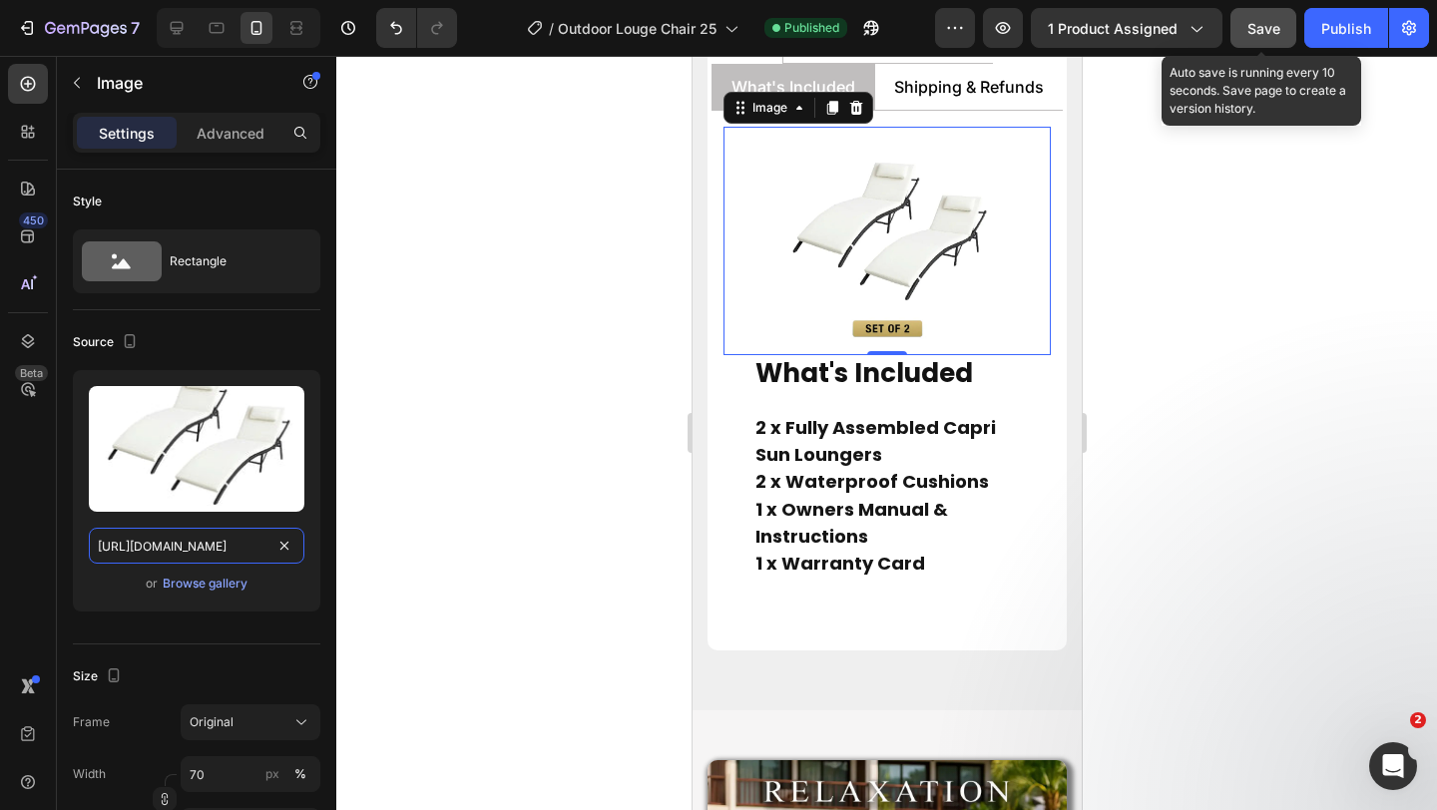
type input "https://cdn.shopify.com/s/files/1/0751/1162/9015/files/gempages_560213916362212…"
click at [1268, 37] on div "Save" at bounding box center [1264, 28] width 33 height 21
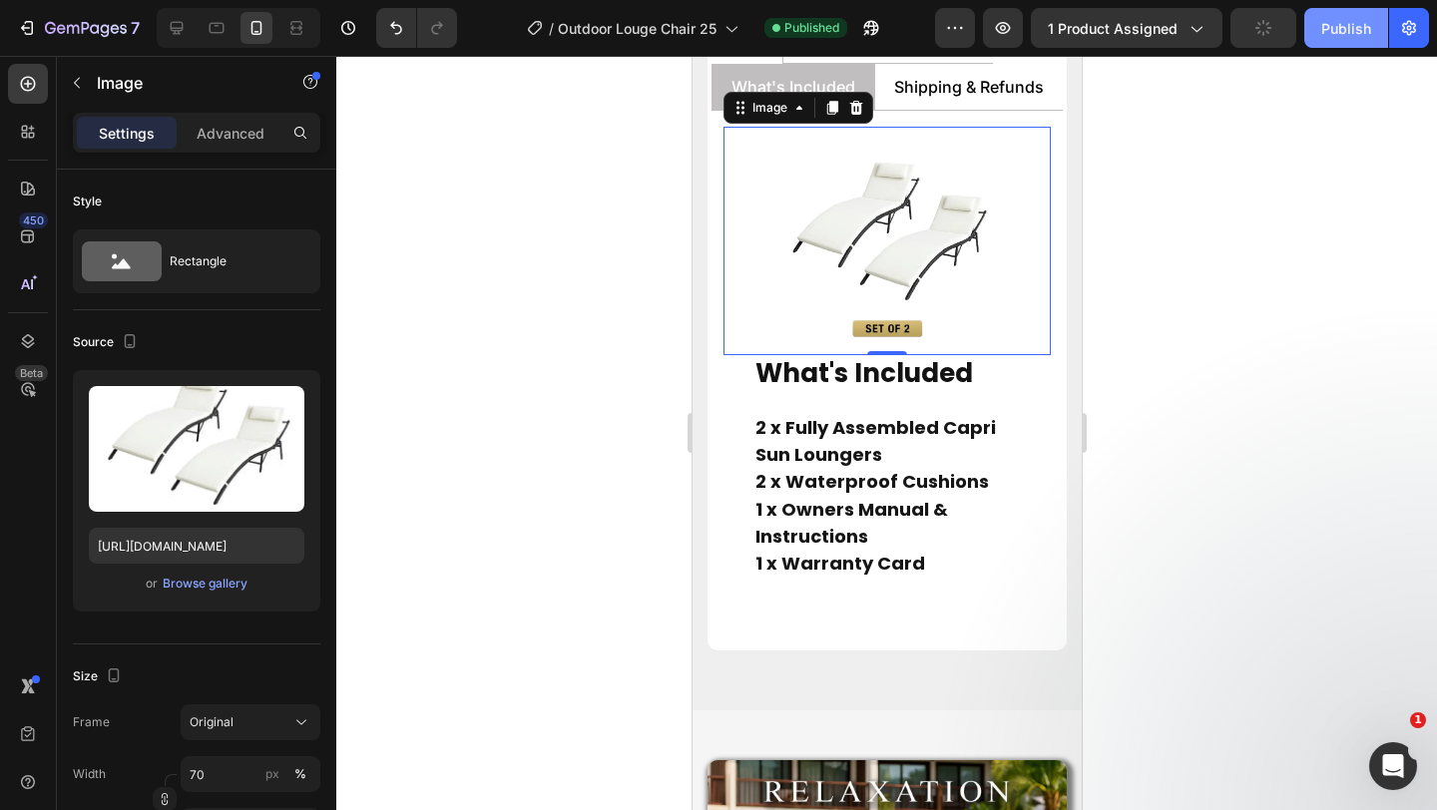
click at [1354, 23] on div "Publish" at bounding box center [1346, 28] width 50 height 21
click at [179, 22] on icon at bounding box center [177, 28] width 13 height 13
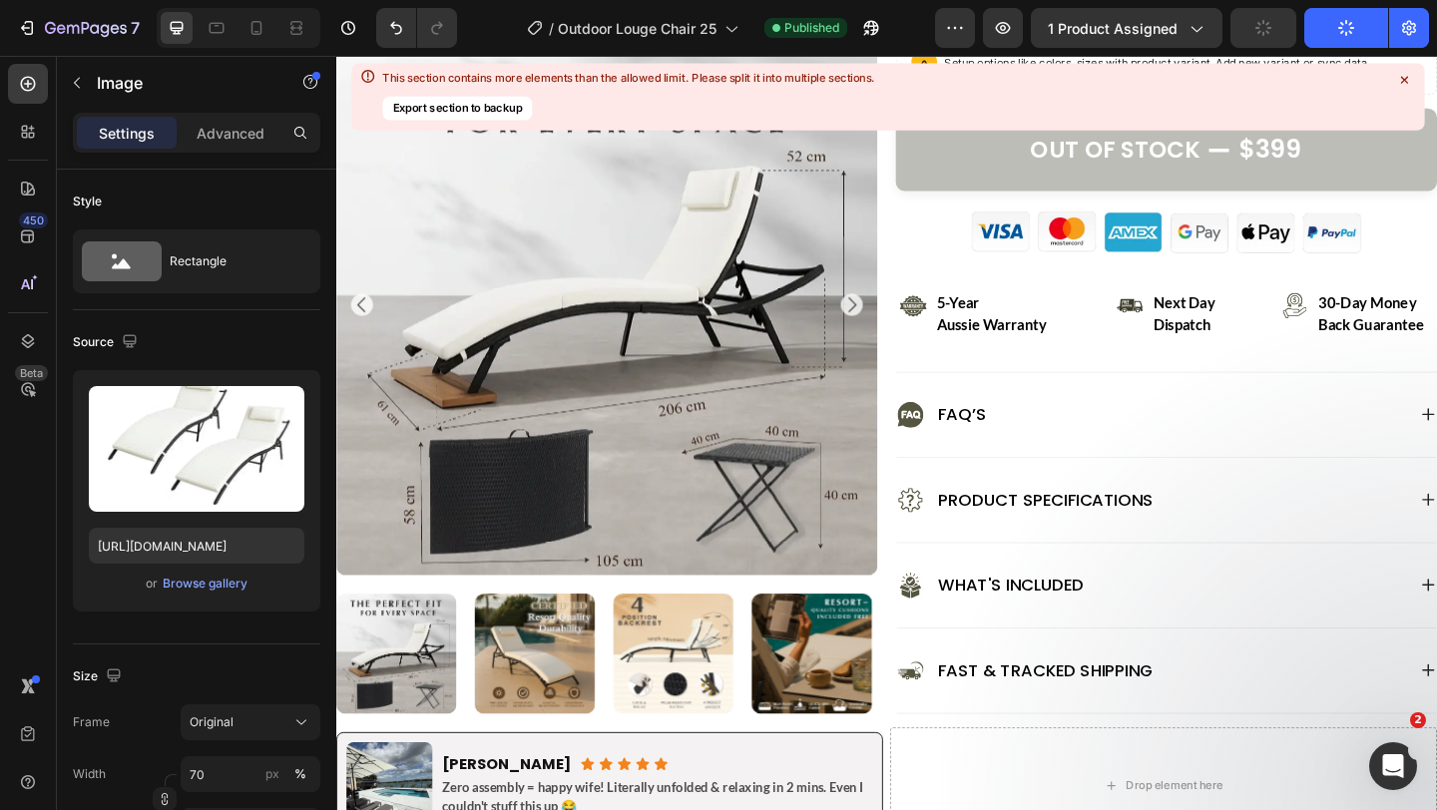
scroll to position [833, 0]
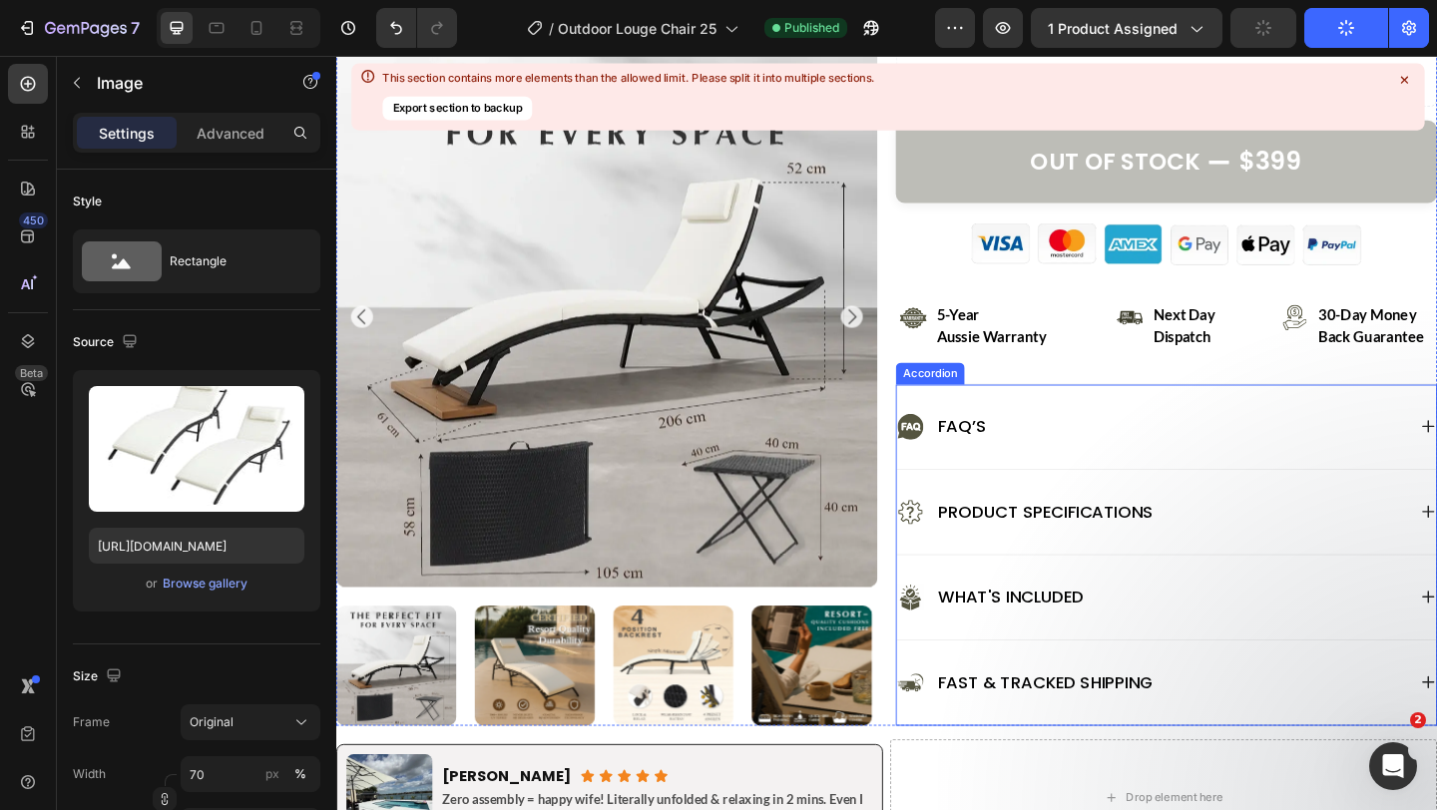
click at [1312, 614] on div "What's Included" at bounding box center [1239, 645] width 587 height 92
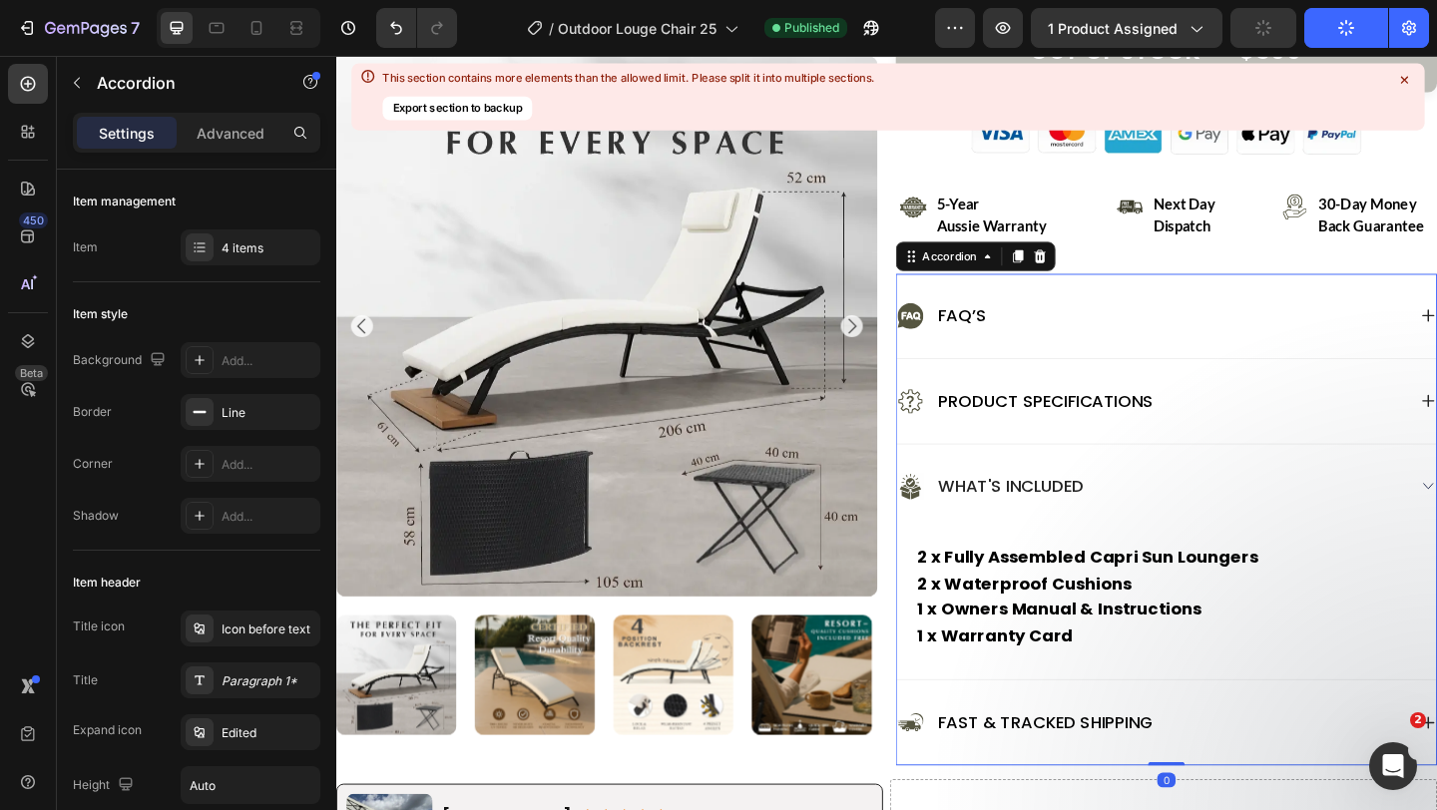
scroll to position [955, 0]
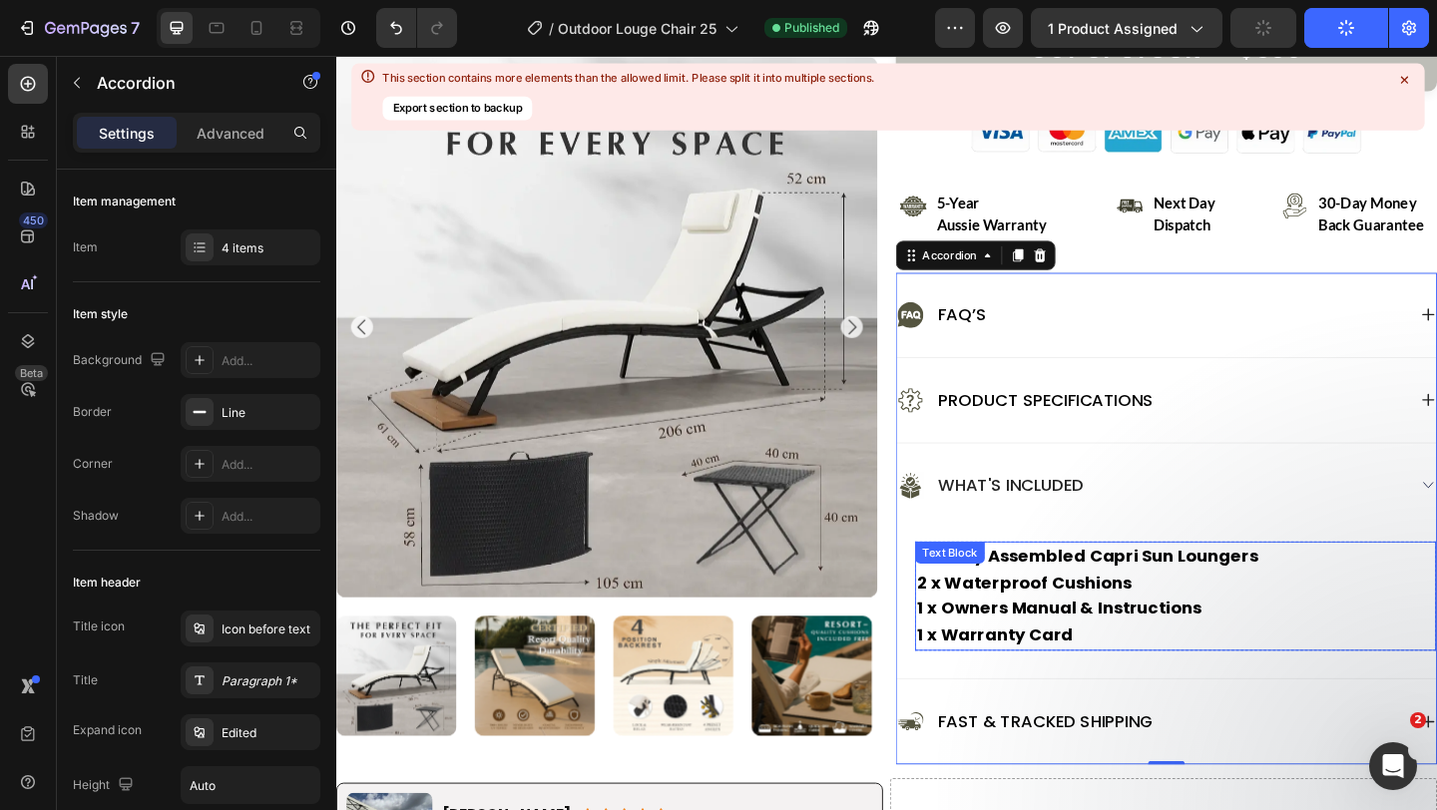
click at [1169, 687] on p "2 x Waterproof Cushions 1 x Owners Manual & Instructions 1 x Warranty Card" at bounding box center [1249, 658] width 563 height 86
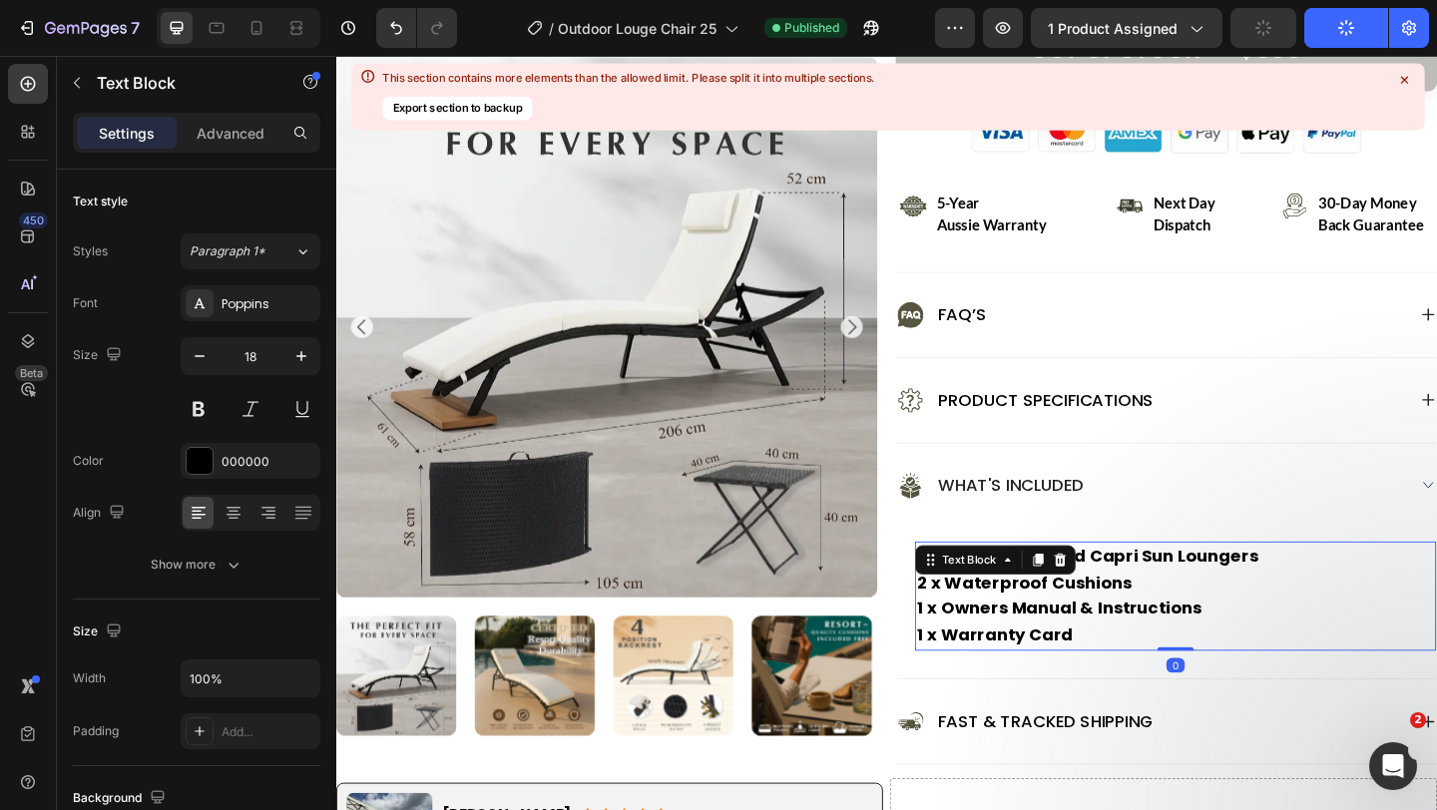
click at [1169, 687] on p "2 x Waterproof Cushions 1 x Owners Manual & Instructions 1 x Warranty Card" at bounding box center [1249, 658] width 563 height 86
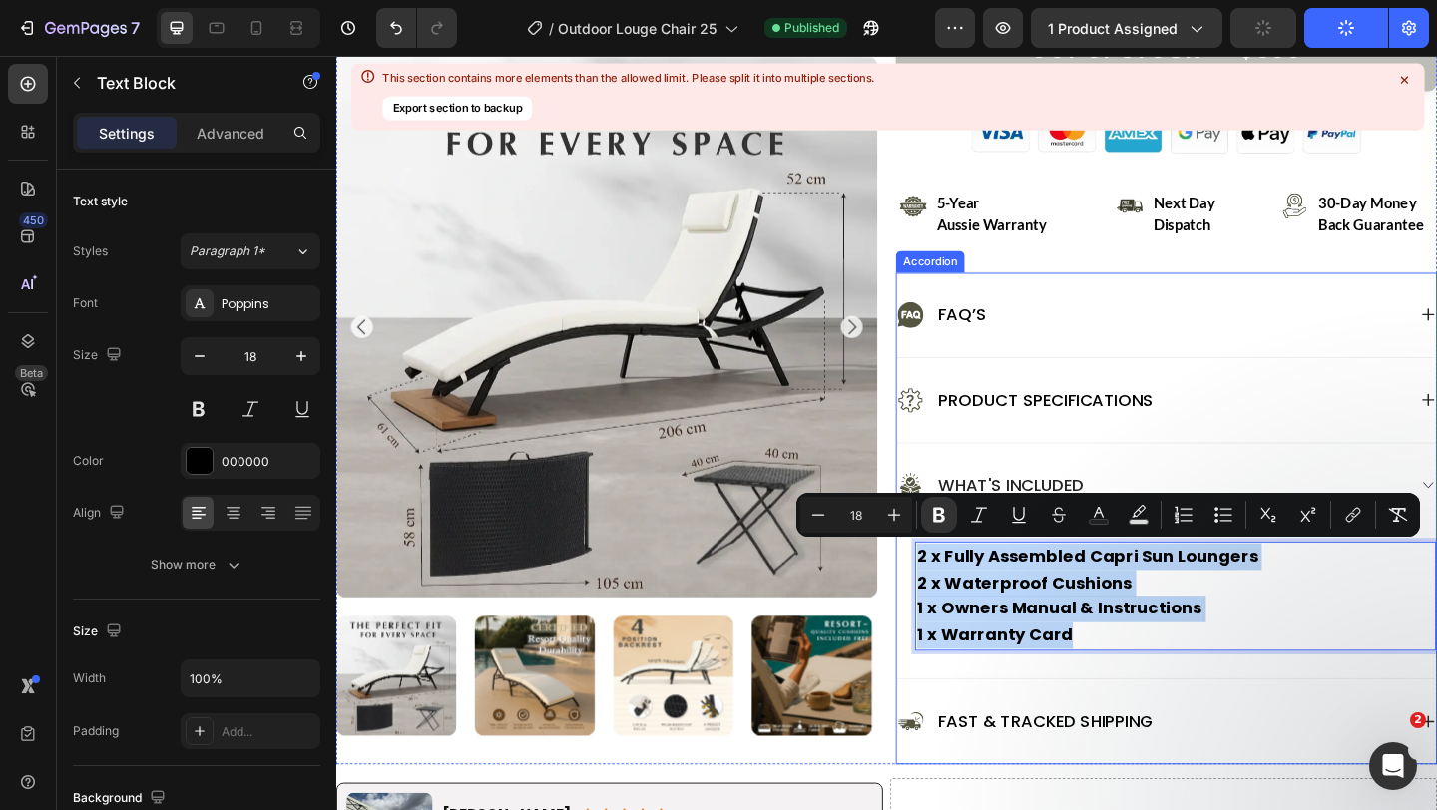
drag, startPoint x: 1154, startPoint y: 682, endPoint x: 962, endPoint y: 599, distance: 208.8
click at [962, 599] on div "2 x Fully Assembled Capri Sun Loungers 2 x Waterproof Cushions 1 x Owners Manua…" at bounding box center [1239, 651] width 587 height 164
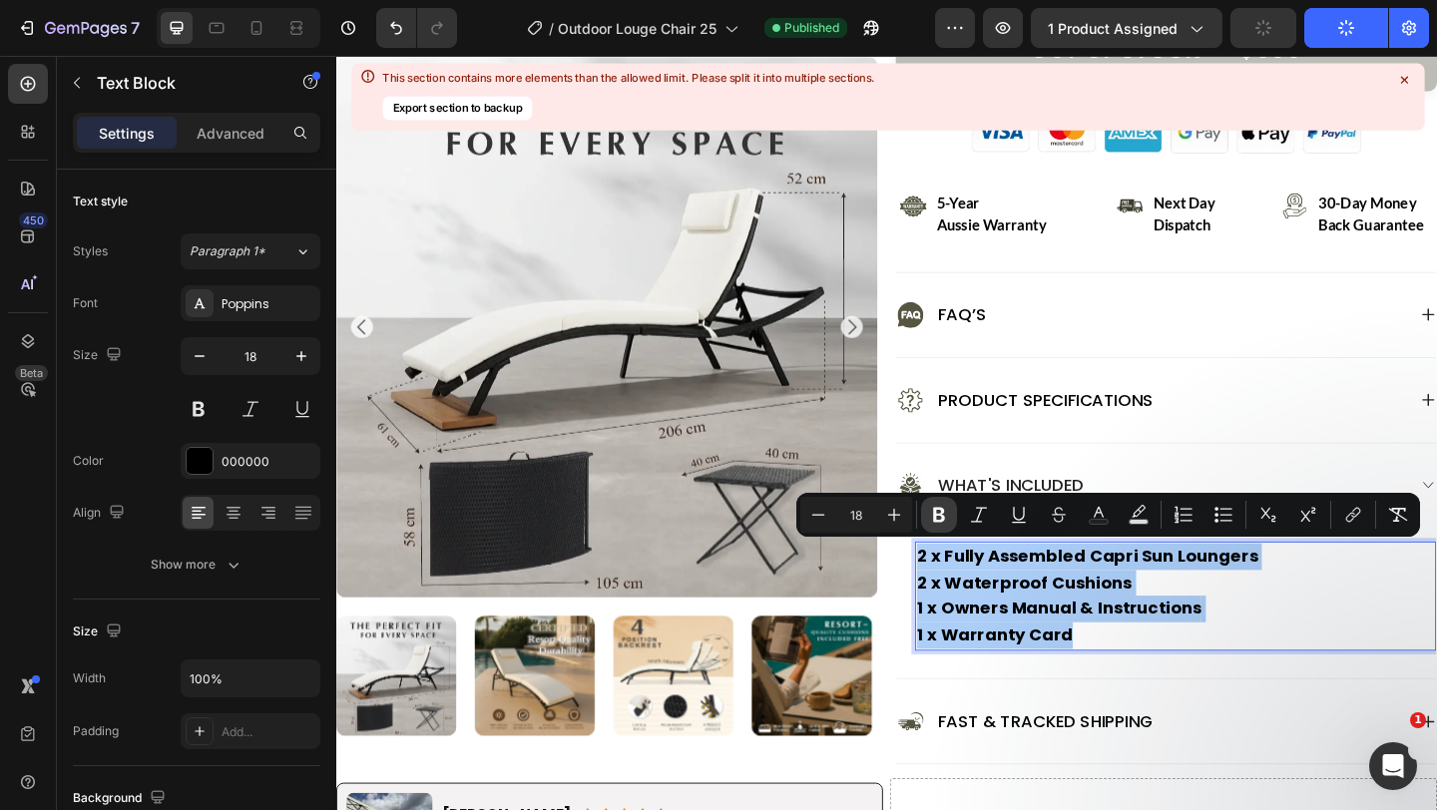
click at [938, 519] on icon "Editor contextual toolbar" at bounding box center [939, 515] width 20 height 20
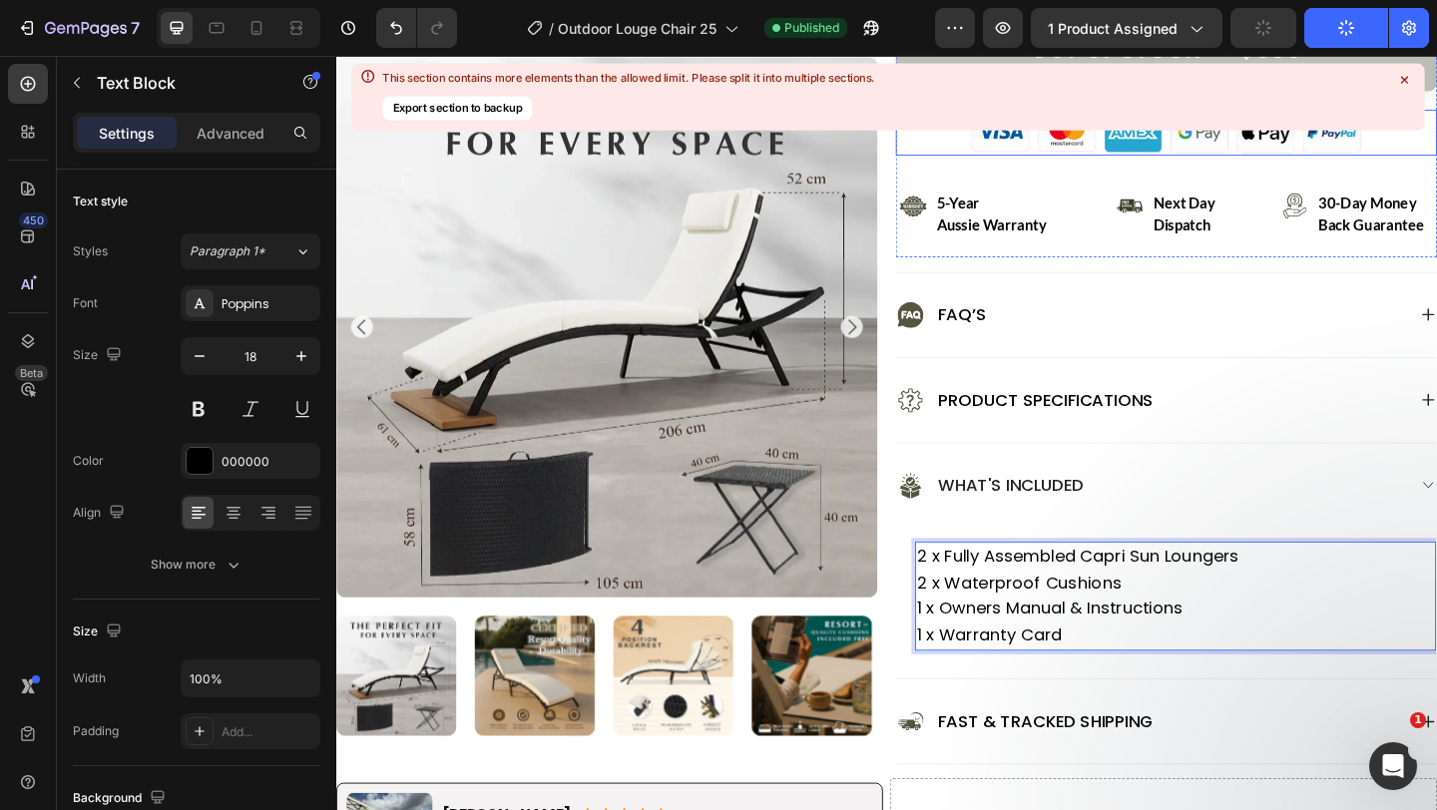
click at [1410, 80] on icon at bounding box center [1404, 80] width 18 height 18
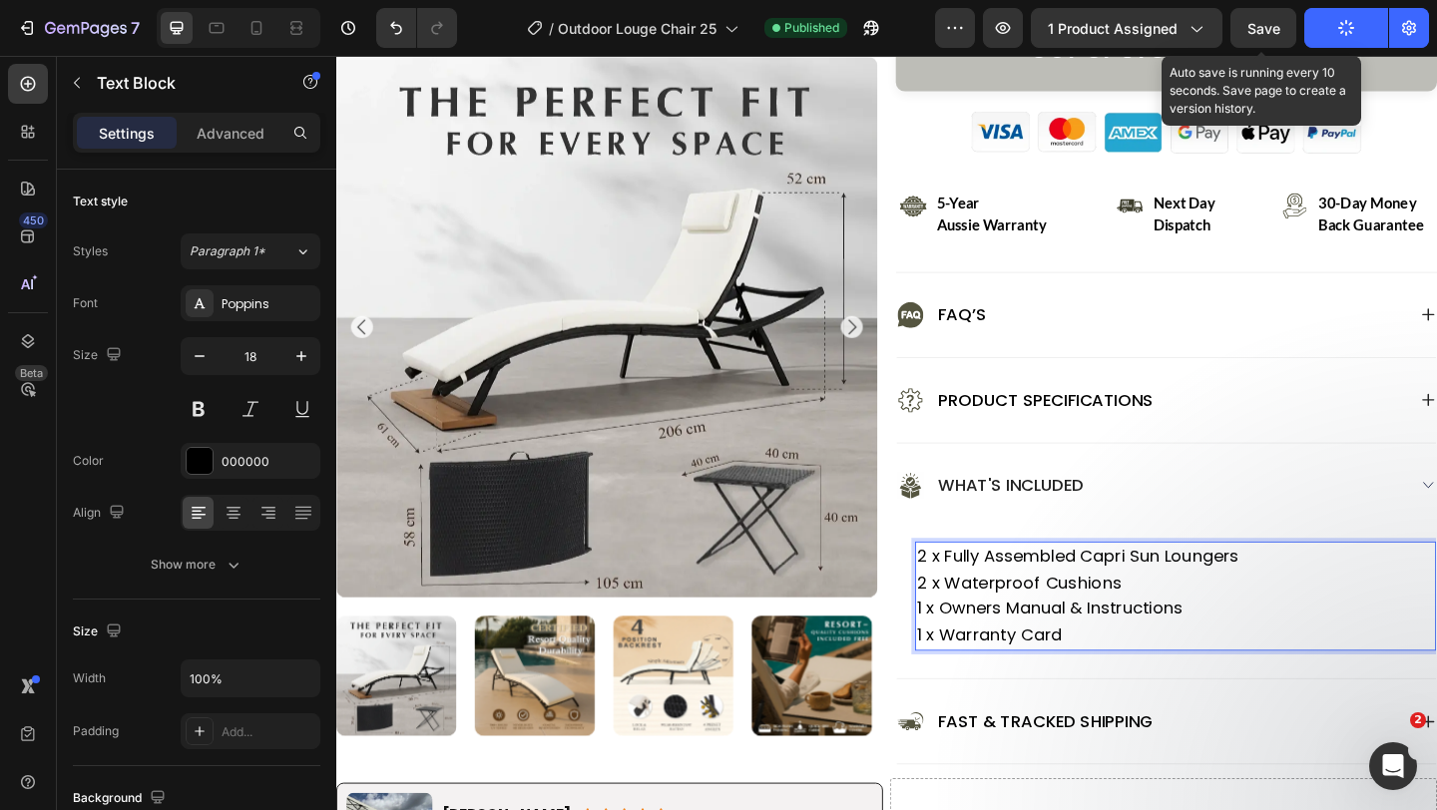
click at [1268, 23] on span "Save" at bounding box center [1264, 28] width 33 height 17
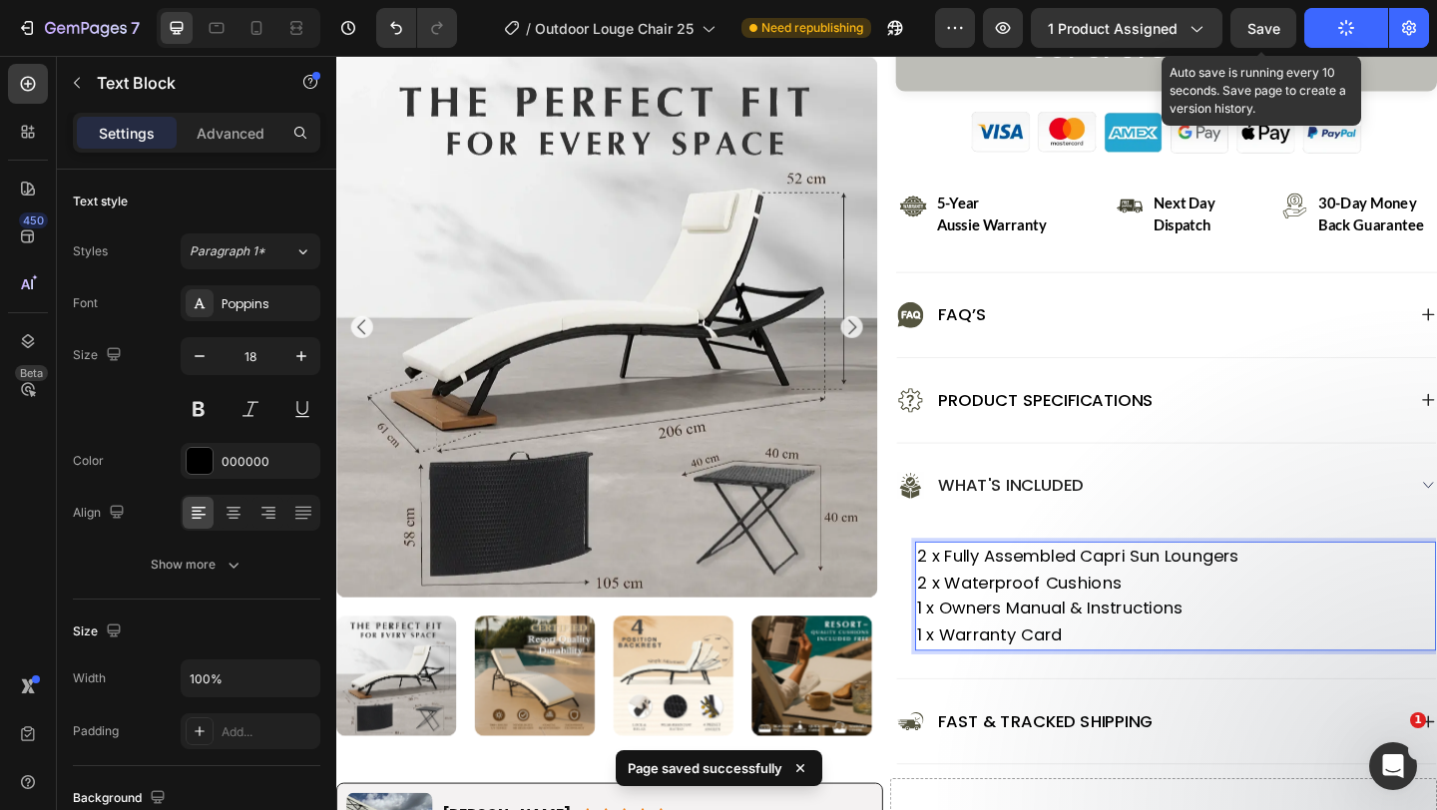
click at [1264, 36] on div "Save" at bounding box center [1264, 28] width 33 height 21
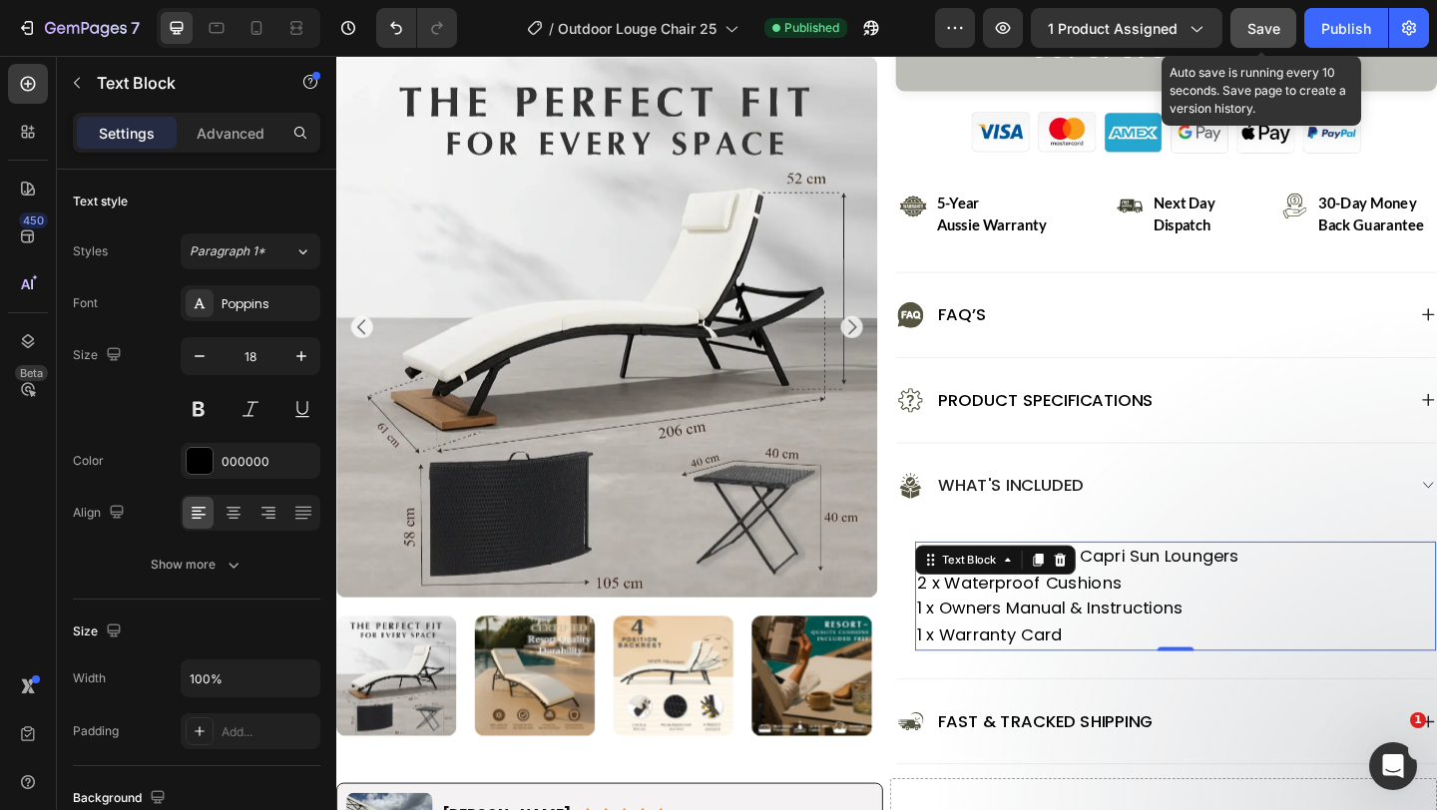
click at [1261, 37] on div "Save" at bounding box center [1264, 28] width 33 height 21
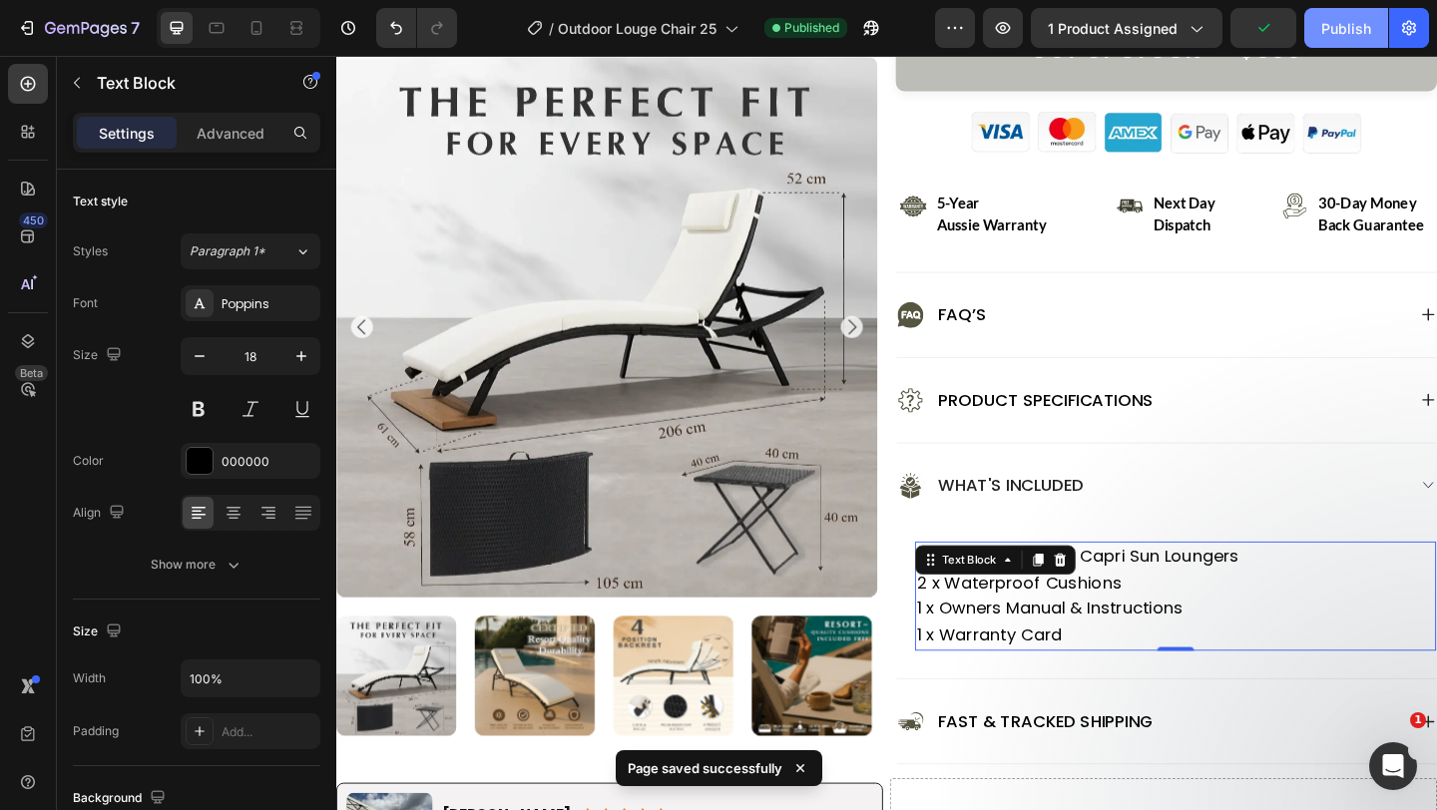
click at [1329, 31] on div "Publish" at bounding box center [1346, 28] width 50 height 21
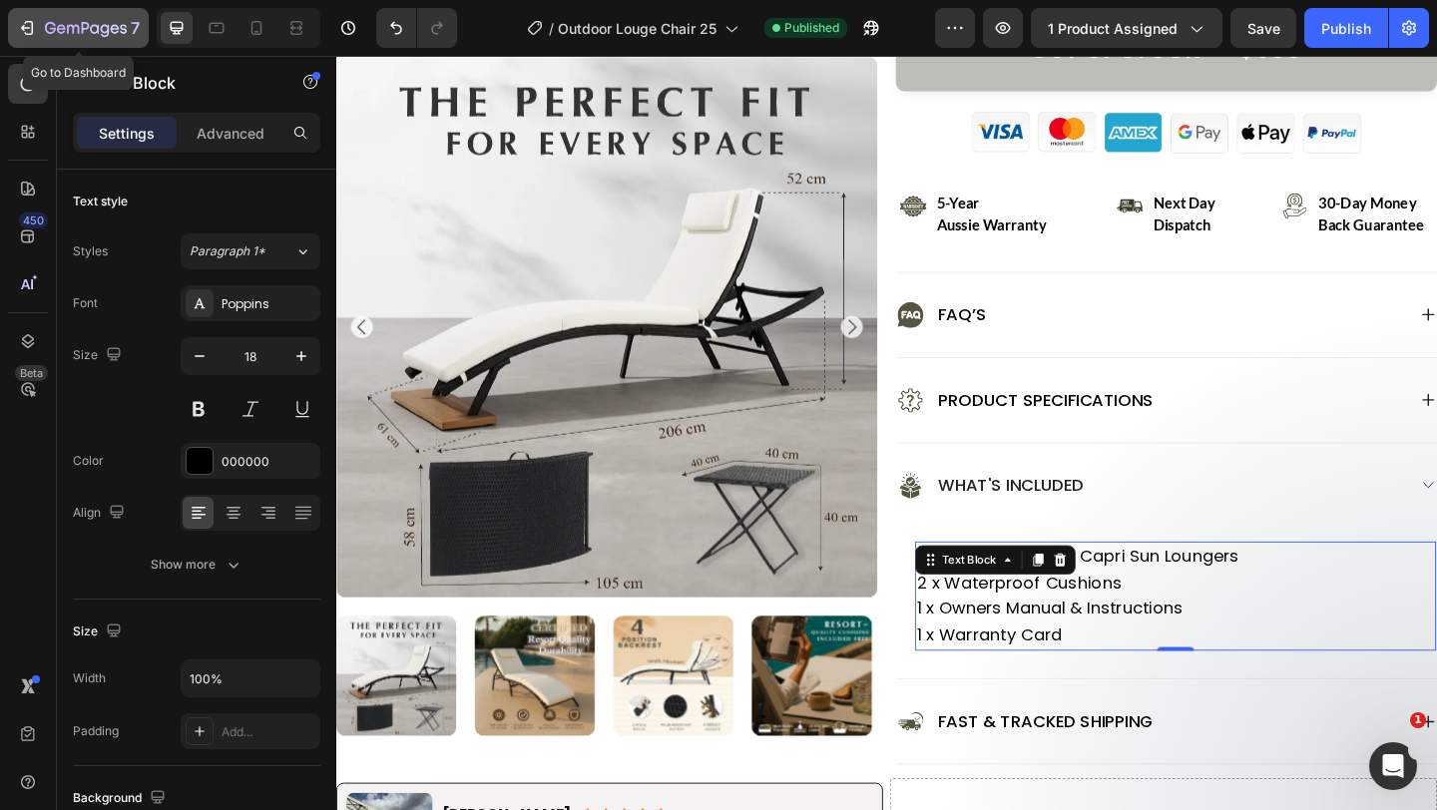
click at [53, 28] on icon "button" at bounding box center [50, 28] width 11 height 12
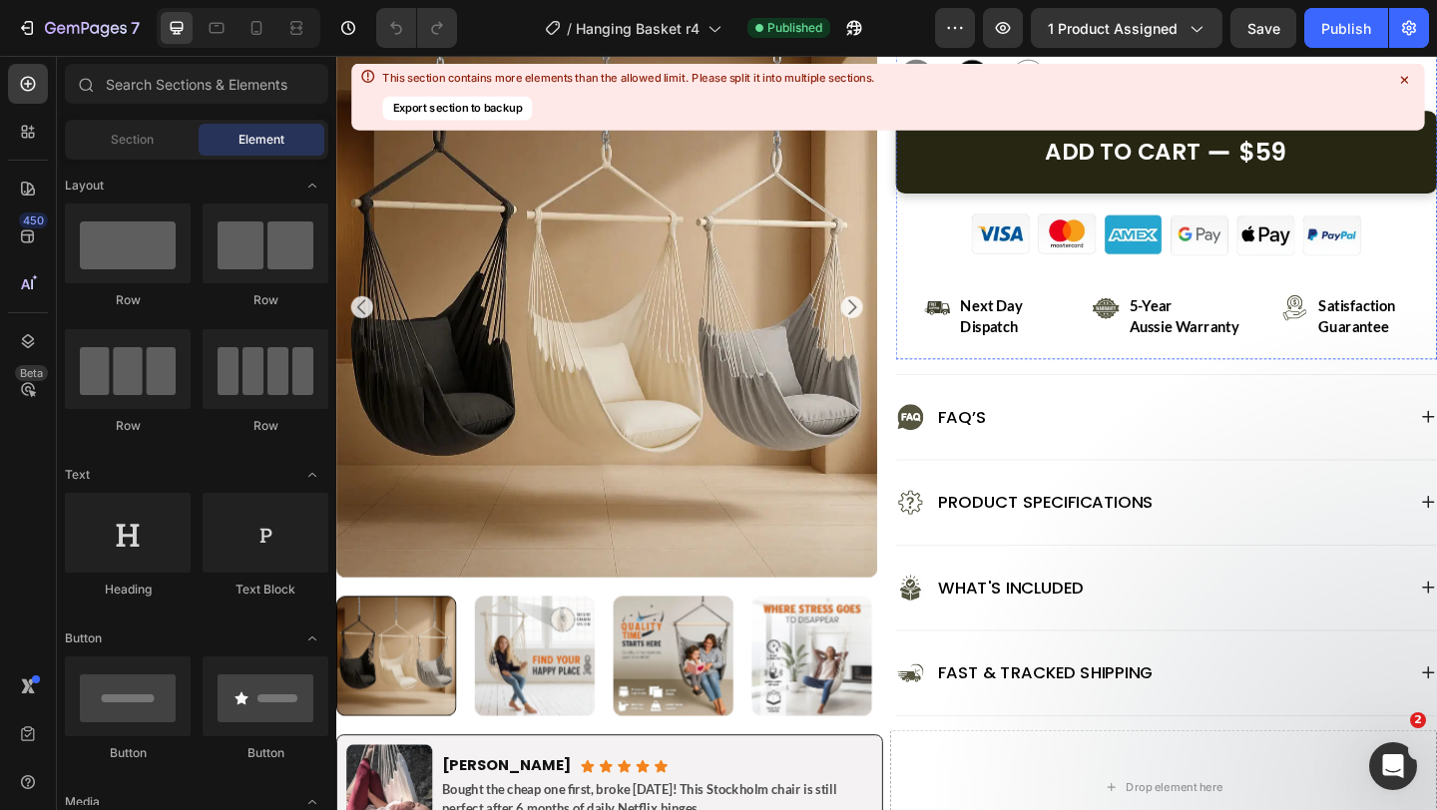
scroll to position [838, 0]
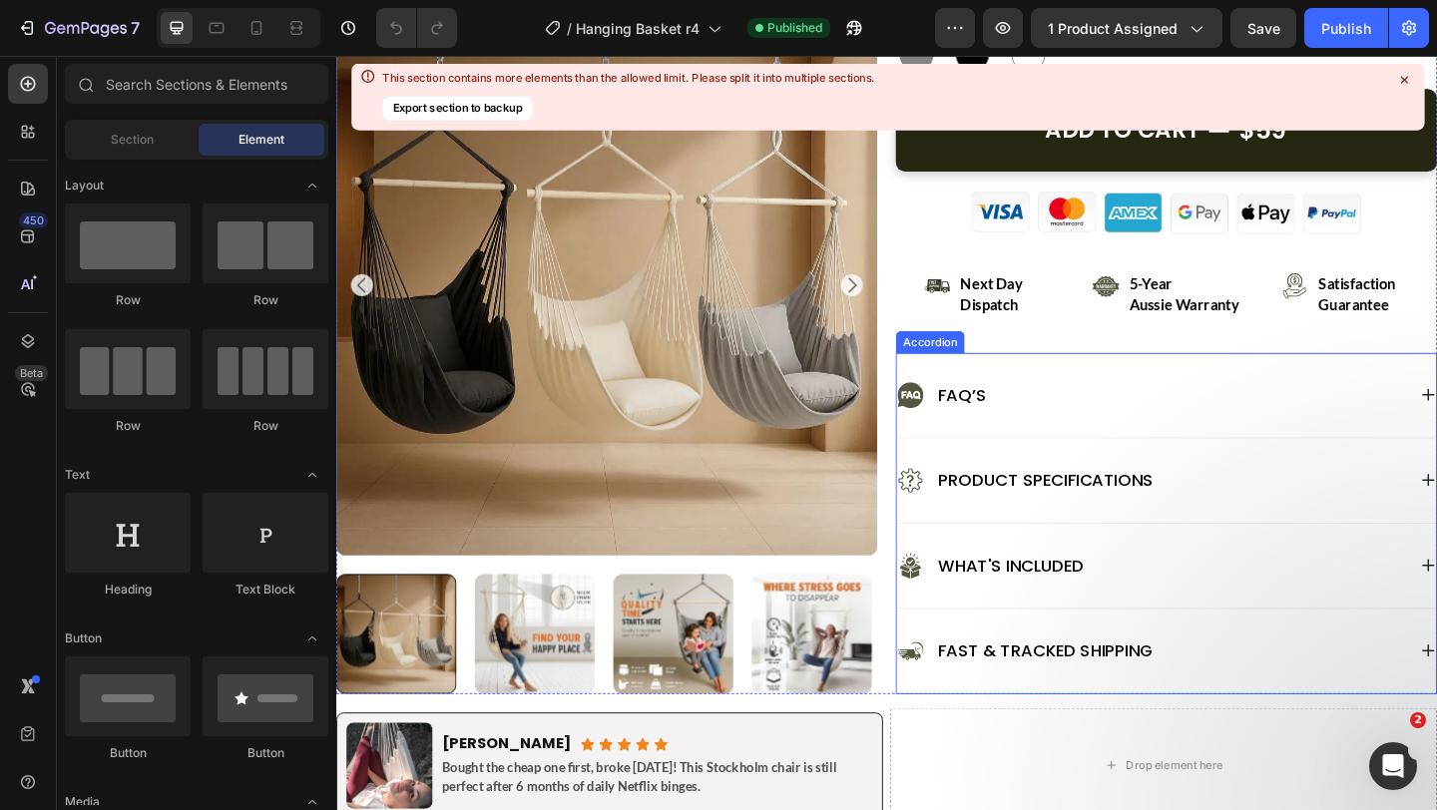
click at [1162, 615] on div "What's Included" at bounding box center [1223, 611] width 554 height 32
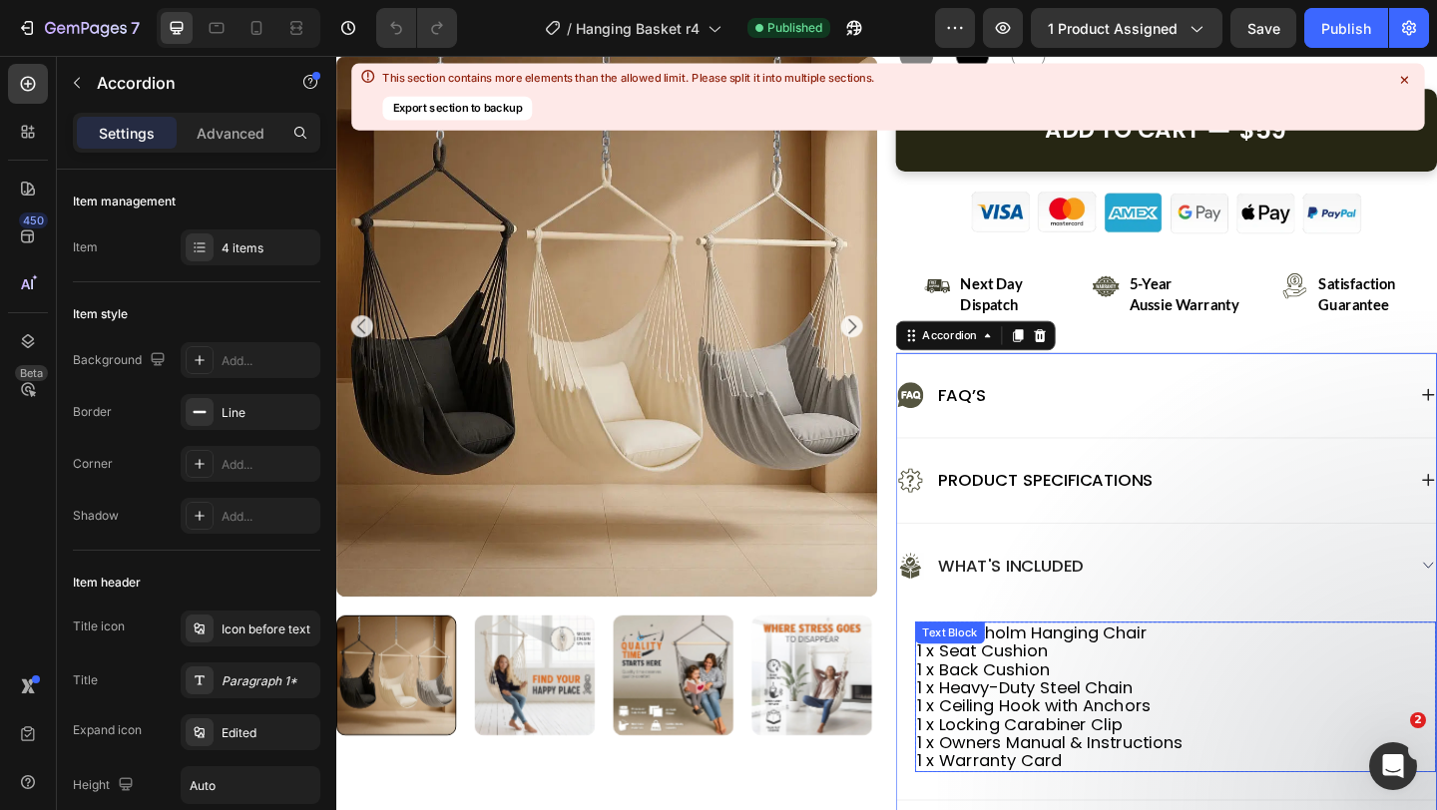
click at [1101, 709] on p "1 x Stockholm Hanging Chair 1 x Seat Cushion" at bounding box center [1249, 694] width 563 height 40
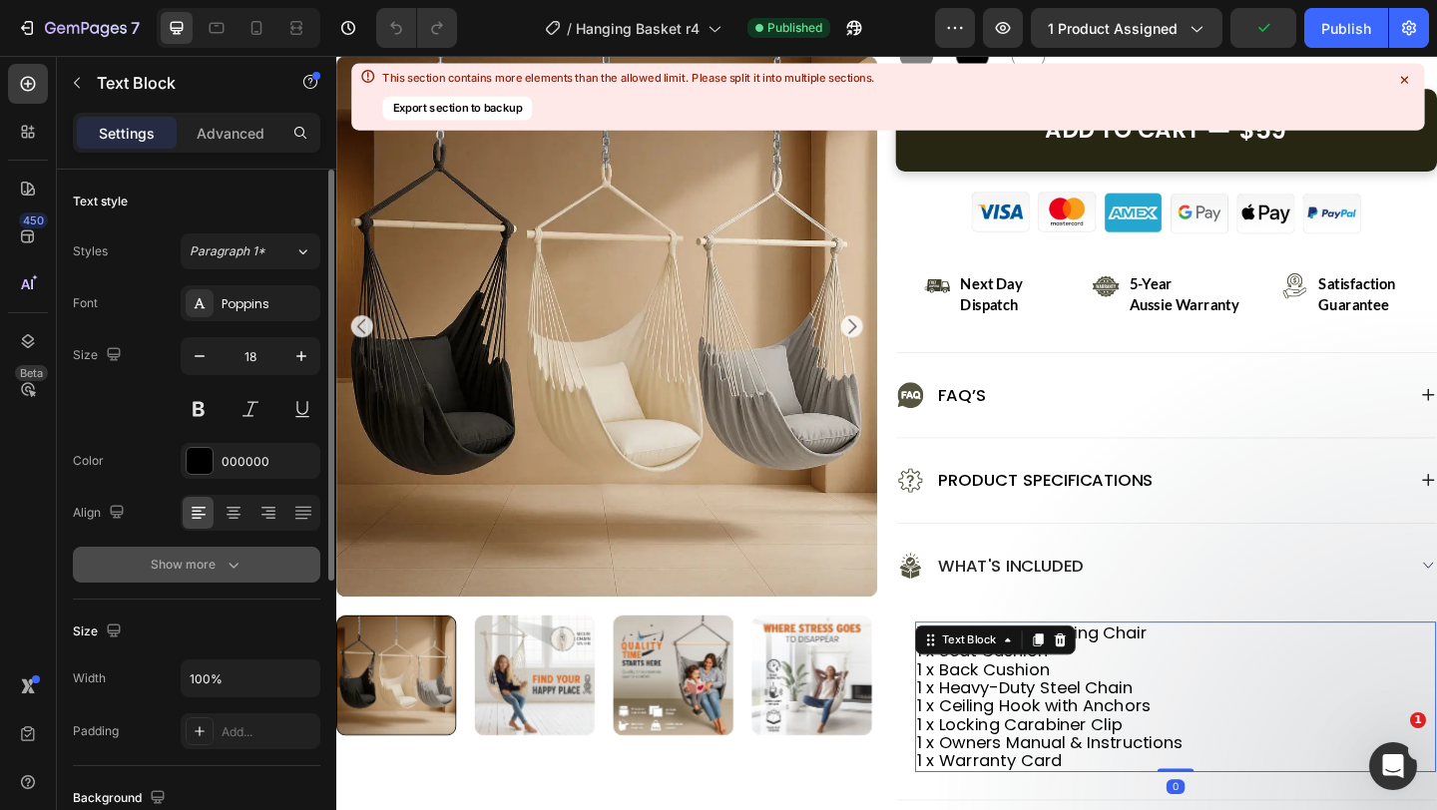
click at [209, 572] on div "Show more" at bounding box center [197, 565] width 93 height 20
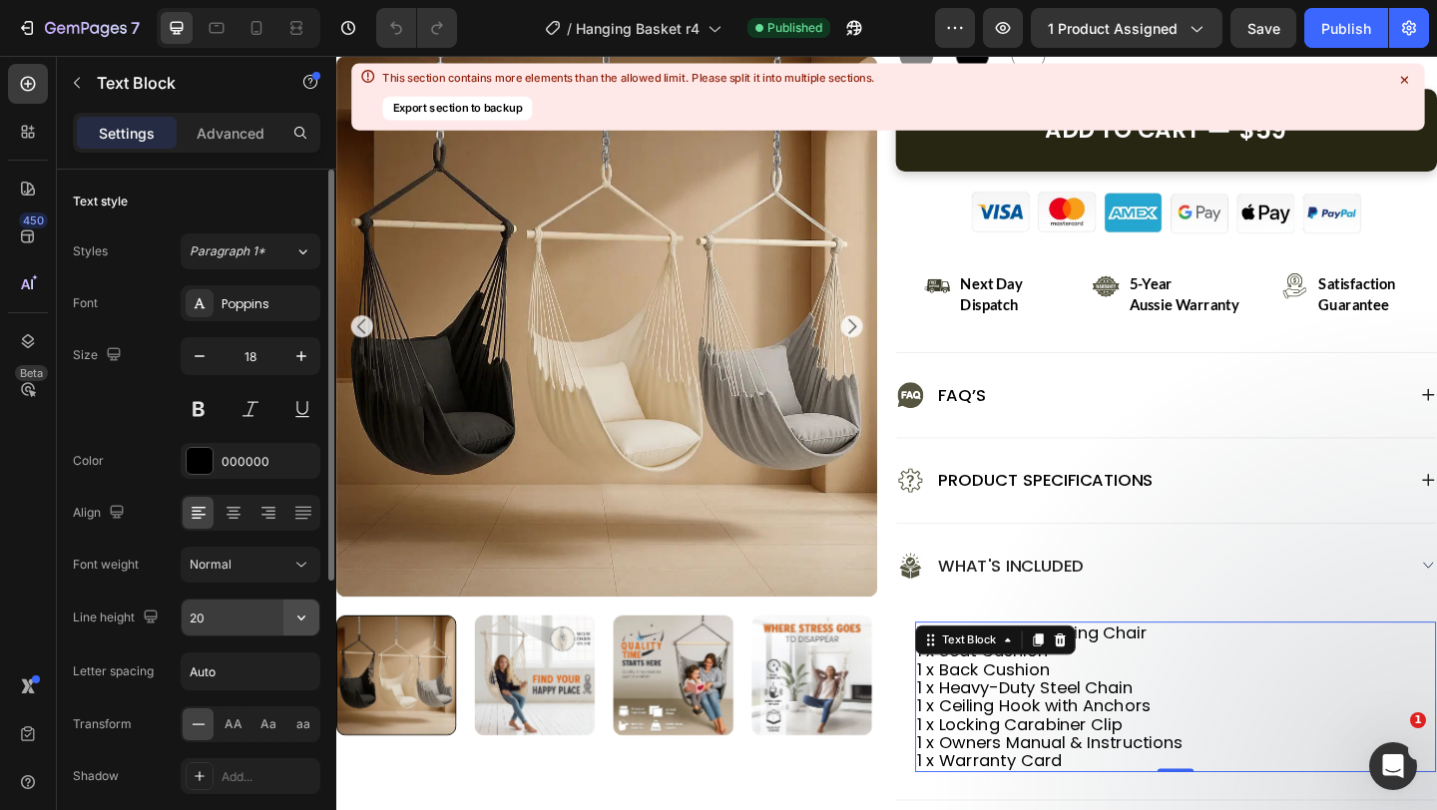
click at [300, 620] on icon "button" at bounding box center [301, 618] width 8 height 5
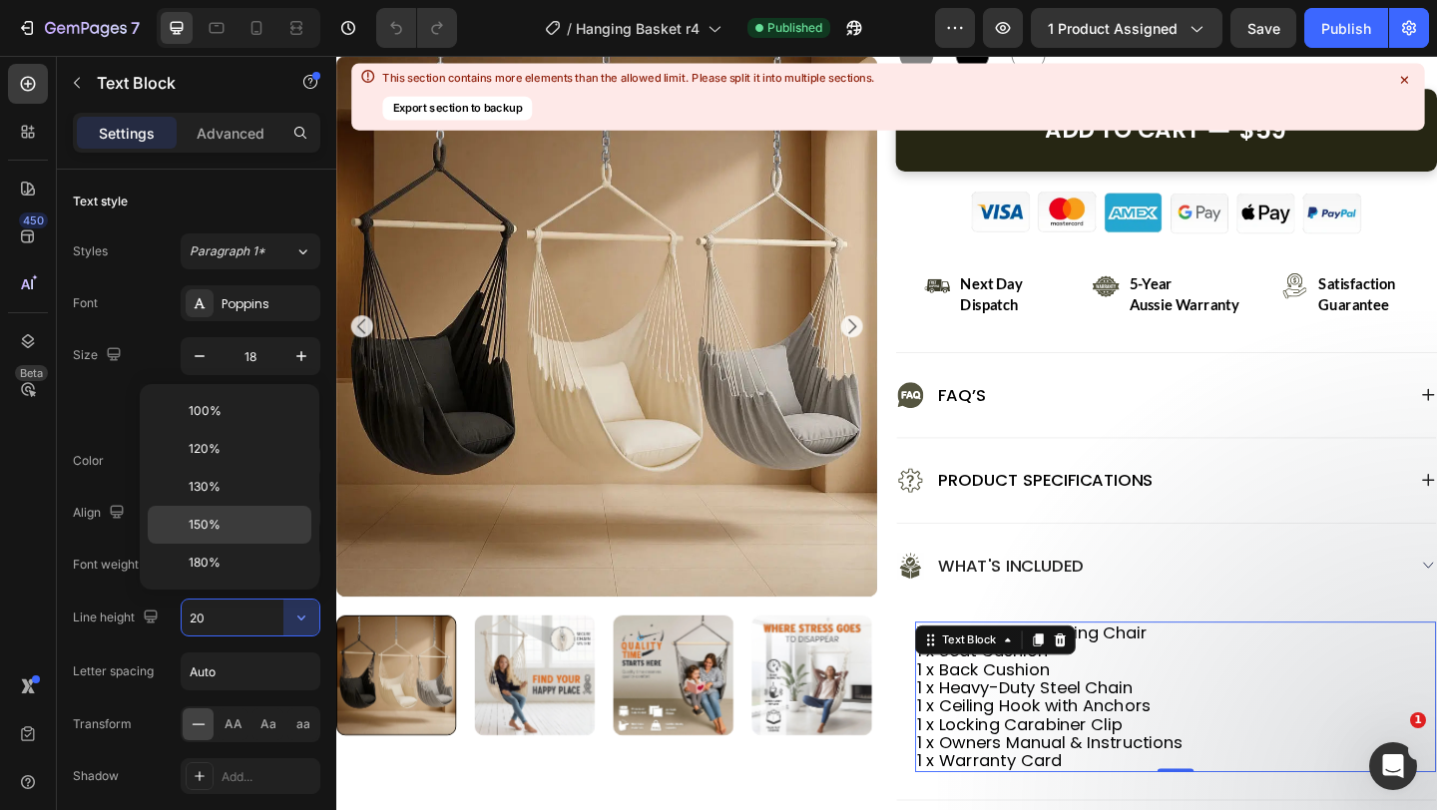
click at [261, 516] on p "150%" at bounding box center [246, 525] width 114 height 18
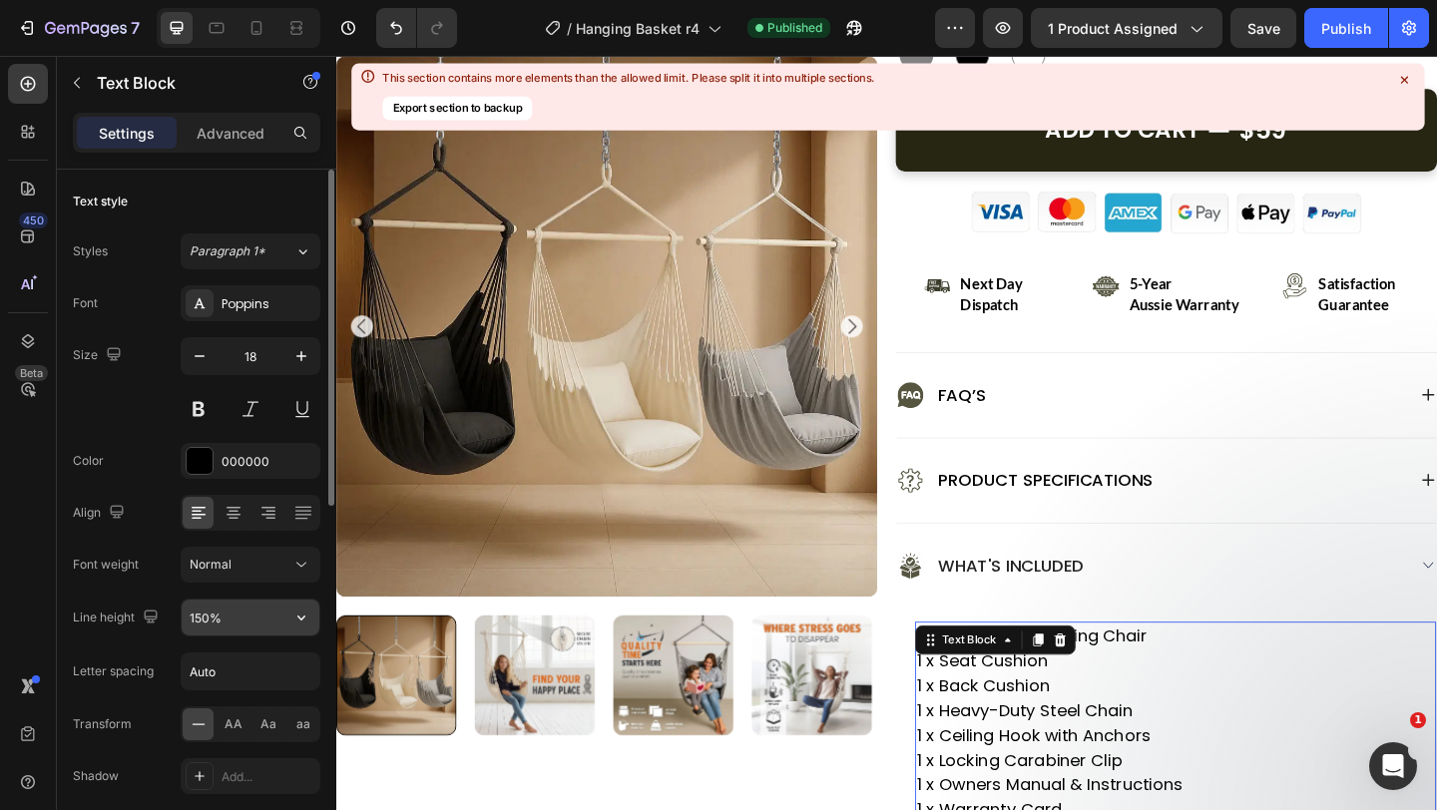
click at [205, 619] on input "150%" at bounding box center [251, 618] width 138 height 36
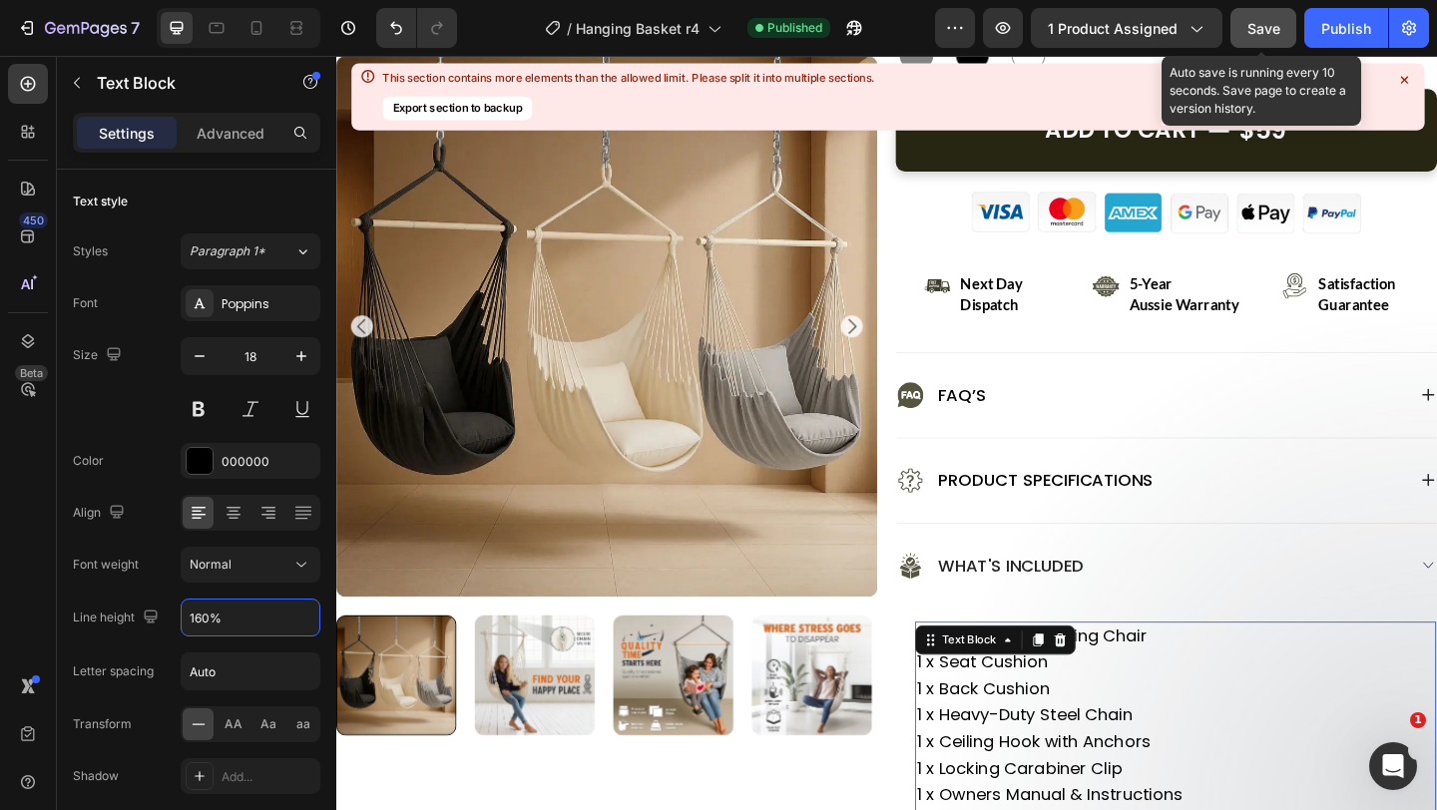
type input "160%"
click at [1249, 44] on button "Save" at bounding box center [1264, 28] width 66 height 40
click at [1269, 20] on span "Save" at bounding box center [1264, 28] width 33 height 17
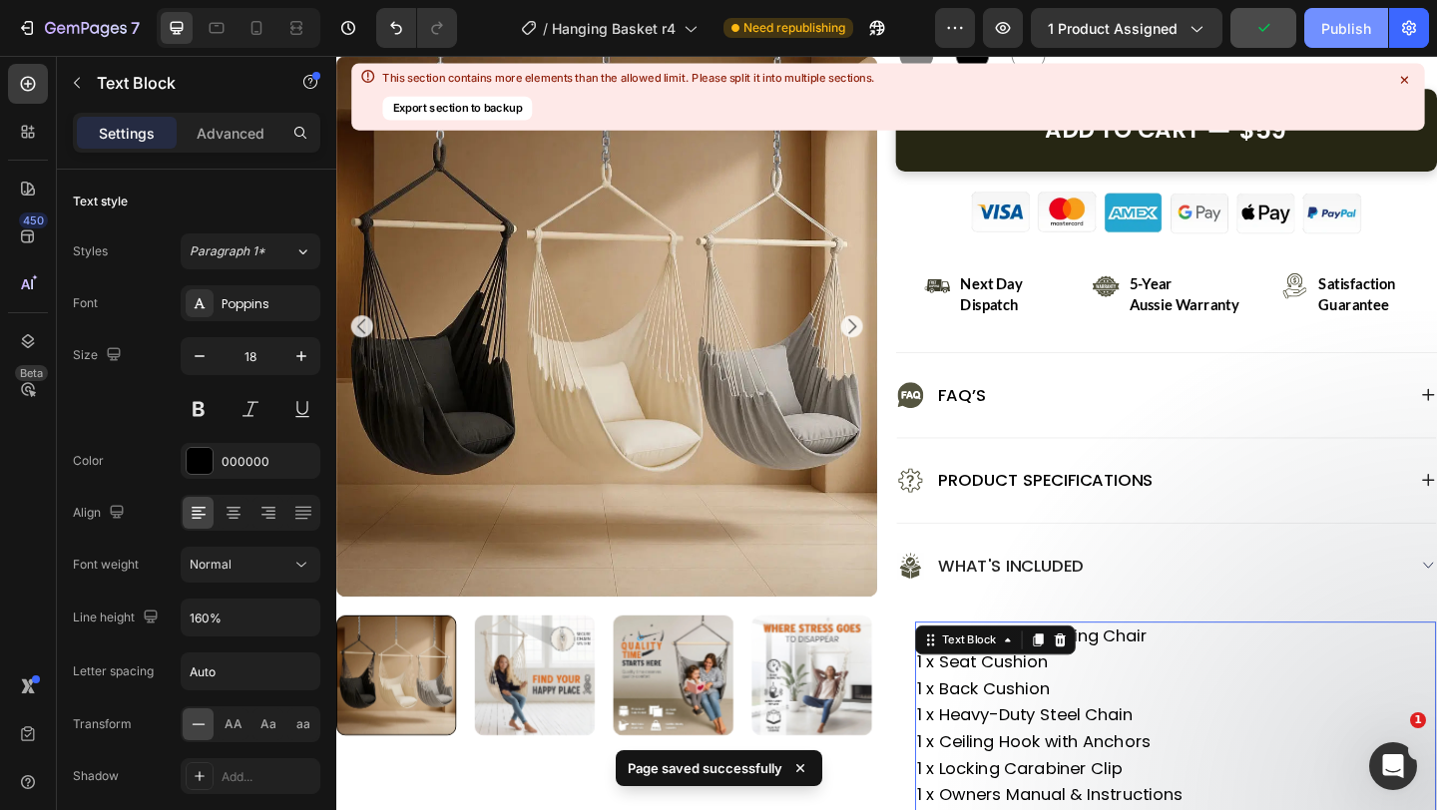
click at [1335, 28] on div "Publish" at bounding box center [1346, 28] width 50 height 21
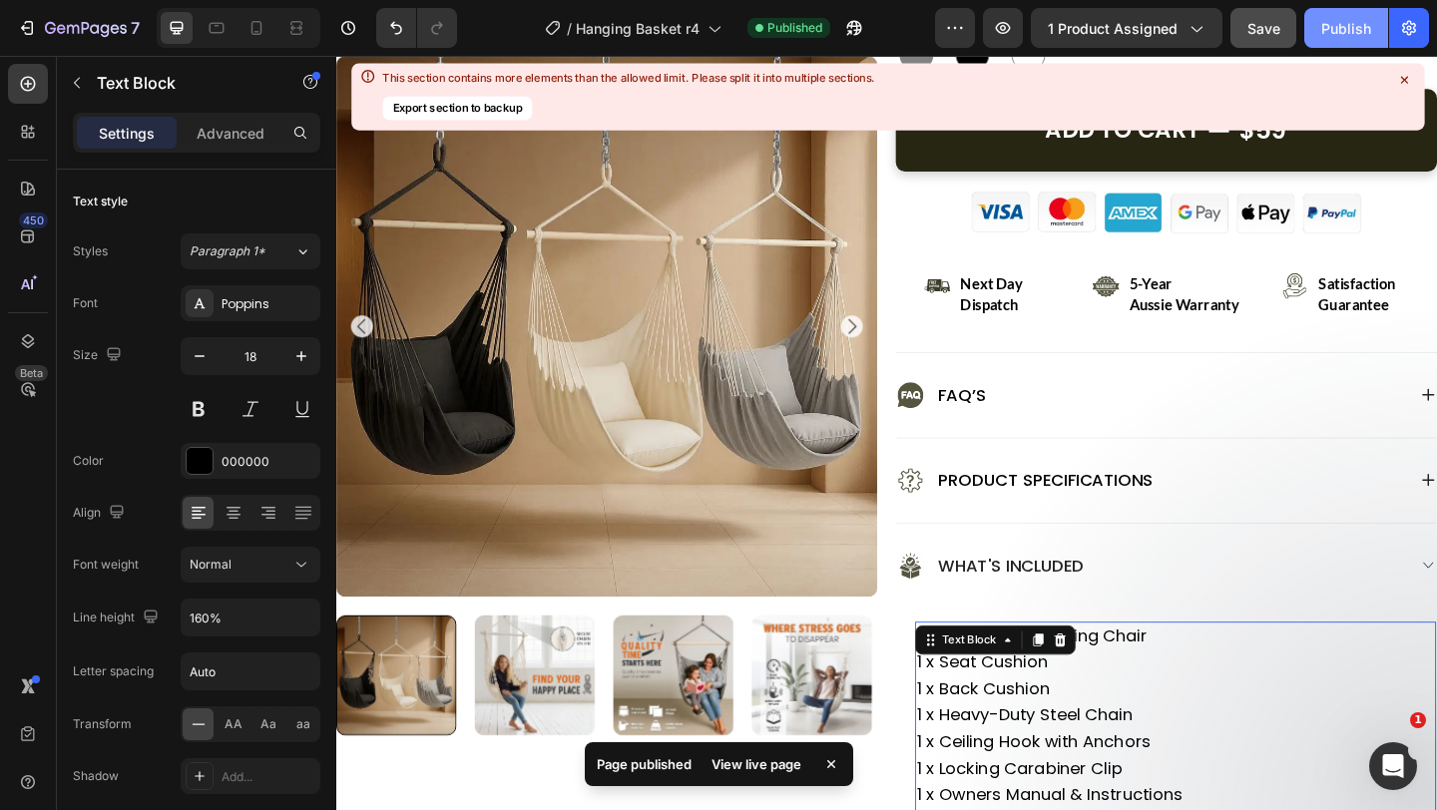
click at [1337, 26] on div "Publish" at bounding box center [1346, 28] width 50 height 21
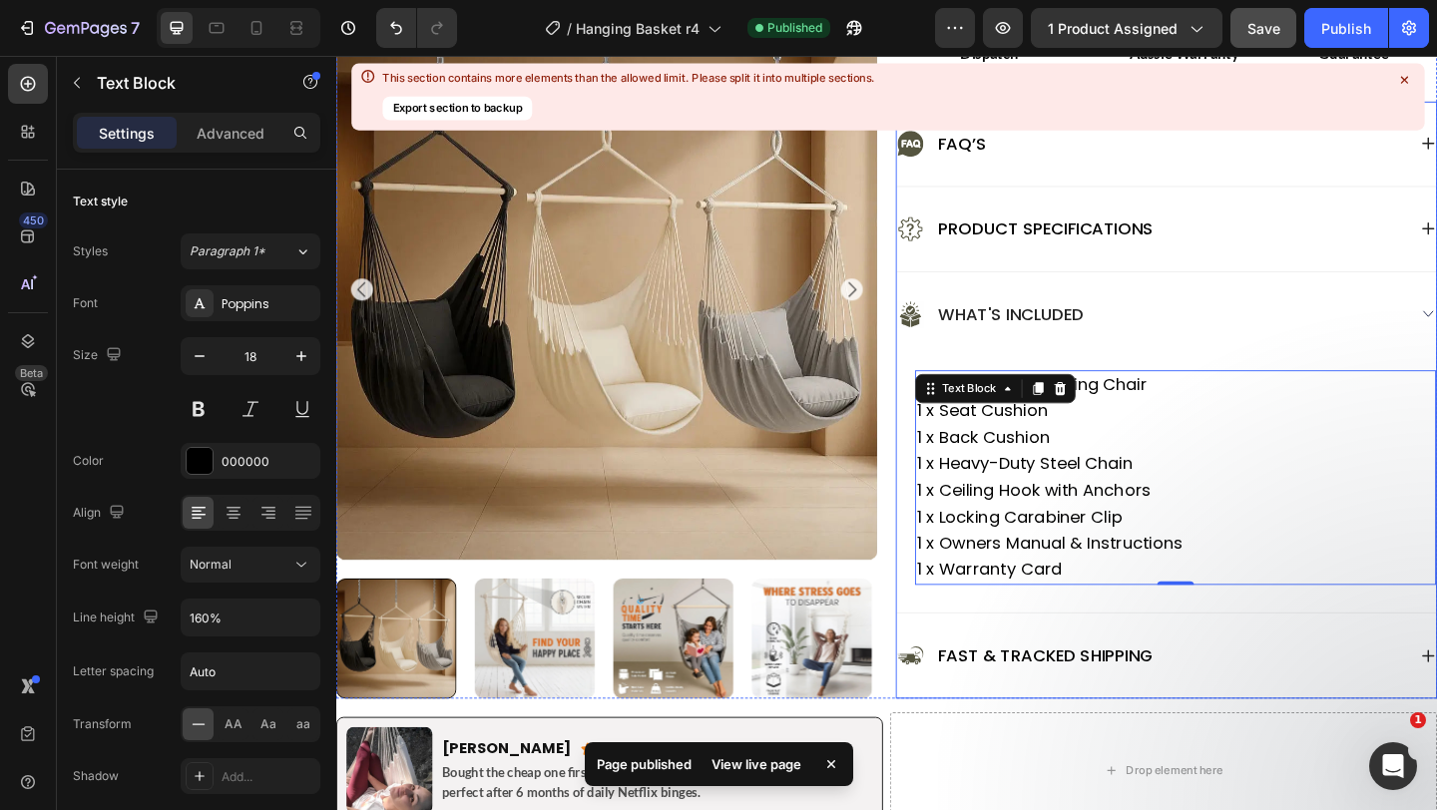
scroll to position [1118, 0]
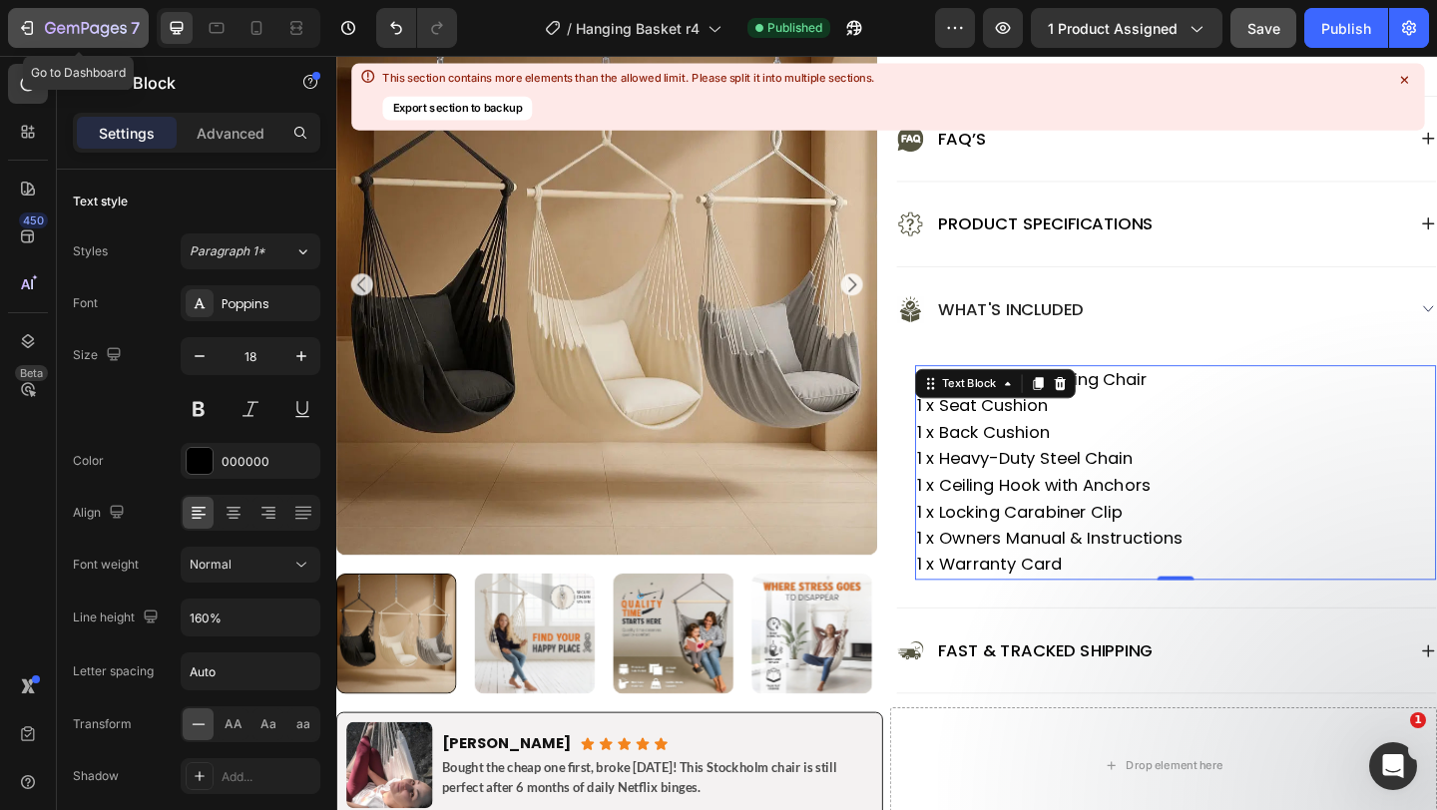
click at [45, 41] on button "7" at bounding box center [78, 28] width 141 height 40
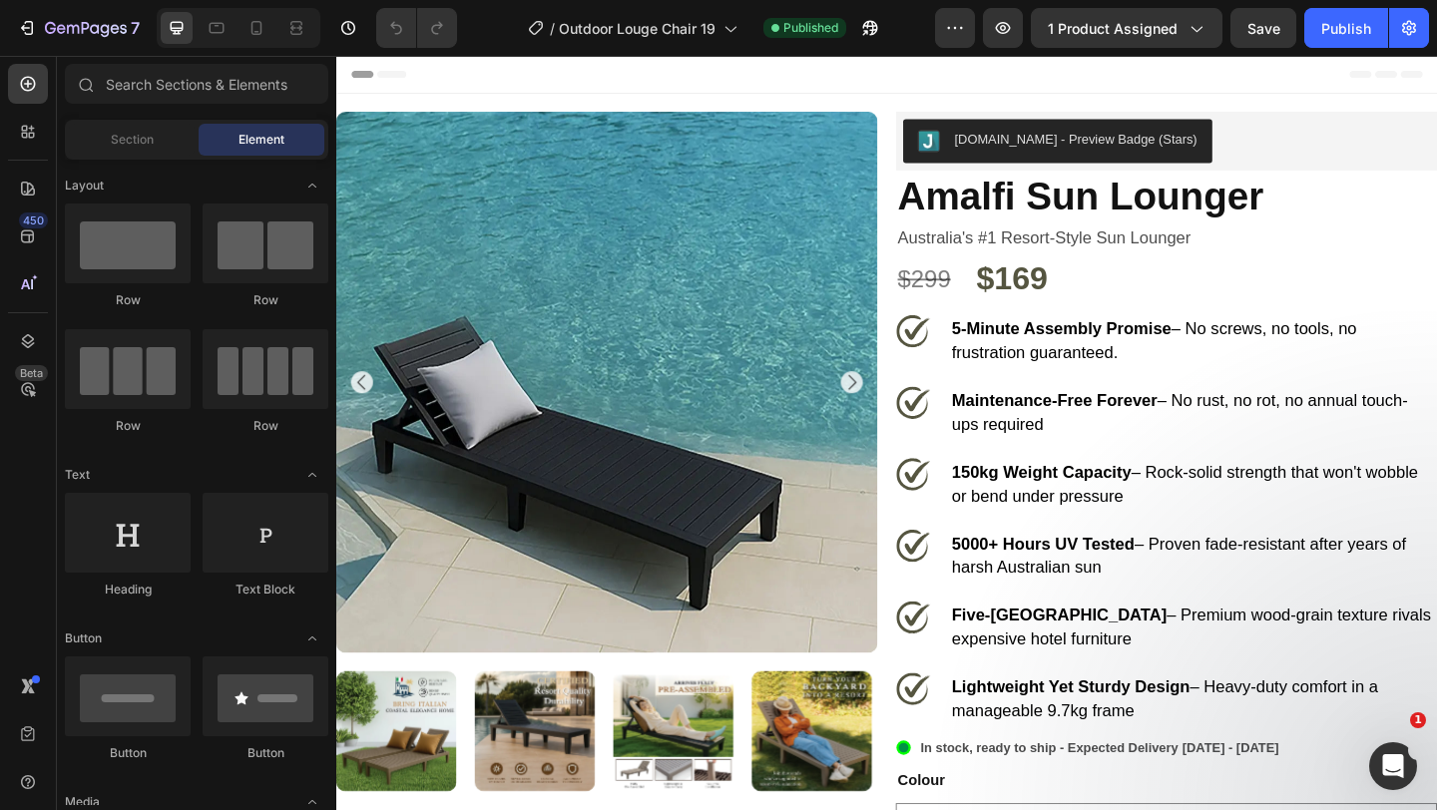
select select "White"
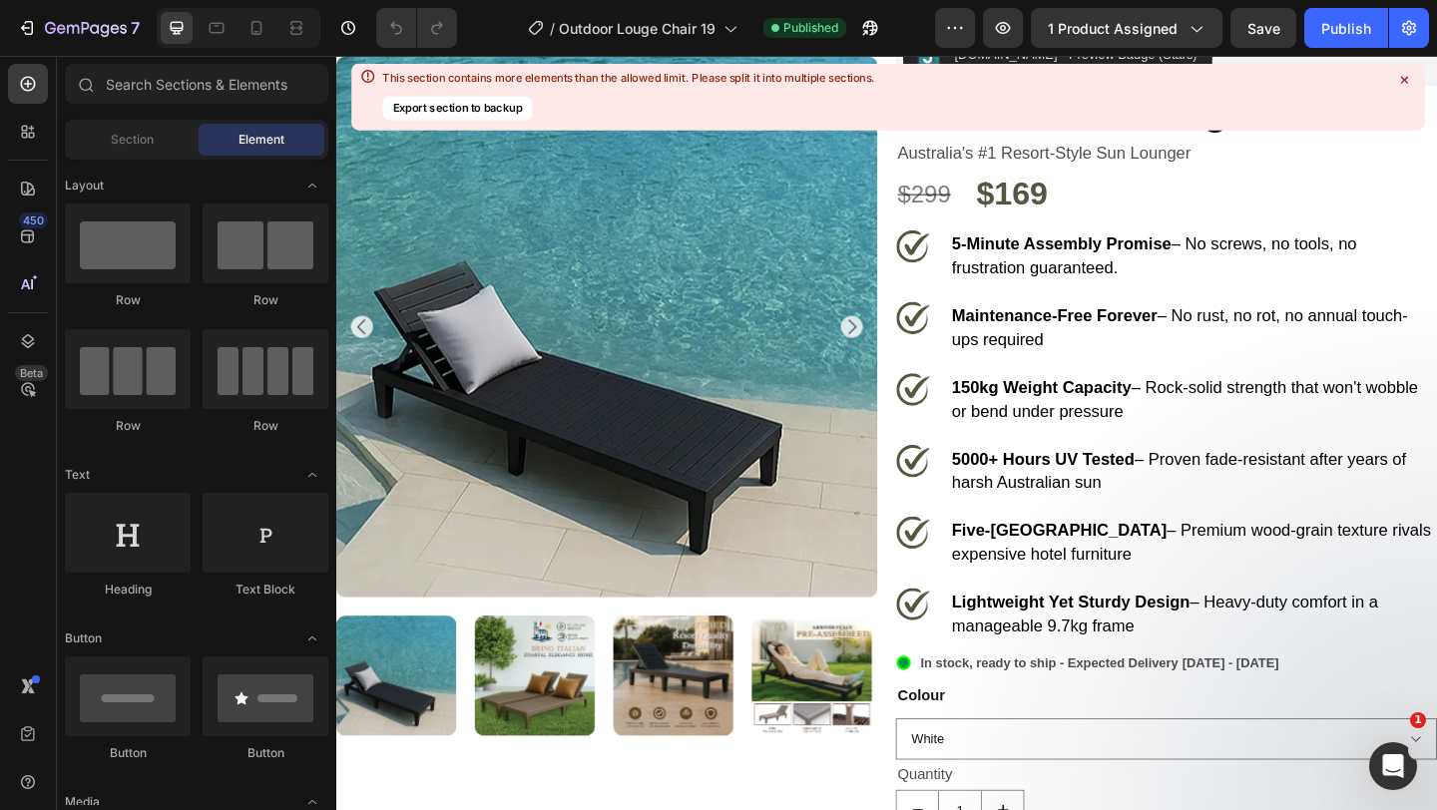
scroll to position [2, 0]
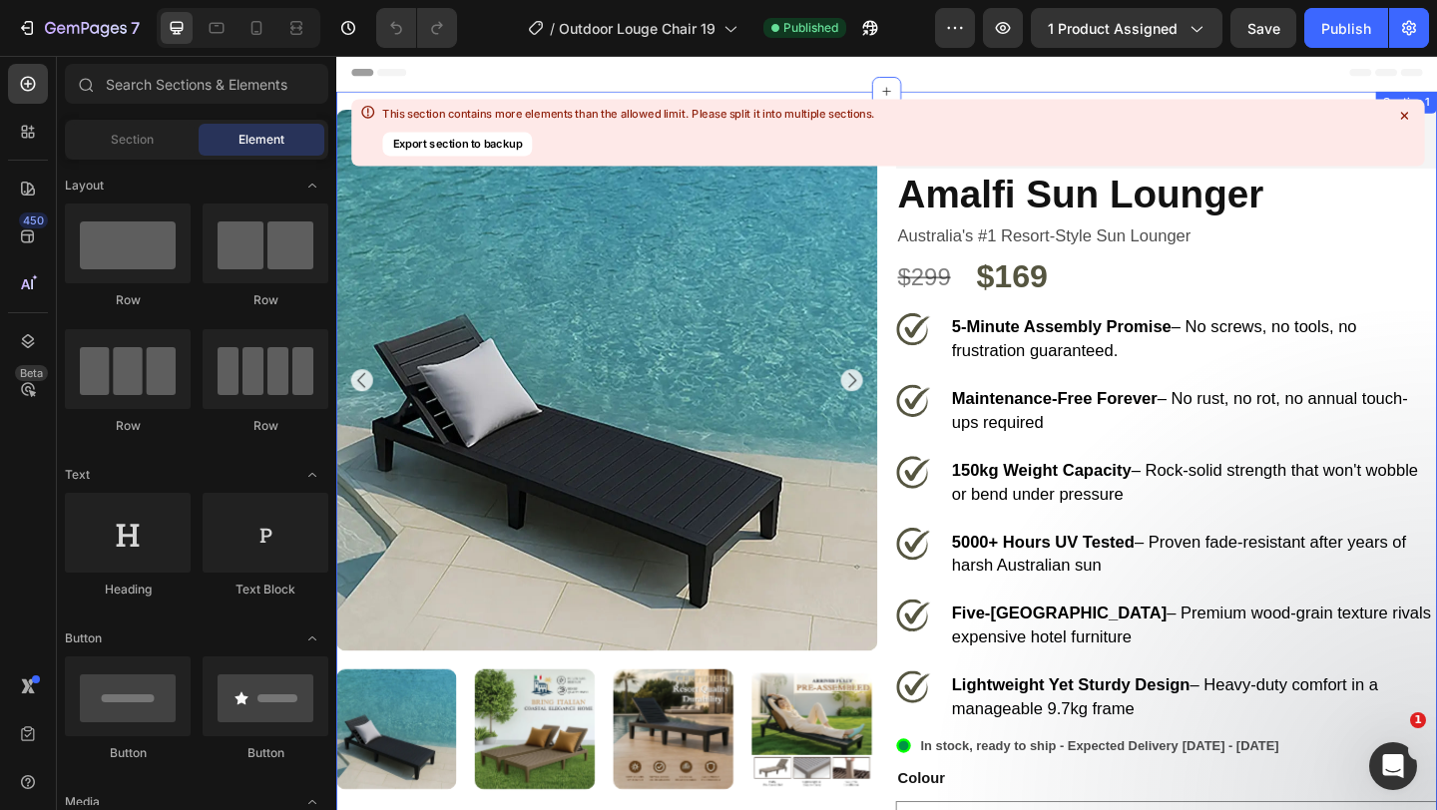
click at [1408, 122] on icon at bounding box center [1404, 116] width 18 height 18
click at [1436, 128] on div "[DOMAIN_NAME] - Preview Badge (Stars)" at bounding box center [1239, 147] width 573 height 48
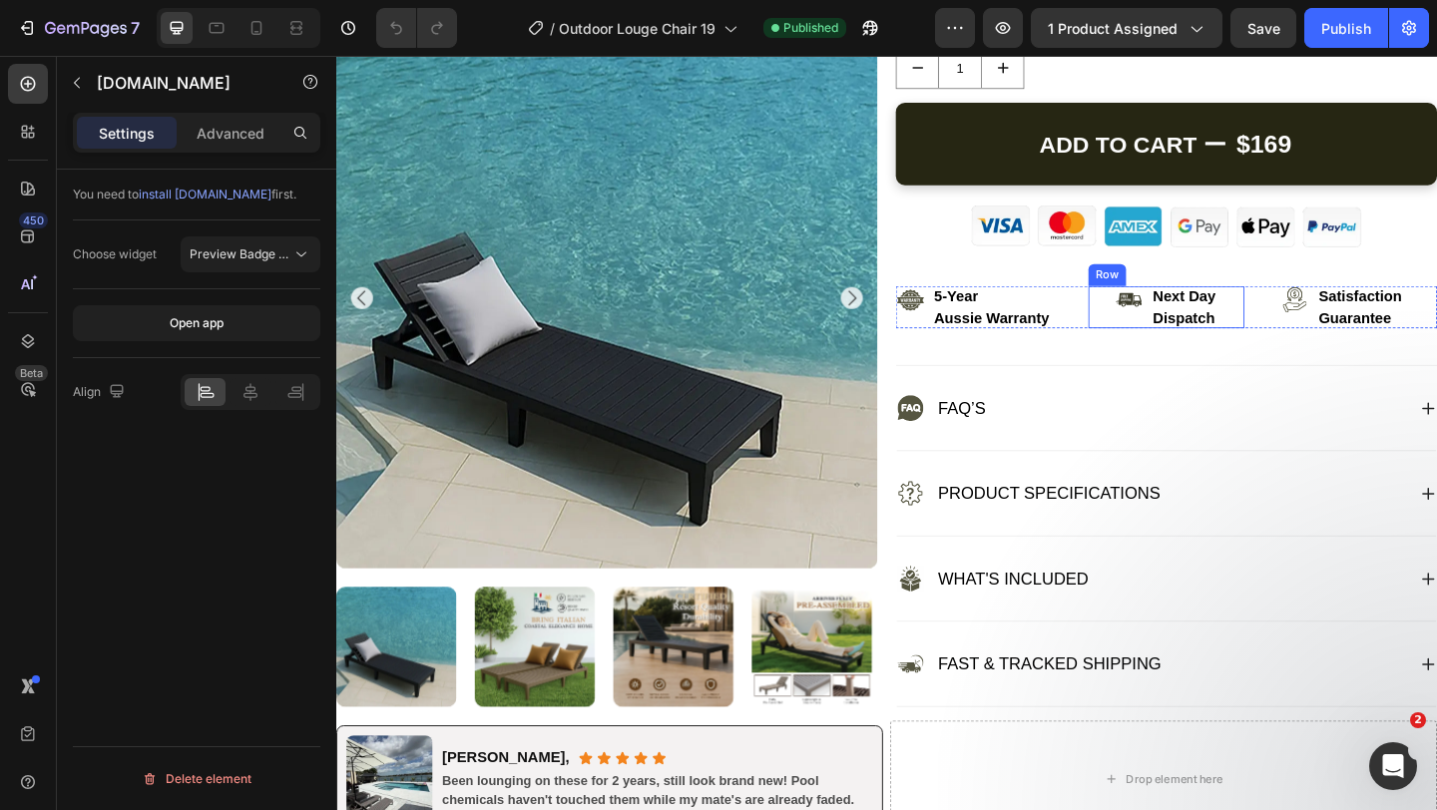
scroll to position [927, 0]
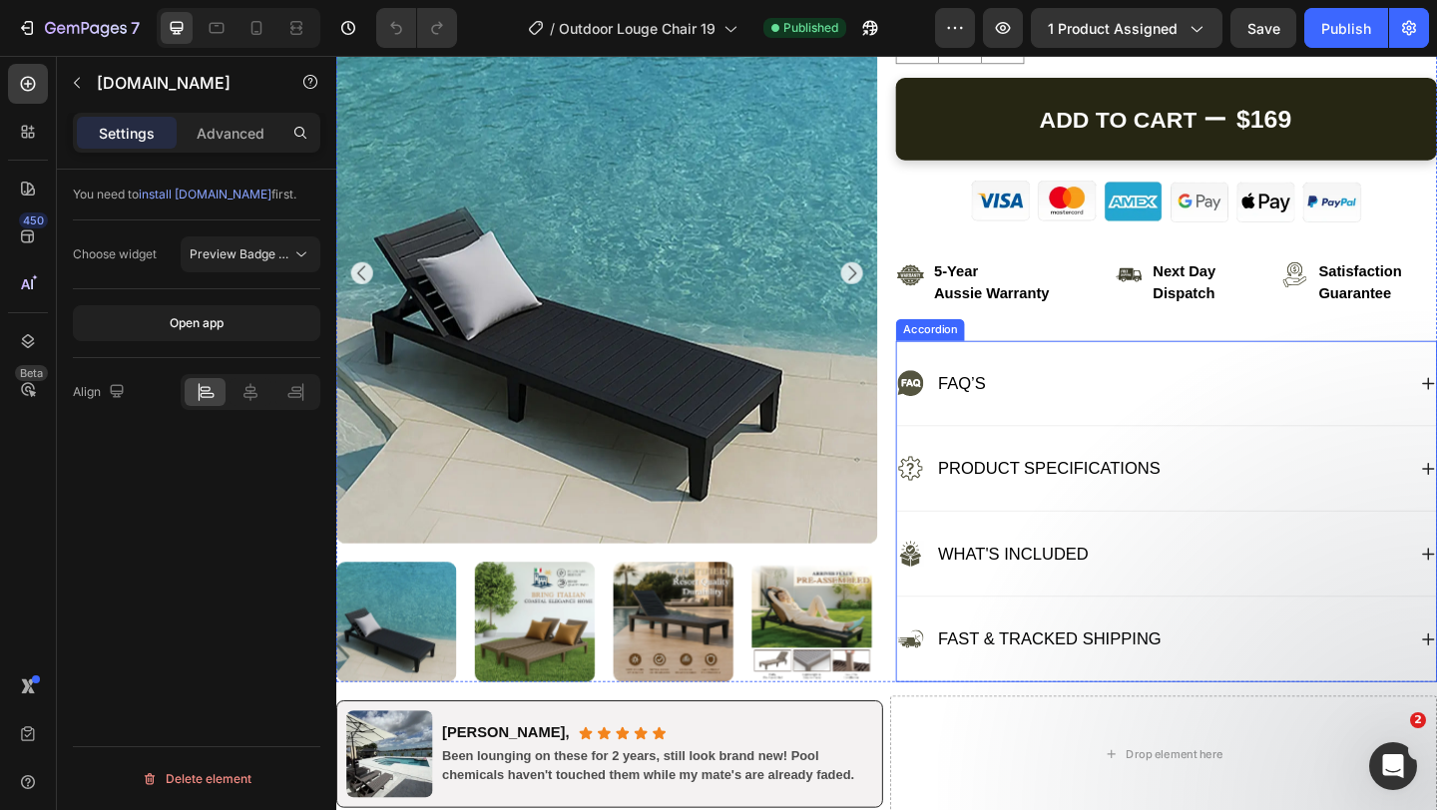
click at [1244, 607] on div "What's Included" at bounding box center [1223, 598] width 554 height 32
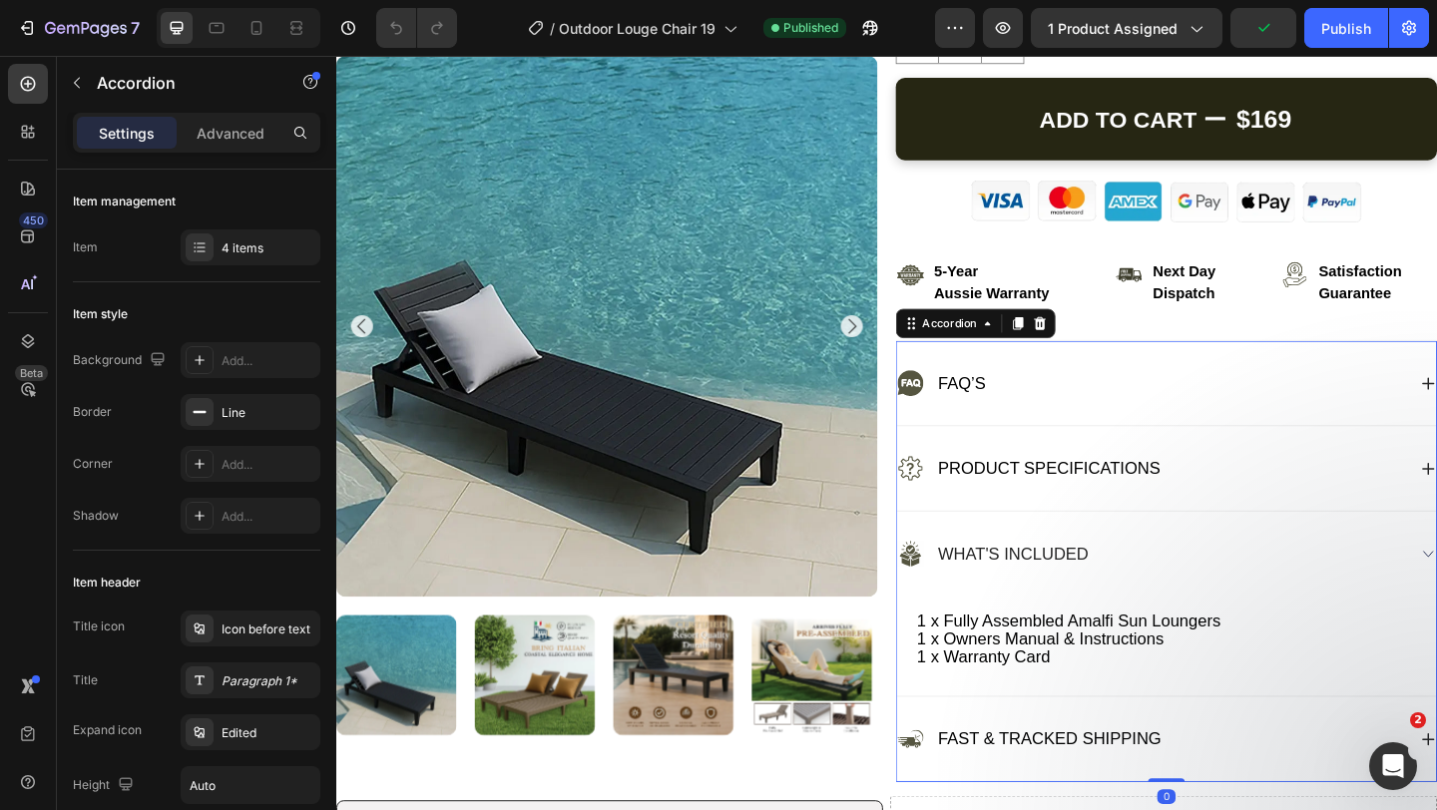
click at [1073, 738] on div "1 x Fully Assembled Amalfi Sun Loungers 1 x Owners Manual & Instructions 1 x Wa…" at bounding box center [1239, 698] width 587 height 109
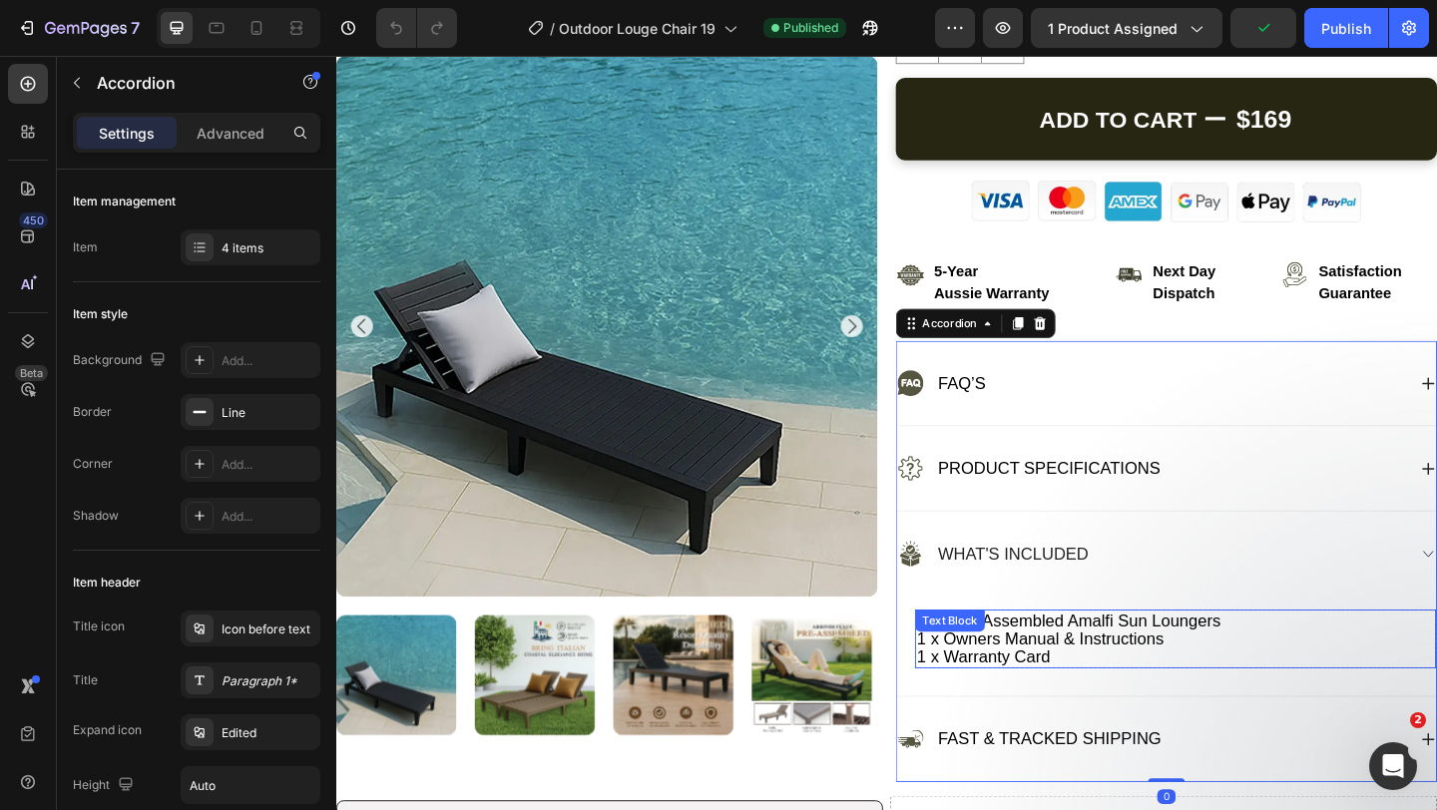
click at [1083, 701] on p "1 x Fully Assembled Amalfi Sun Loungers 1 x Owners Manual & Instructions 1 x Wa…" at bounding box center [1249, 691] width 563 height 60
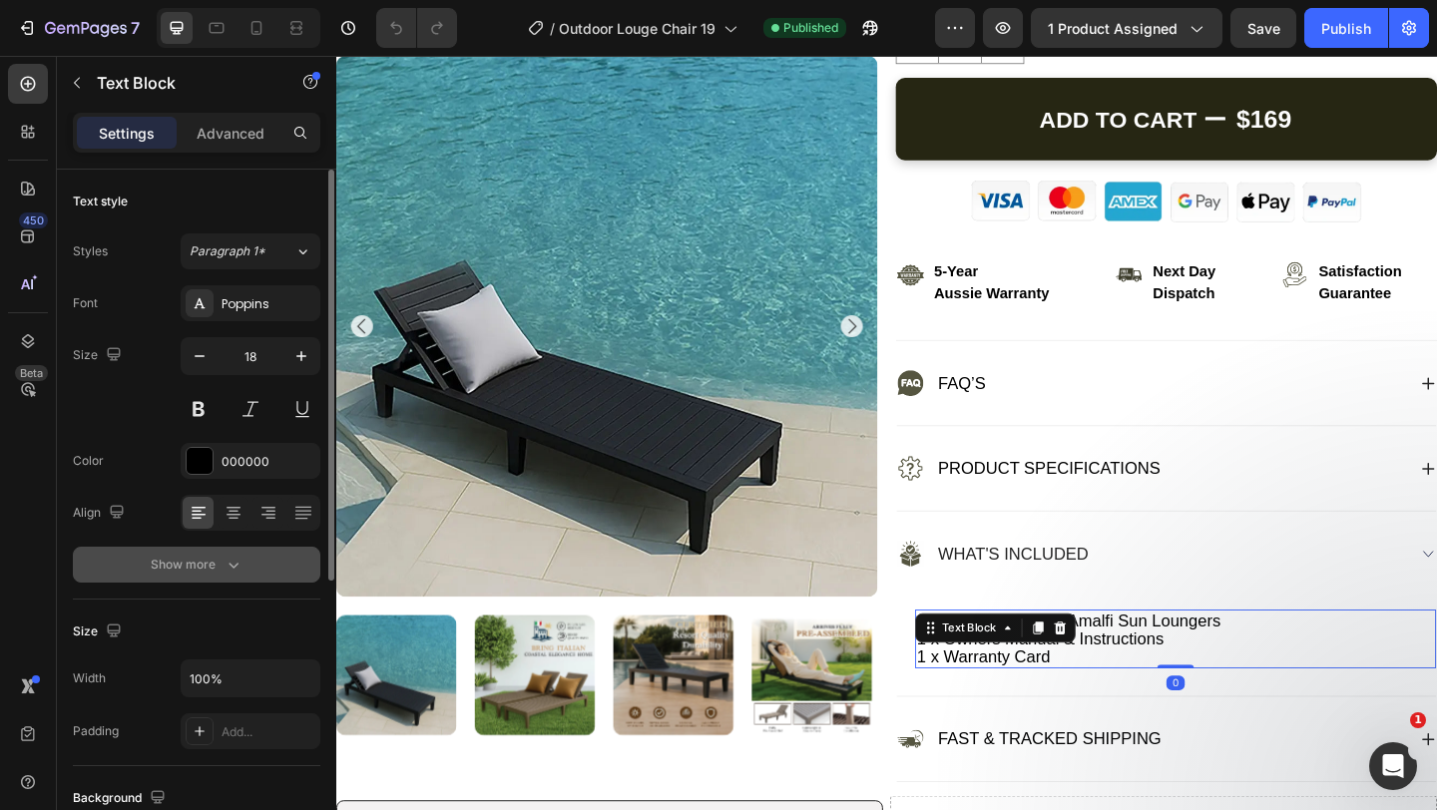
click at [220, 570] on div "Show more" at bounding box center [197, 565] width 93 height 20
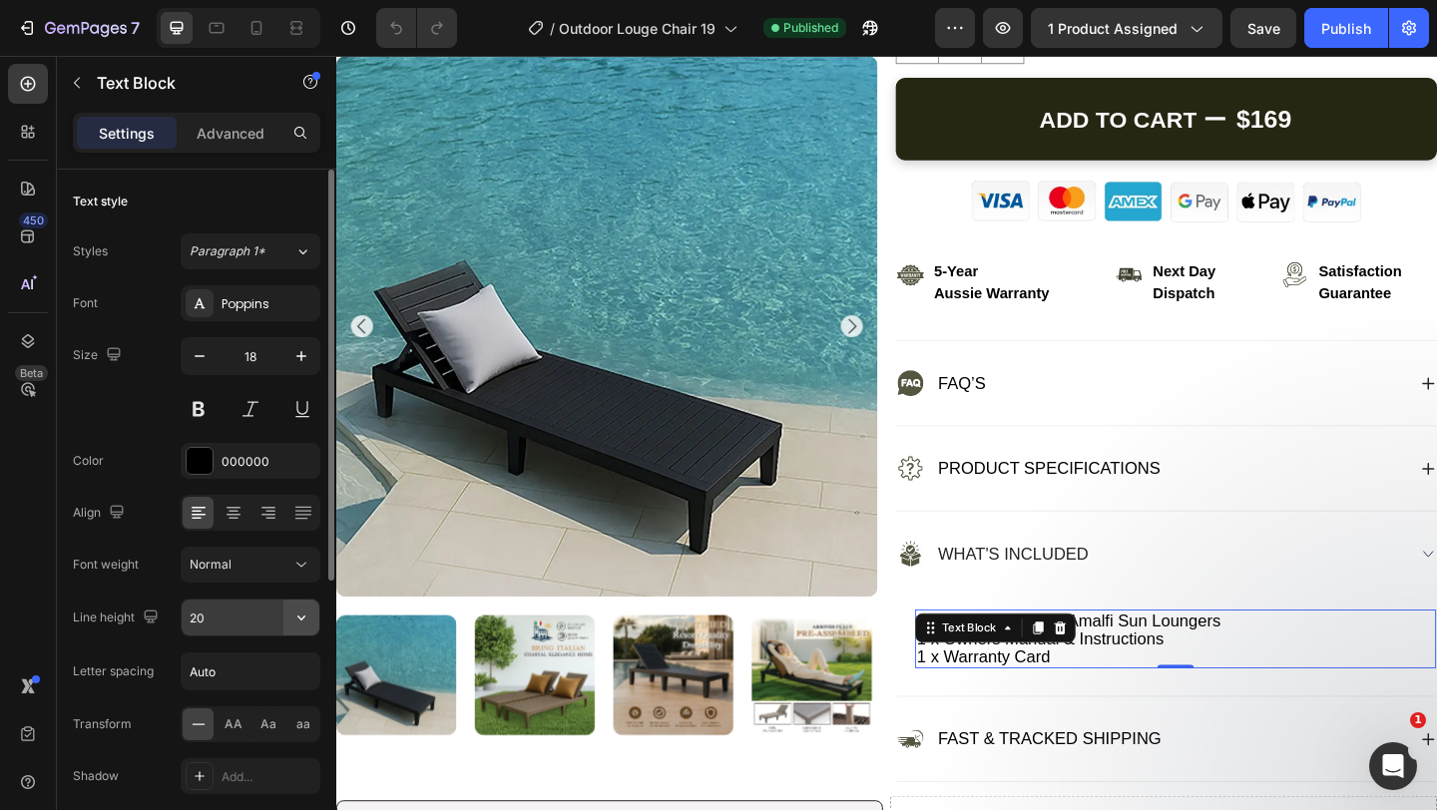
click at [299, 619] on icon "button" at bounding box center [301, 618] width 20 height 20
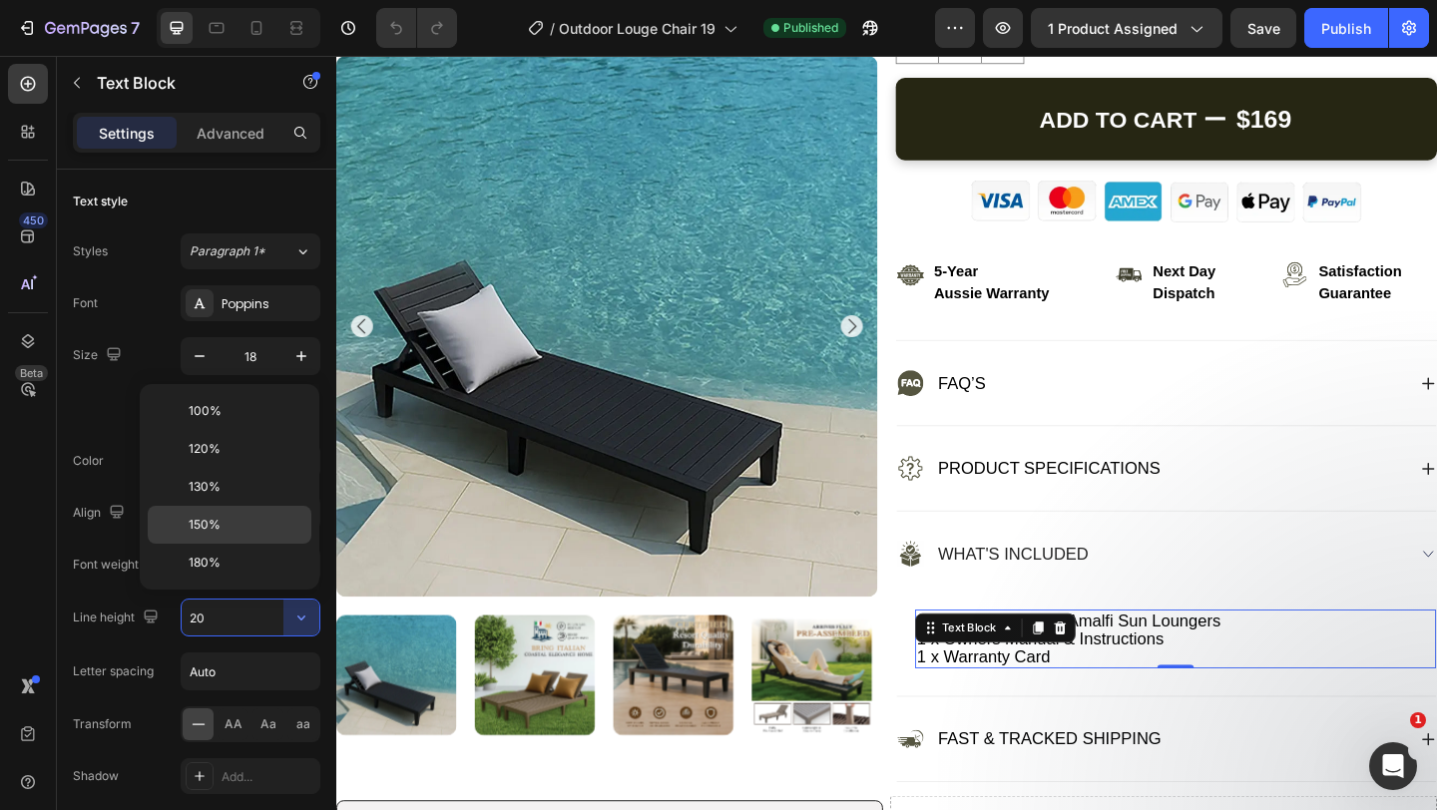
click at [214, 526] on span "150%" at bounding box center [205, 525] width 32 height 18
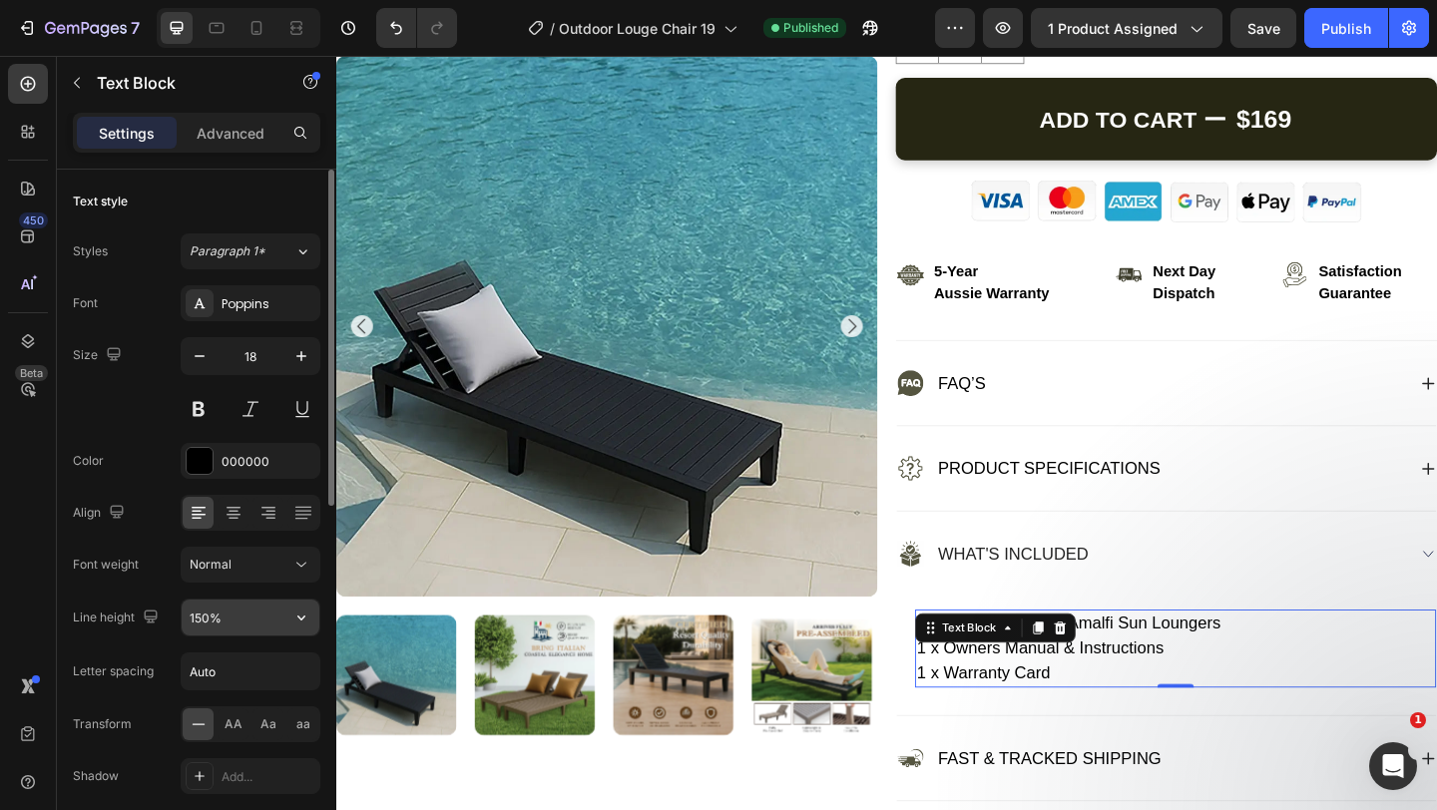
click at [203, 619] on input "150%" at bounding box center [251, 618] width 138 height 36
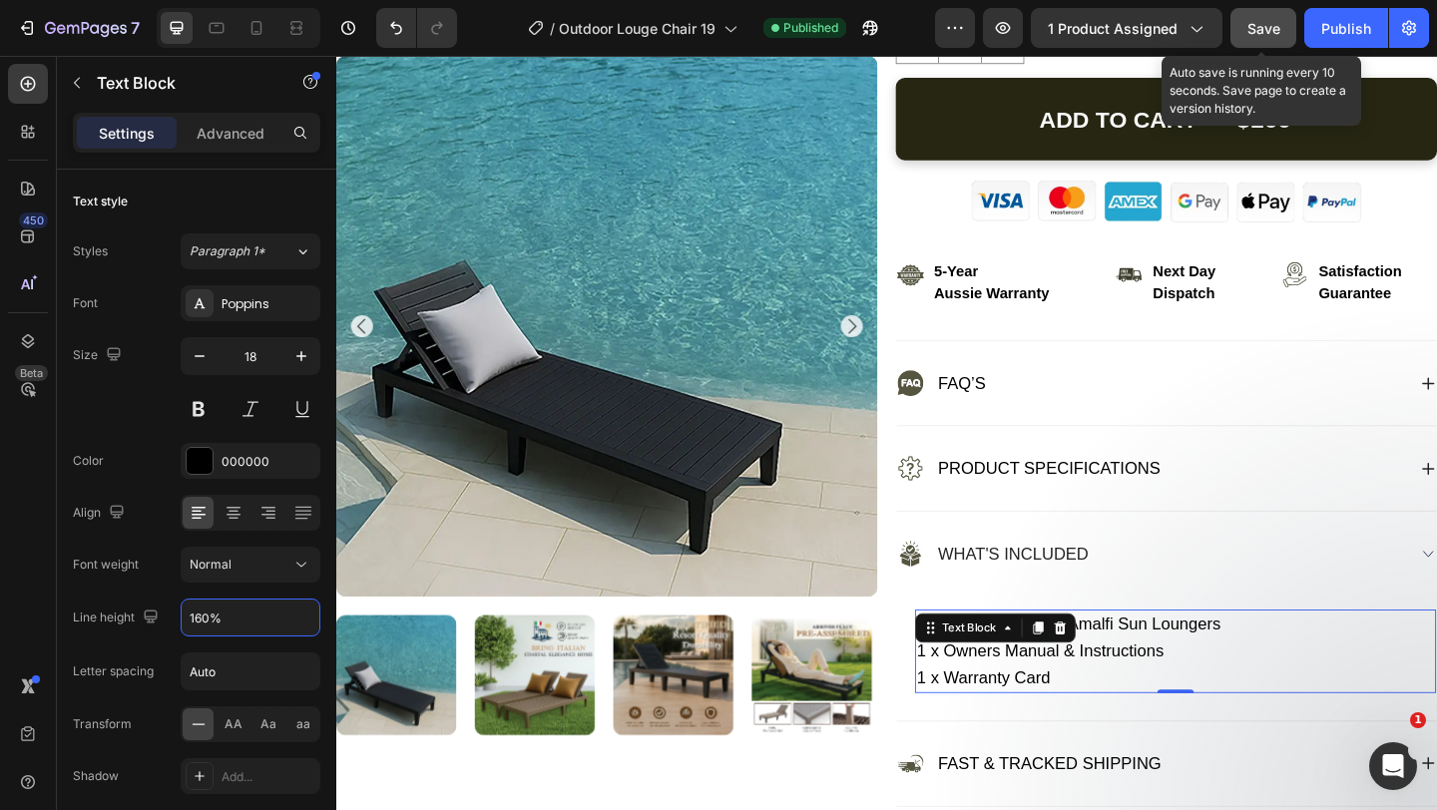
type input "160%"
click at [1268, 33] on span "Save" at bounding box center [1264, 28] width 33 height 17
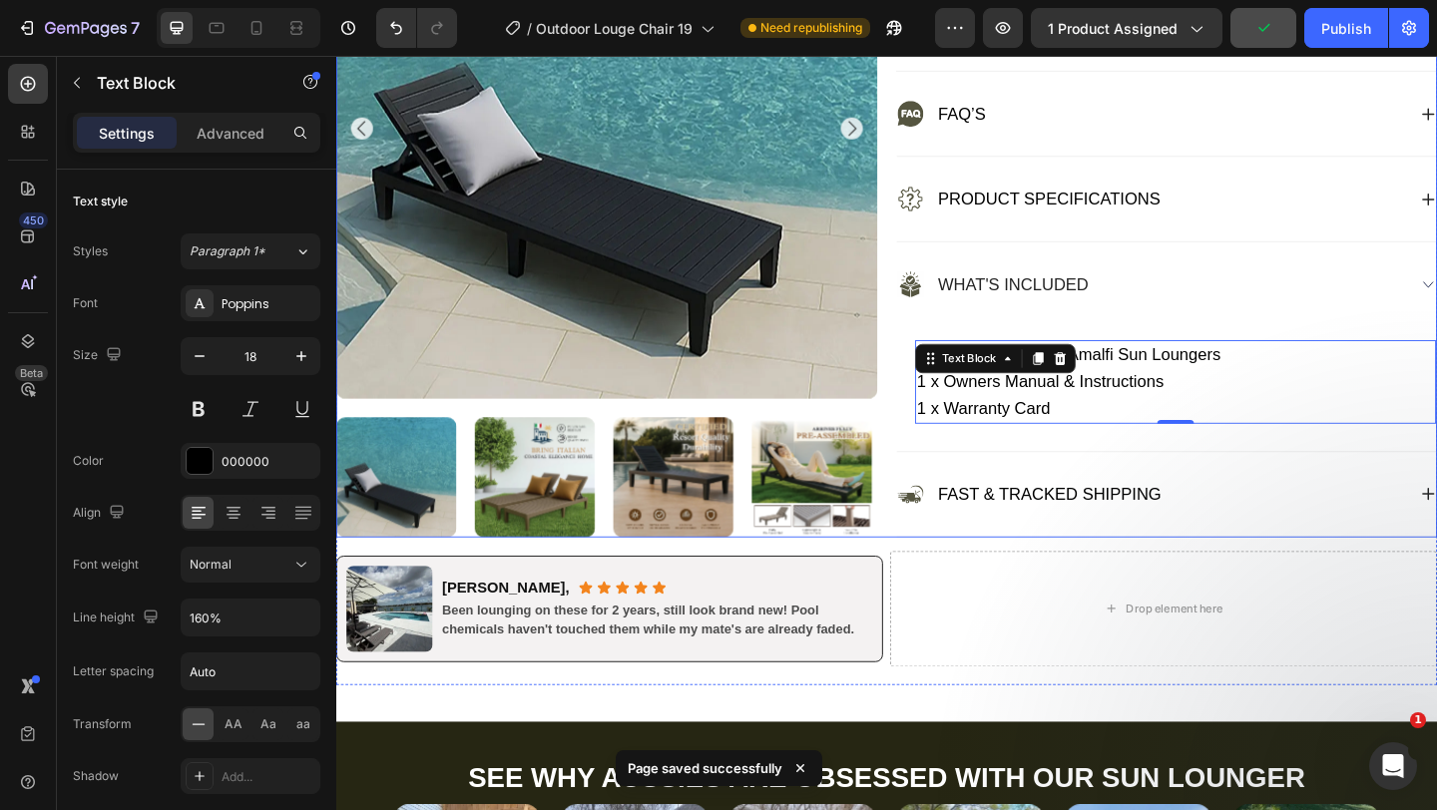
scroll to position [1218, 0]
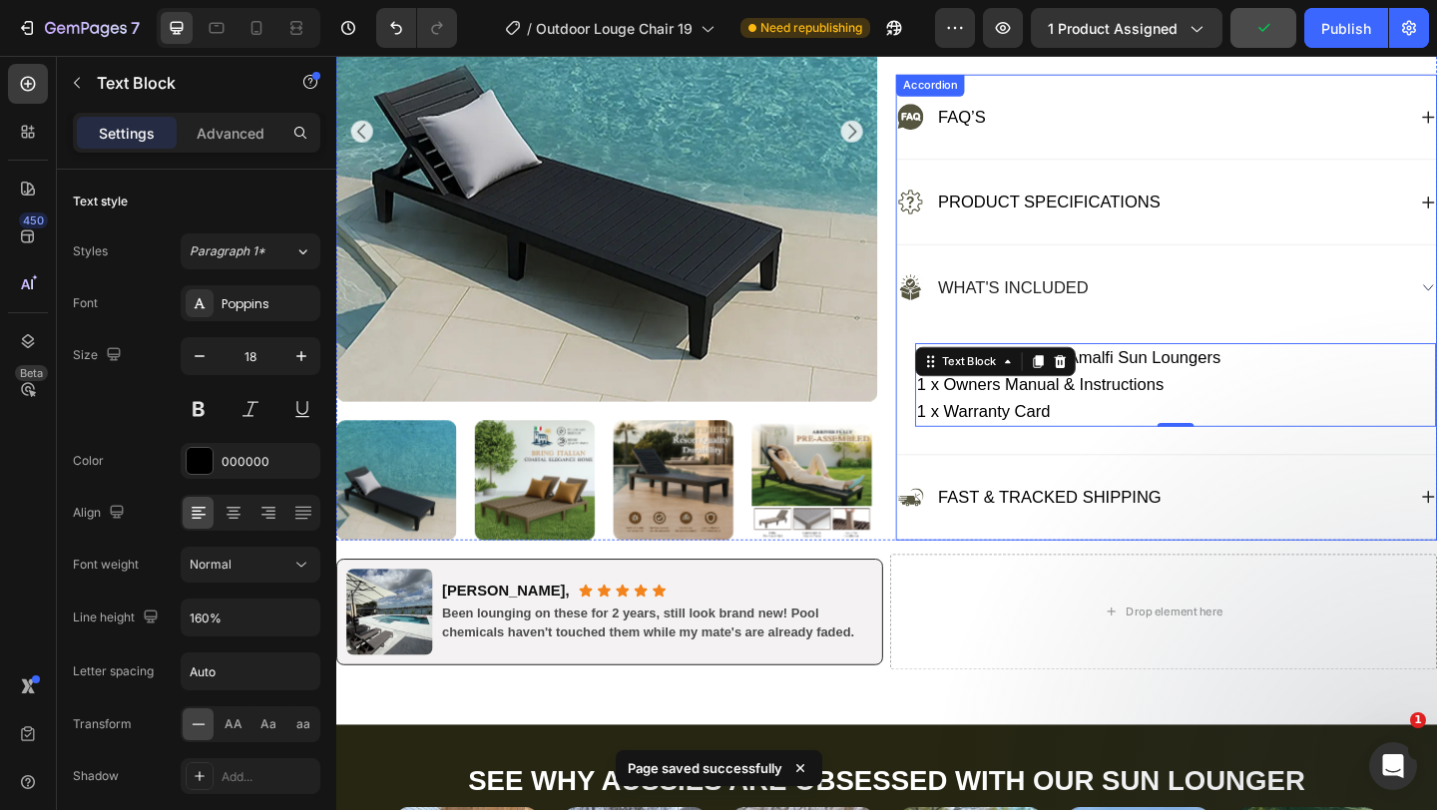
click at [1207, 534] on p "Fast & Tracked Shipping" at bounding box center [1112, 536] width 243 height 26
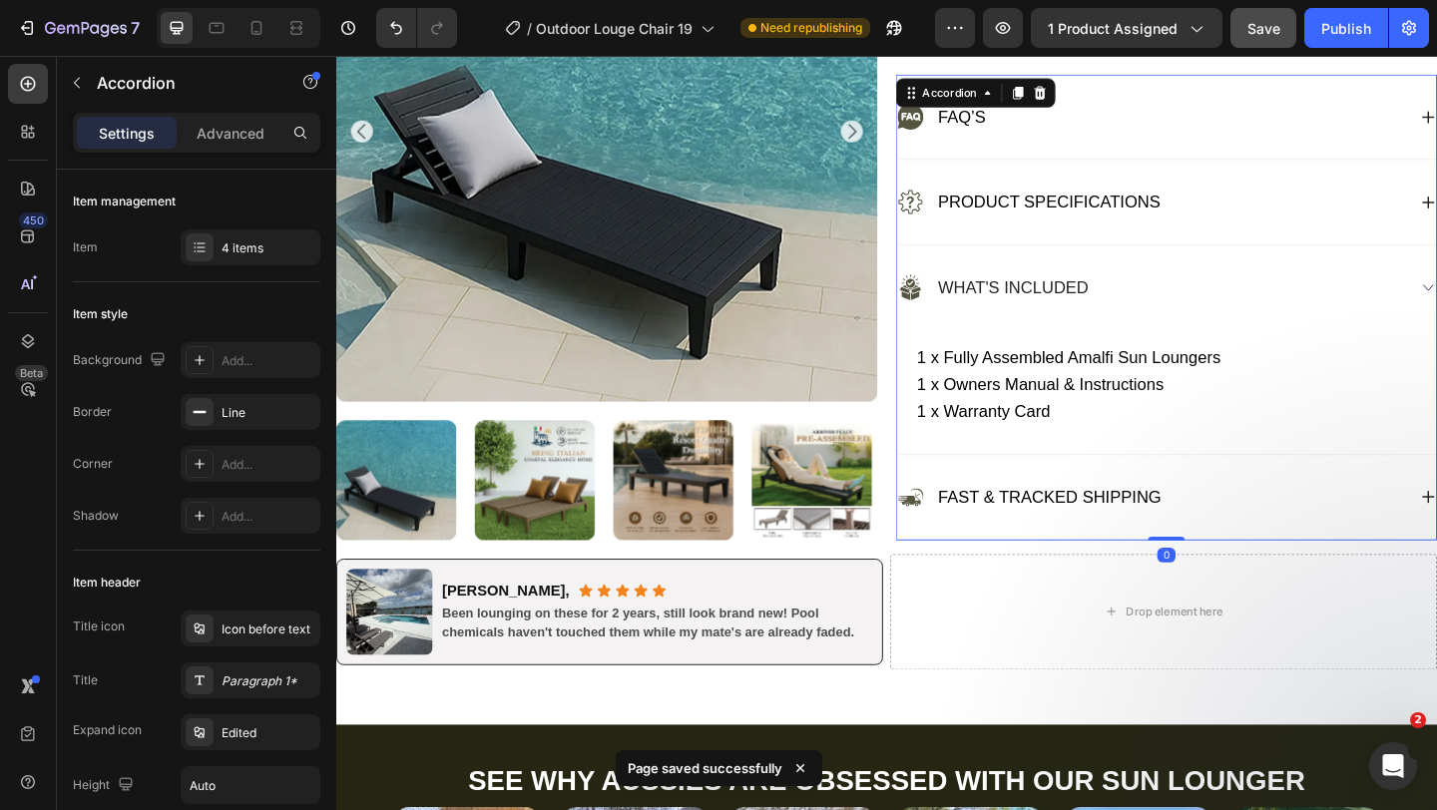
click at [1284, 526] on div "Fast & Tracked Shipping" at bounding box center [1223, 536] width 554 height 32
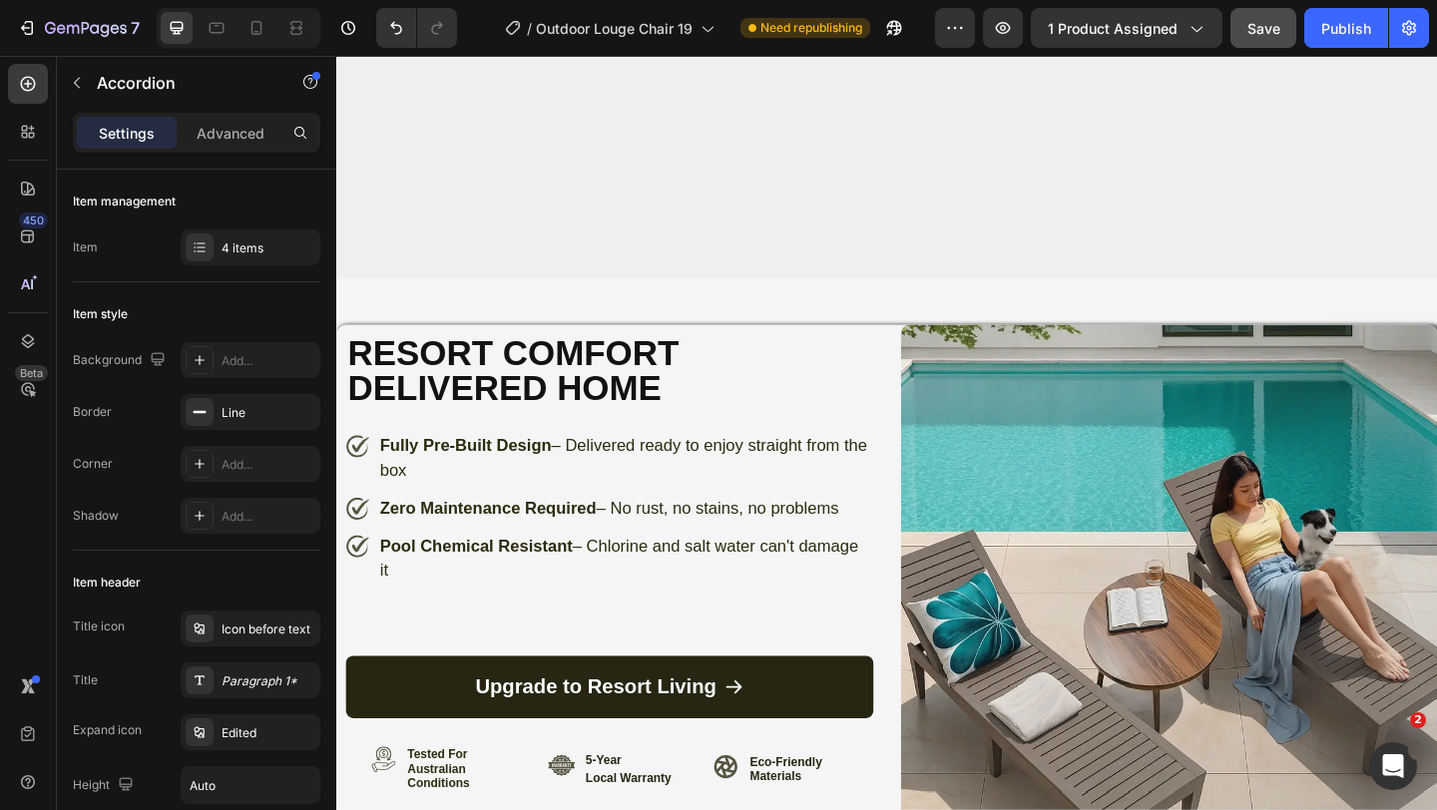
scroll to position [9967, 0]
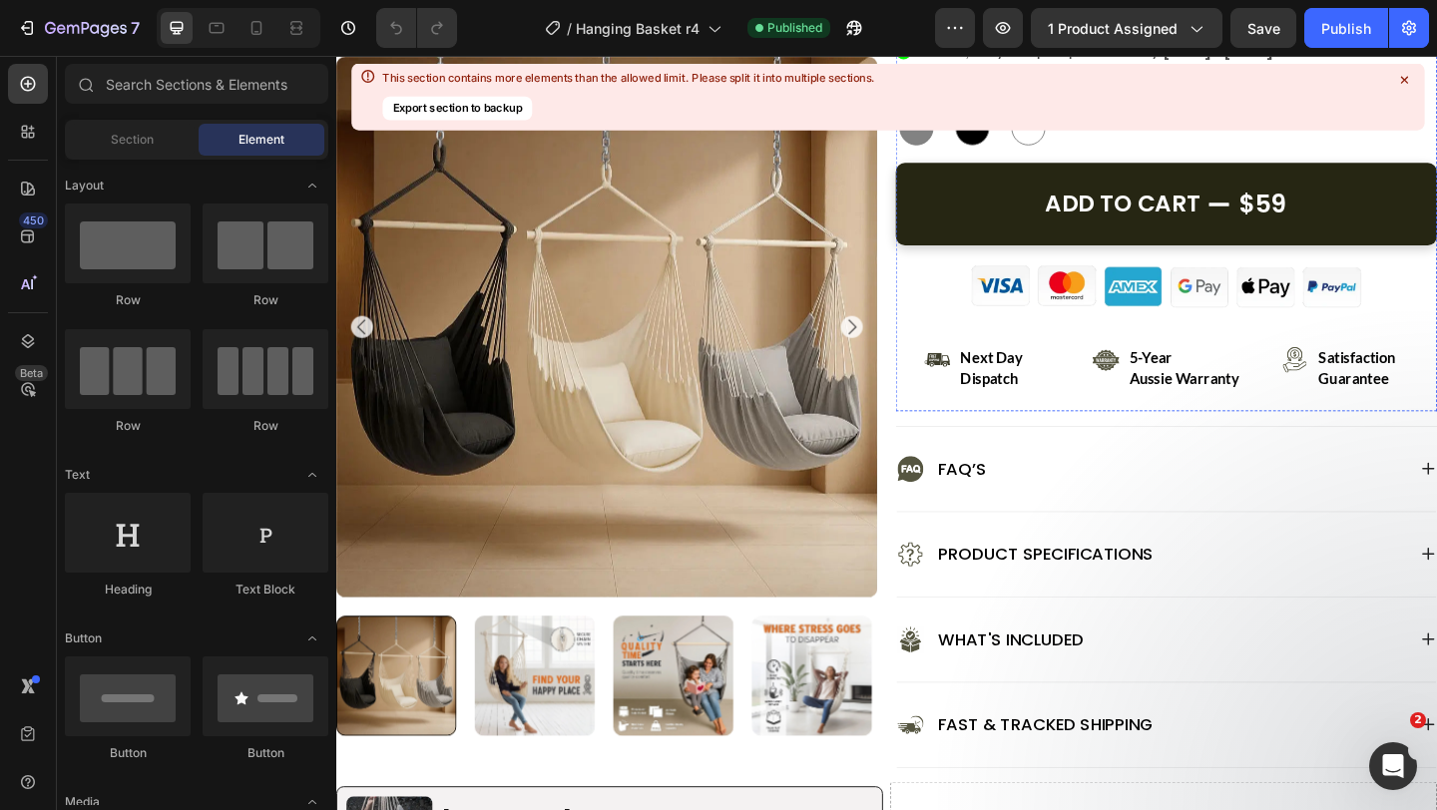
scroll to position [766, 0]
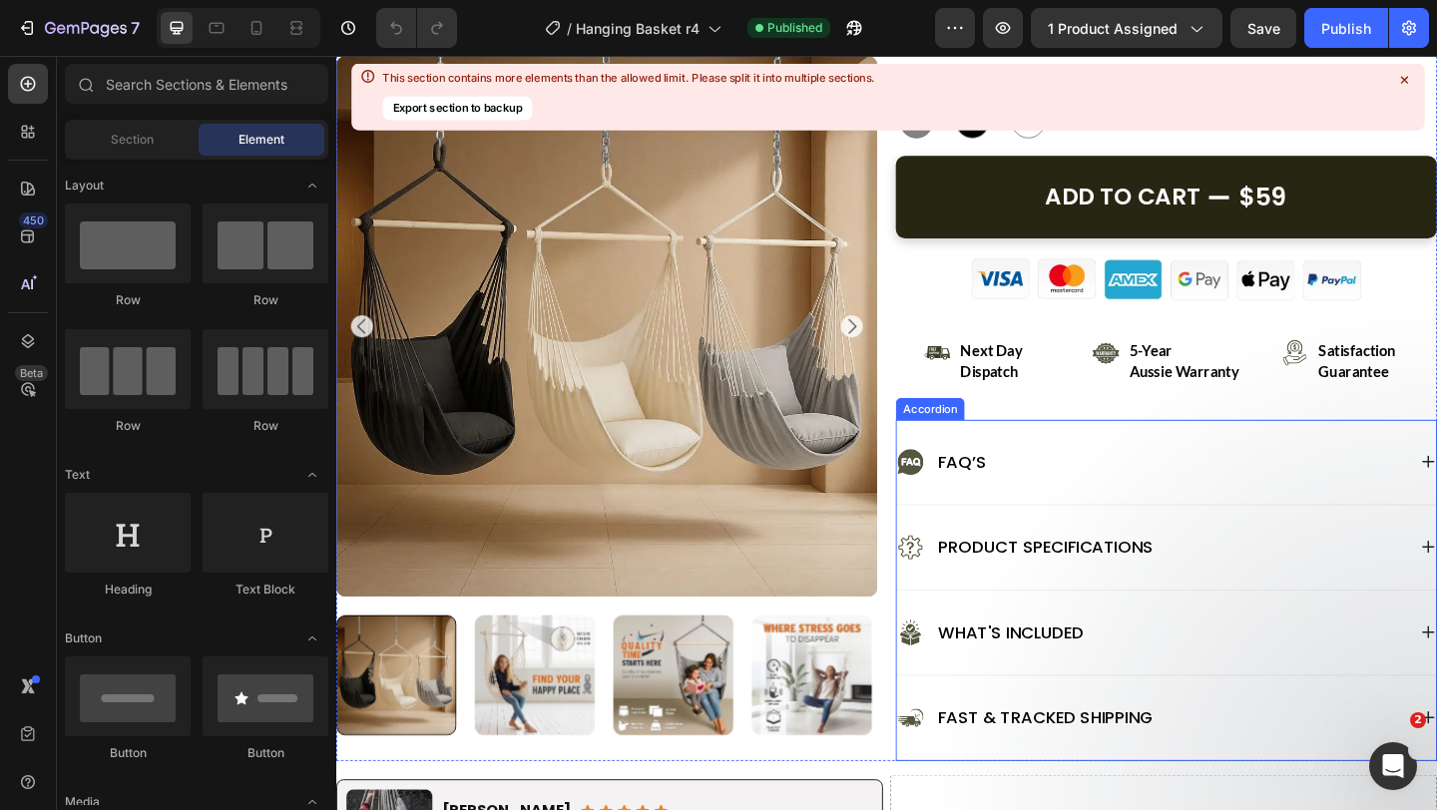
click at [1376, 685] on div "What's Included" at bounding box center [1223, 684] width 554 height 32
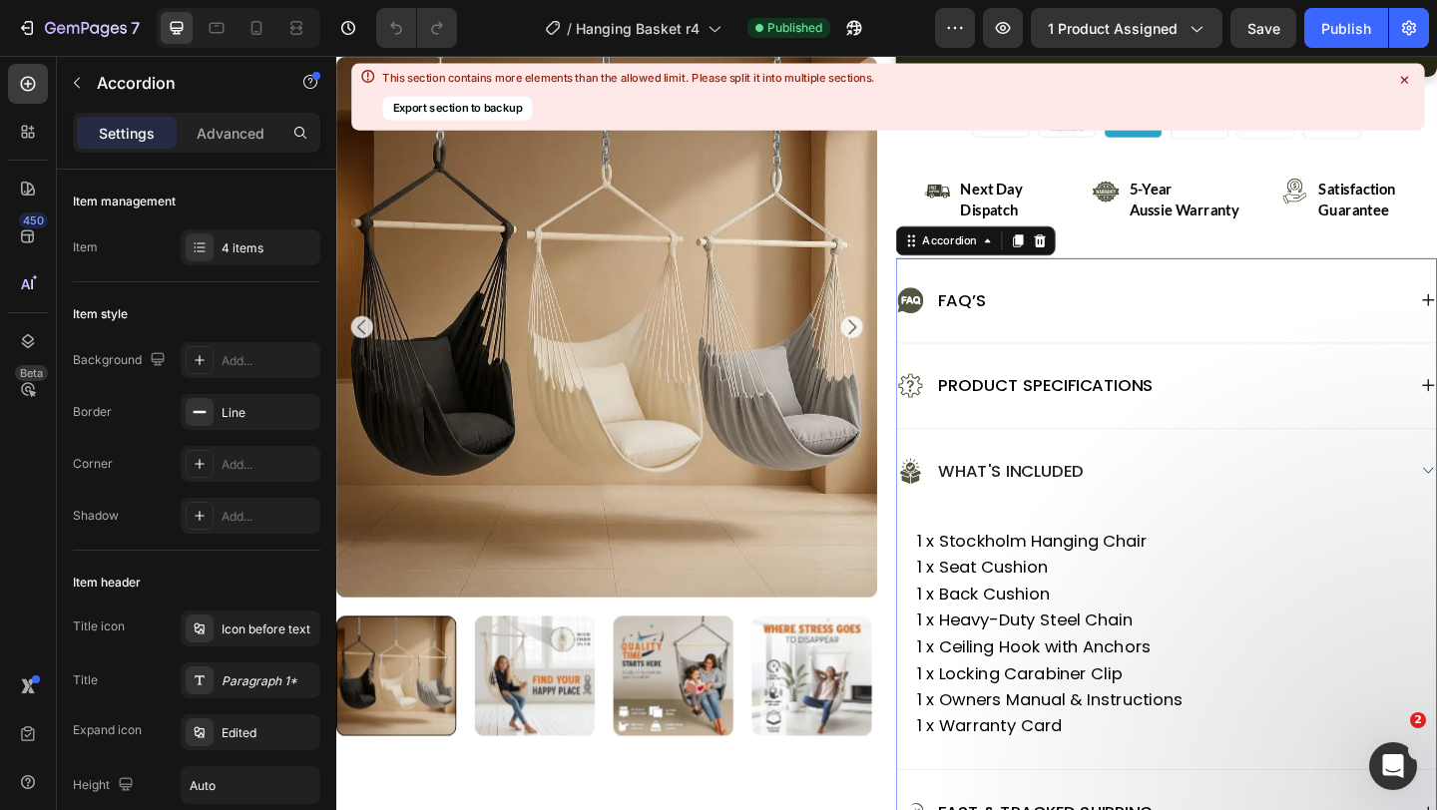
scroll to position [974, 0]
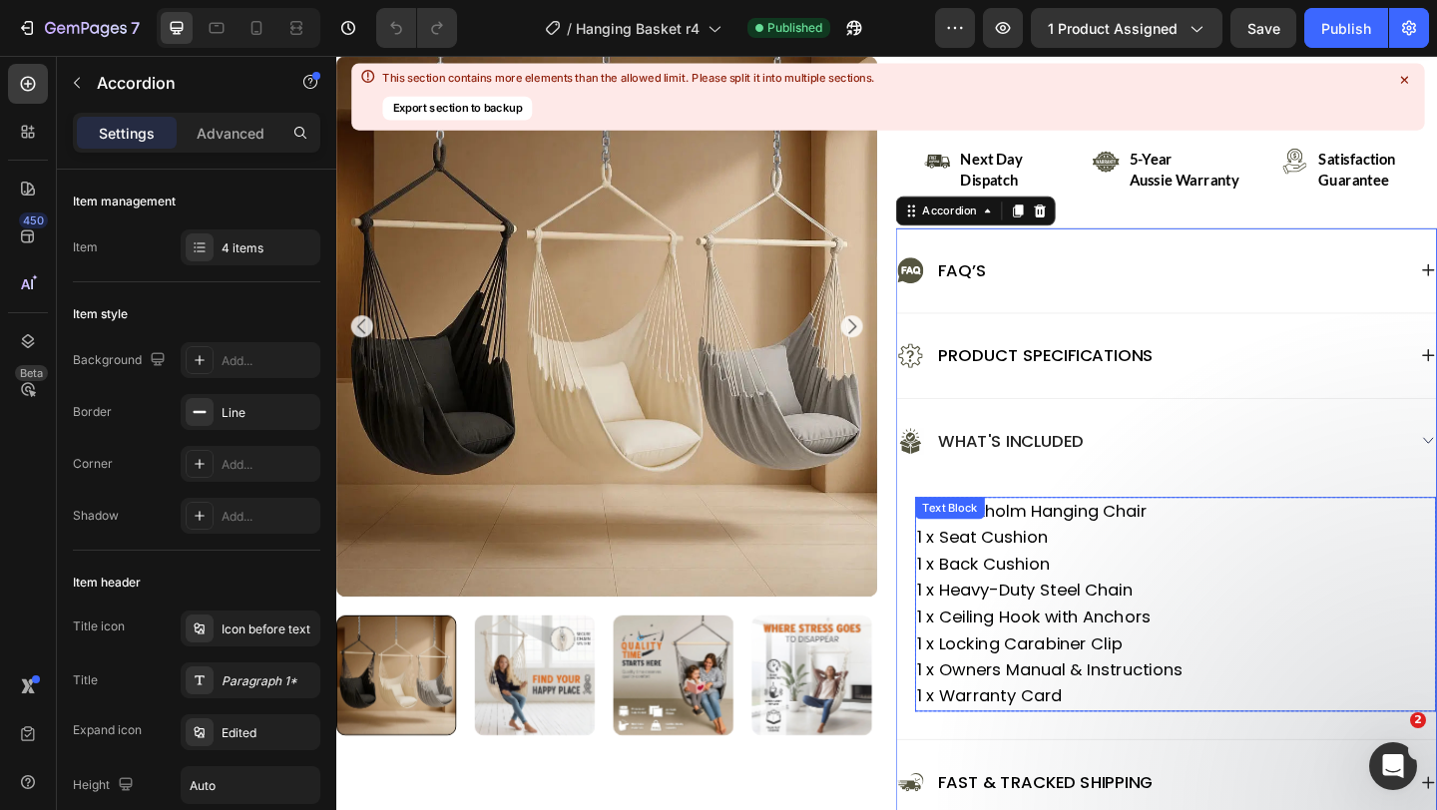
click at [1233, 679] on p "1 x Ceiling Hook with Anchors" at bounding box center [1249, 667] width 563 height 29
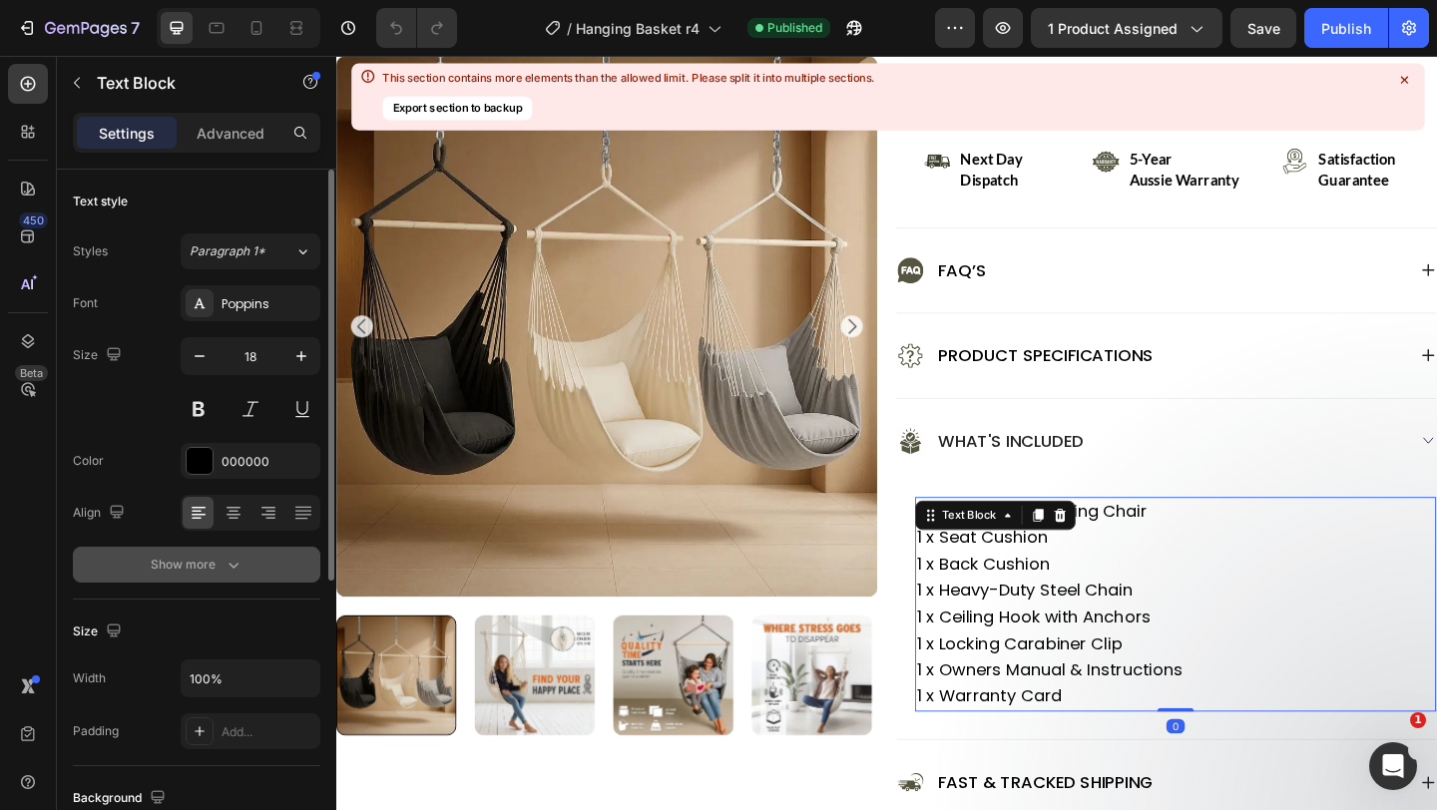
click at [231, 566] on icon "button" at bounding box center [234, 566] width 10 height 6
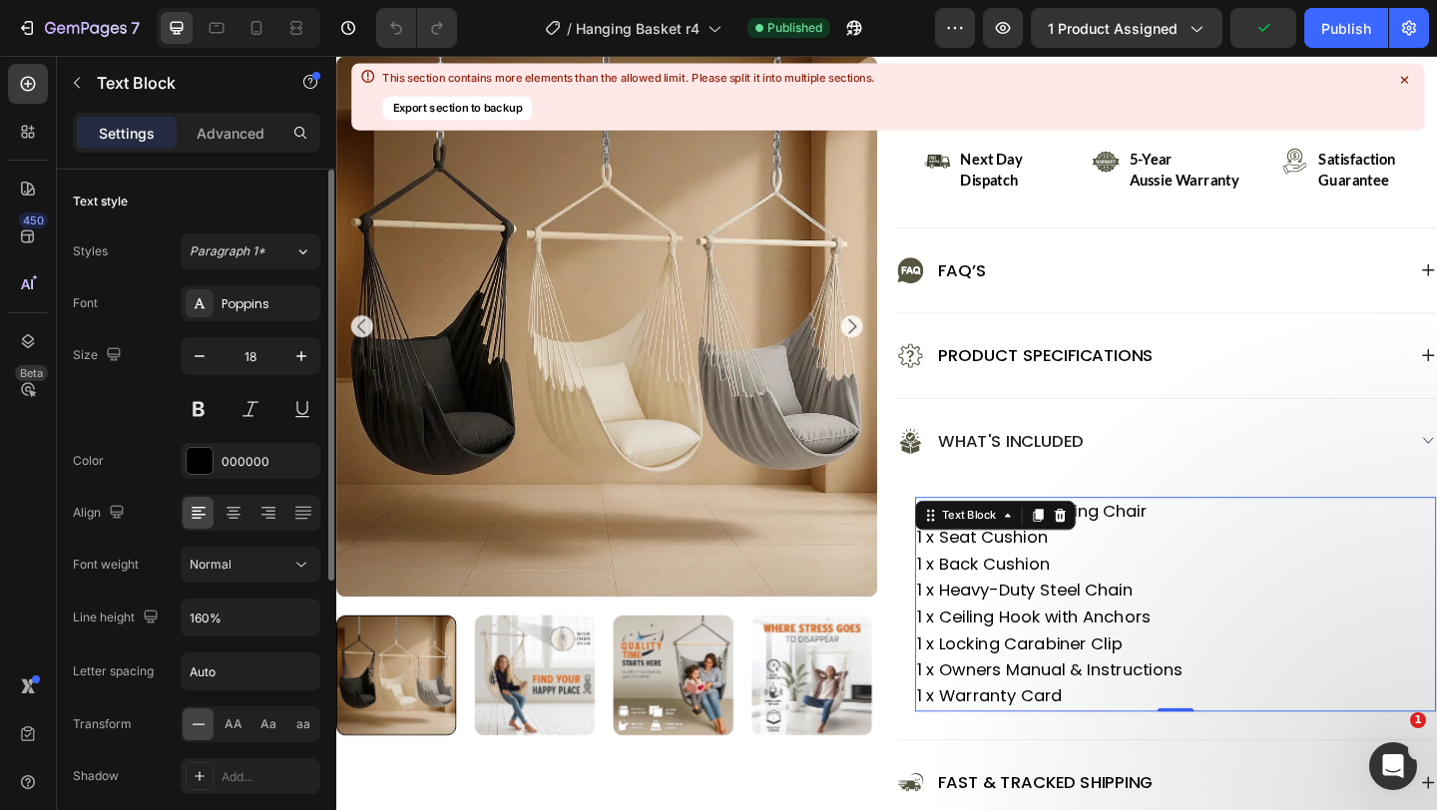
click at [1353, 675] on p "1 x Ceiling Hook with Anchors" at bounding box center [1249, 667] width 563 height 29
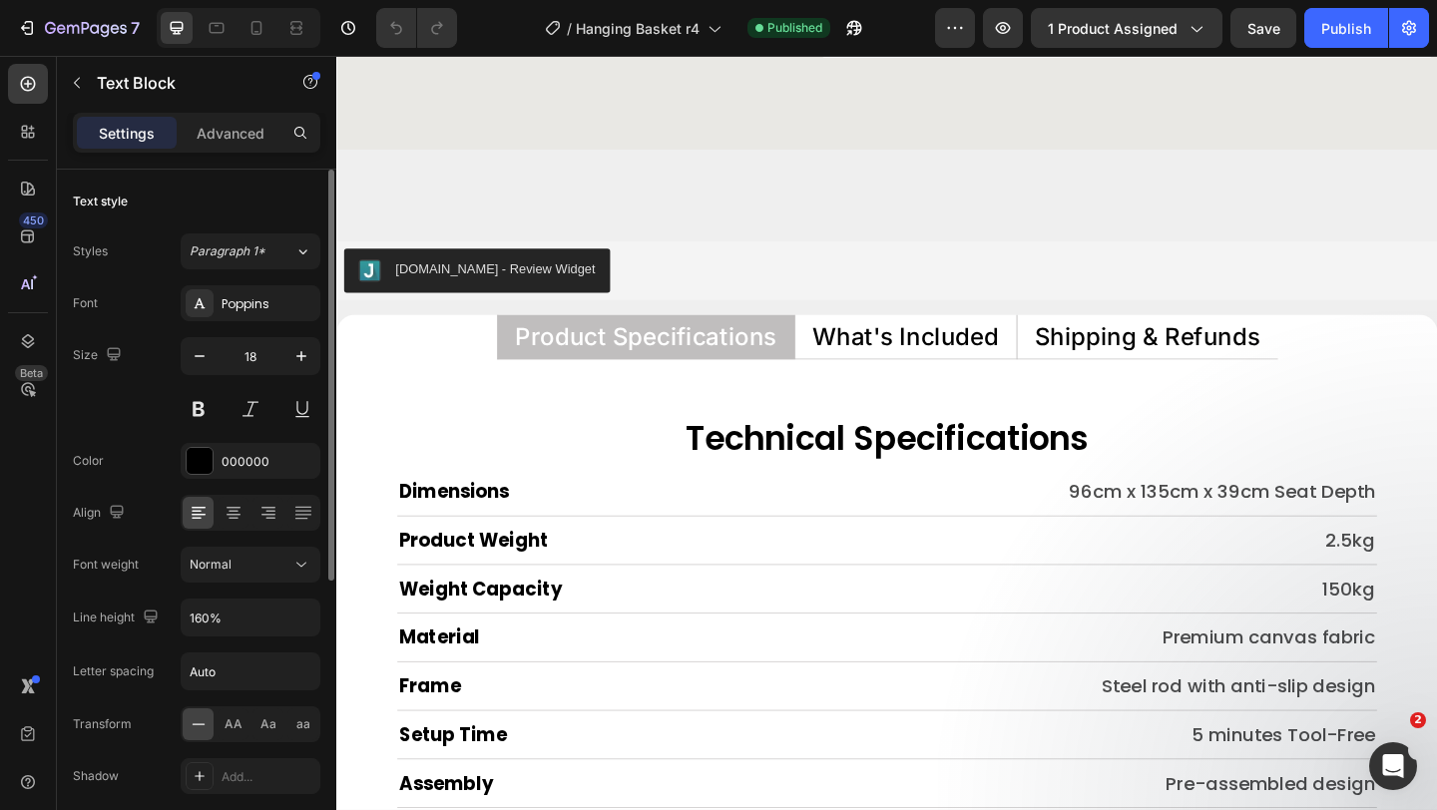
scroll to position [8970, 0]
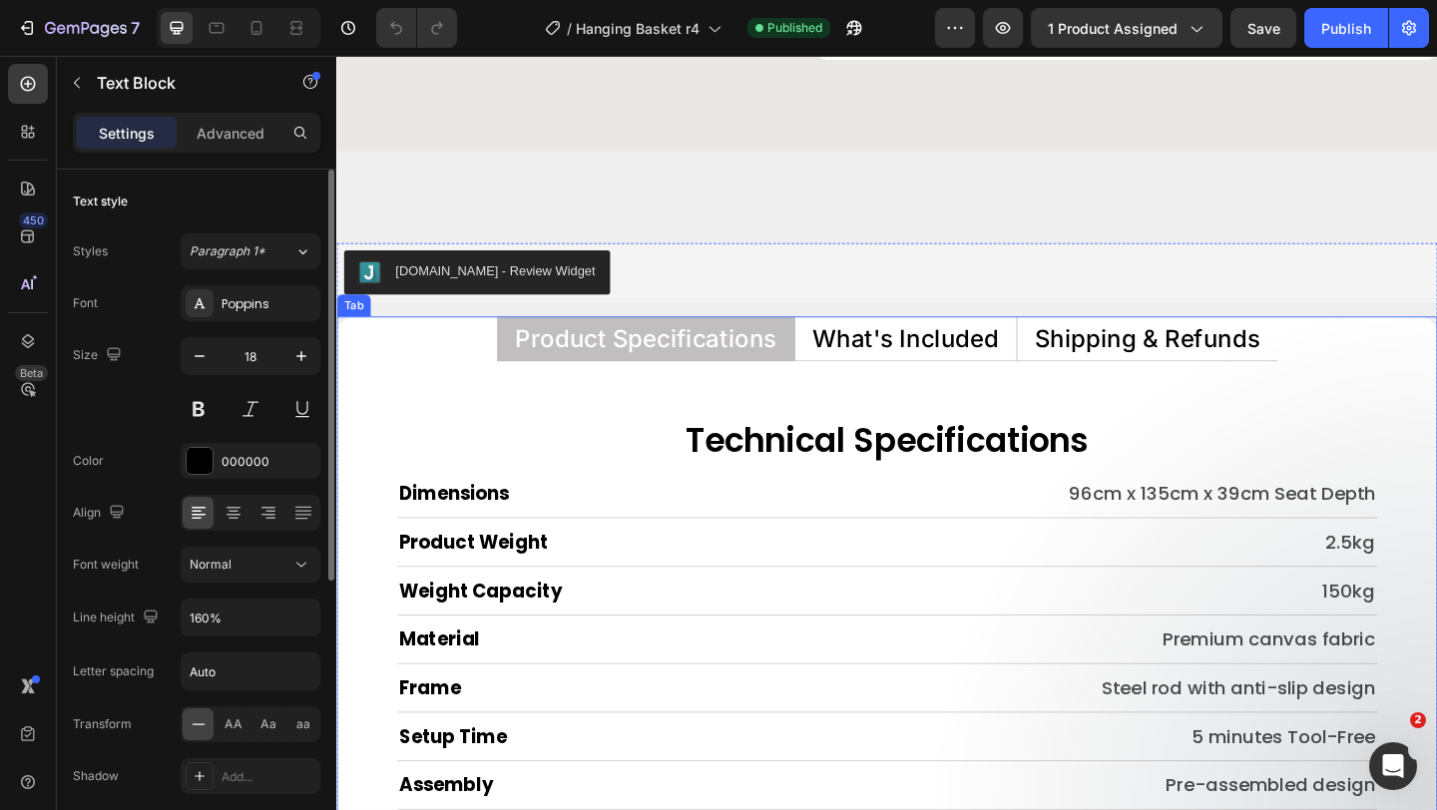
click at [1241, 360] on p "Shipping & Refunds" at bounding box center [1219, 363] width 246 height 26
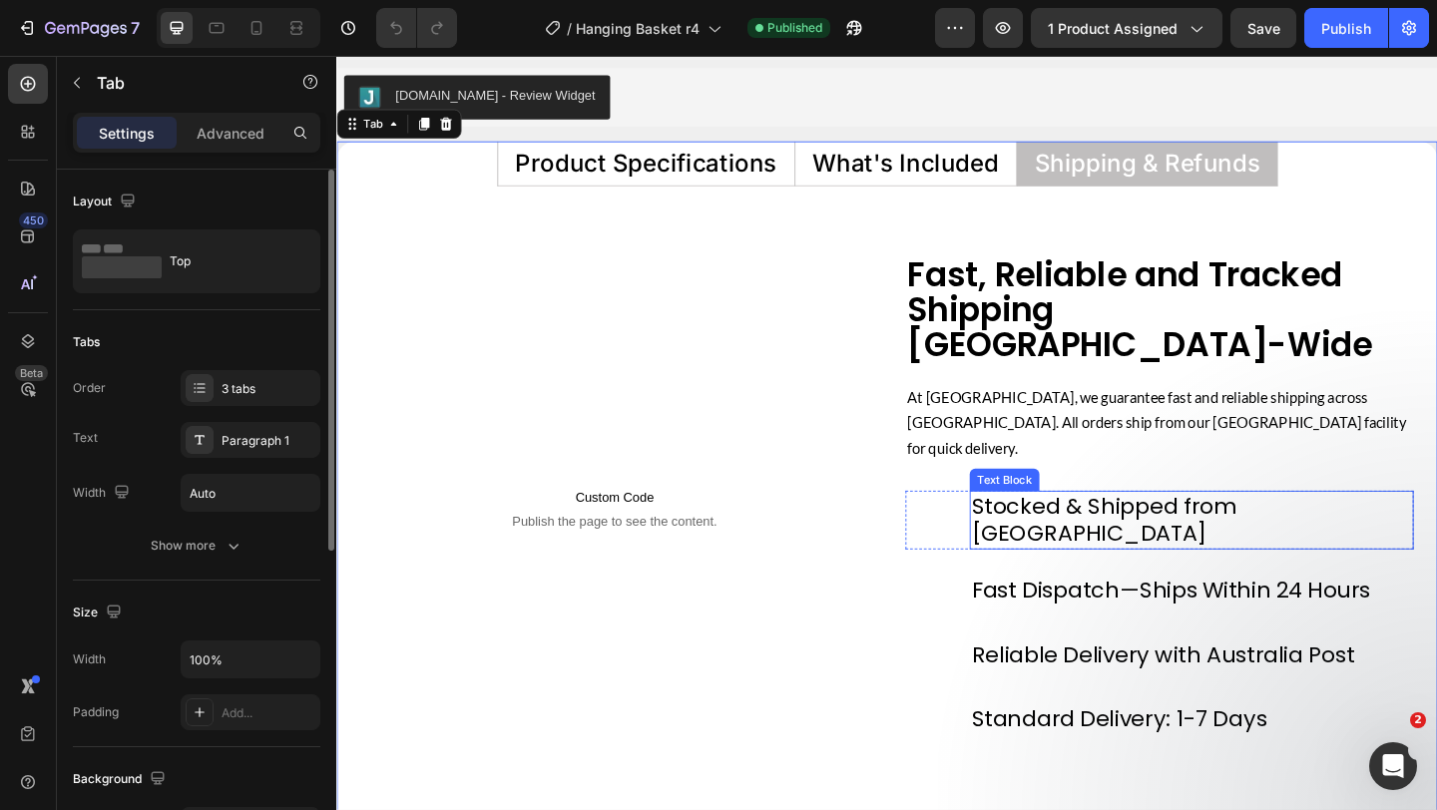
scroll to position [9164, 0]
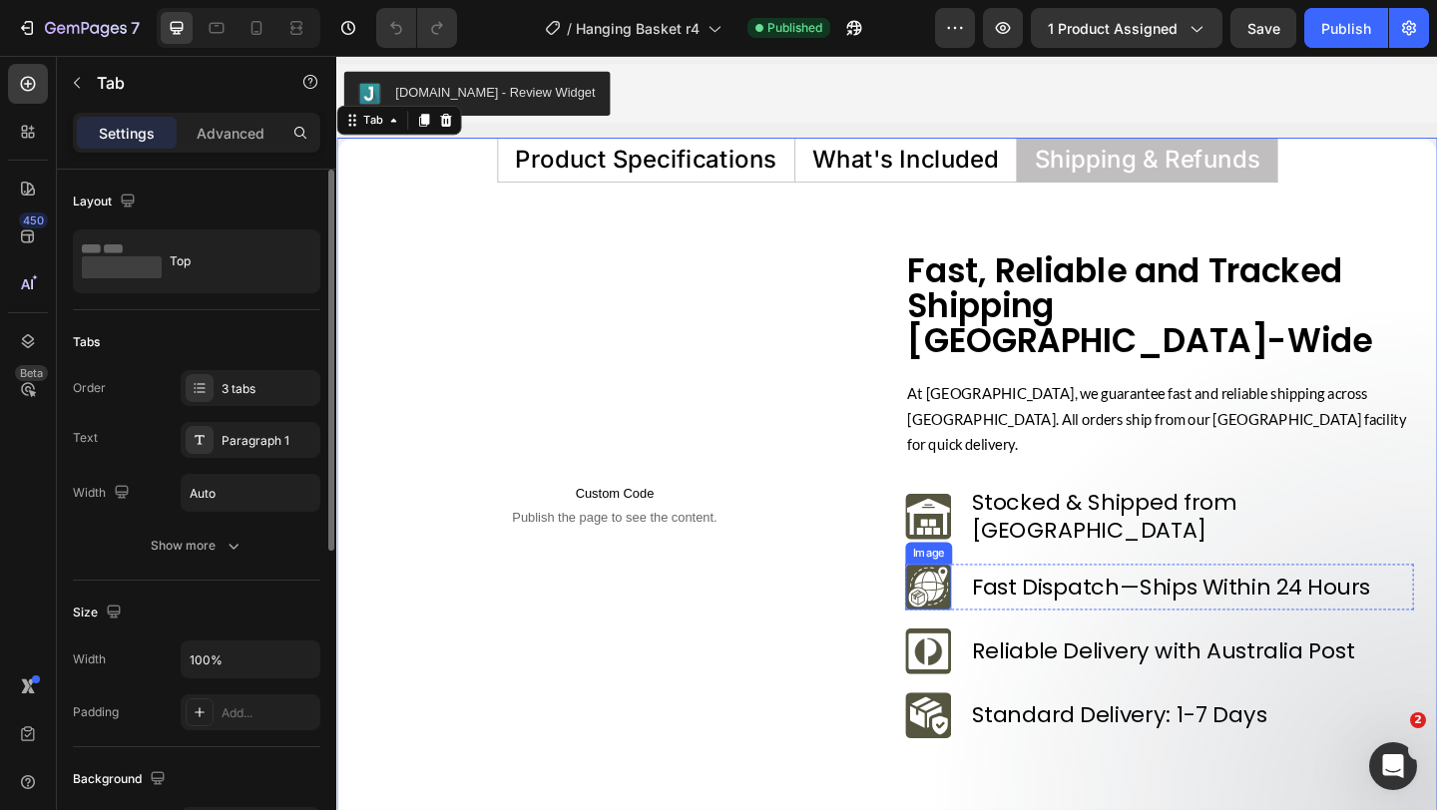
click at [970, 609] on img at bounding box center [980, 634] width 50 height 50
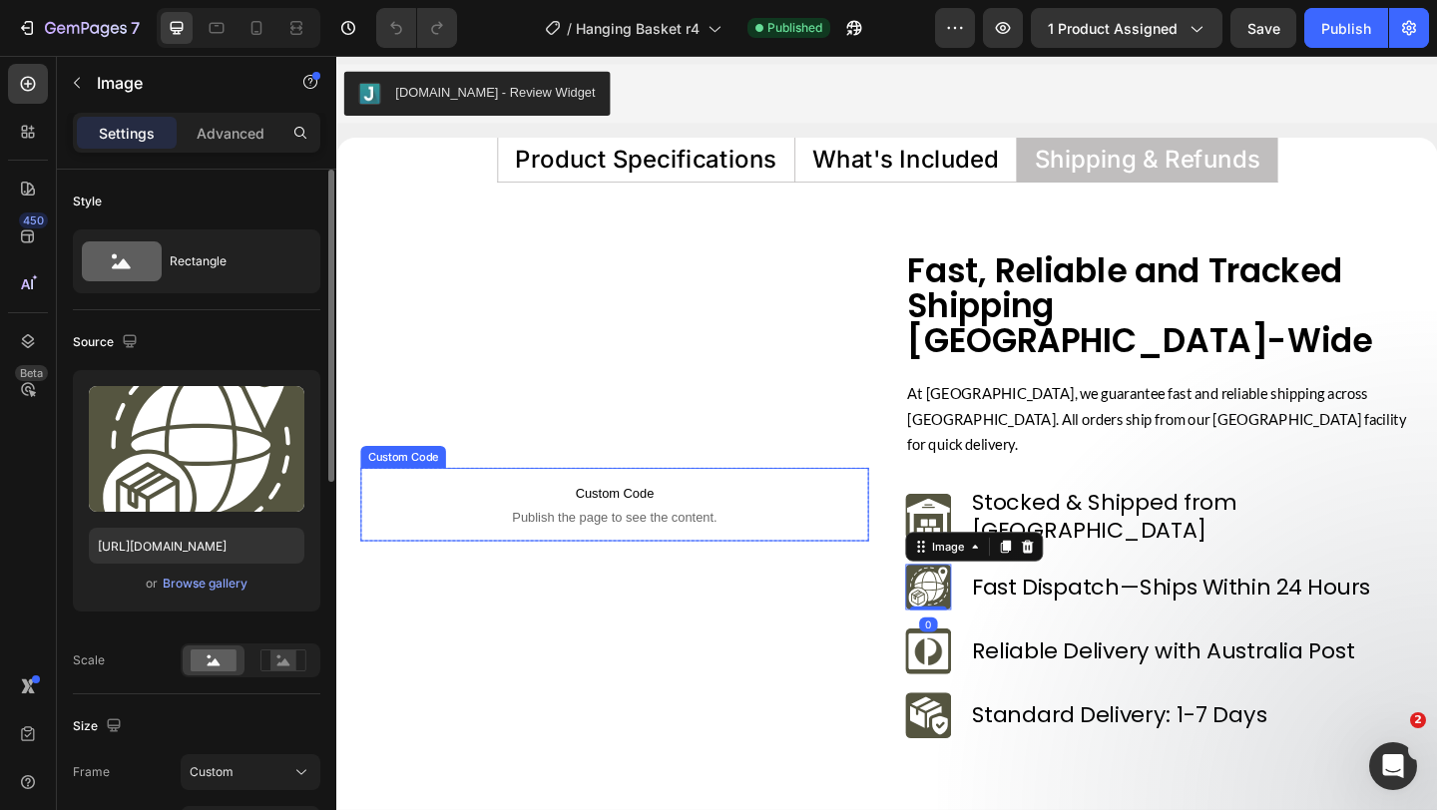
click at [775, 520] on span "Custom Code" at bounding box center [638, 532] width 553 height 24
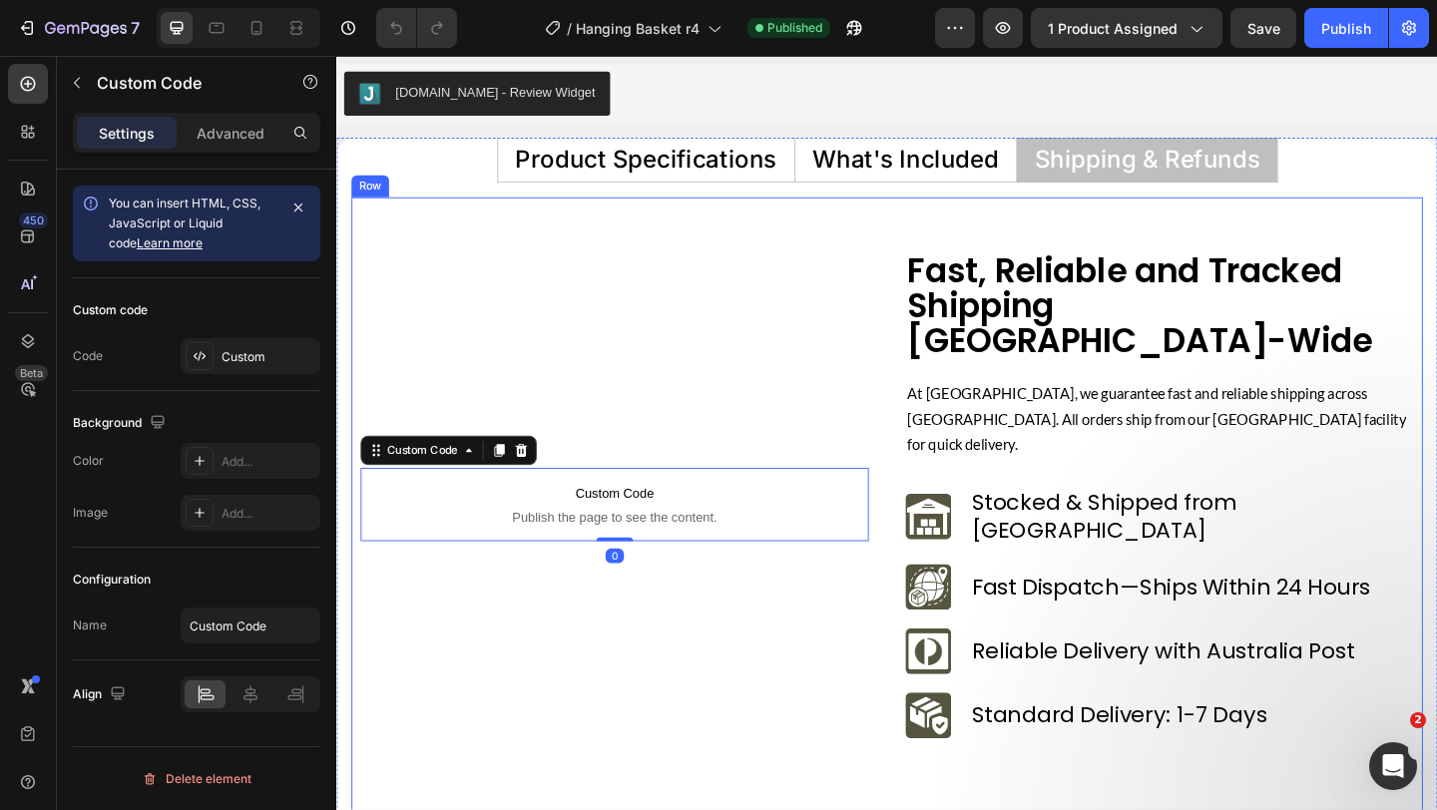
click at [864, 417] on div "Custom Code Publish the page to see the content. Custom Code 0 Row" at bounding box center [638, 543] width 553 height 549
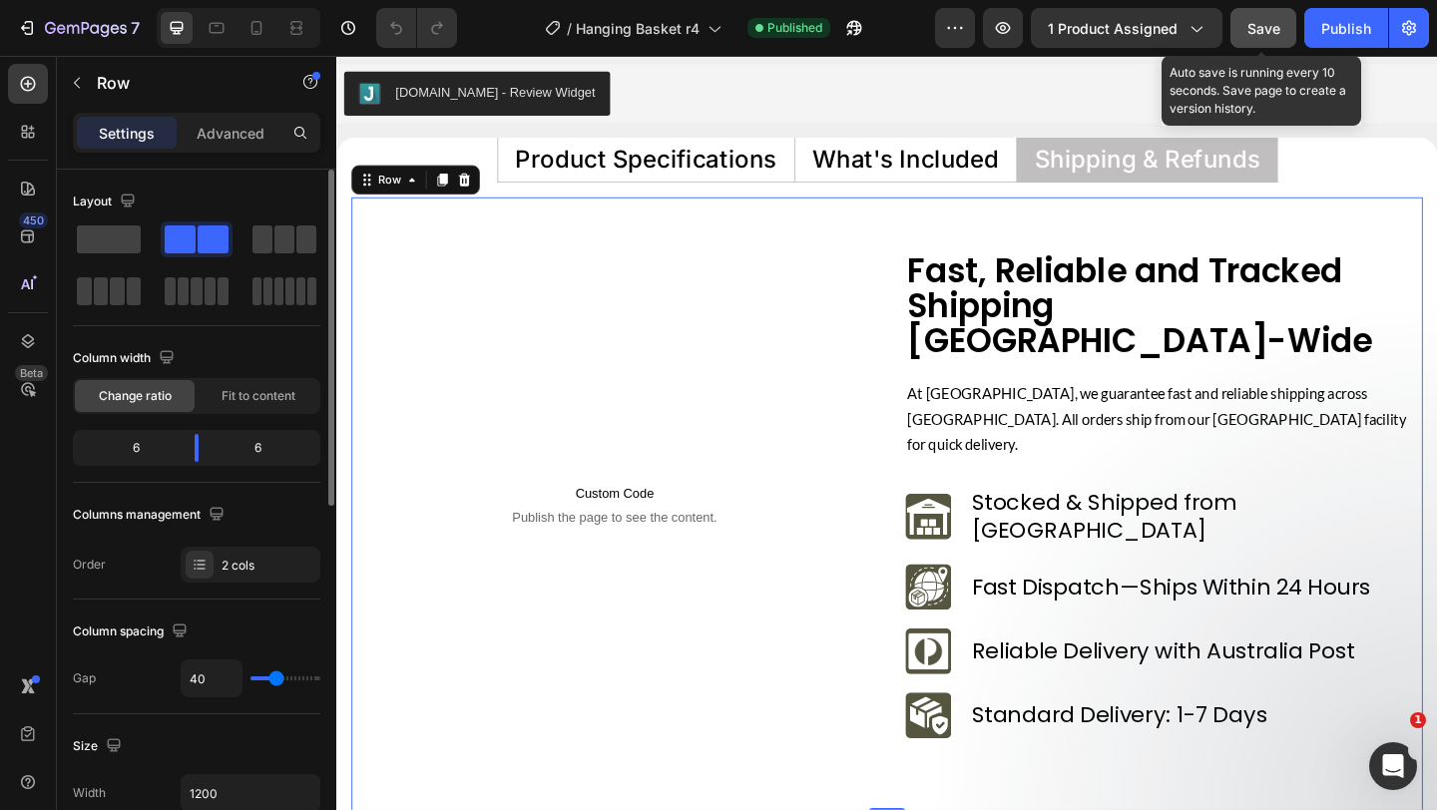
click at [1266, 45] on button "Save" at bounding box center [1264, 28] width 66 height 40
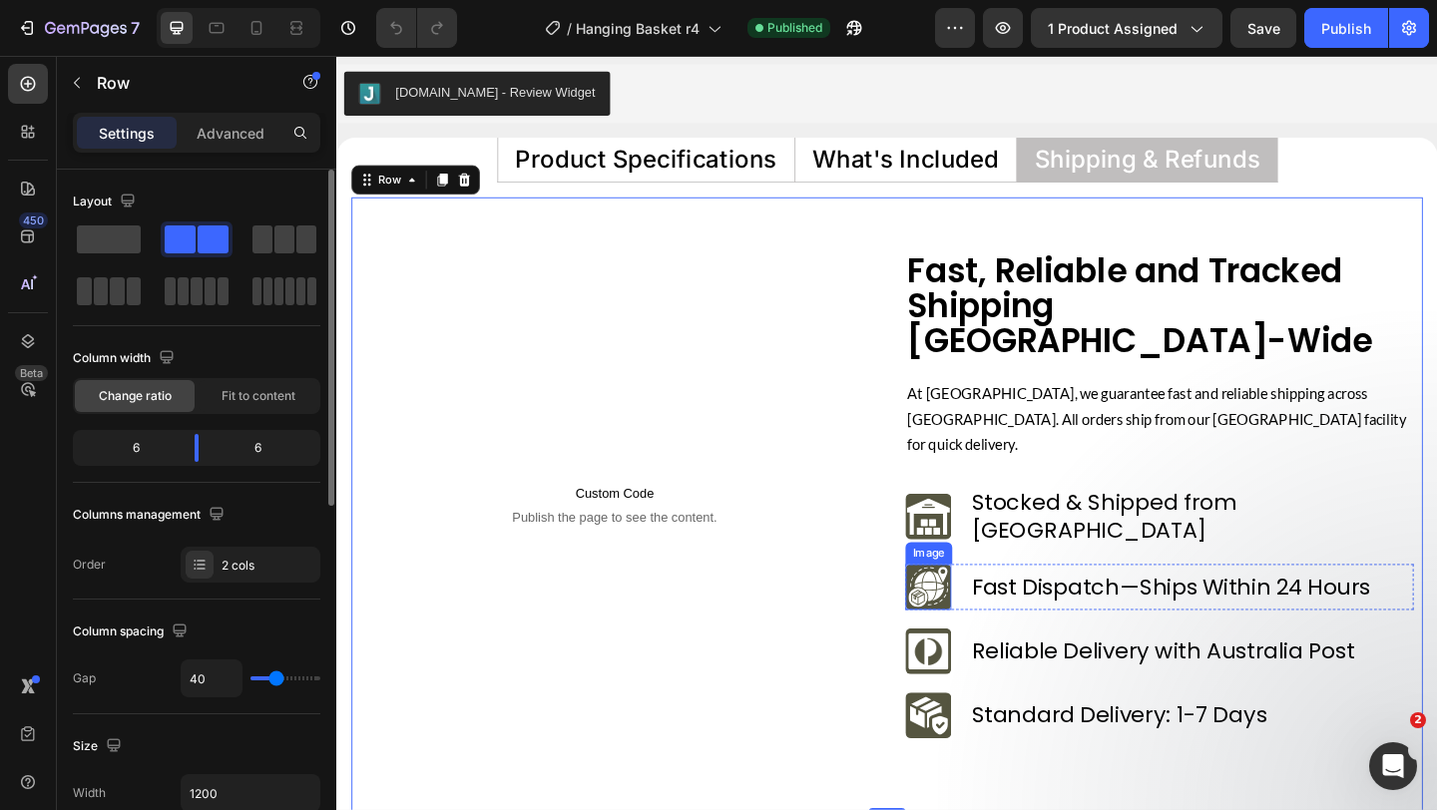
click at [988, 609] on img at bounding box center [980, 634] width 50 height 50
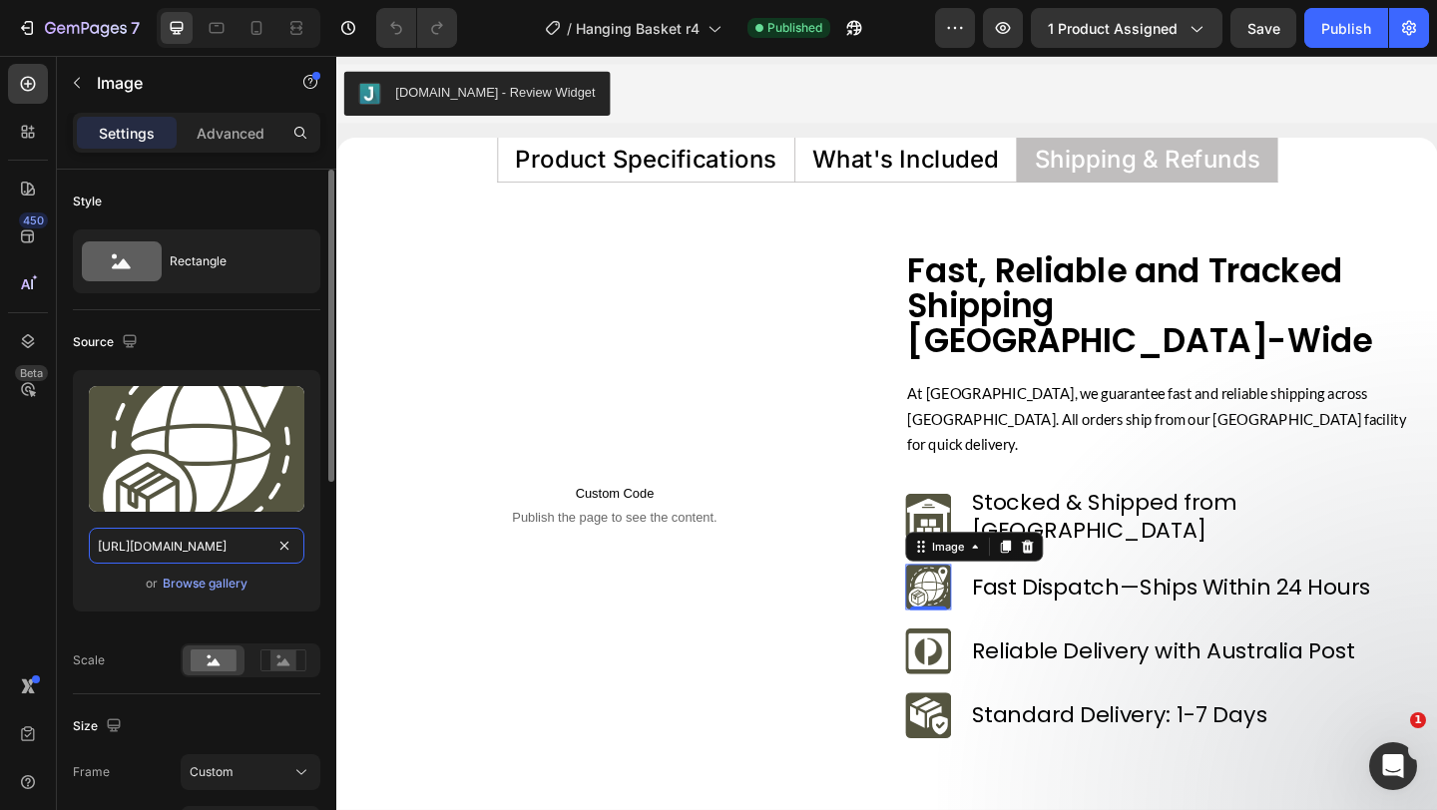
click at [215, 545] on input "https://files.gempages.net/gempages_560213916362212442-0ee51628-7569-492c-84af-…" at bounding box center [197, 546] width 216 height 36
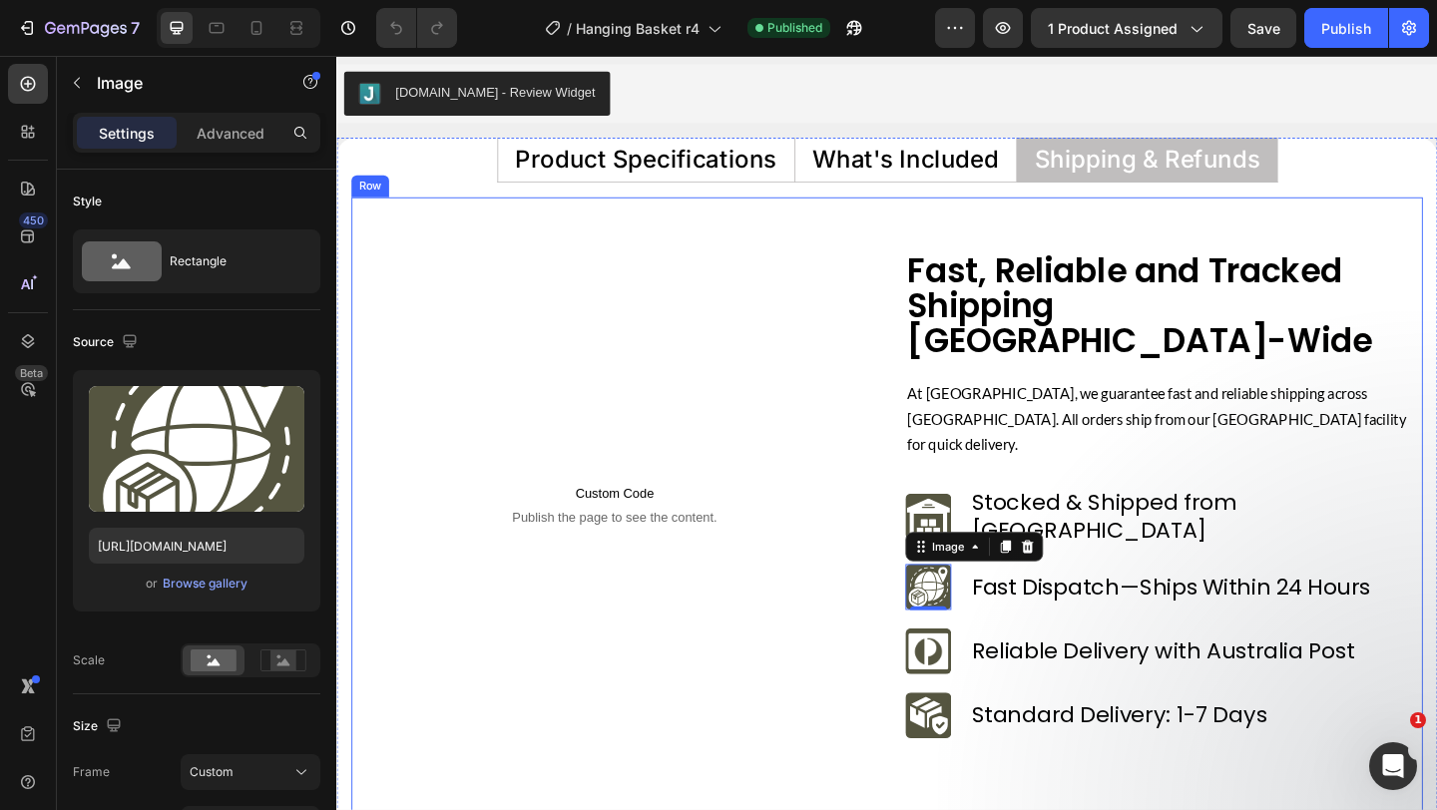
click at [649, 375] on div "Custom Code Publish the page to see the content. Custom Code Row" at bounding box center [638, 543] width 553 height 549
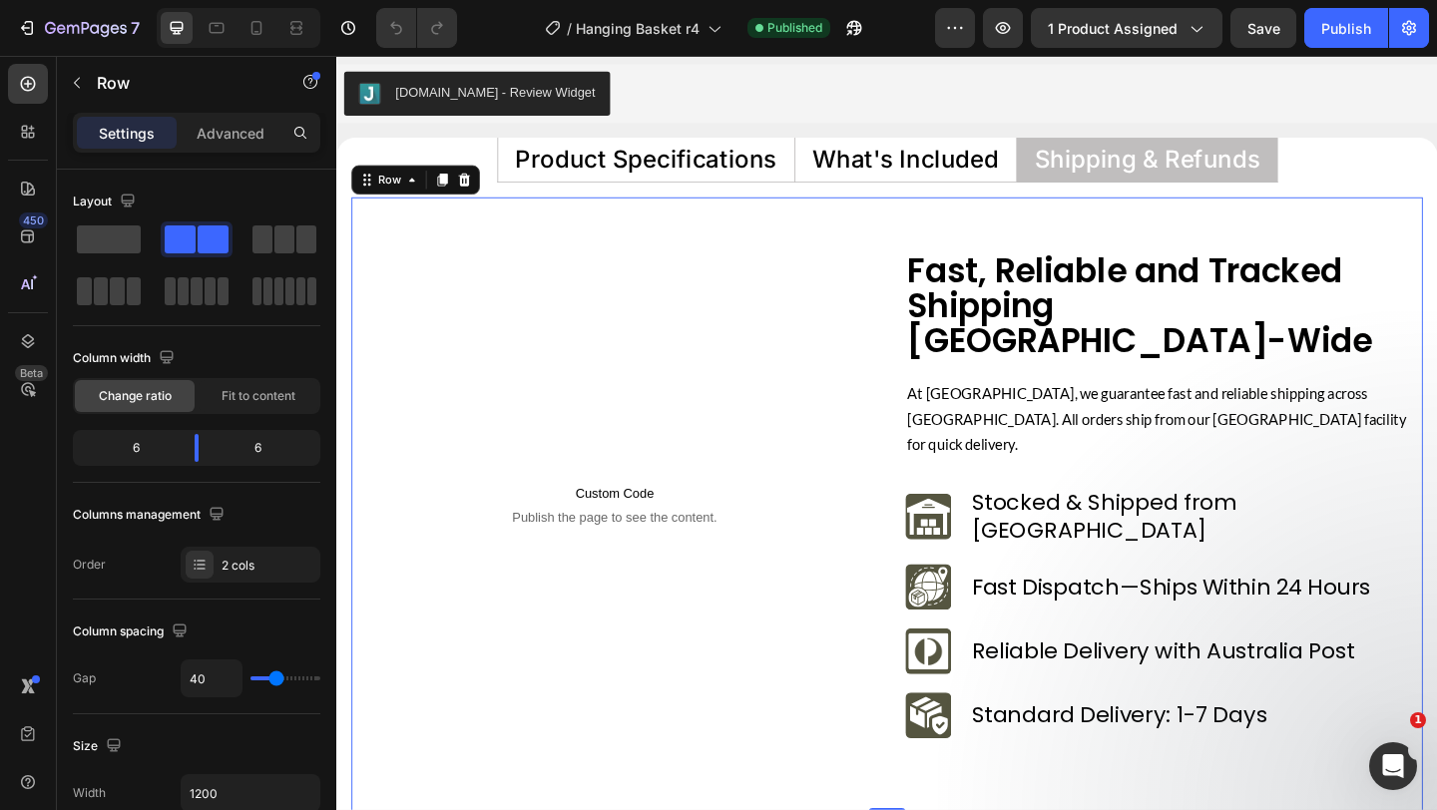
click at [859, 256] on div "Custom Code Publish the page to see the content. Custom Code Row Fast, Reliable…" at bounding box center [935, 544] width 1166 height 669
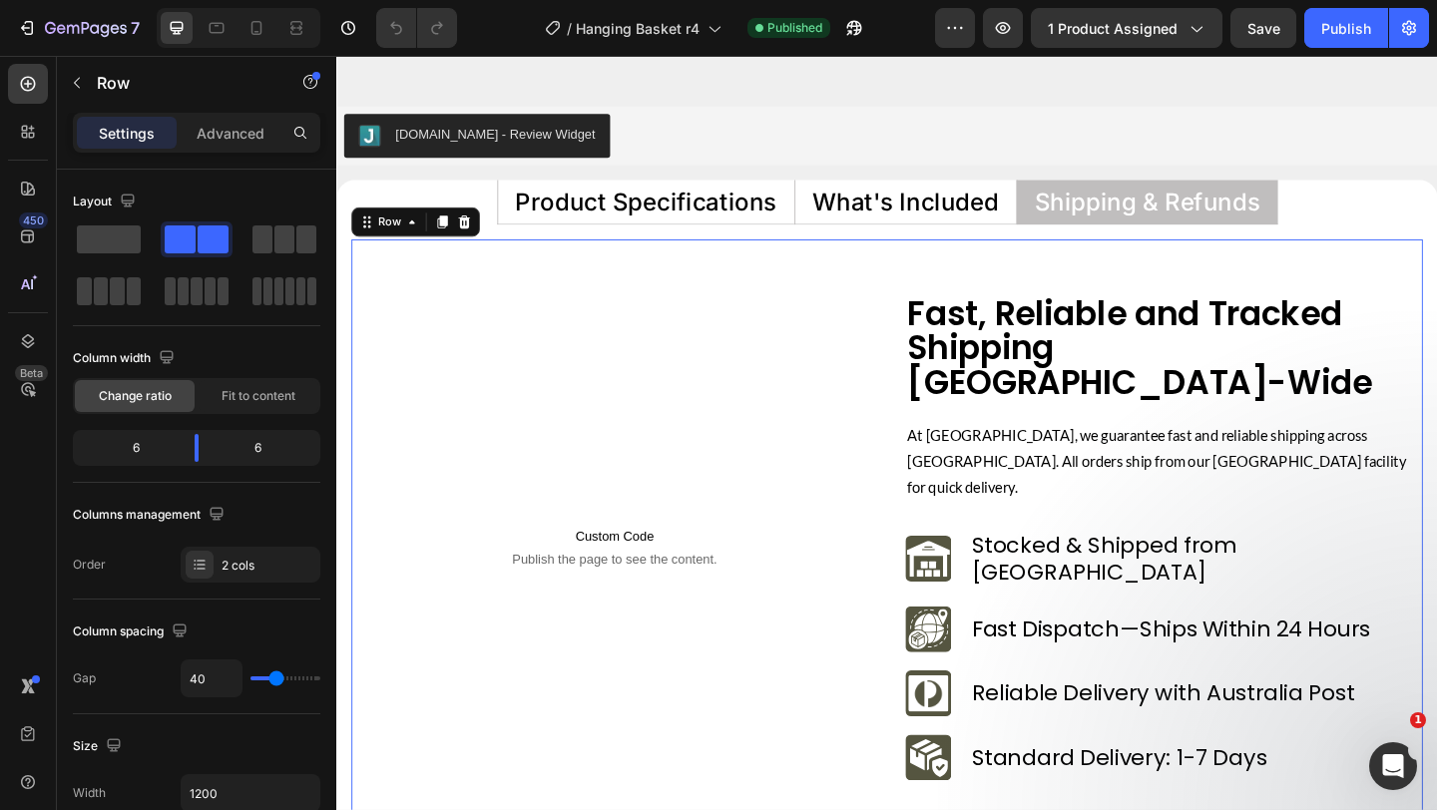
scroll to position [9147, 0]
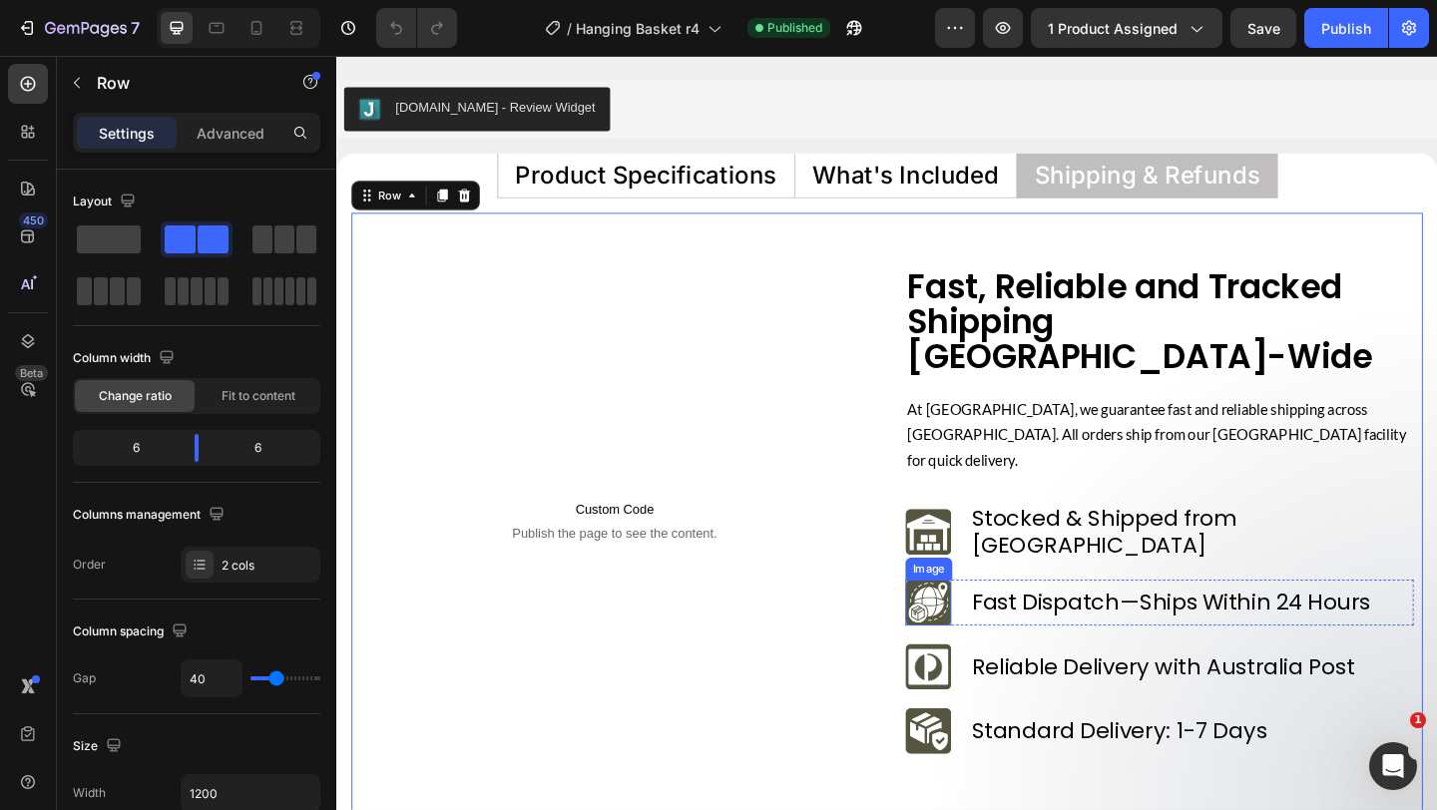
click at [973, 626] on img at bounding box center [980, 651] width 50 height 50
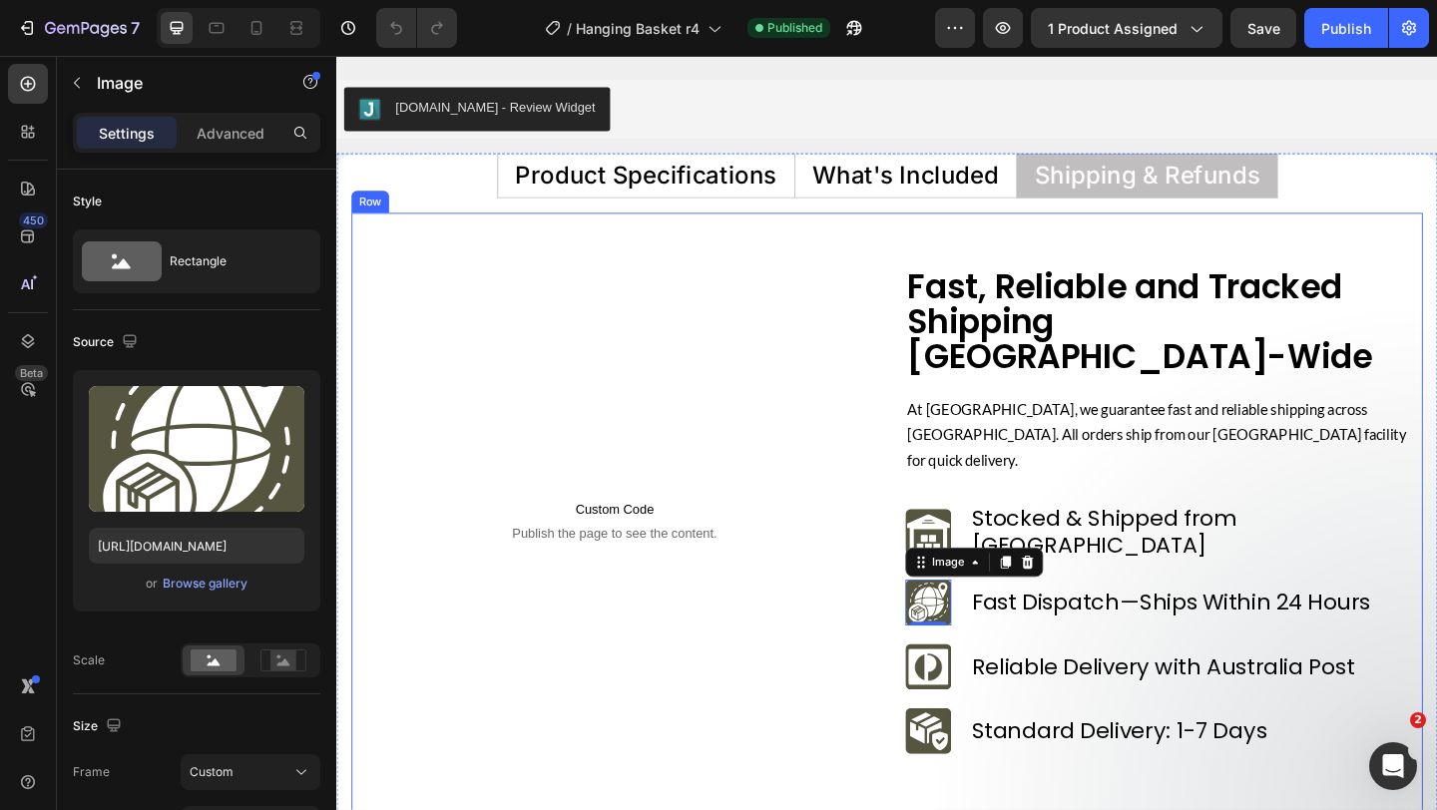
click at [861, 562] on div "Custom Code Publish the page to see the content. Custom Code Row" at bounding box center [638, 560] width 553 height 549
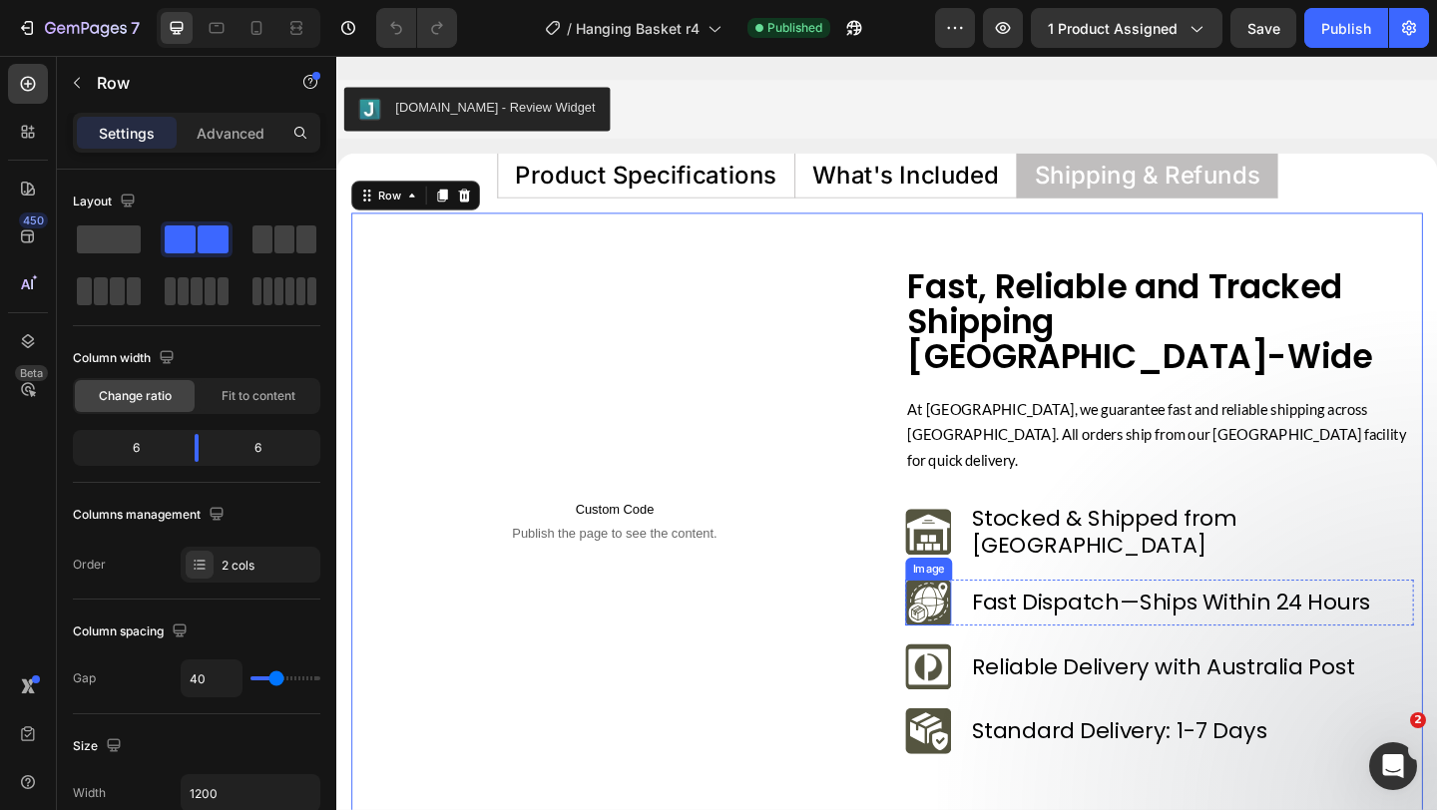
click at [957, 626] on img at bounding box center [980, 651] width 50 height 50
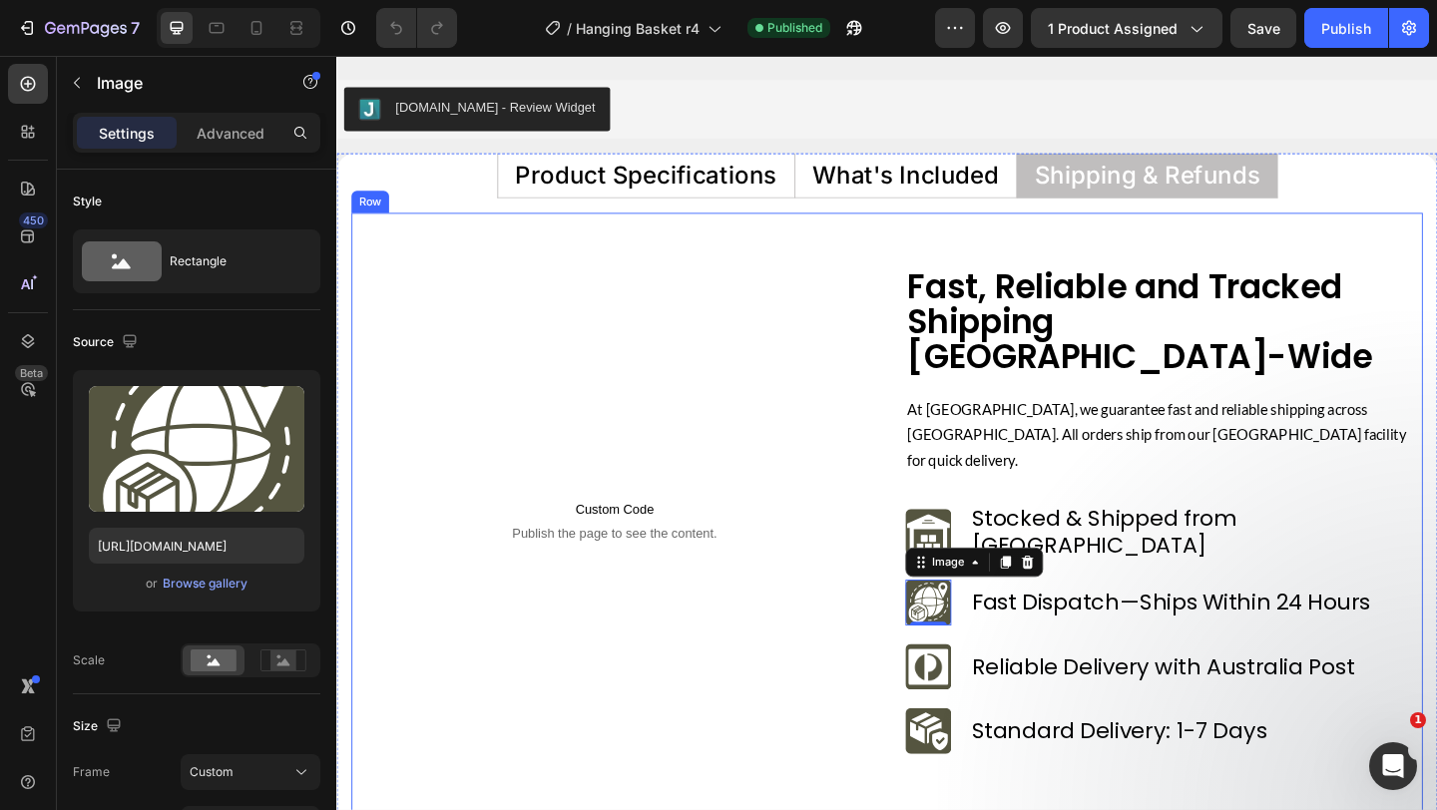
click at [841, 303] on div "Custom Code Publish the page to see the content. Custom Code Row" at bounding box center [638, 560] width 553 height 549
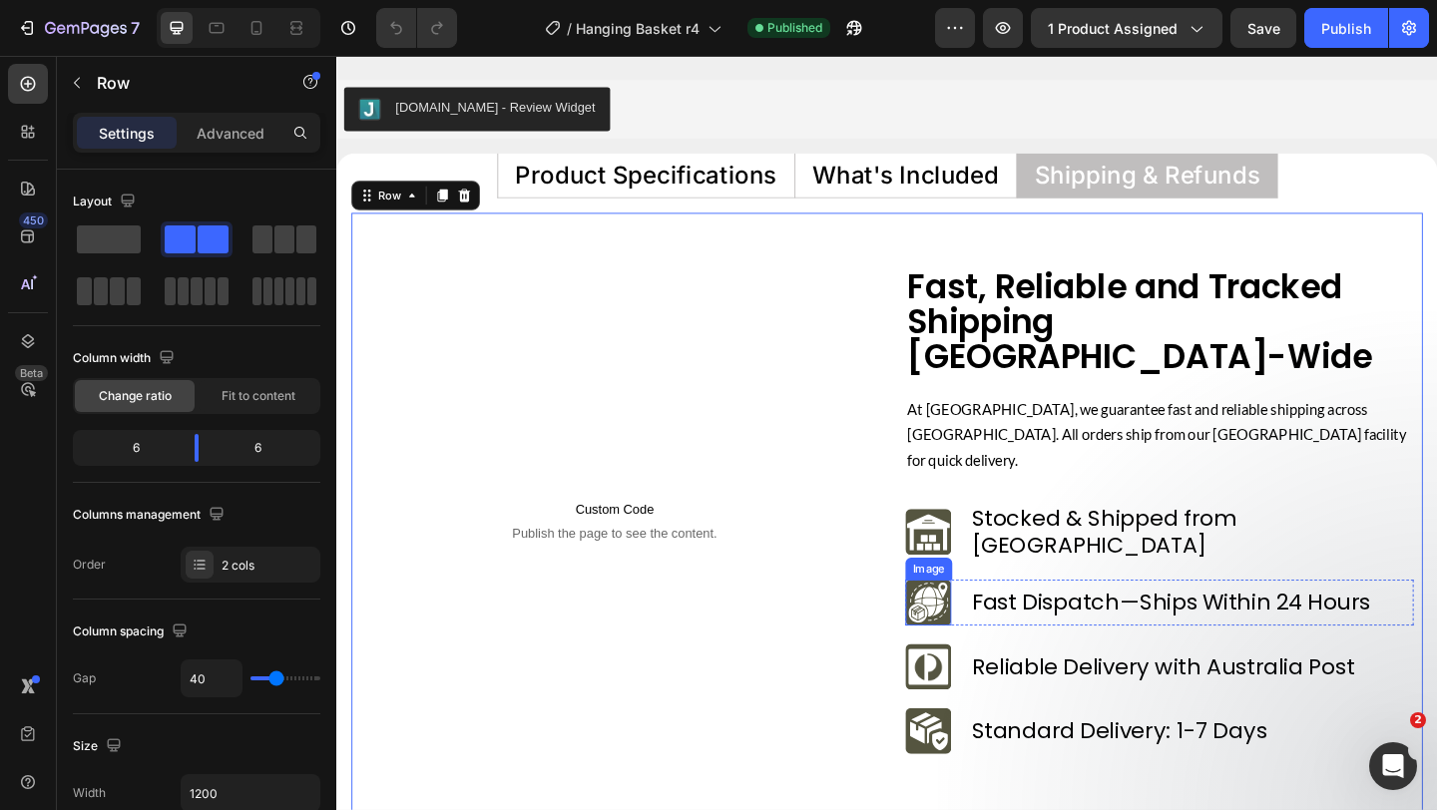
click at [997, 626] on img at bounding box center [980, 651] width 50 height 50
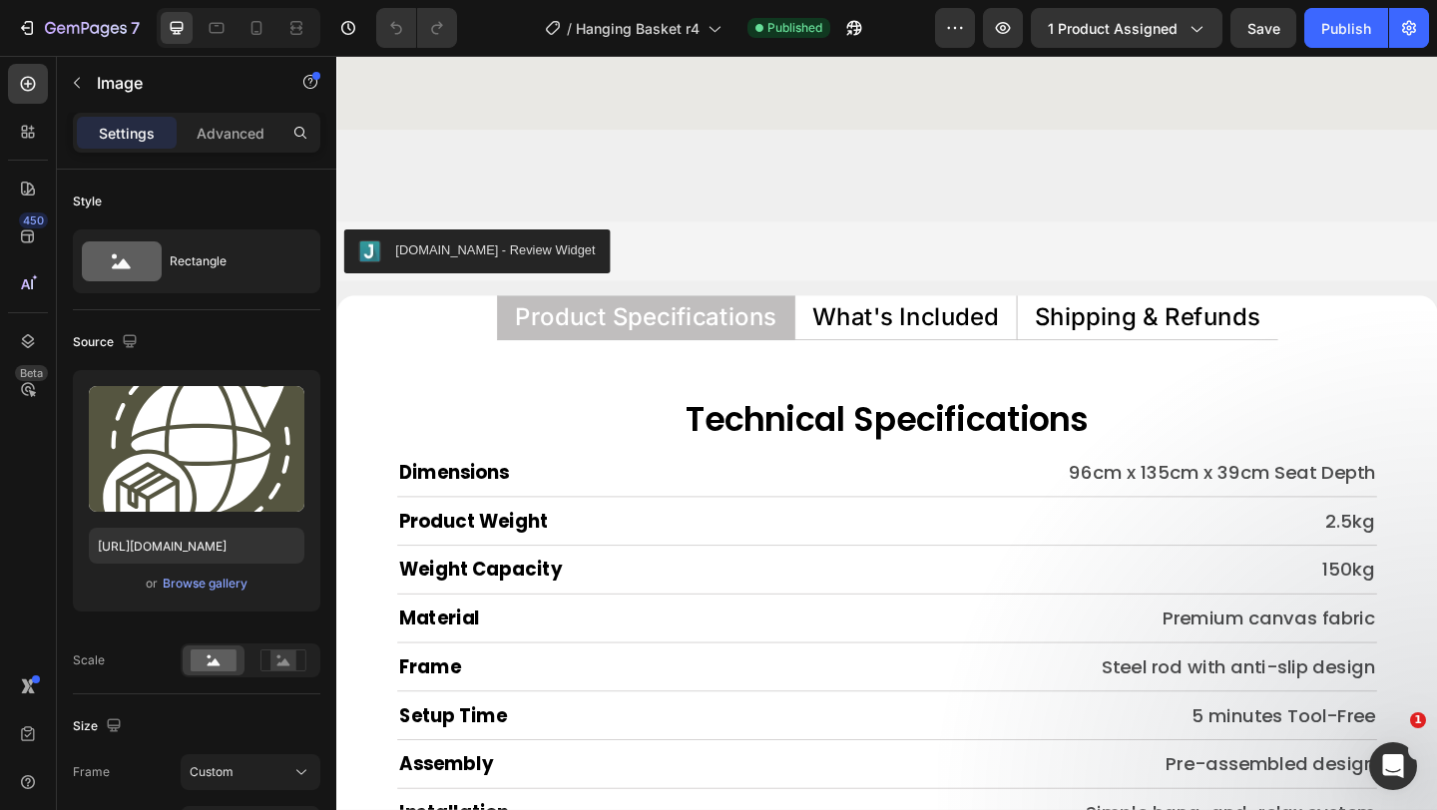
scroll to position [8990, 0]
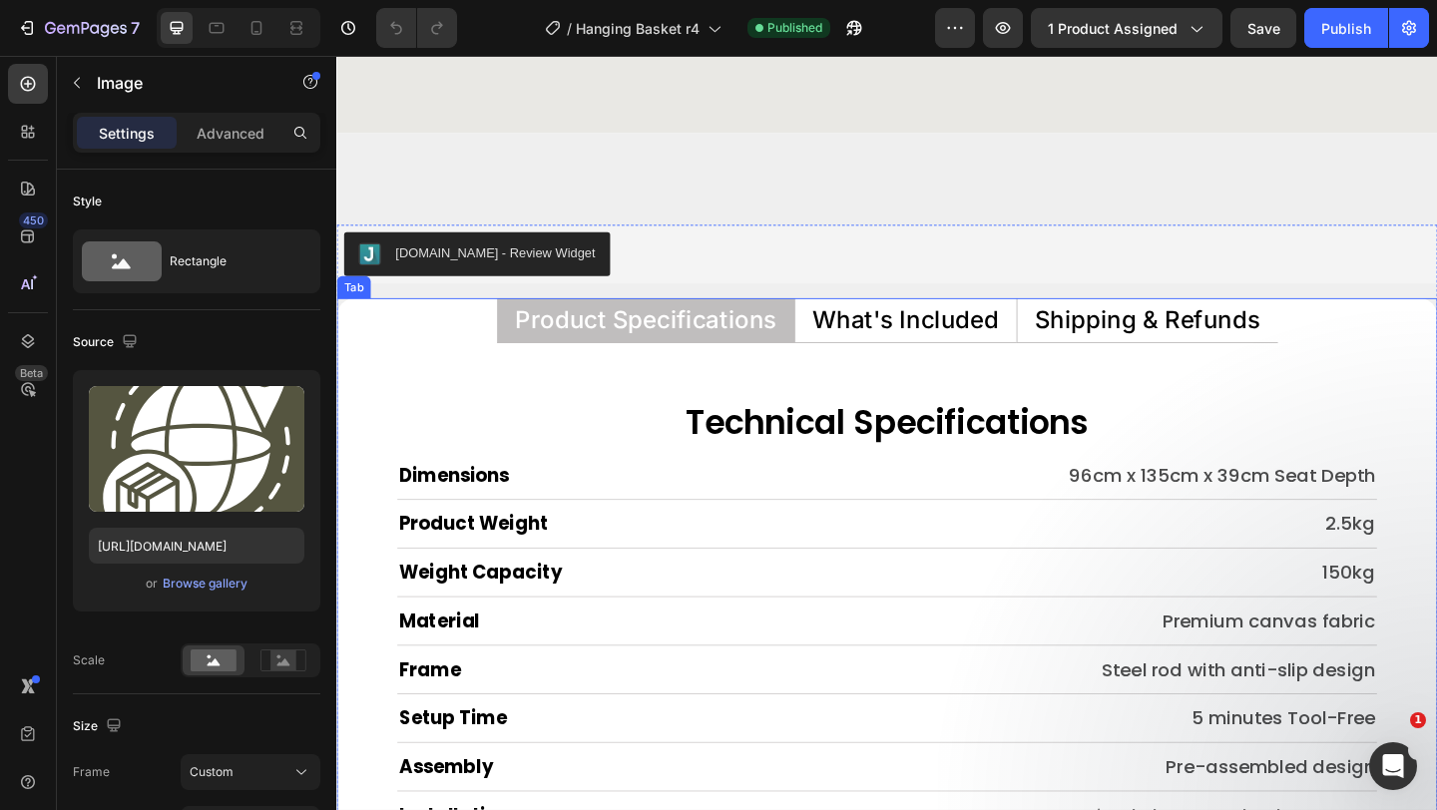
click at [1150, 337] on p "Shipping & Refunds" at bounding box center [1219, 343] width 246 height 26
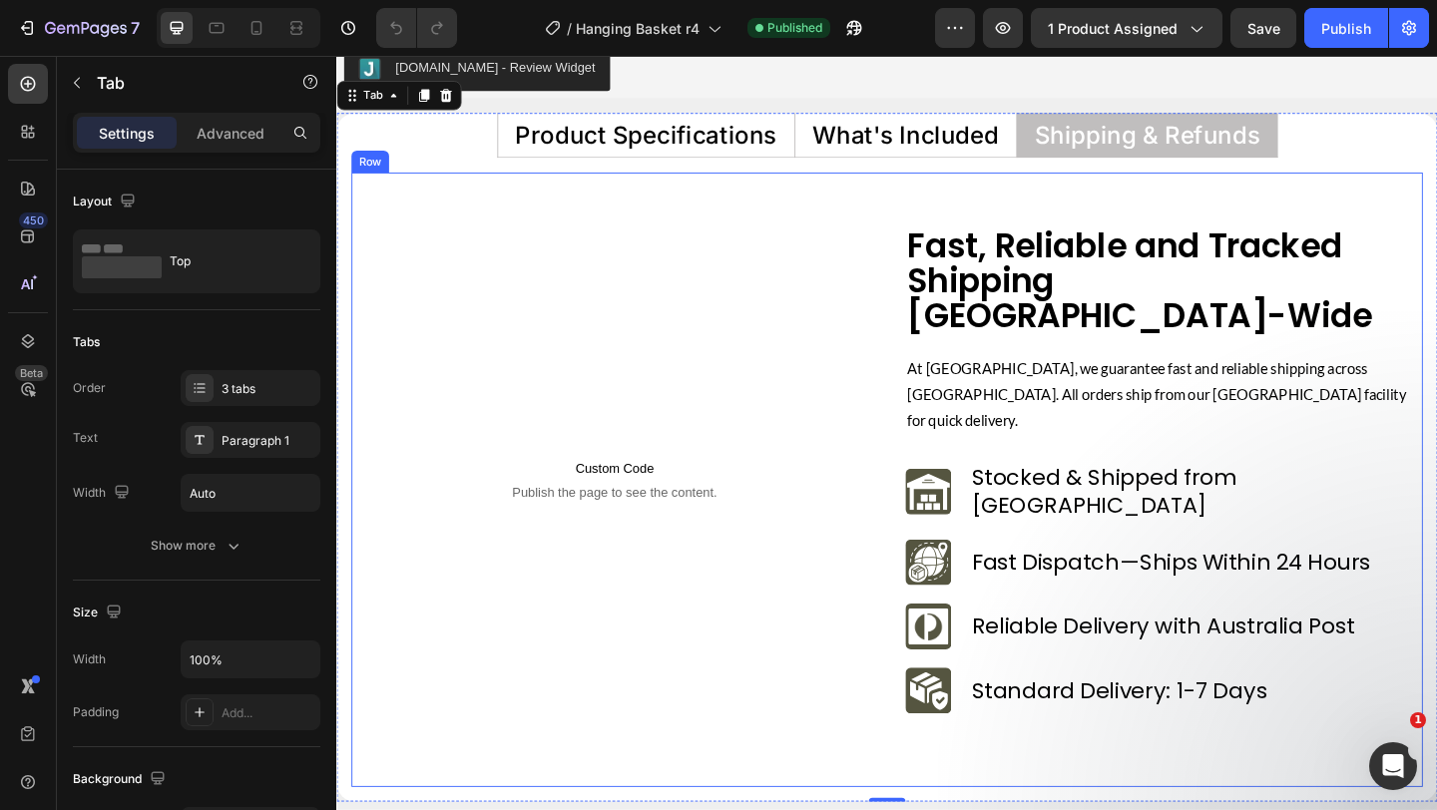
scroll to position [9235, 0]
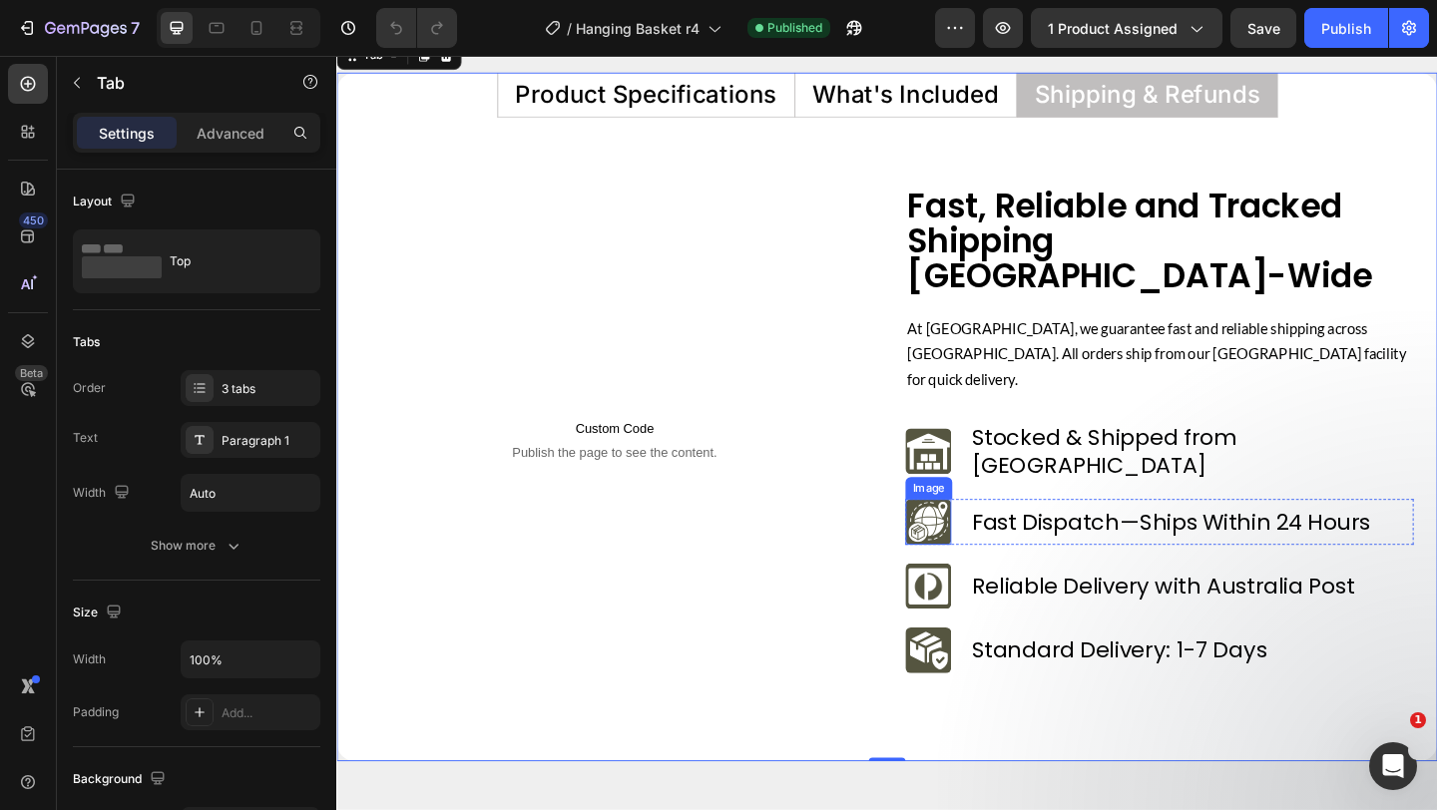
click at [979, 538] on img at bounding box center [980, 563] width 50 height 50
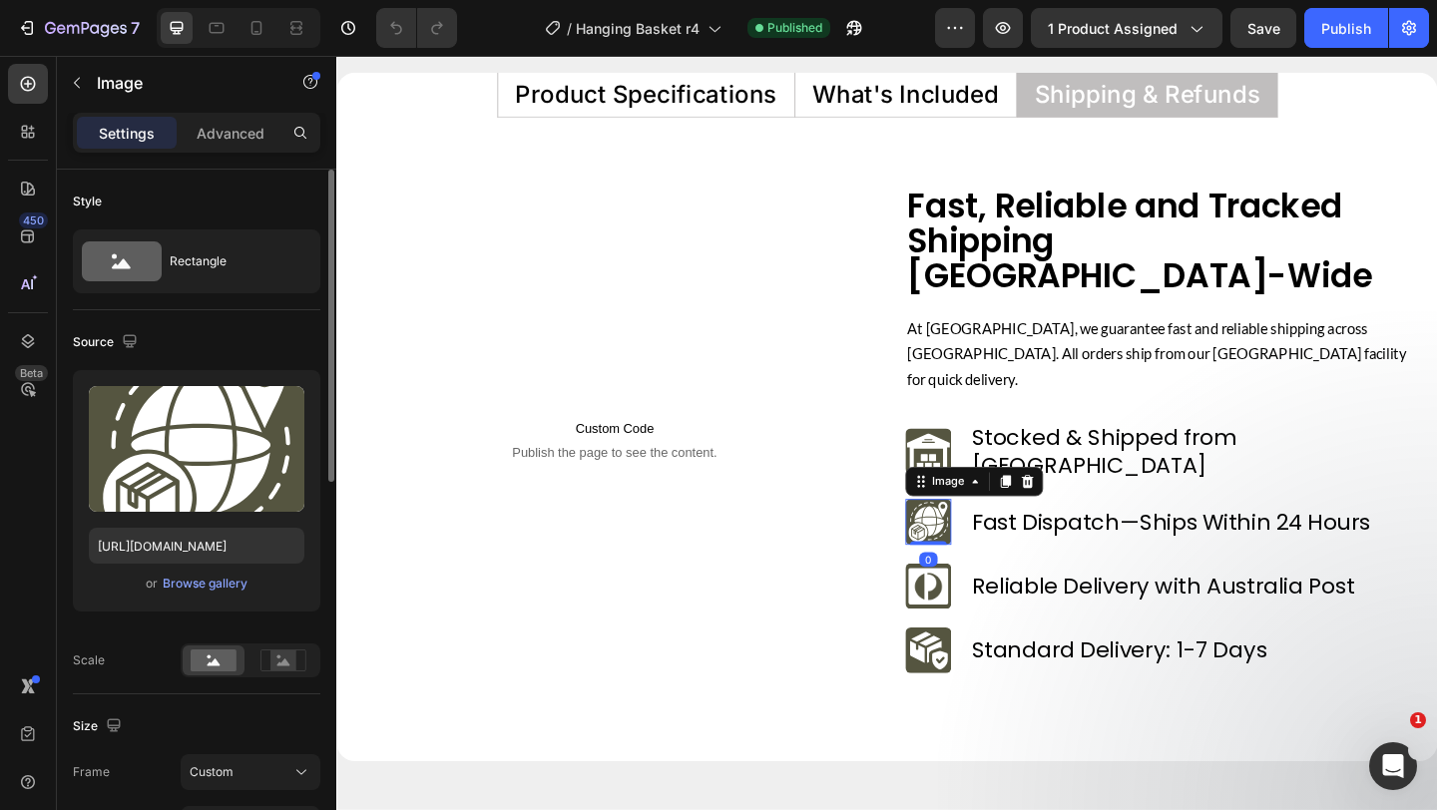
click at [215, 569] on div "Upload Image https://files.gempages.net/gempages_560213916362212442-0ee51628-75…" at bounding box center [197, 491] width 248 height 242
click at [218, 586] on div "Browse gallery" at bounding box center [205, 584] width 85 height 18
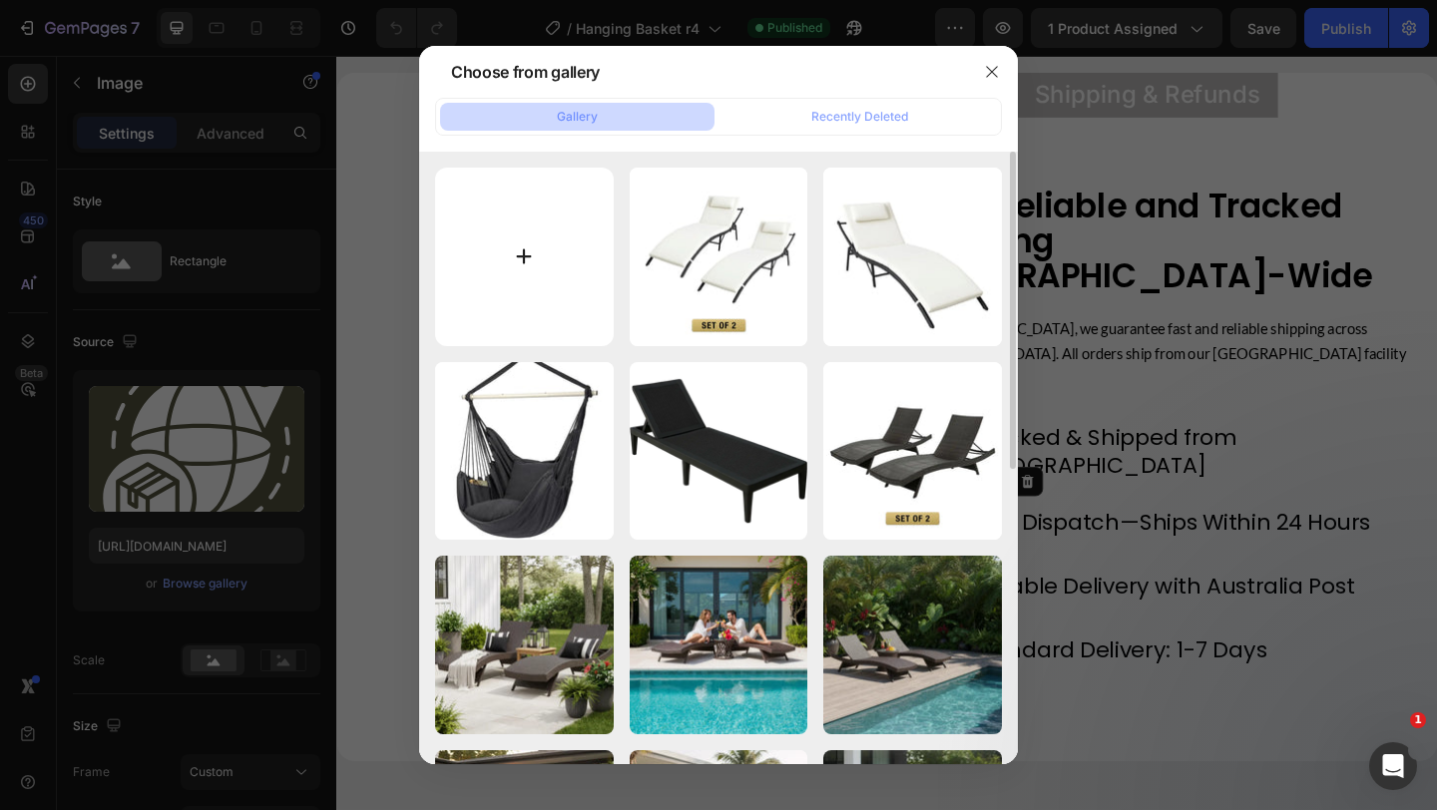
click at [520, 258] on input "file" at bounding box center [524, 257] width 179 height 179
type input "C:\fakepath\verada.svg"
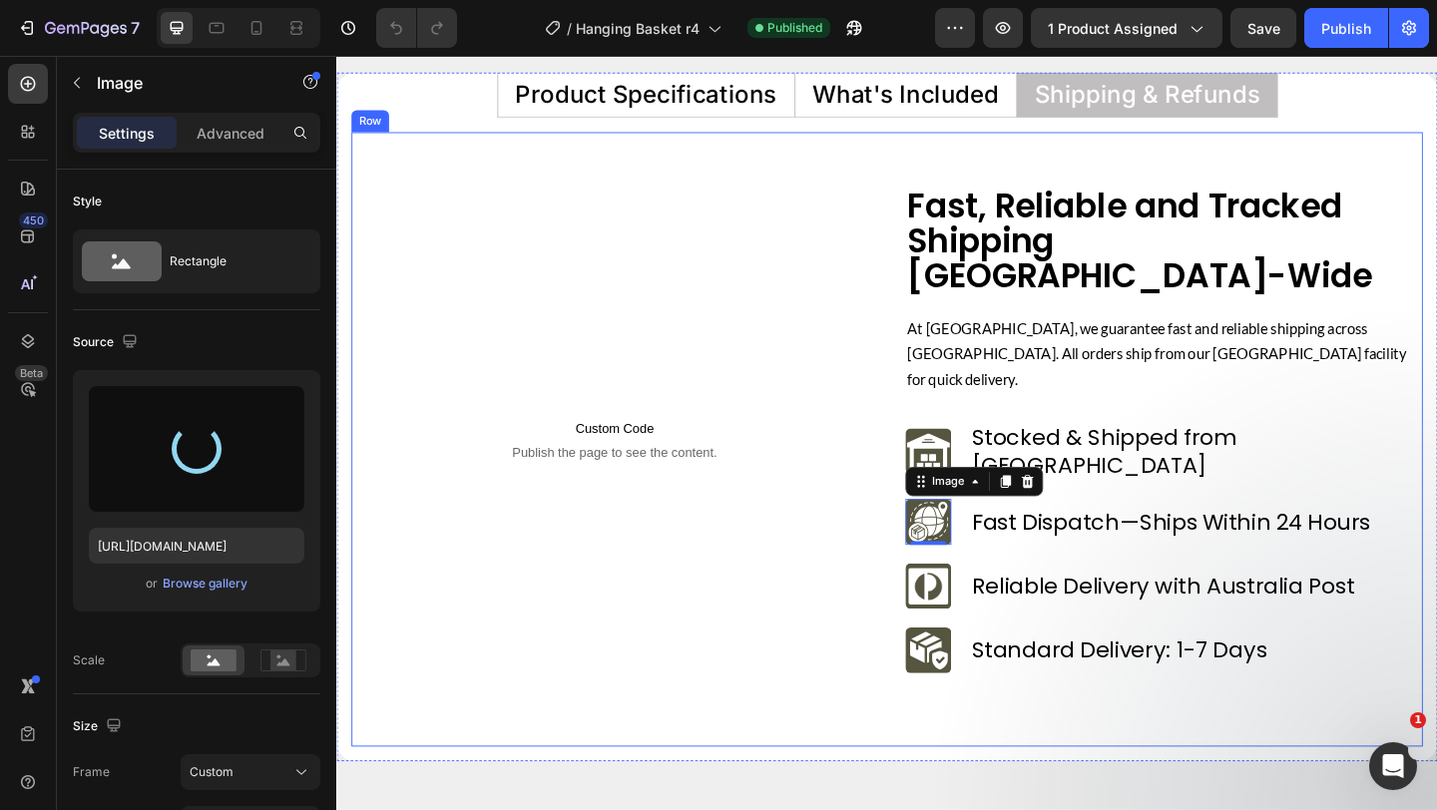
type input "https://cdn.shopify.com/s/files/1/0751/1162/9015/files/gempages_560213916362212…"
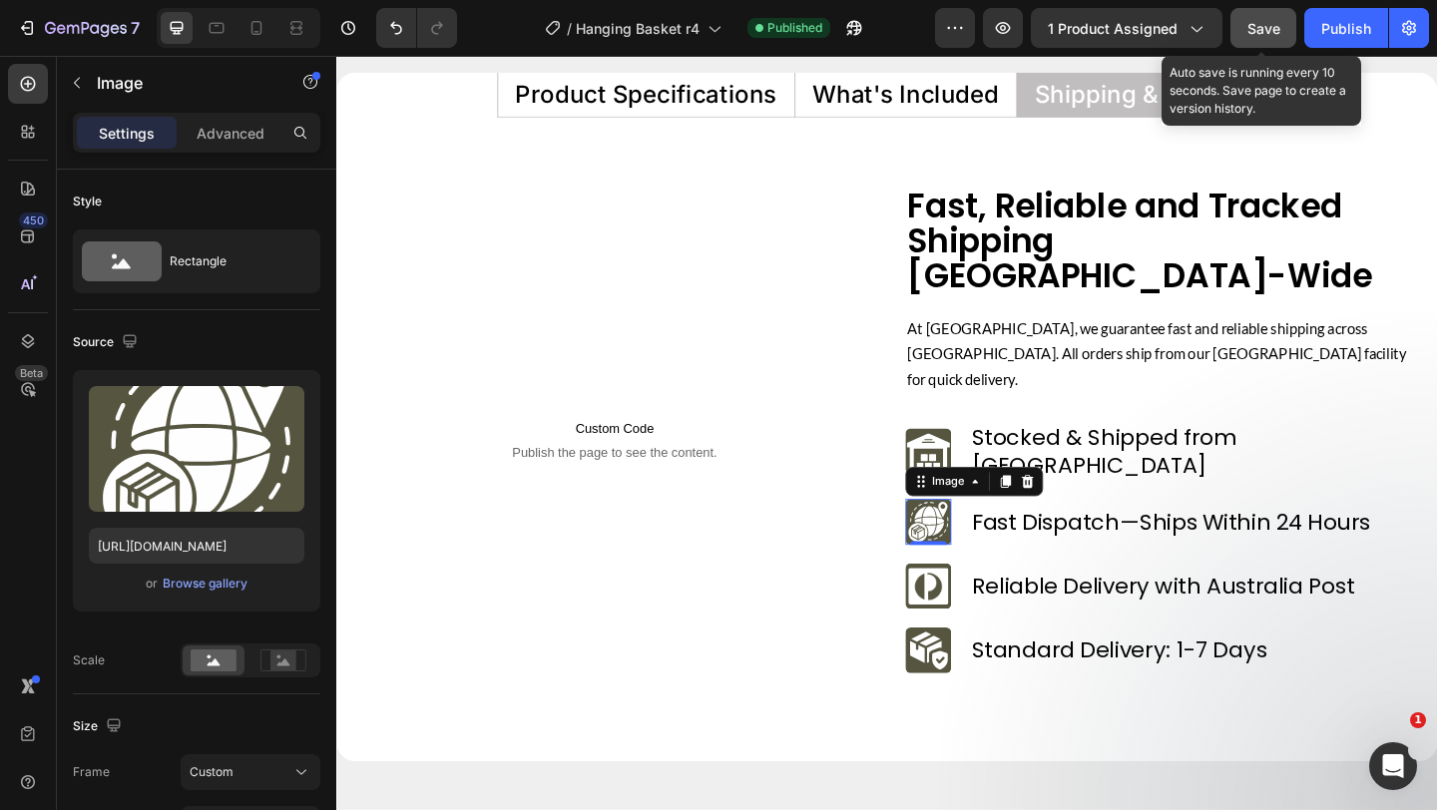
click at [1253, 25] on span "Save" at bounding box center [1264, 28] width 33 height 17
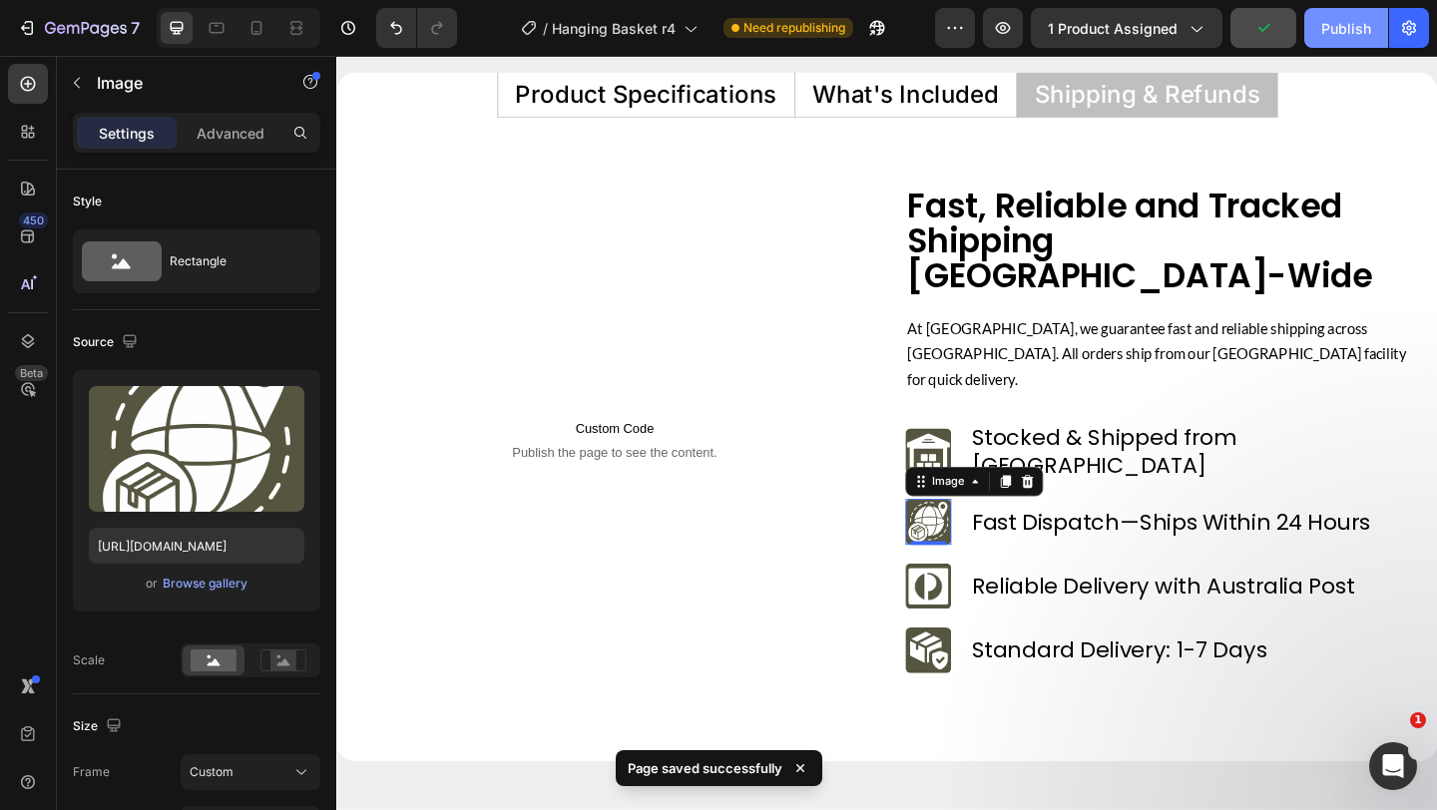
click at [1320, 31] on button "Publish" at bounding box center [1346, 28] width 84 height 40
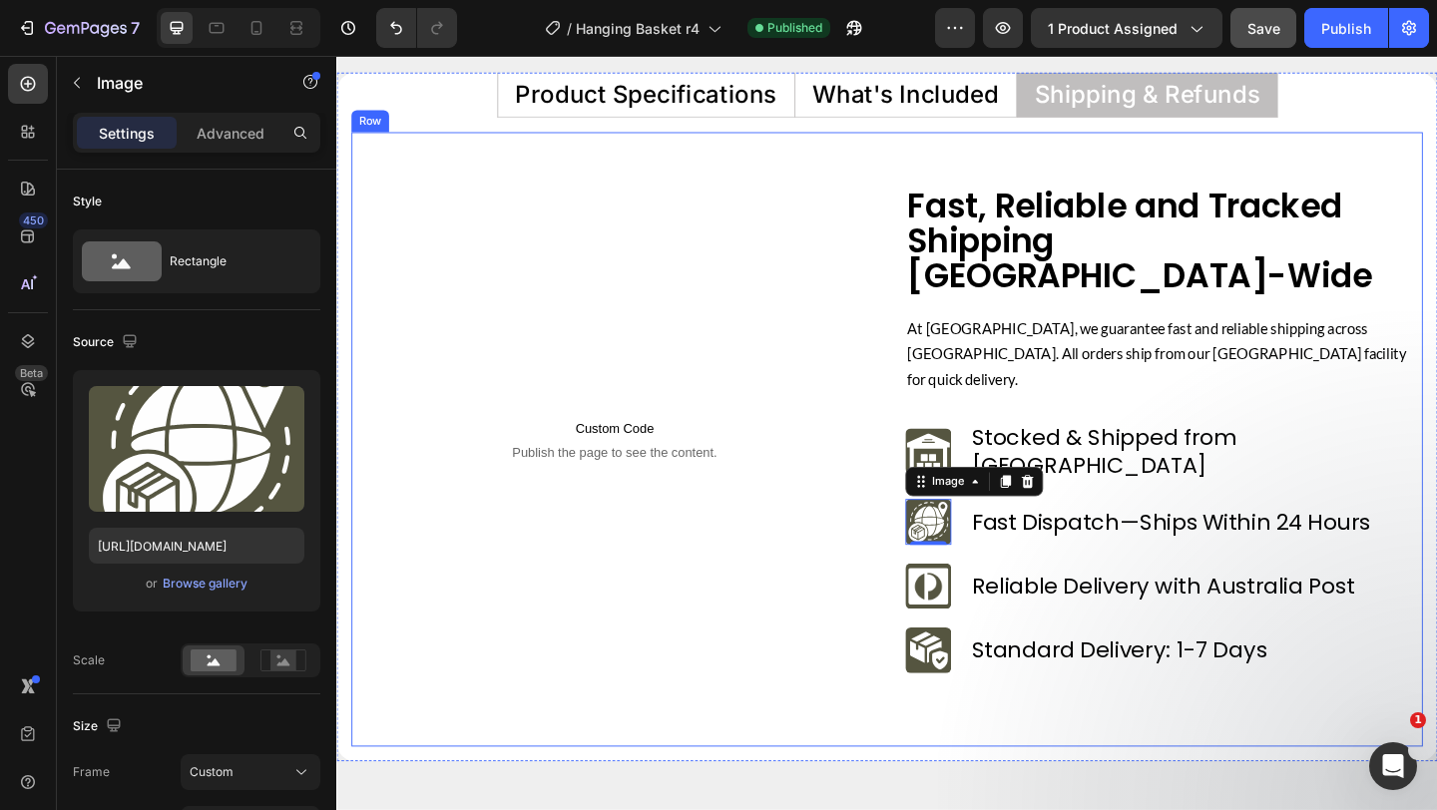
click at [1157, 282] on div "Fast, Reliable and Tracked Shipping Australia-Wide Heading At Verada, we guaran…" at bounding box center [1231, 473] width 553 height 549
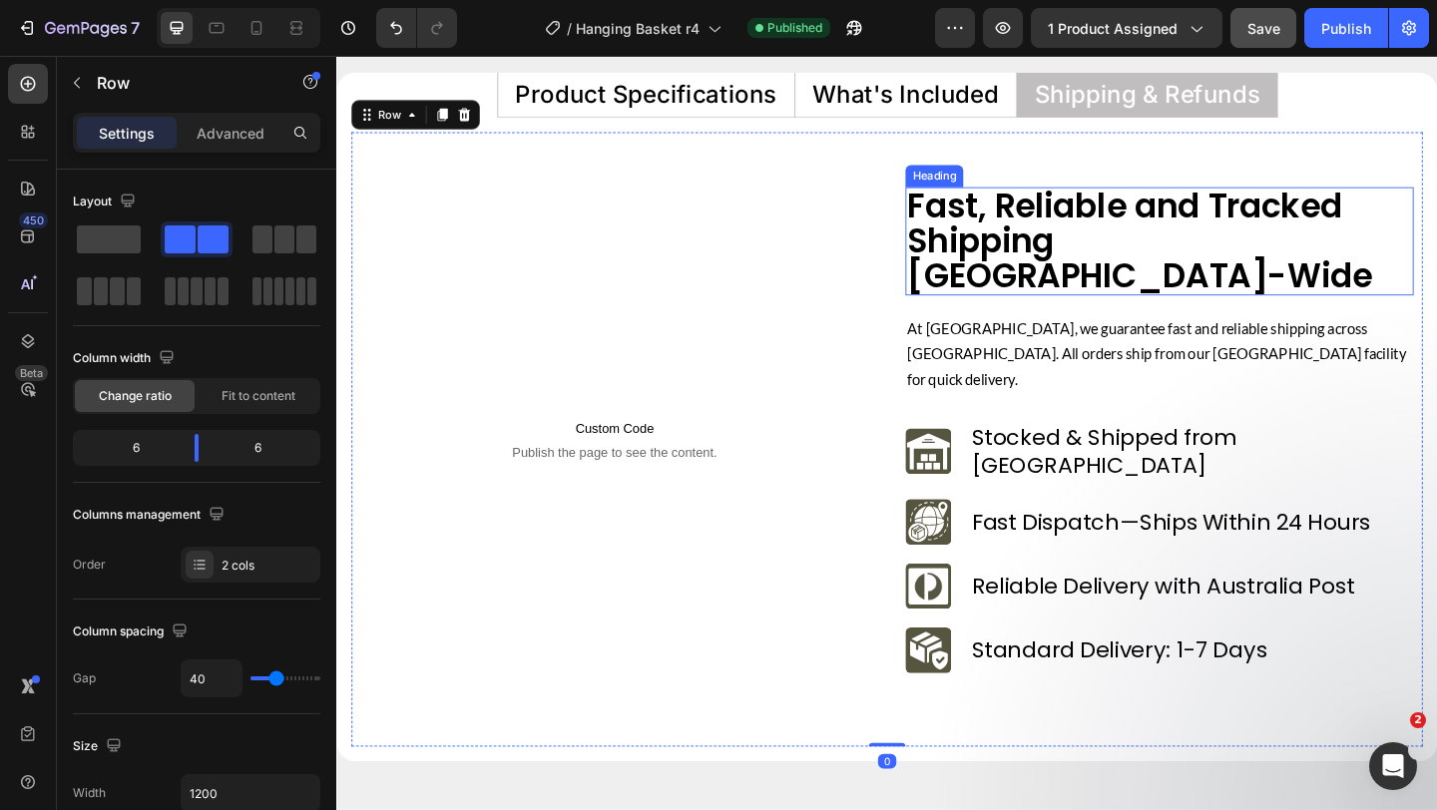
click at [1157, 271] on h2 "Fast, Reliable and Tracked Shipping Australia-Wide" at bounding box center [1231, 258] width 553 height 118
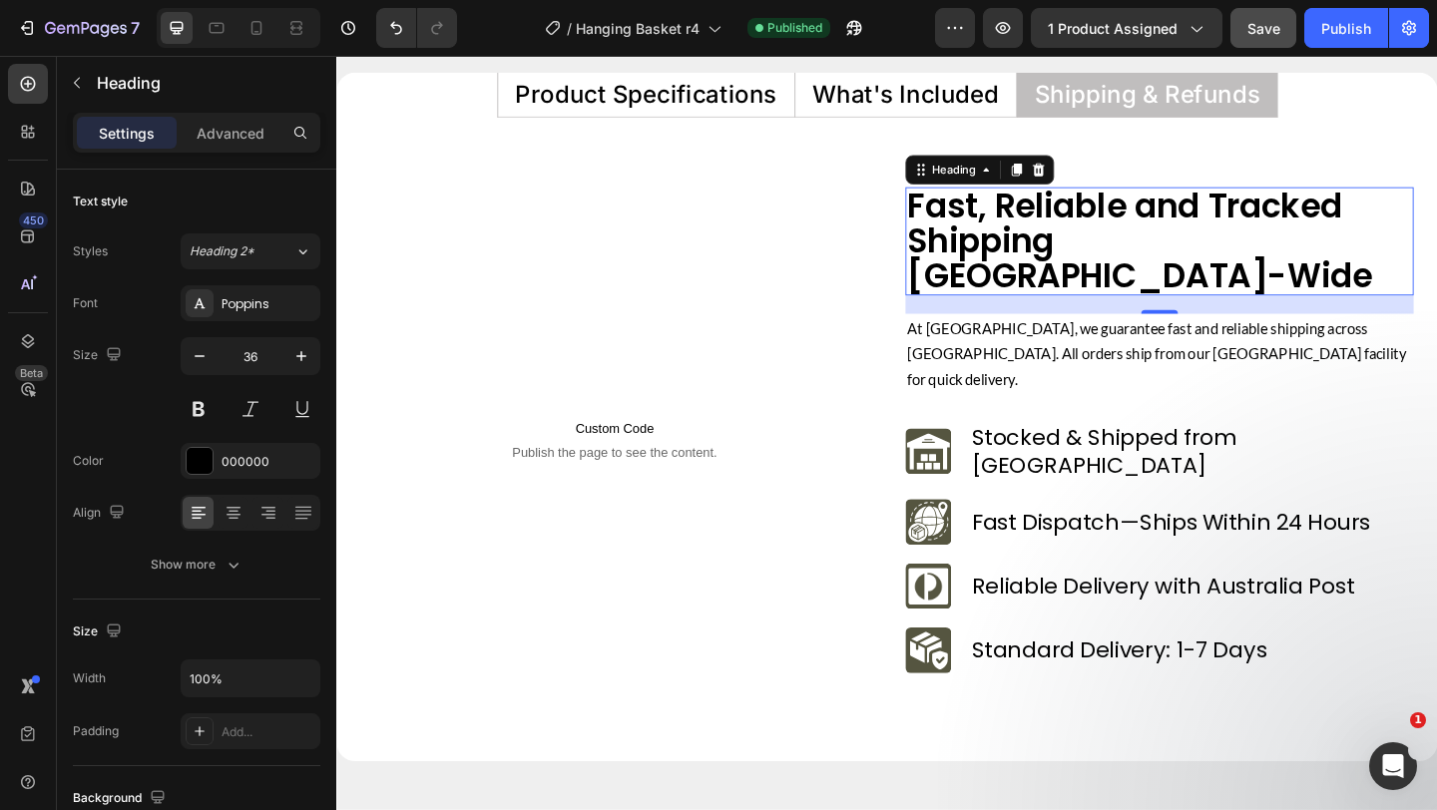
click at [1170, 258] on h2 "Fast, Reliable and Tracked Shipping Australia-Wide" at bounding box center [1231, 258] width 553 height 118
click at [1170, 258] on p "Fast, Reliable and Tracked Shipping Australia-Wide" at bounding box center [1231, 258] width 549 height 114
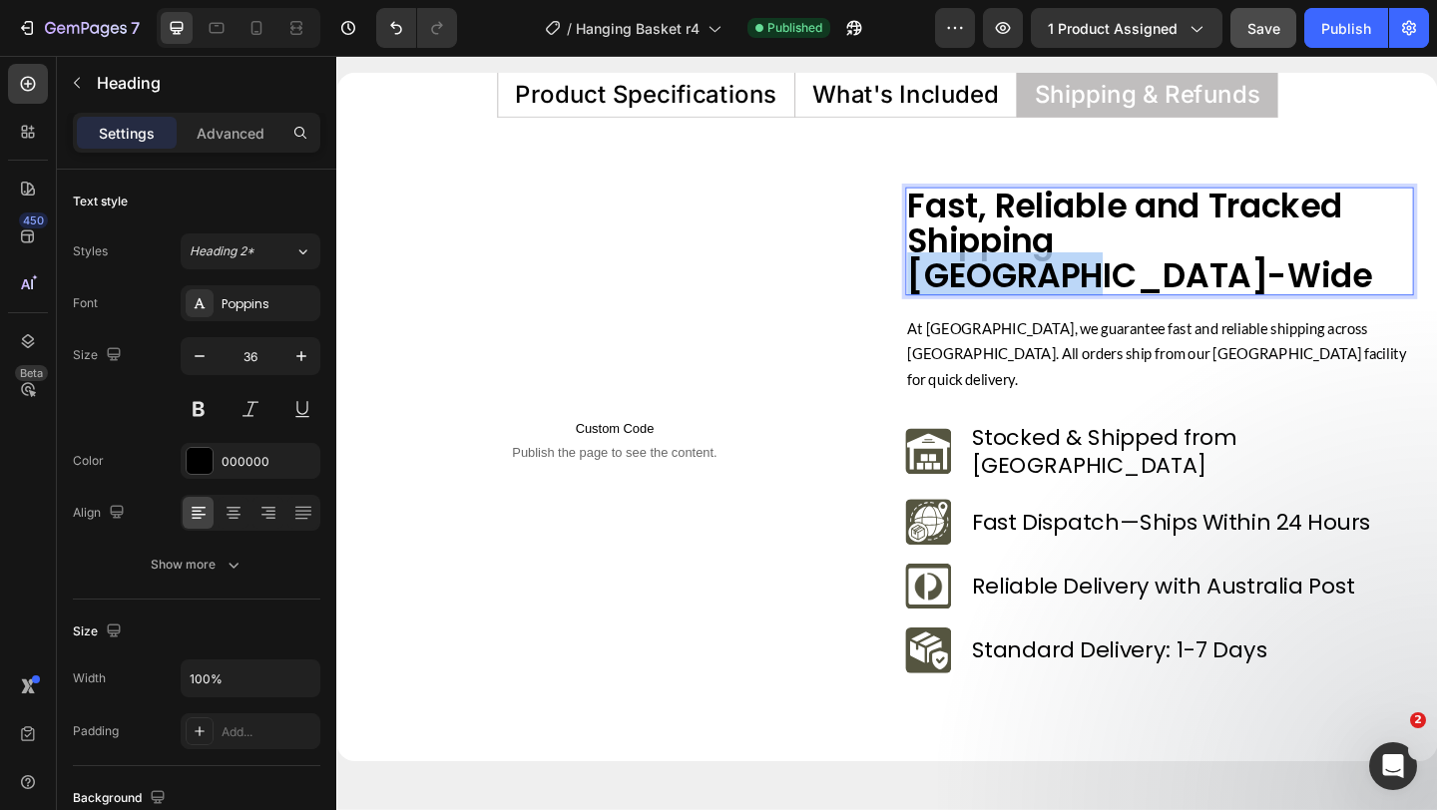
click at [1170, 258] on p "Fast, Reliable and Tracked Shipping Australia-Wide" at bounding box center [1231, 258] width 549 height 114
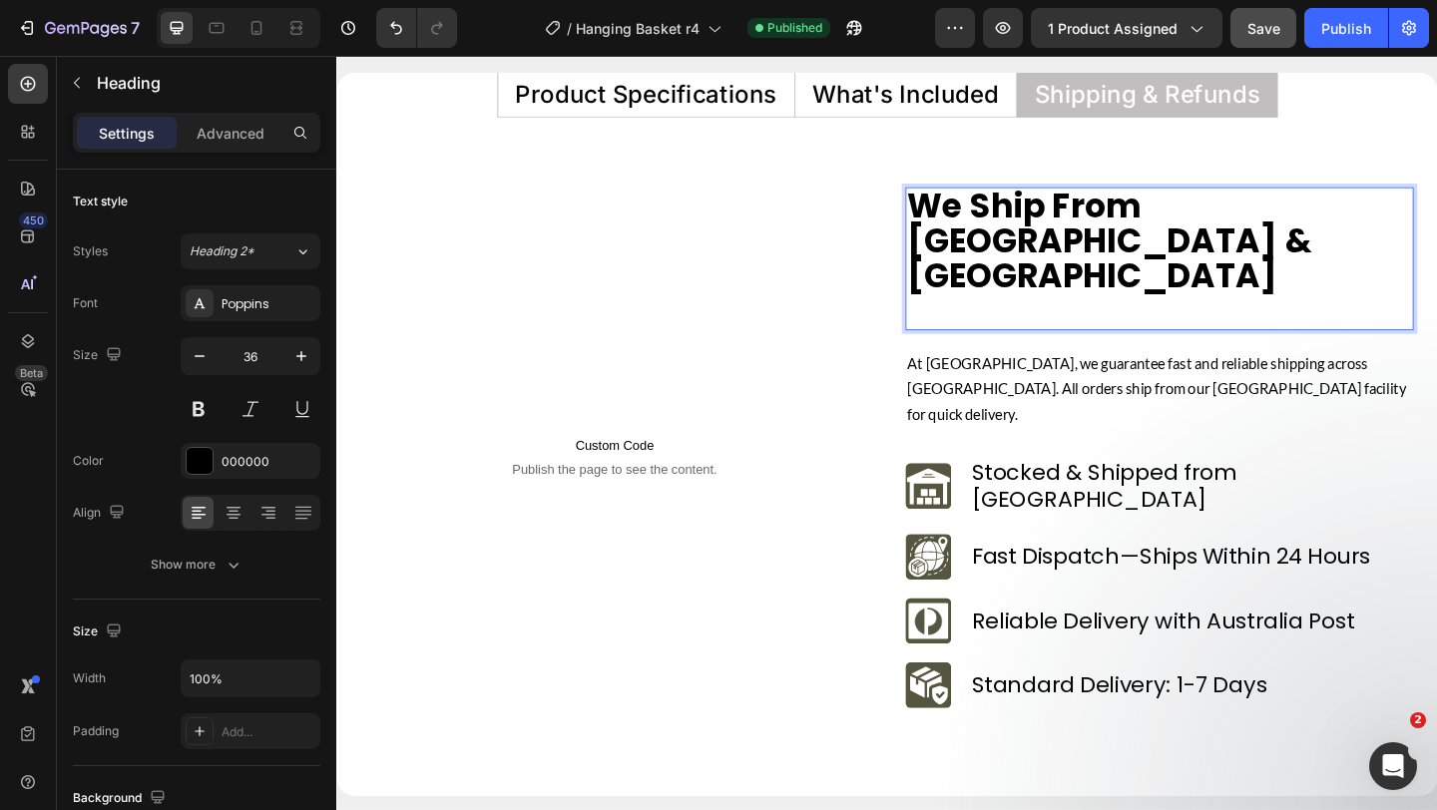
scroll to position [4, 0]
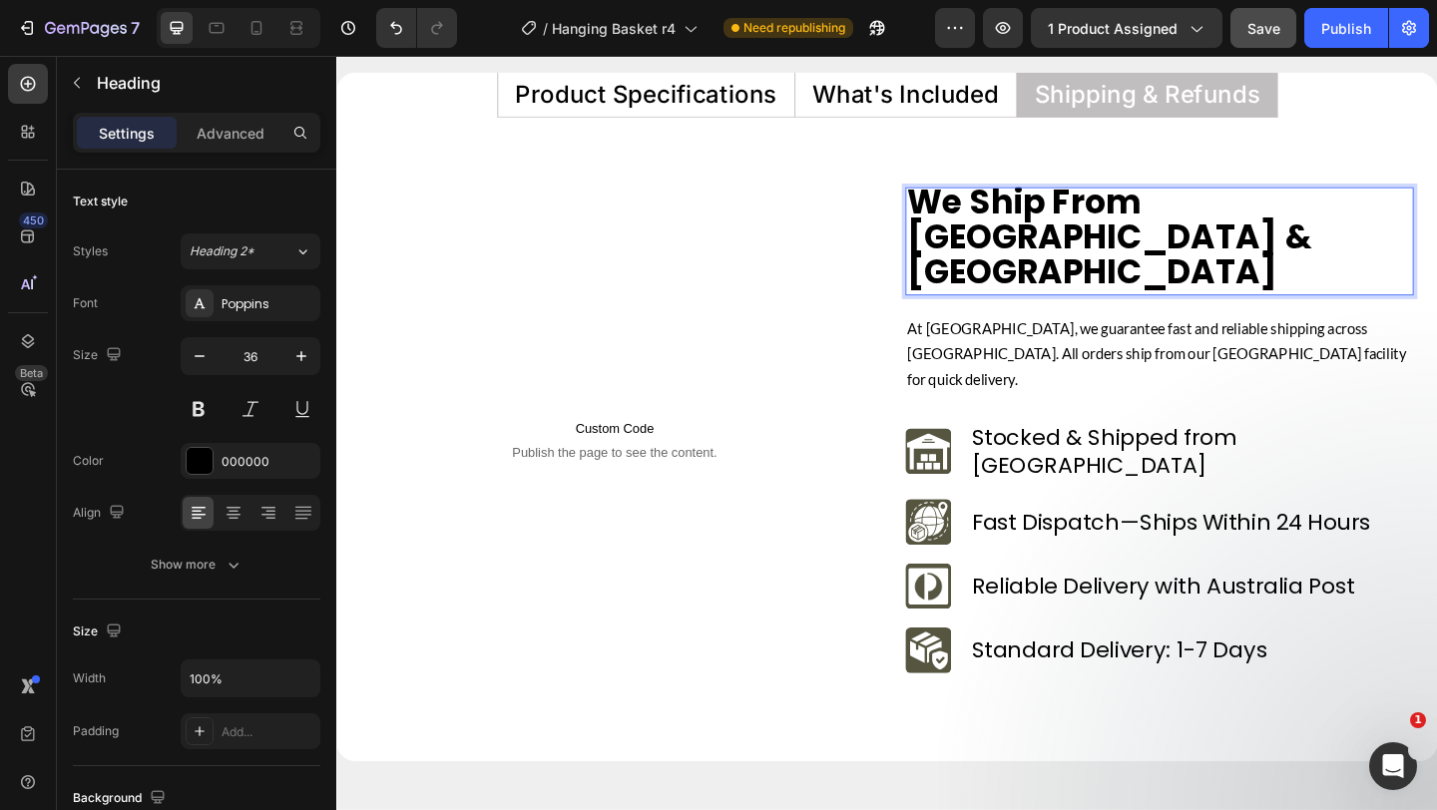
click at [1035, 245] on strong "We Ship From Sydney & Melbourne" at bounding box center [1181, 253] width 448 height 127
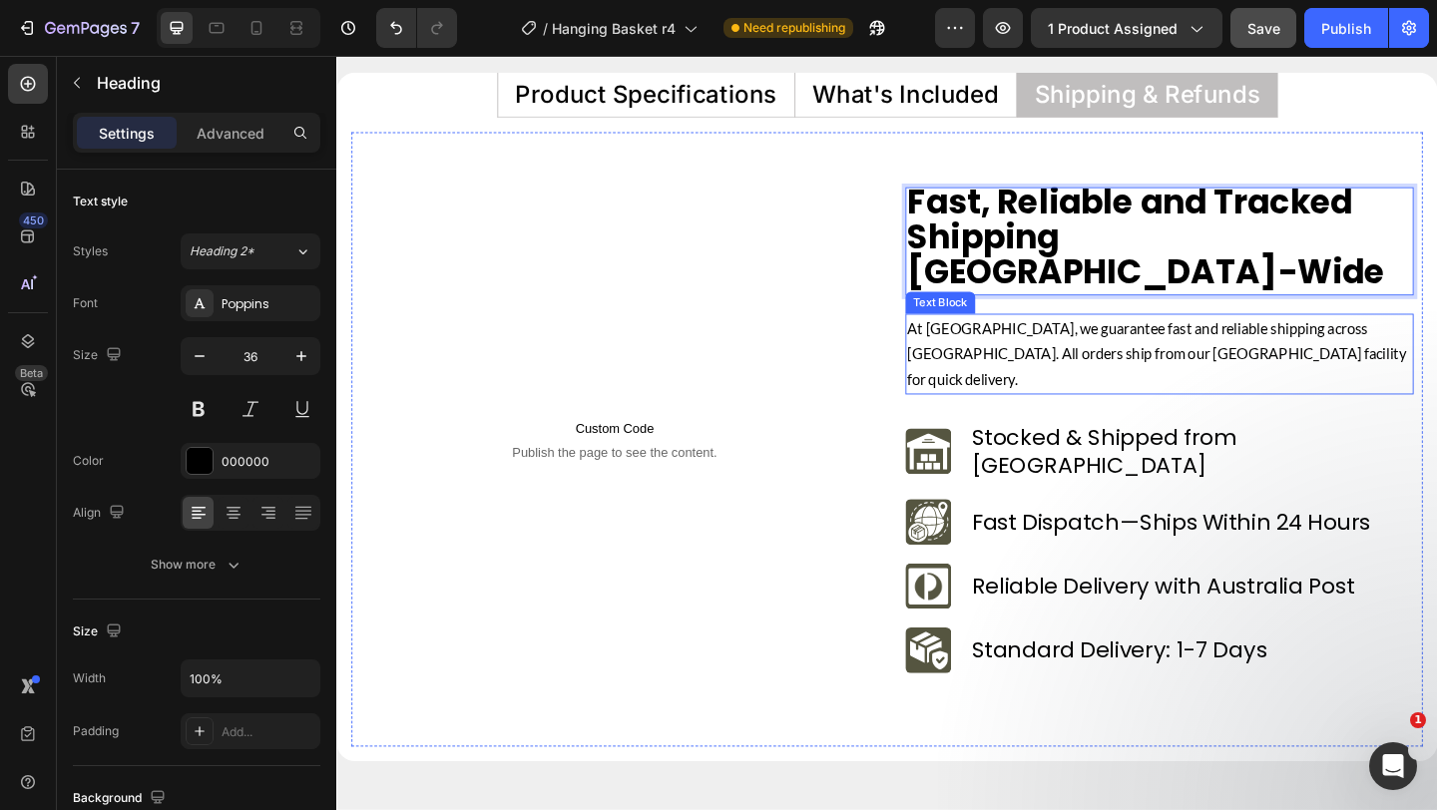
click at [1054, 338] on p "At Verada, we guarantee fast and reliable shipping across Australia. All orders…" at bounding box center [1231, 380] width 549 height 84
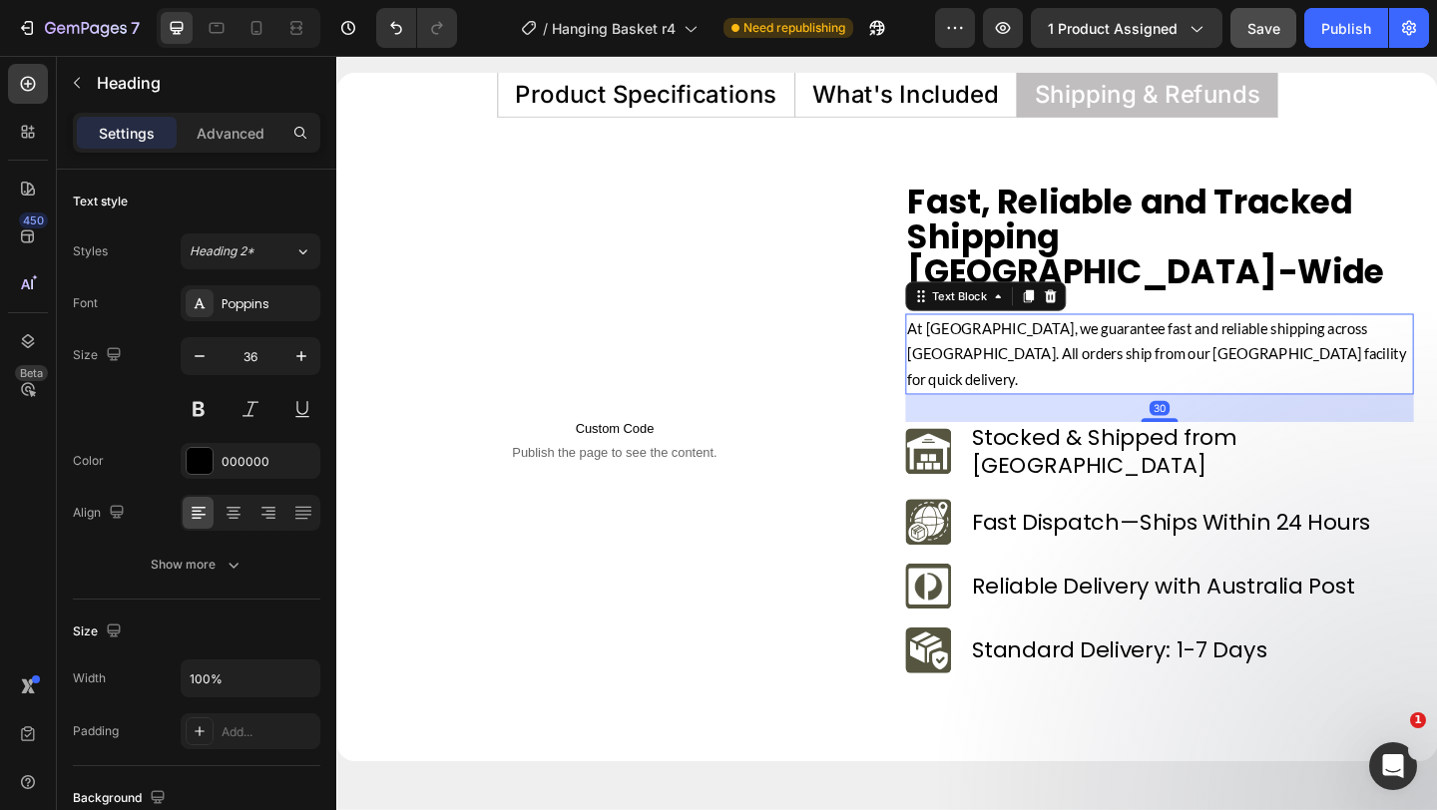
click at [1054, 338] on p "At Verada, we guarantee fast and reliable shipping across Australia. All orders…" at bounding box center [1231, 380] width 549 height 84
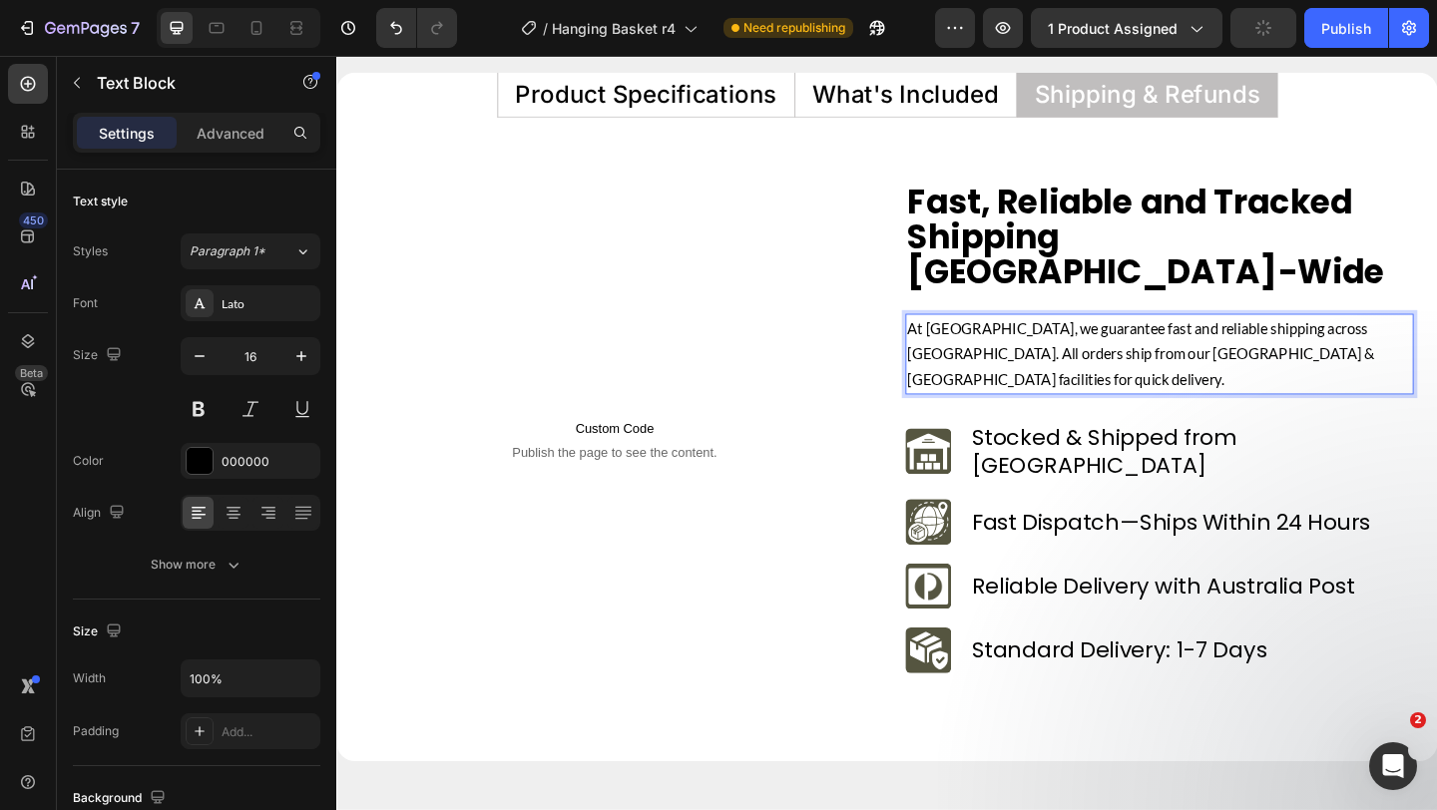
click at [1063, 344] on span "At Verada, we guarantee fast and reliable shipping across Australia. All orders…" at bounding box center [1212, 379] width 511 height 75
click at [1396, 346] on p "At Verada, we guarantee fast and reliable shipping across Australia. All orders…" at bounding box center [1231, 380] width 549 height 84
click at [1089, 456] on p "Stocked & Shipped from Sydney" at bounding box center [1266, 486] width 479 height 60
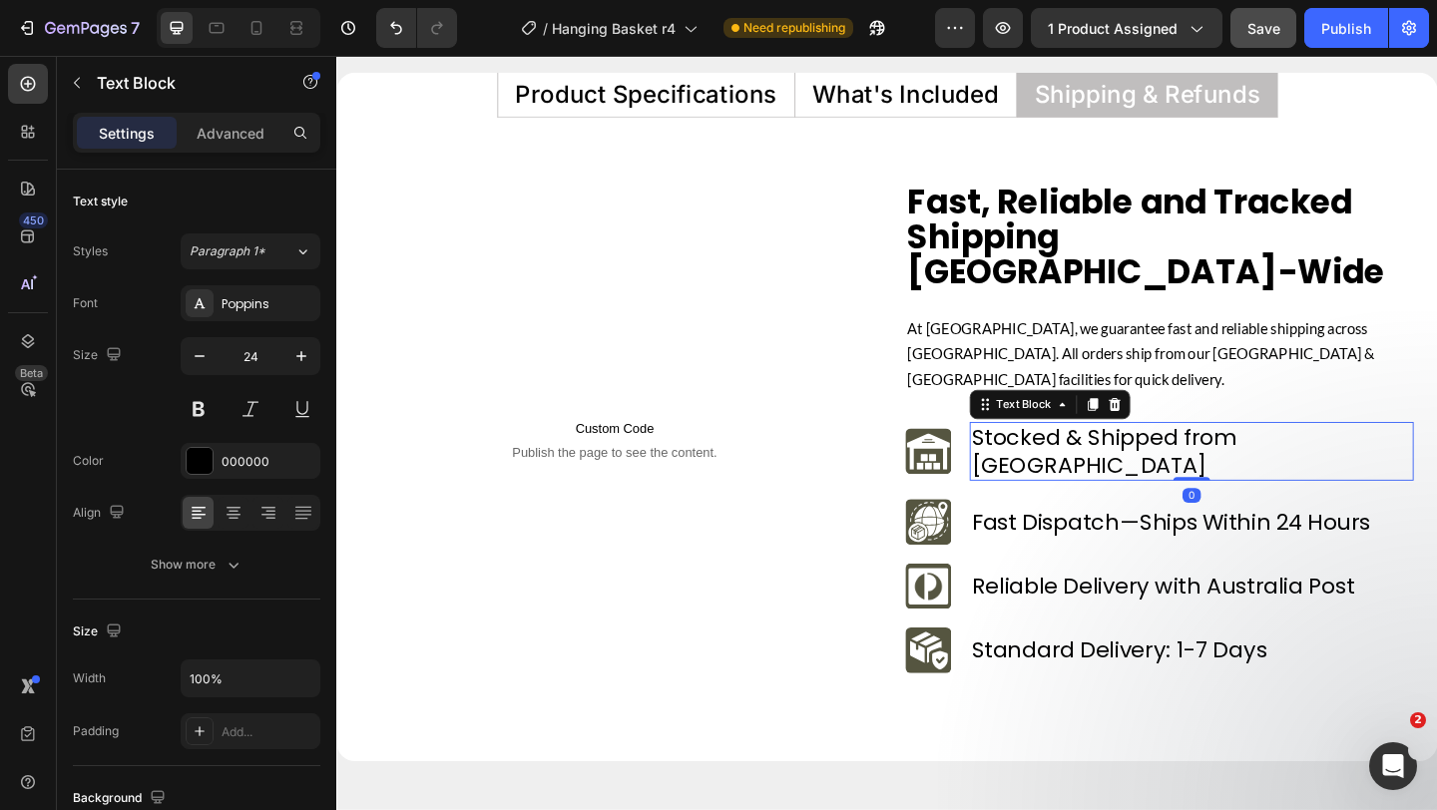
click at [1089, 456] on p "Stocked & Shipped from Sydney" at bounding box center [1266, 486] width 479 height 60
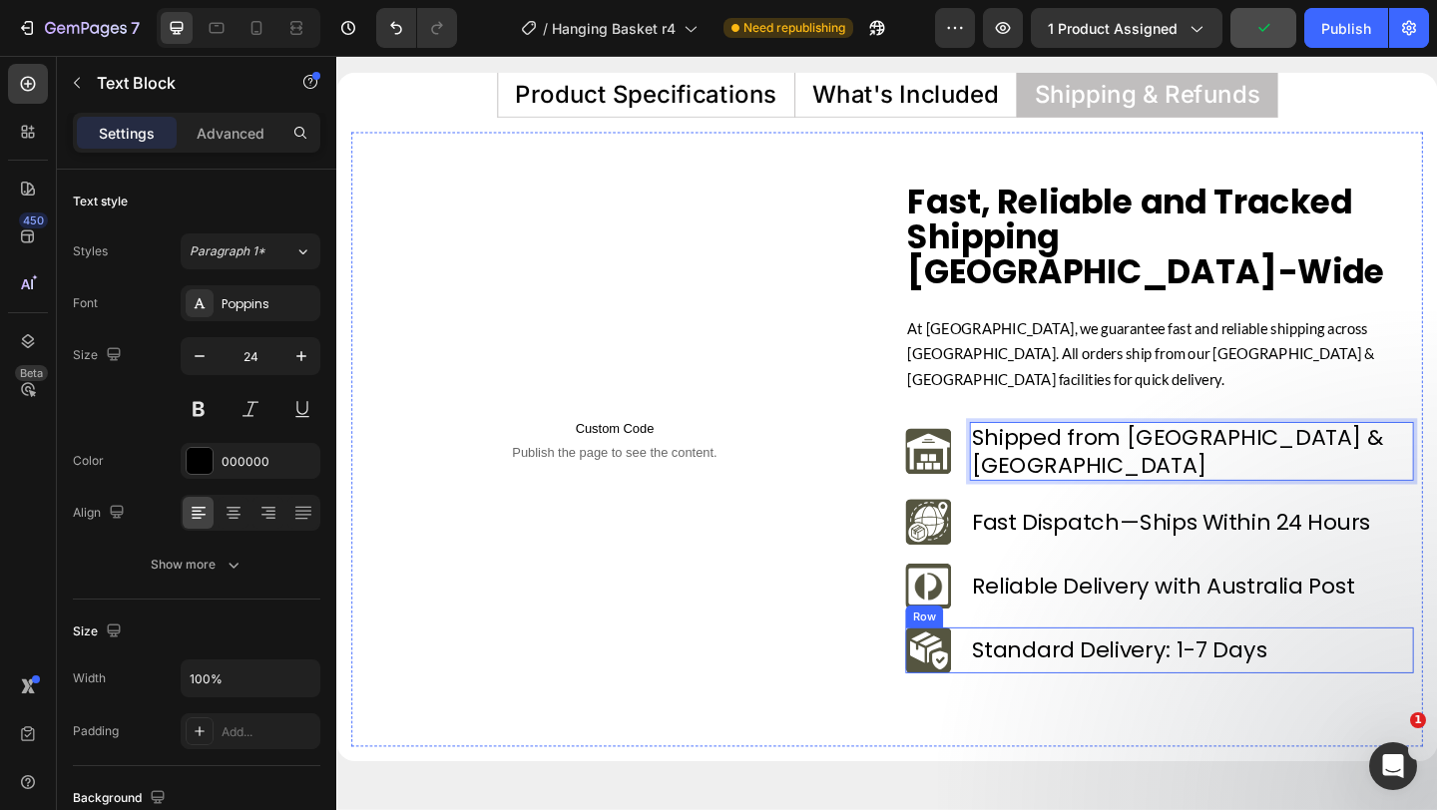
click at [1021, 678] on div "Image Standard Delivery: 1-7 Days Text Block Row" at bounding box center [1231, 703] width 553 height 50
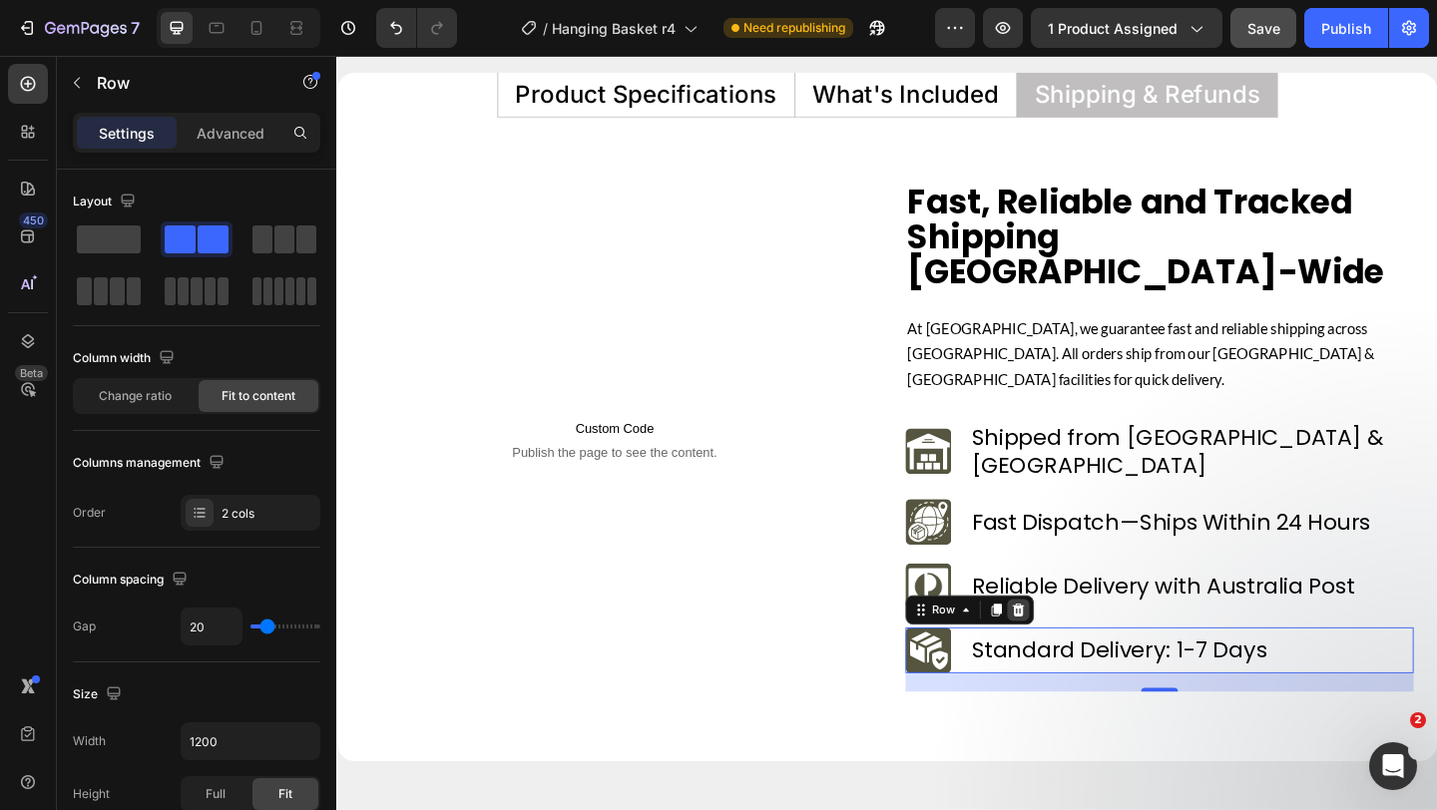
click at [1078, 652] on icon at bounding box center [1078, 659] width 13 height 14
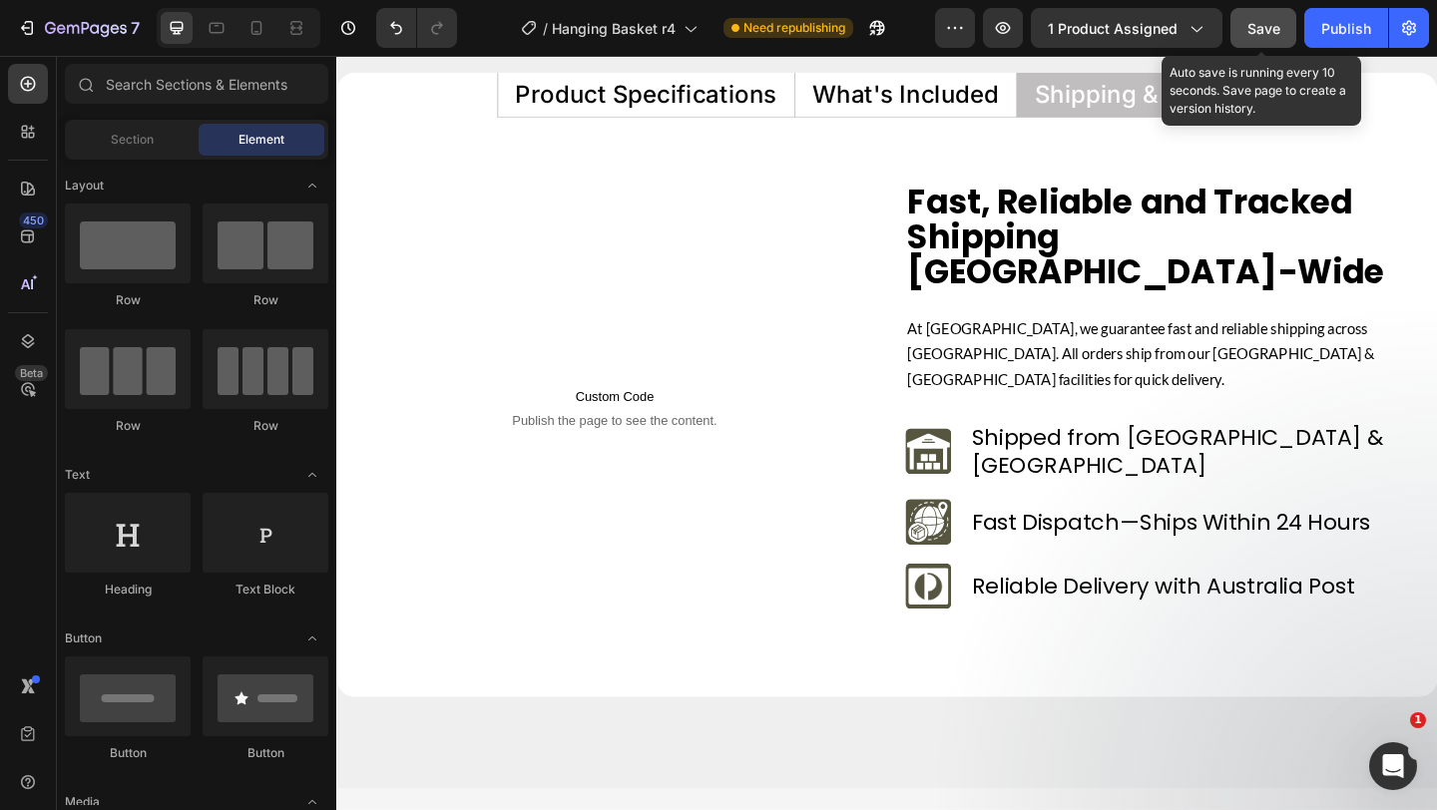
click at [1256, 14] on button "Save" at bounding box center [1264, 28] width 66 height 40
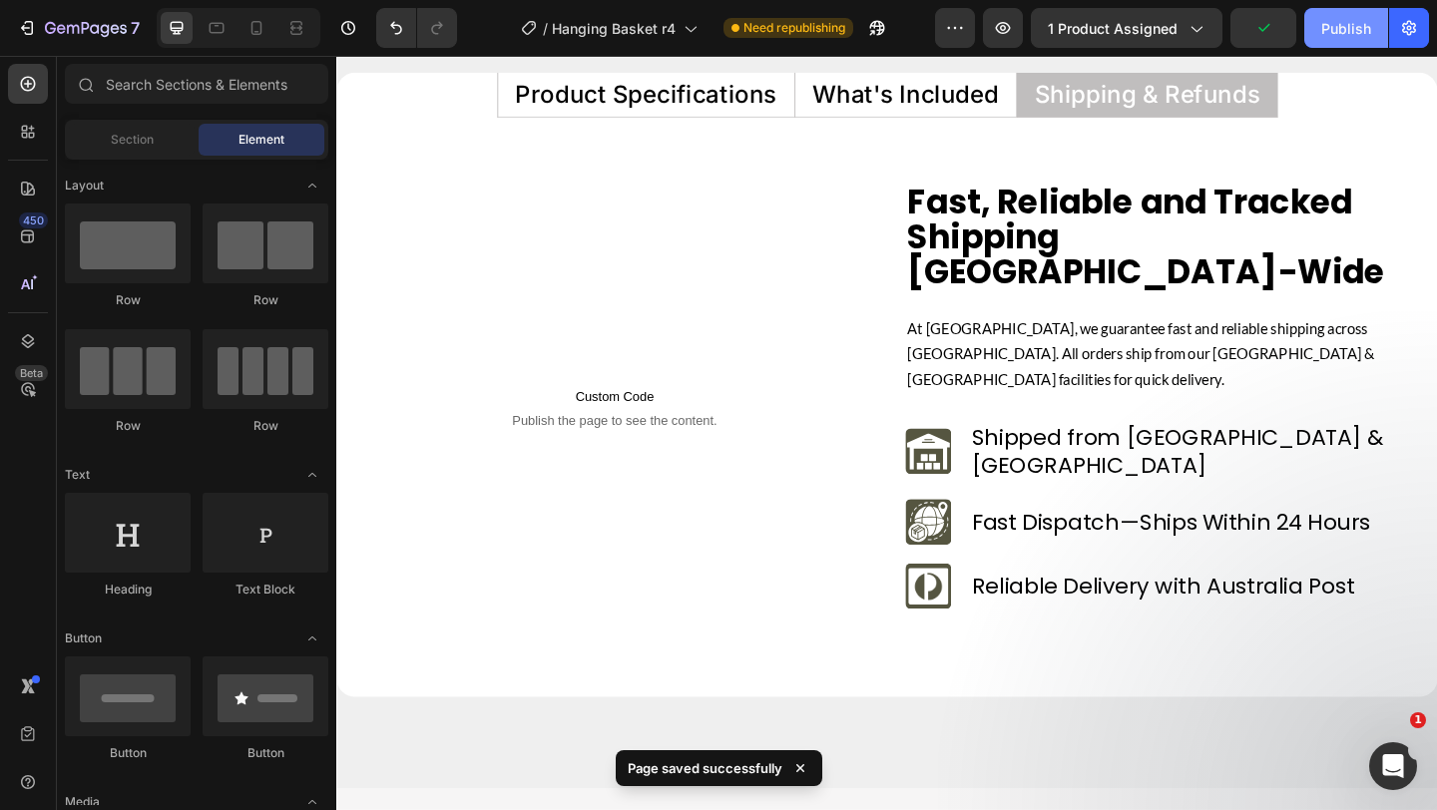
click at [1339, 29] on div "Publish" at bounding box center [1346, 28] width 50 height 21
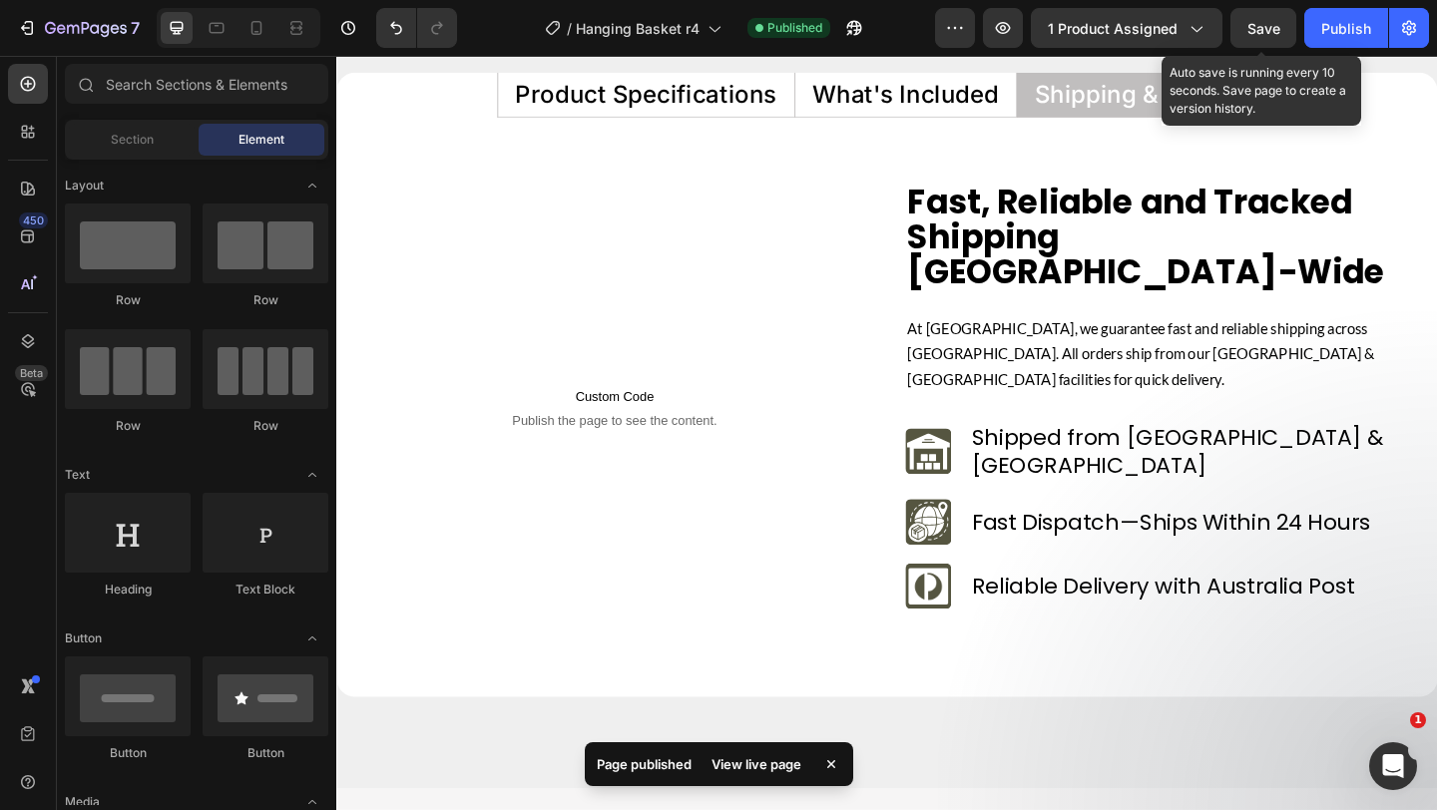
click at [1265, 22] on span "Save" at bounding box center [1264, 28] width 33 height 17
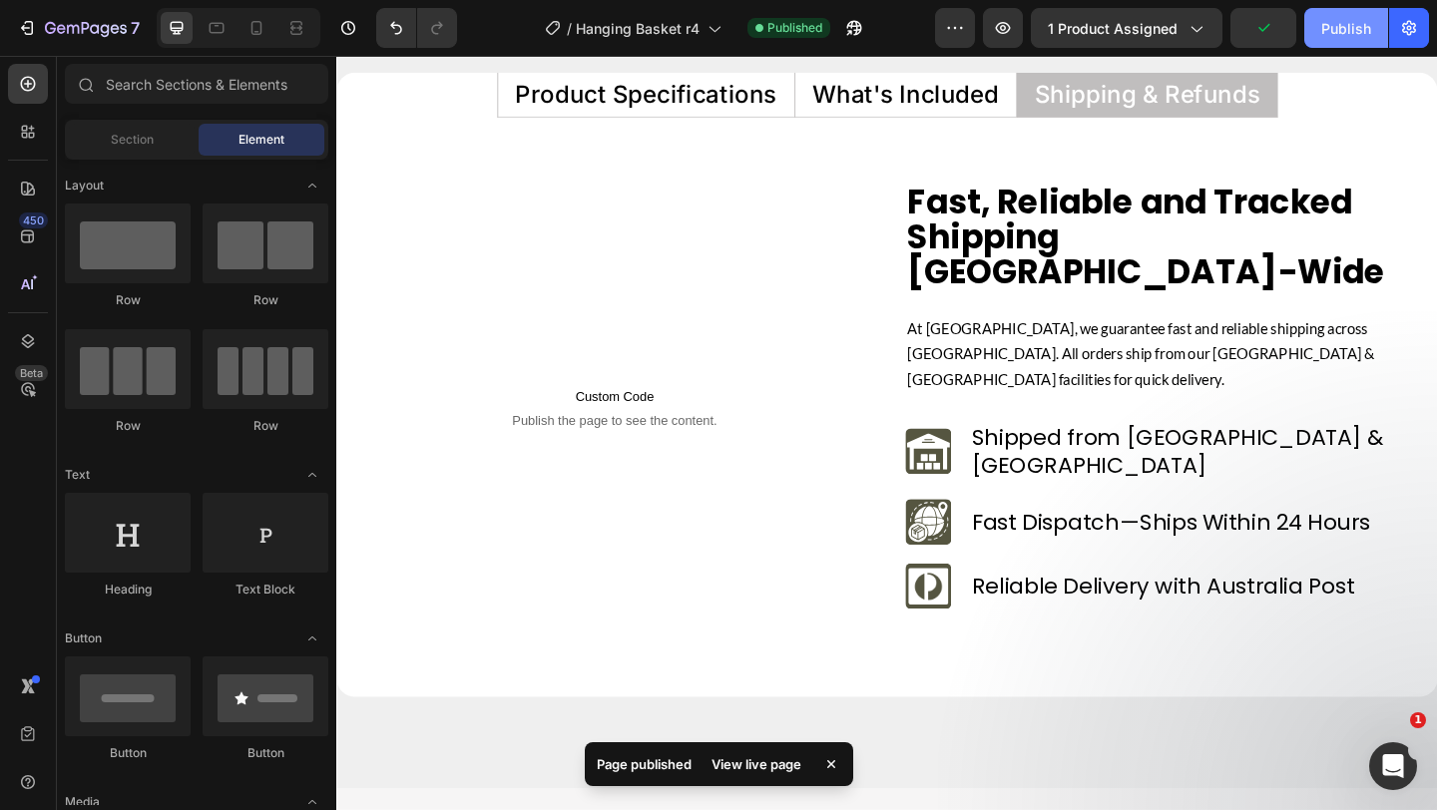
click at [1334, 24] on div "Publish" at bounding box center [1346, 28] width 50 height 21
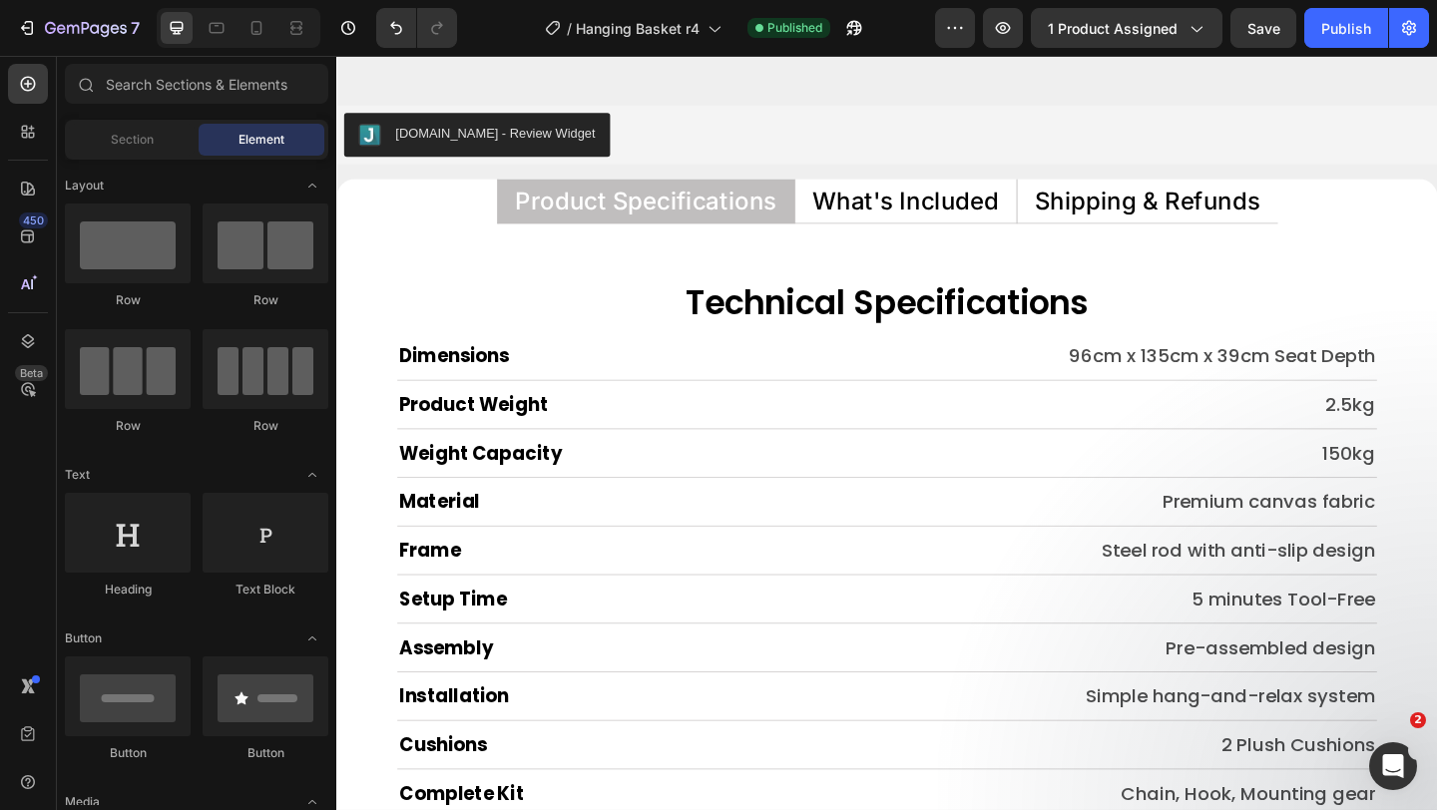
scroll to position [9114, 0]
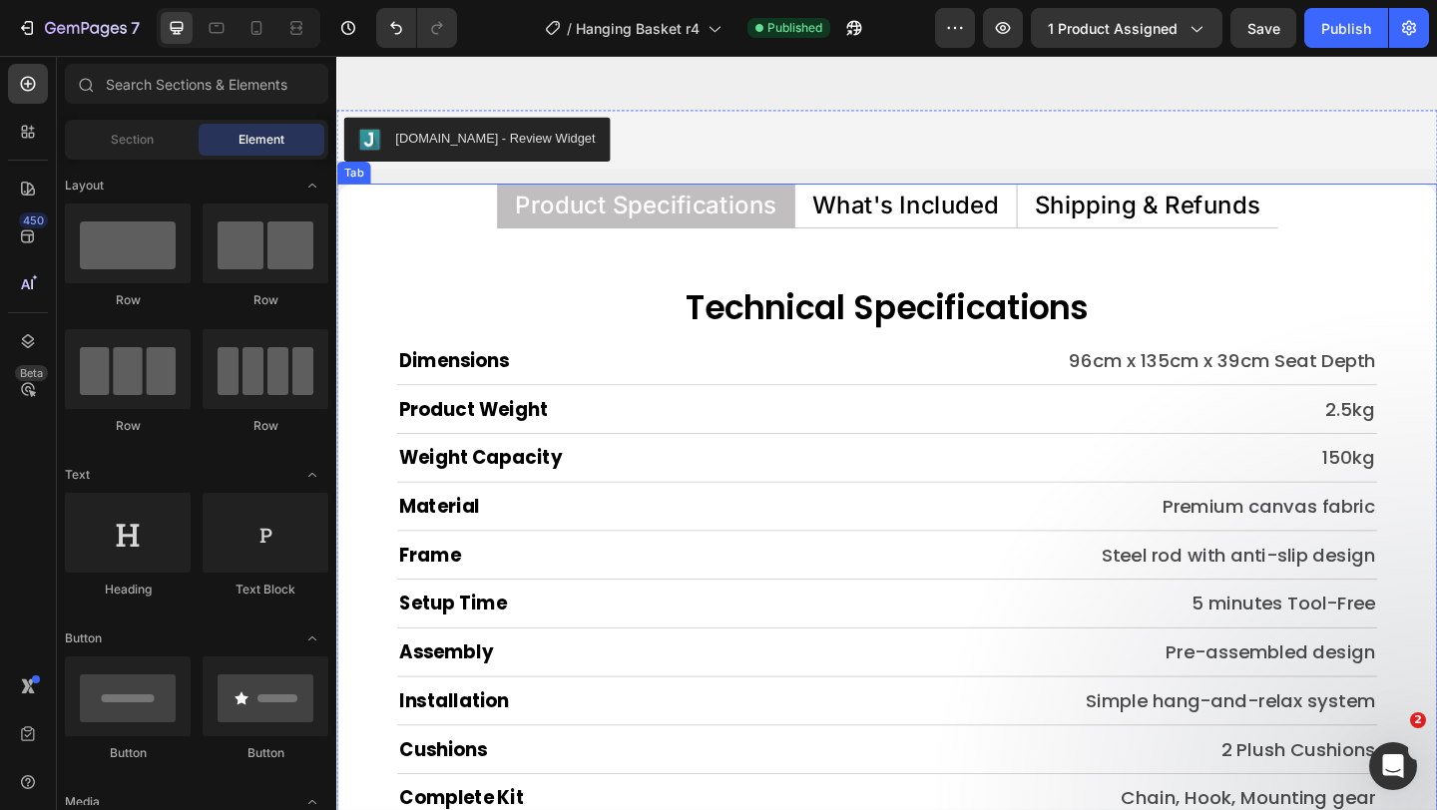
click at [1028, 206] on p "What's Included" at bounding box center [955, 219] width 203 height 26
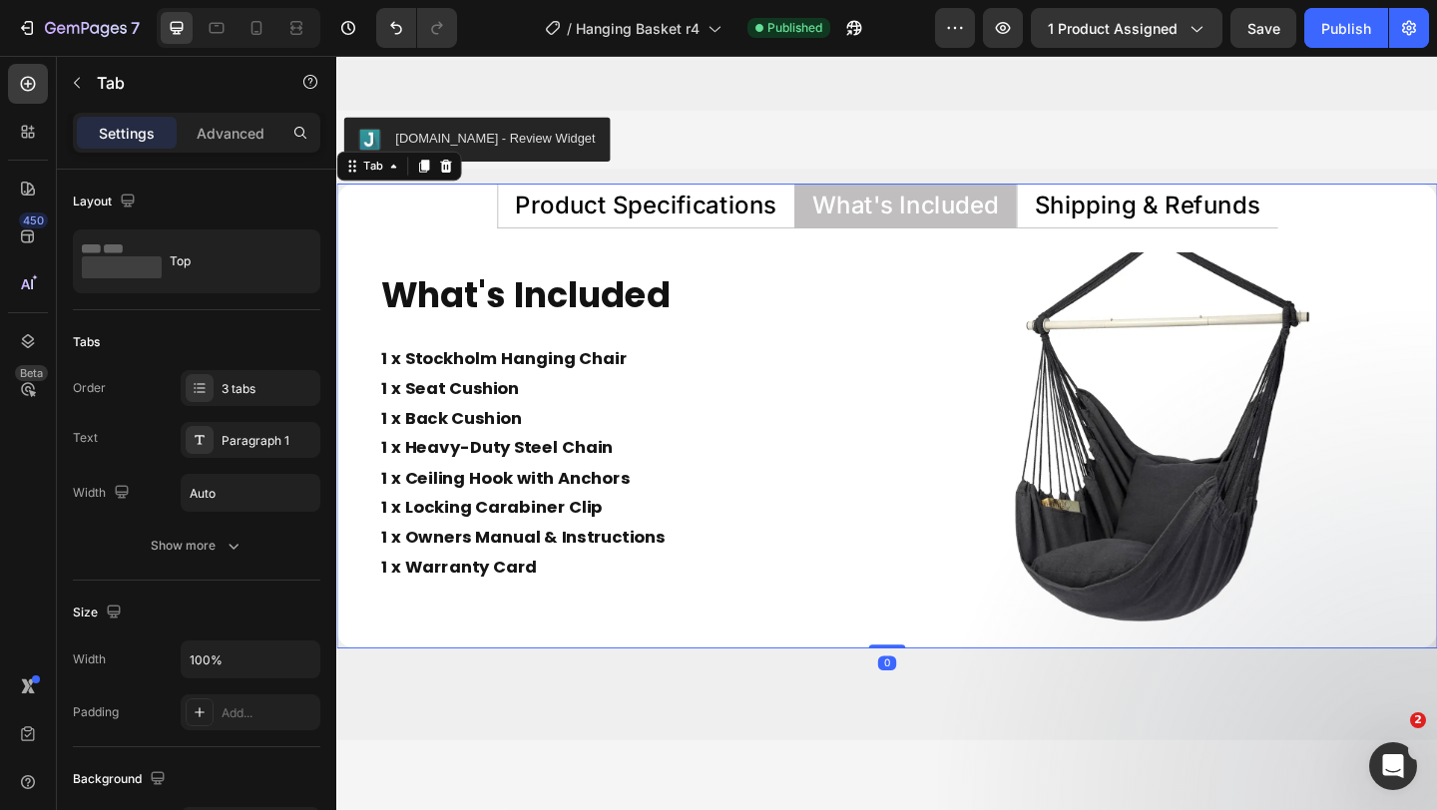
click at [1157, 209] on p "Shipping & Refunds" at bounding box center [1219, 219] width 246 height 26
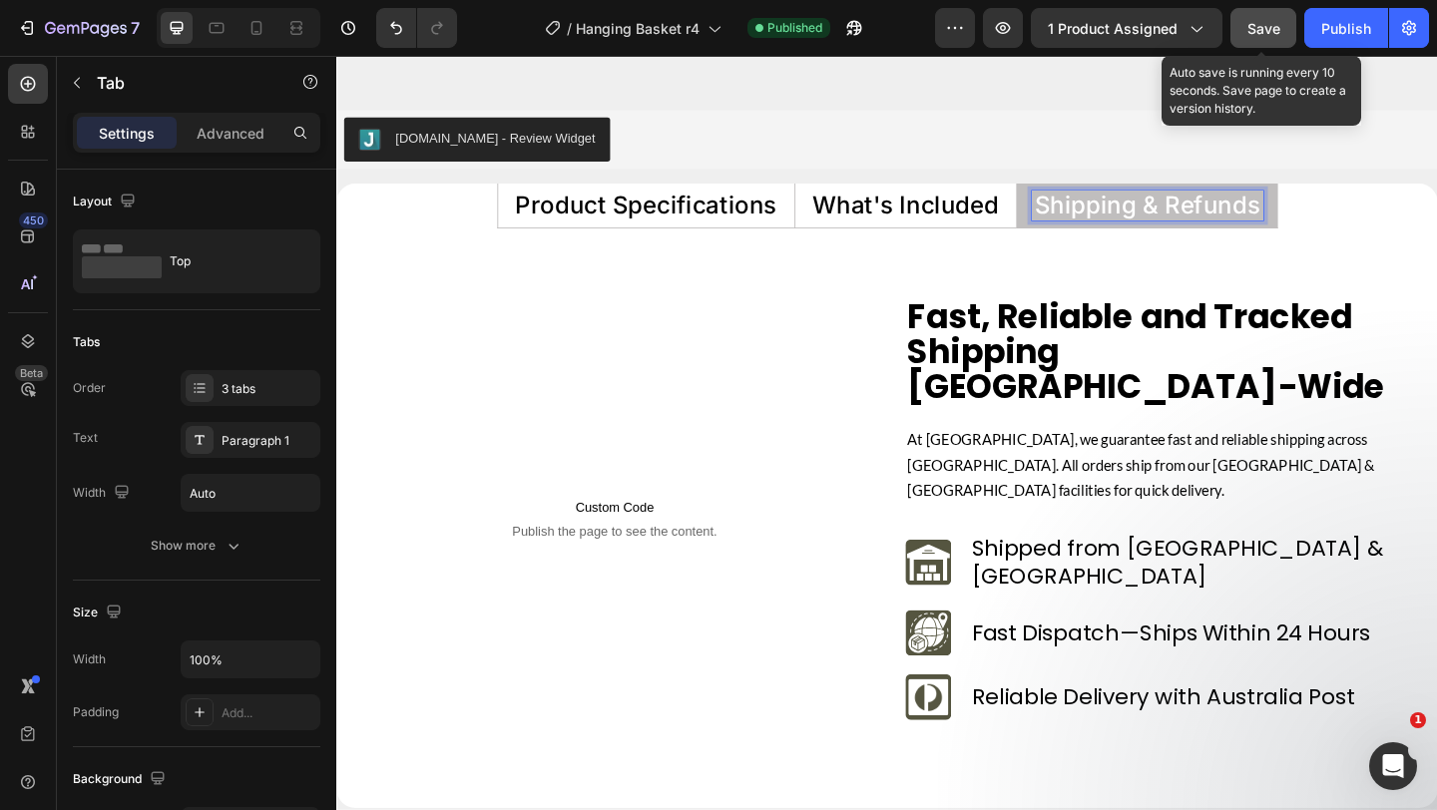
click at [1281, 16] on button "Save" at bounding box center [1264, 28] width 66 height 40
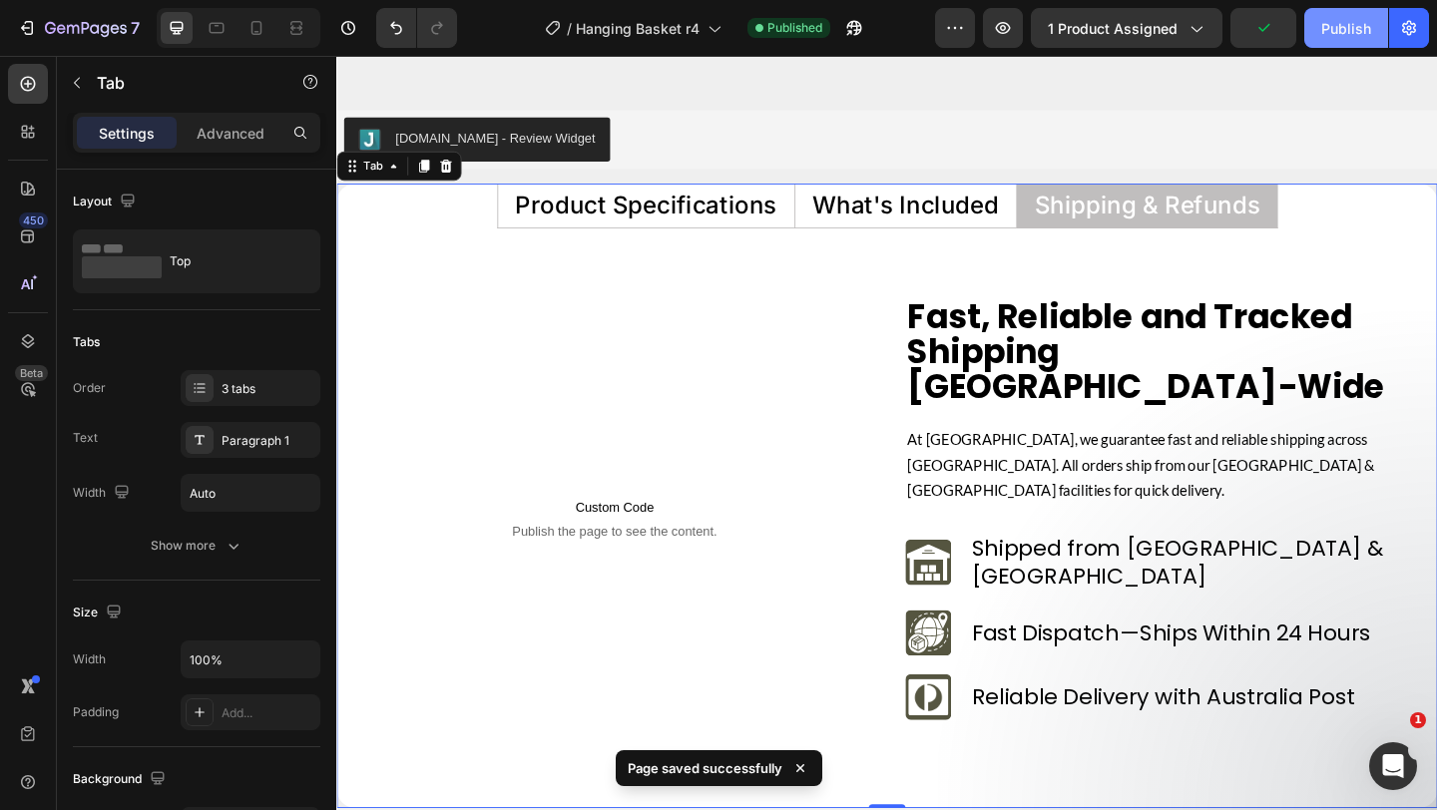
click at [1330, 30] on div "Publish" at bounding box center [1346, 28] width 50 height 21
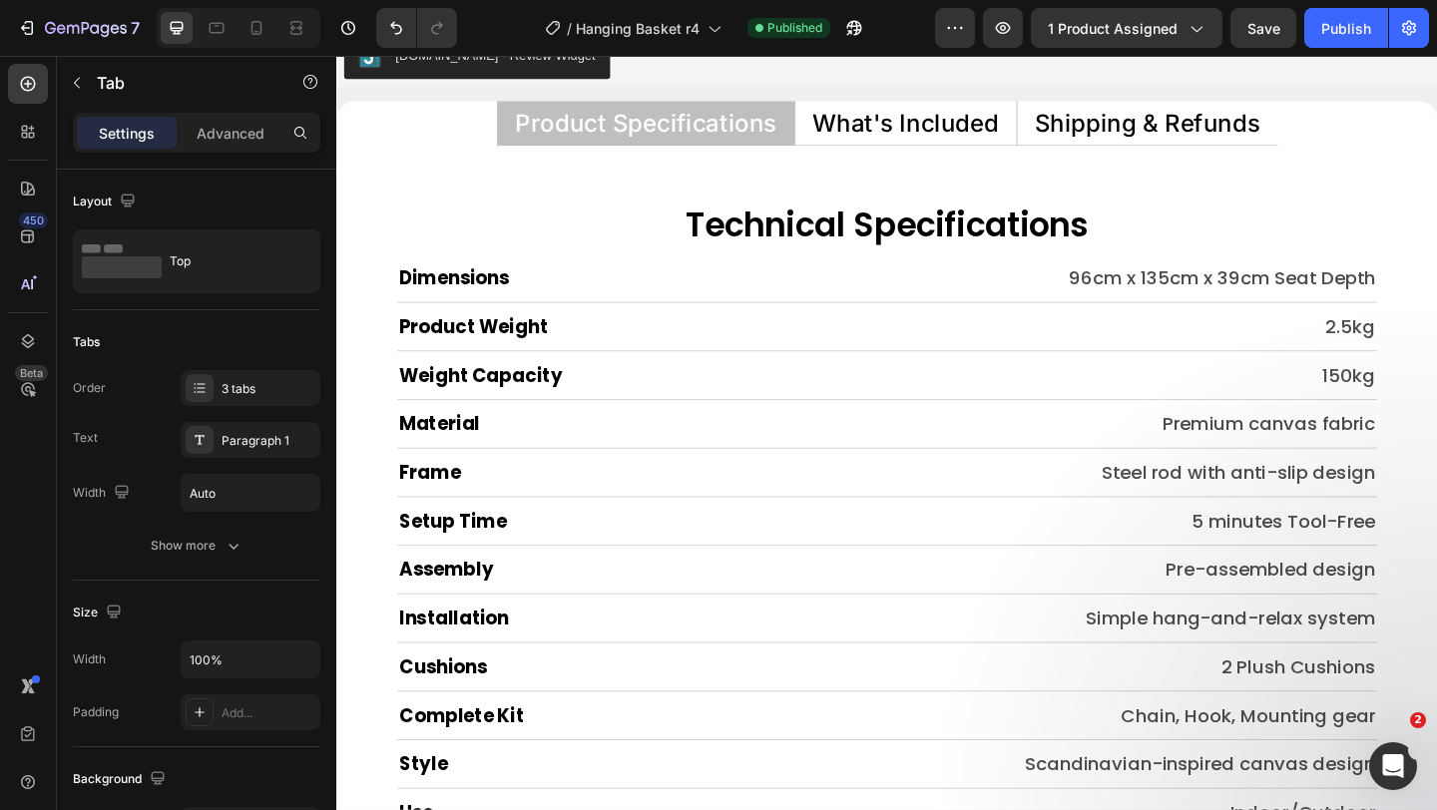
scroll to position [9748, 0]
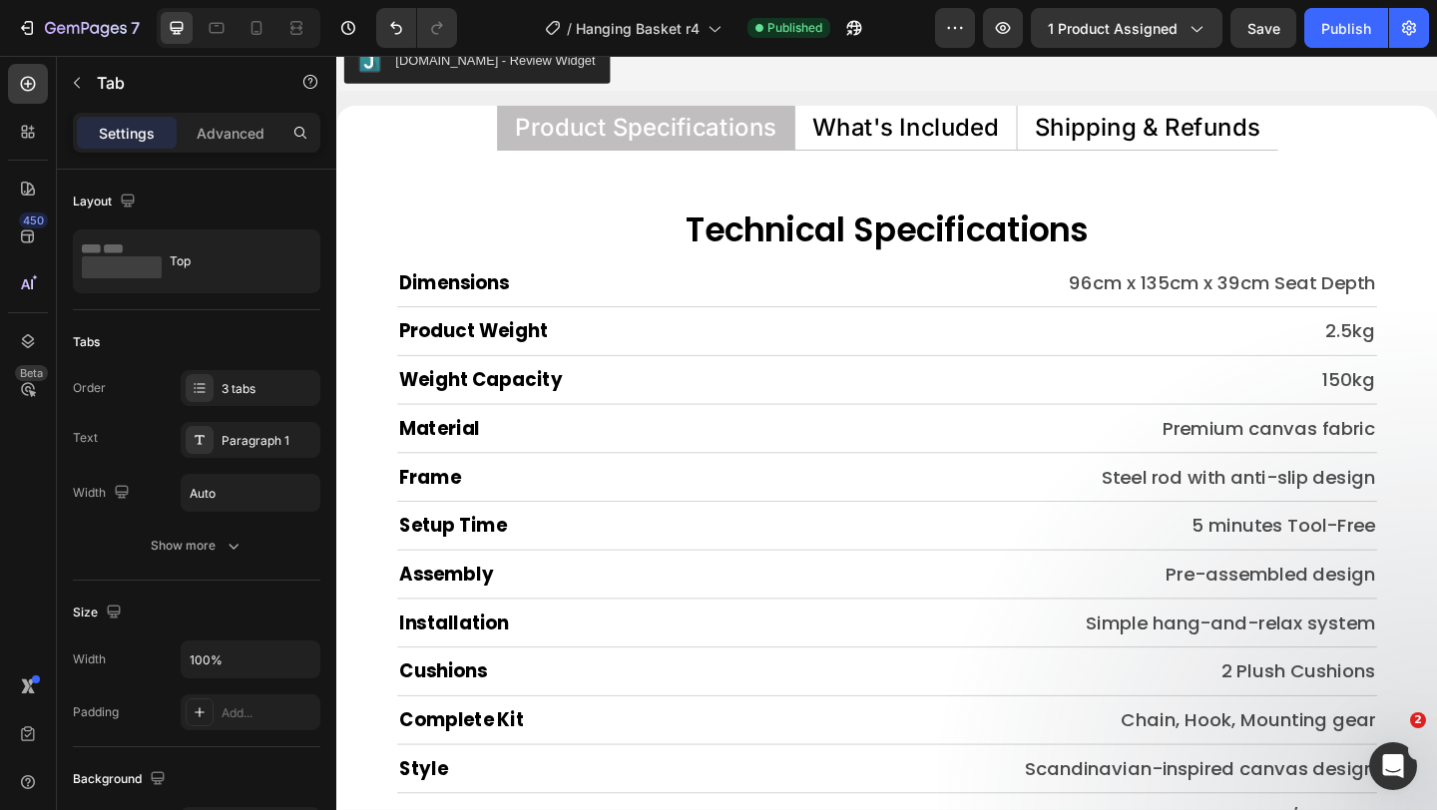
click at [1137, 128] on p "Shipping & Refunds" at bounding box center [1219, 134] width 246 height 26
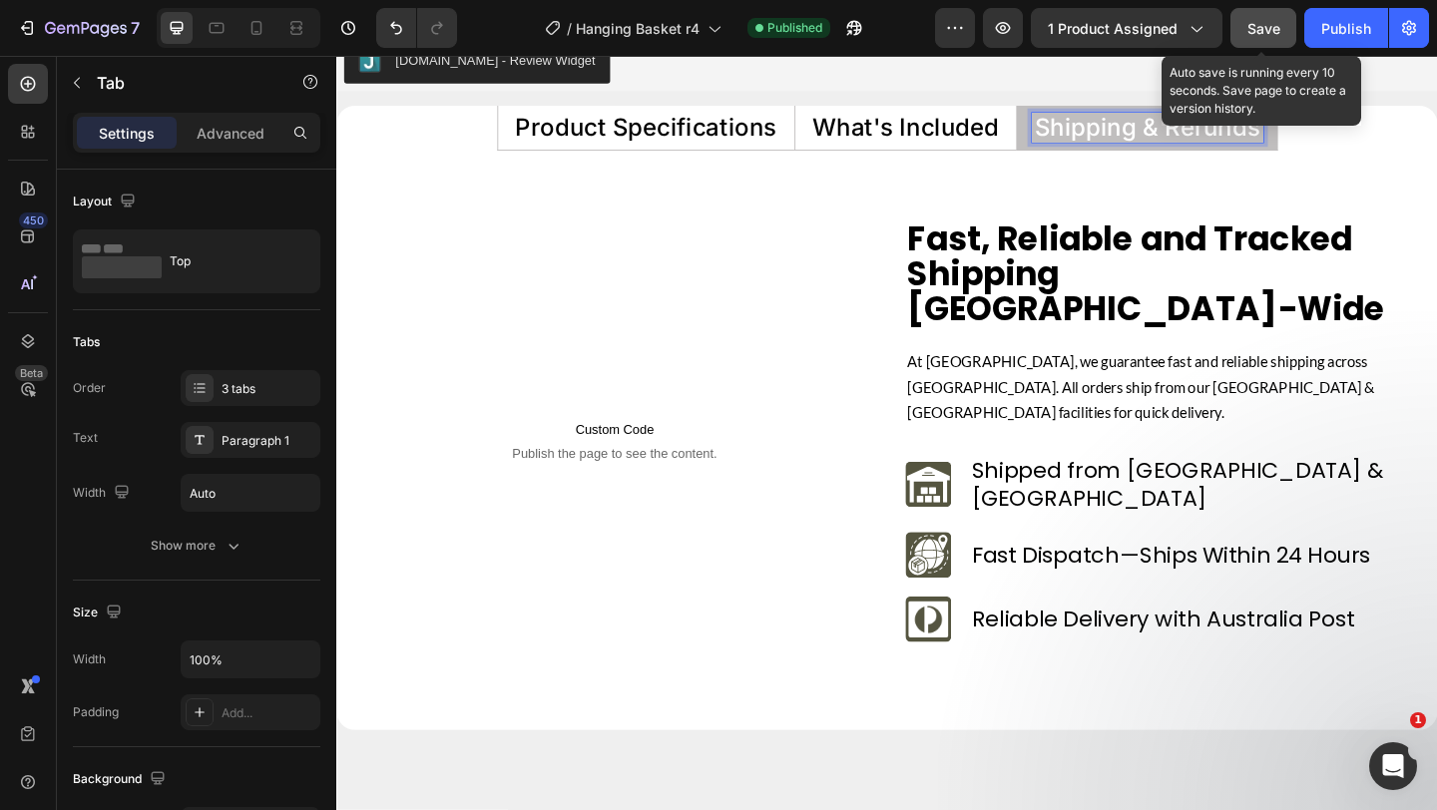
click at [1235, 34] on button "Save" at bounding box center [1264, 28] width 66 height 40
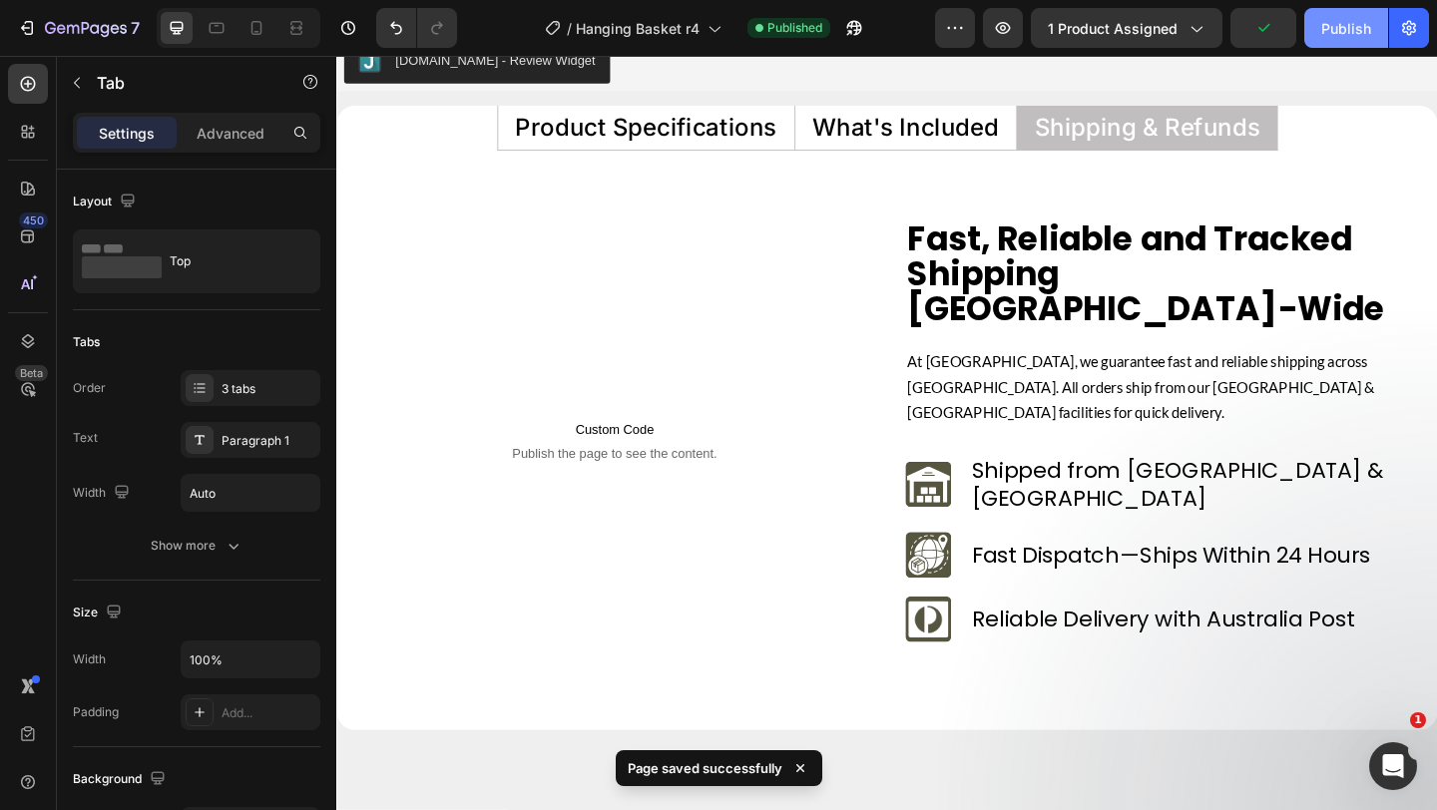
click at [1329, 15] on button "Publish" at bounding box center [1346, 28] width 84 height 40
